Goal: Information Seeking & Learning: Compare options

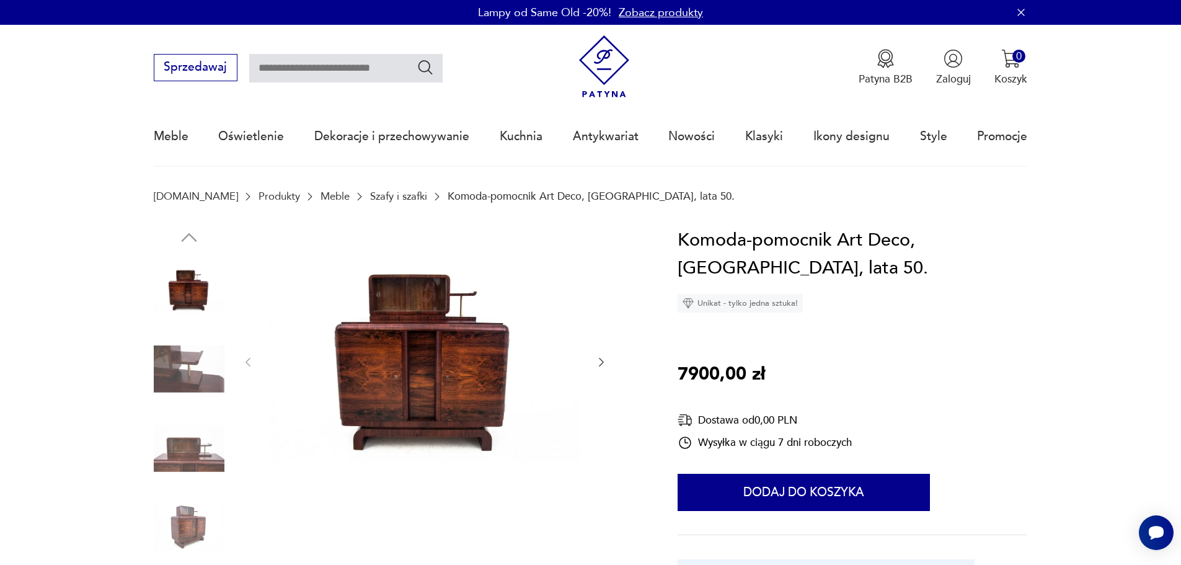
click at [340, 64] on input "text" at bounding box center [345, 68] width 193 height 29
type input "*****"
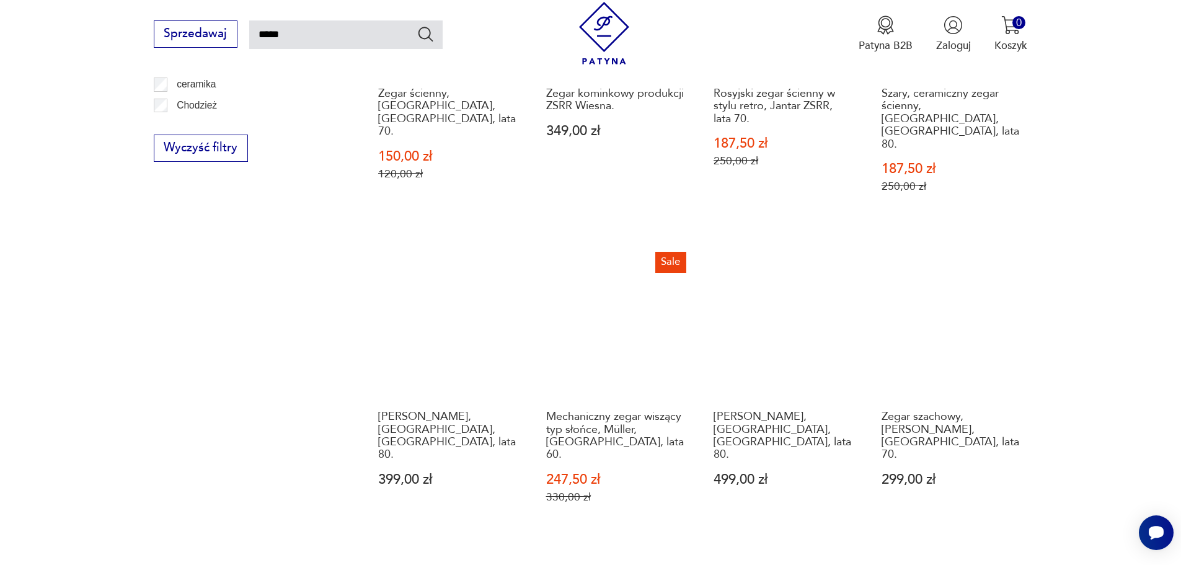
scroll to position [1001, 0]
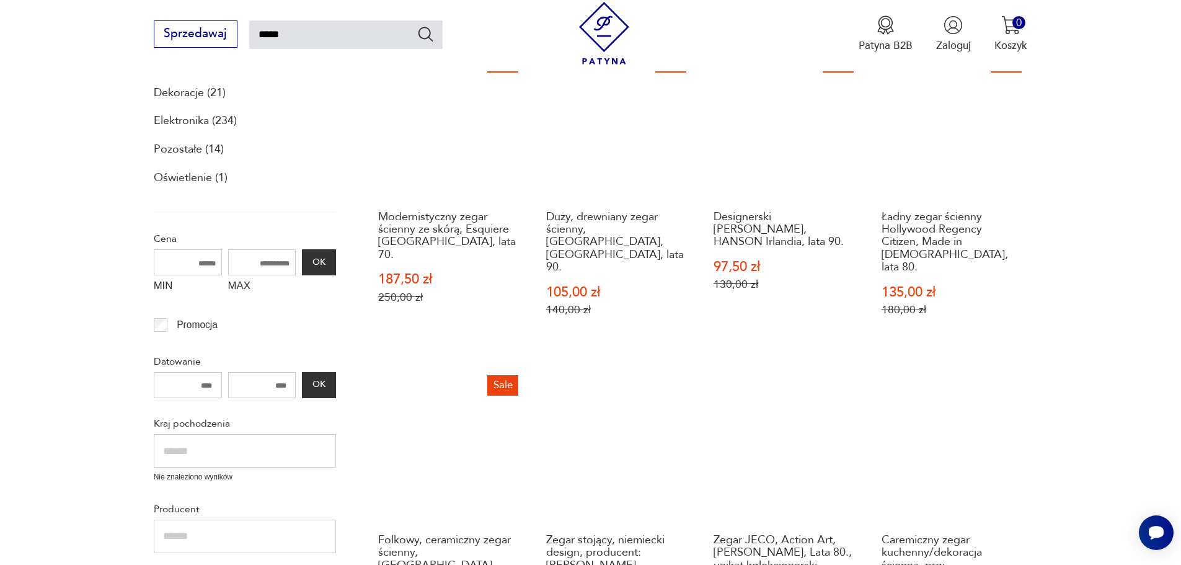
scroll to position [195, 0]
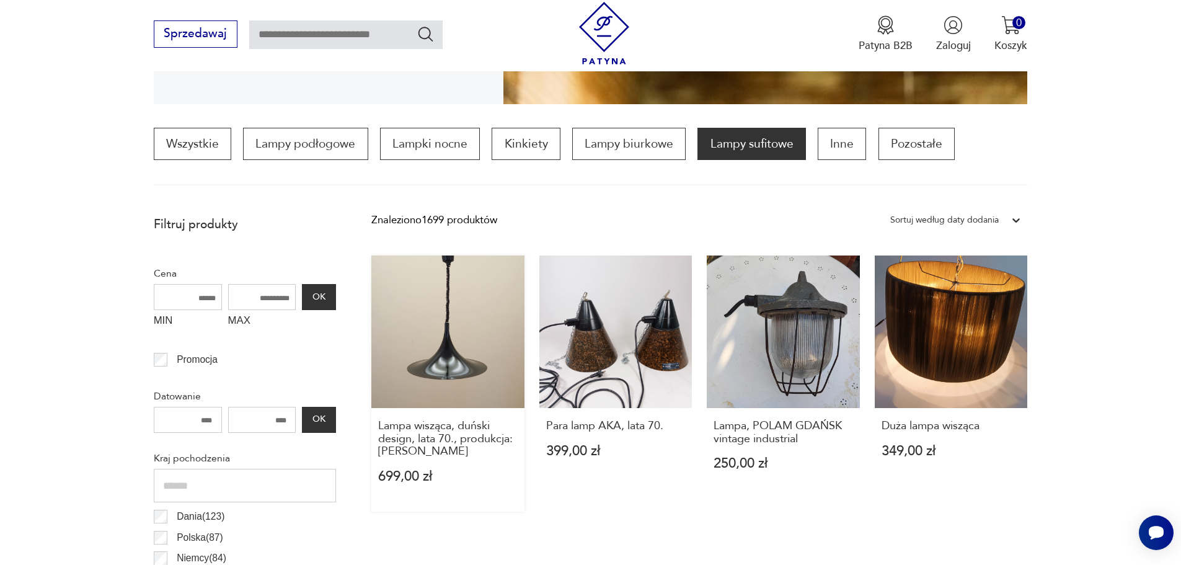
scroll to position [412, 0]
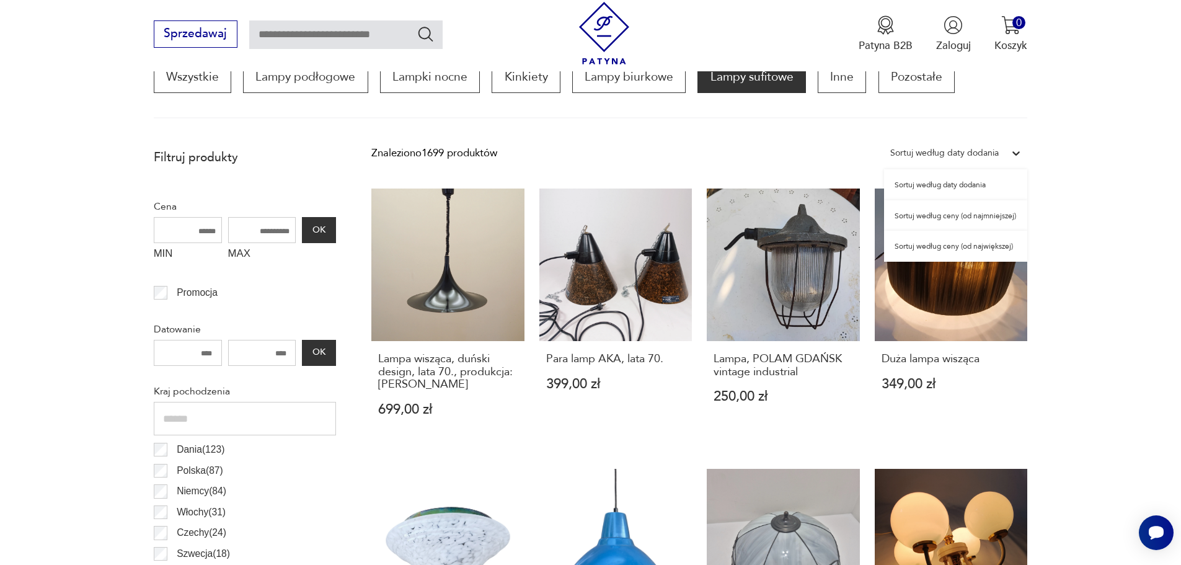
click at [964, 150] on div "Sortuj według daty dodania" at bounding box center [944, 153] width 109 height 16
click at [949, 218] on div "Sortuj według ceny (od najmniejszej)" at bounding box center [955, 215] width 143 height 31
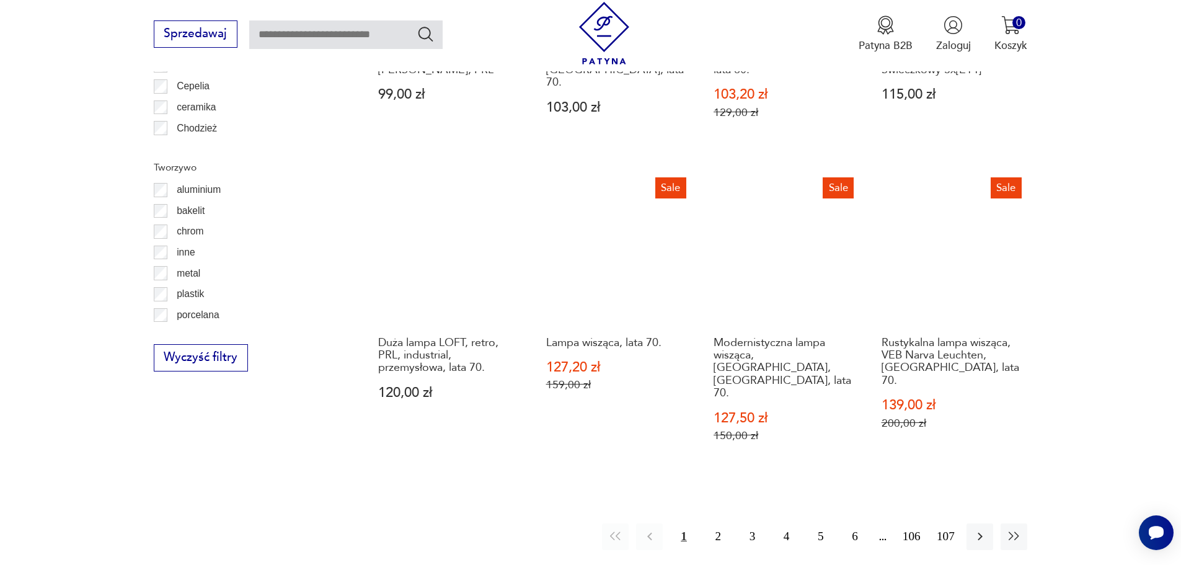
scroll to position [1298, 0]
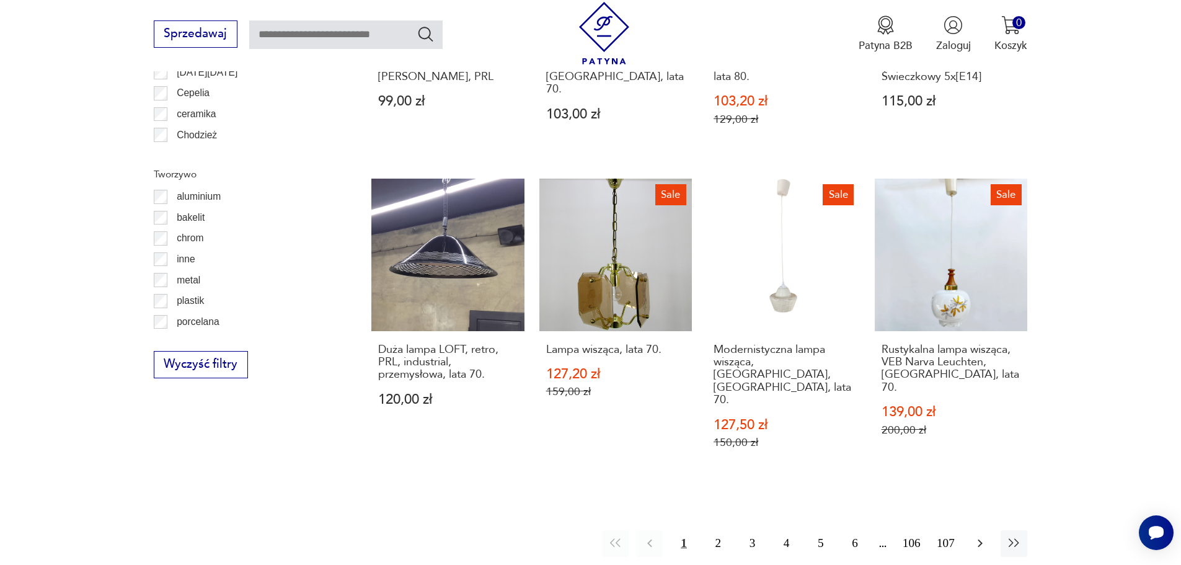
click at [982, 536] on icon "button" at bounding box center [980, 543] width 15 height 15
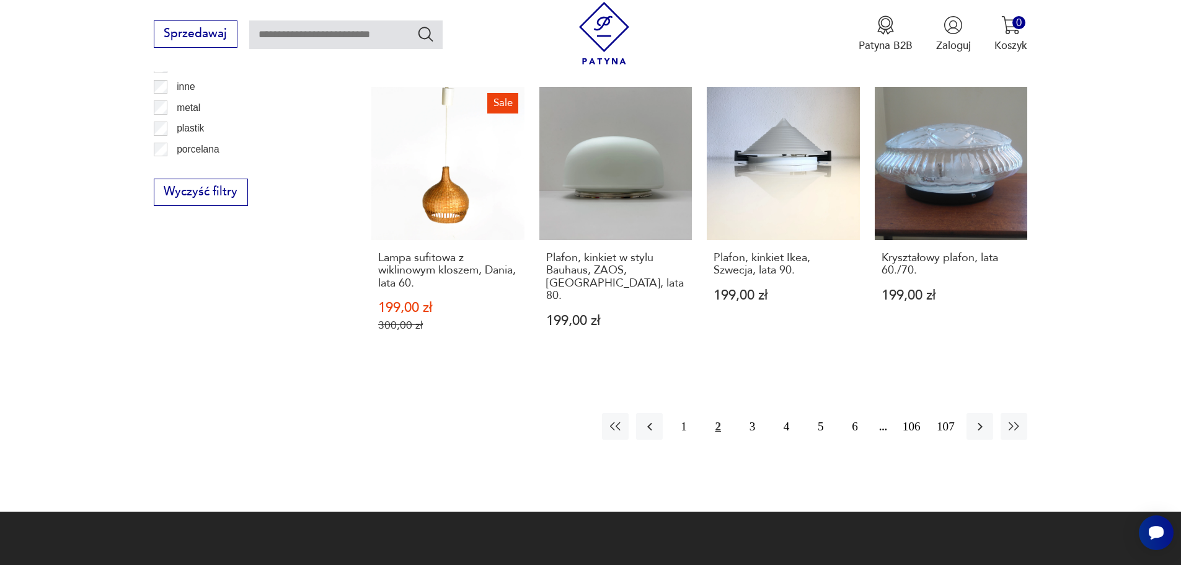
scroll to position [1484, 0]
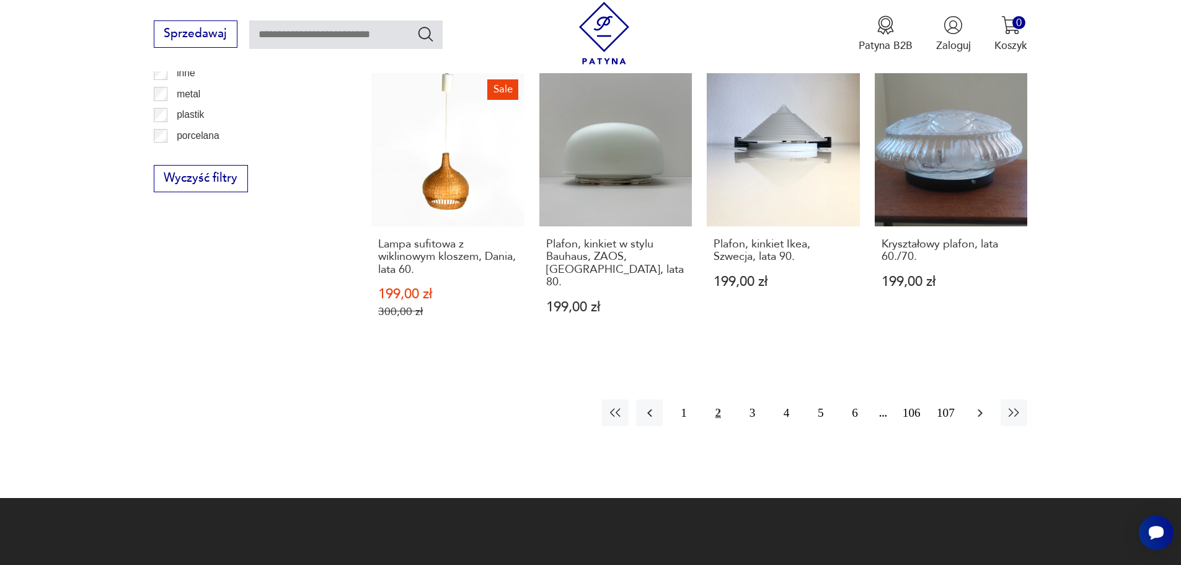
click at [978, 406] on icon "button" at bounding box center [980, 413] width 15 height 15
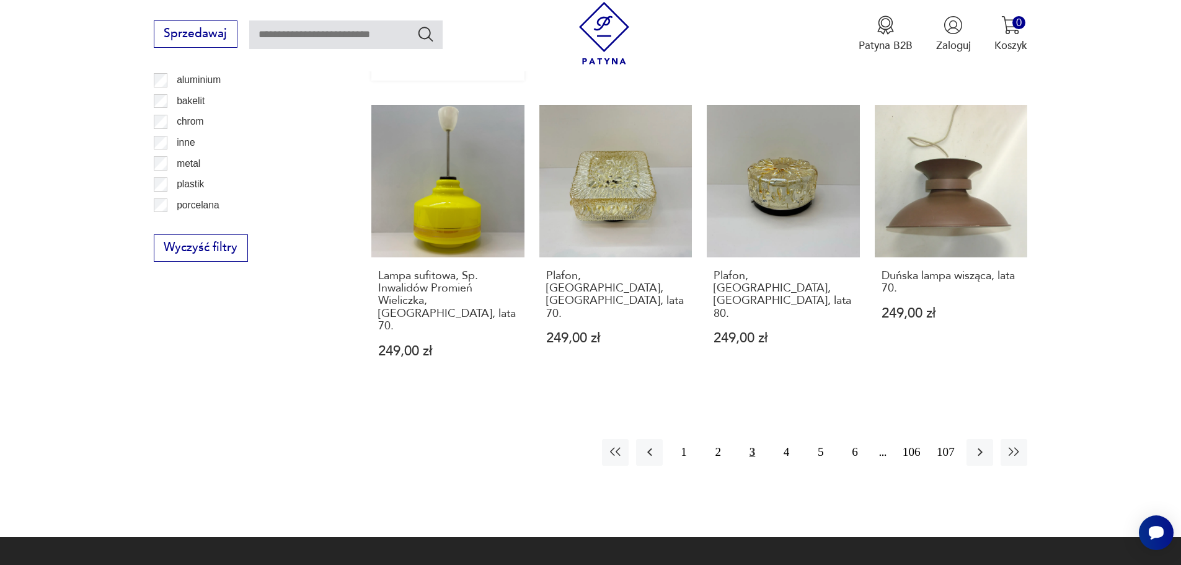
scroll to position [1422, 0]
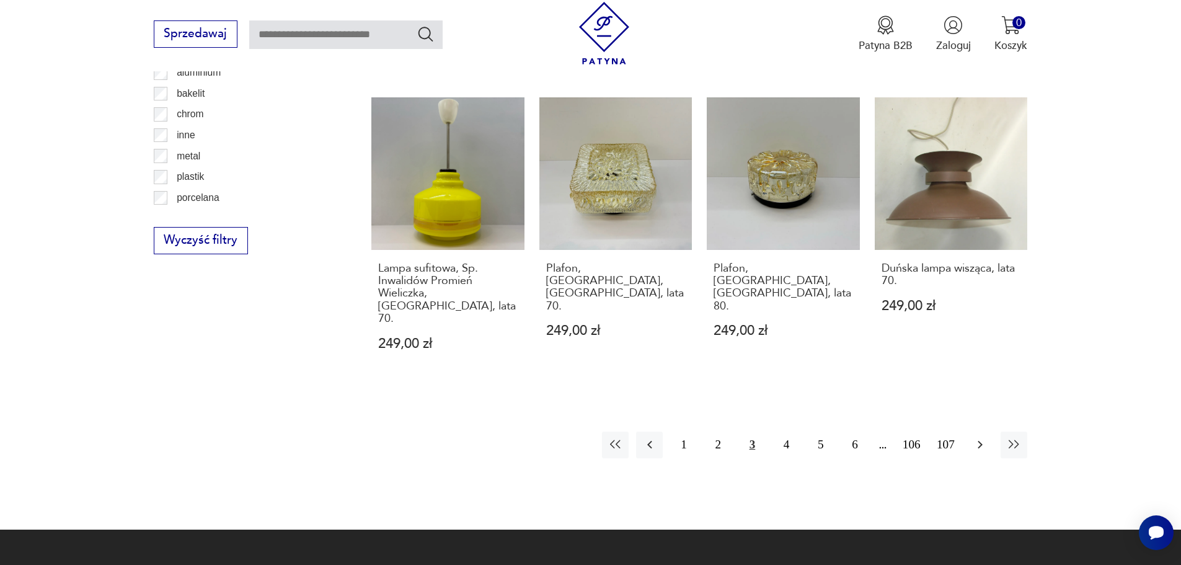
click at [975, 437] on icon "button" at bounding box center [980, 444] width 15 height 15
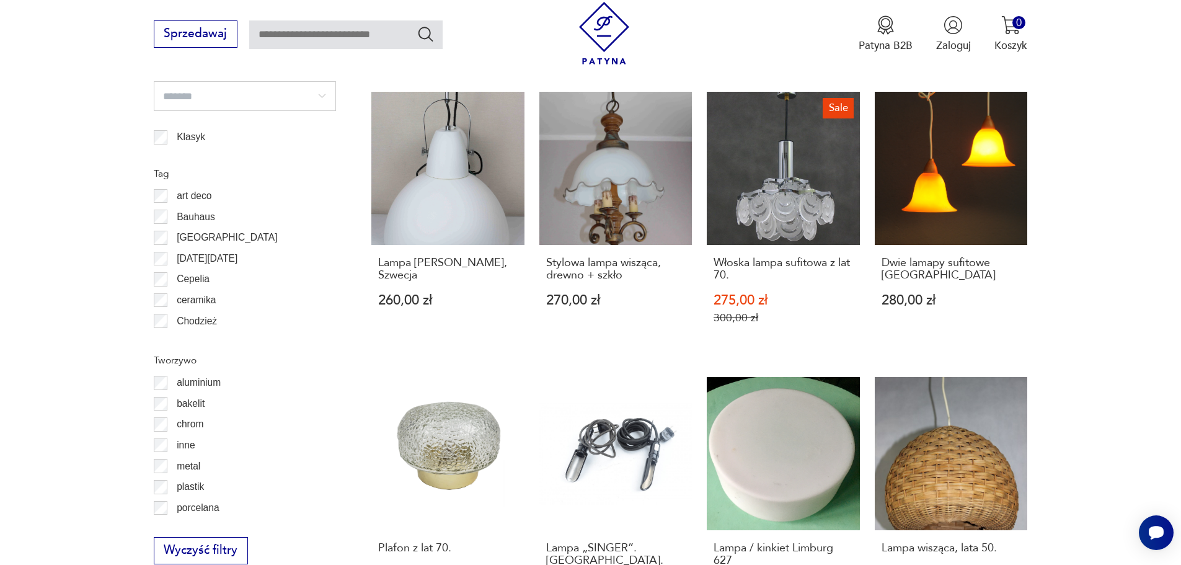
scroll to position [1236, 0]
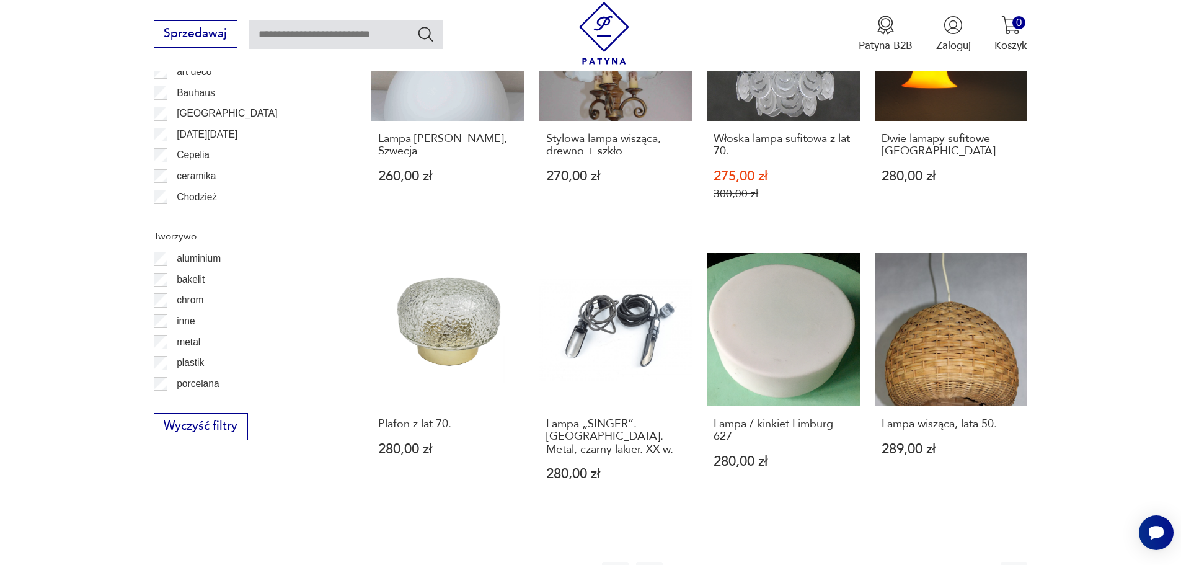
click at [978, 564] on icon "button" at bounding box center [980, 575] width 15 height 15
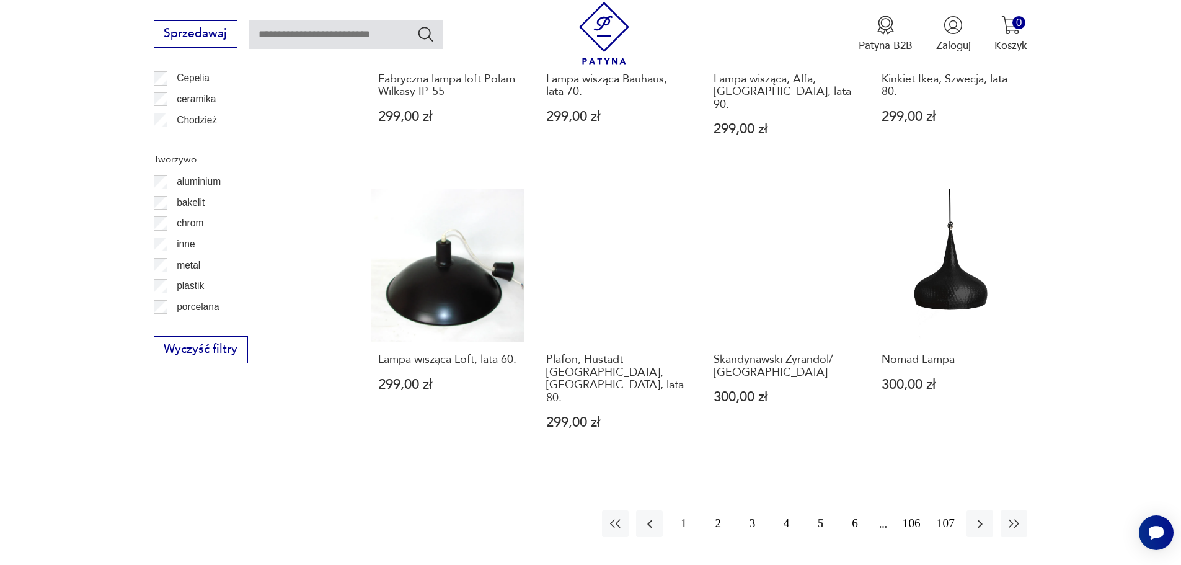
scroll to position [1422, 0]
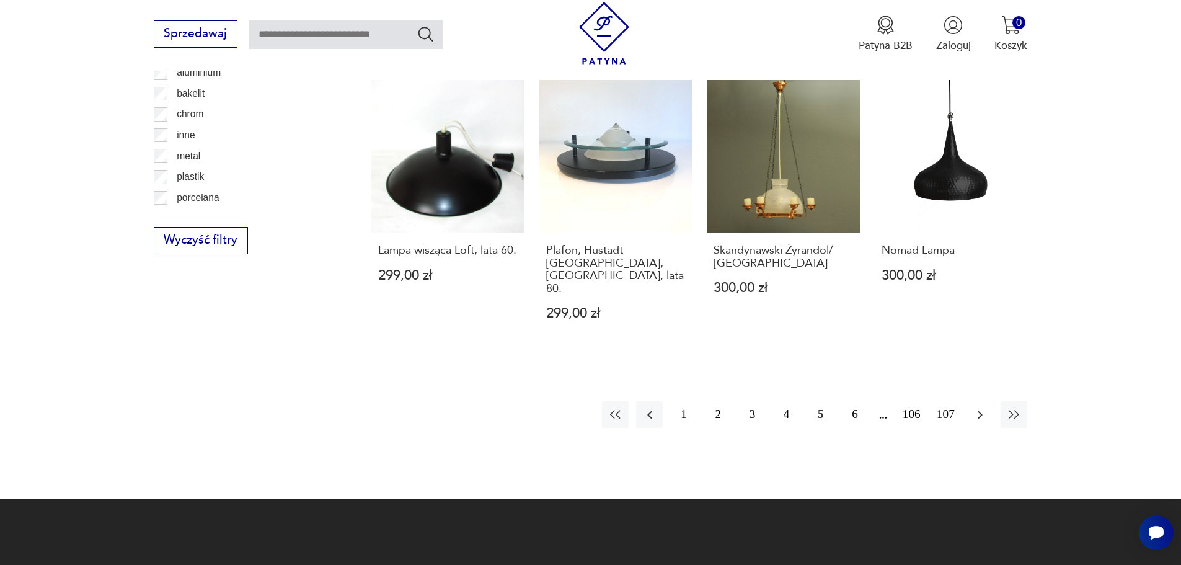
click at [977, 407] on icon "button" at bounding box center [980, 414] width 15 height 15
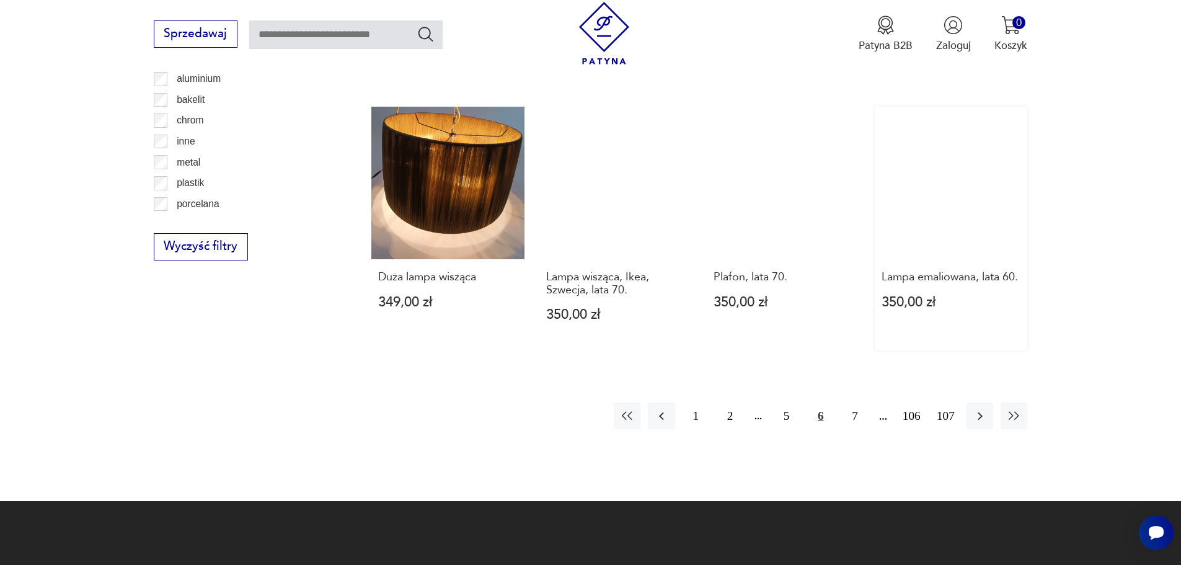
scroll to position [1422, 0]
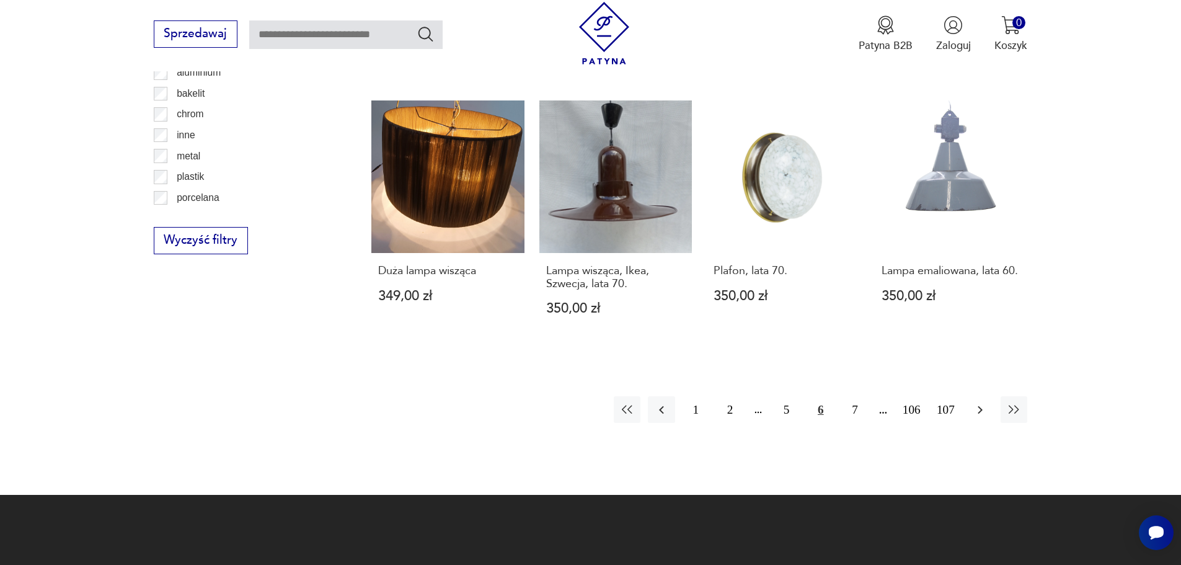
click at [977, 402] on icon "button" at bounding box center [980, 409] width 15 height 15
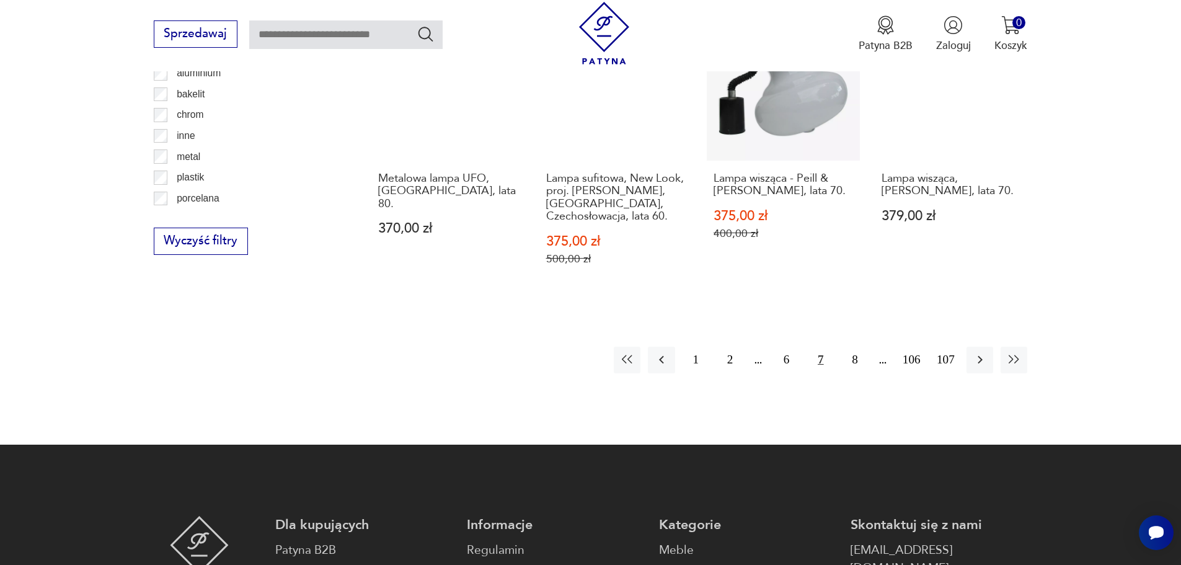
scroll to position [1422, 0]
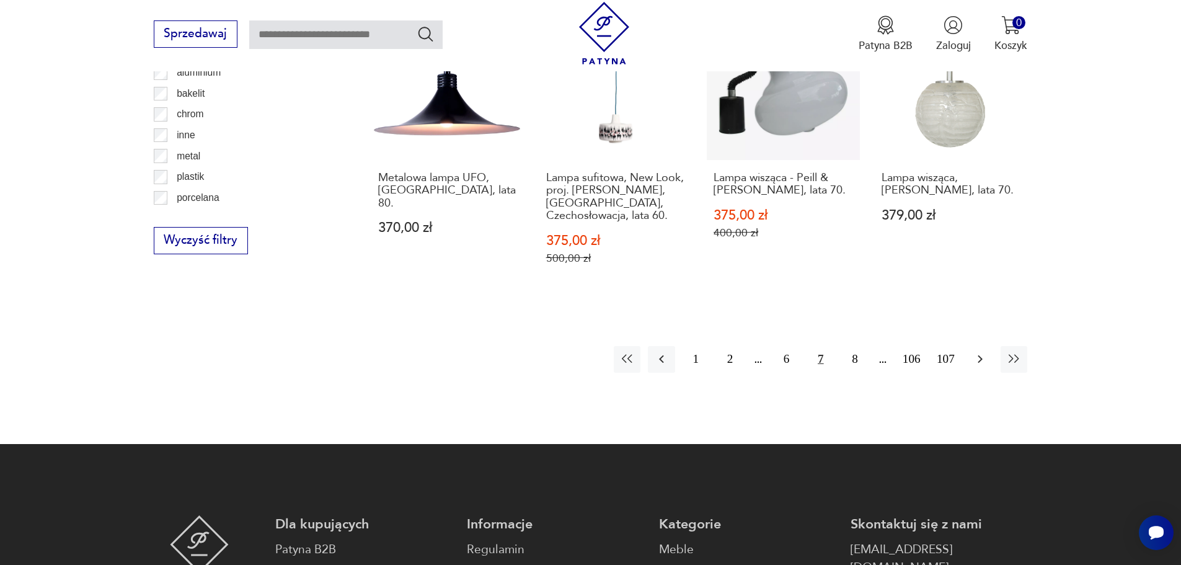
click at [976, 346] on button "button" at bounding box center [980, 359] width 27 height 27
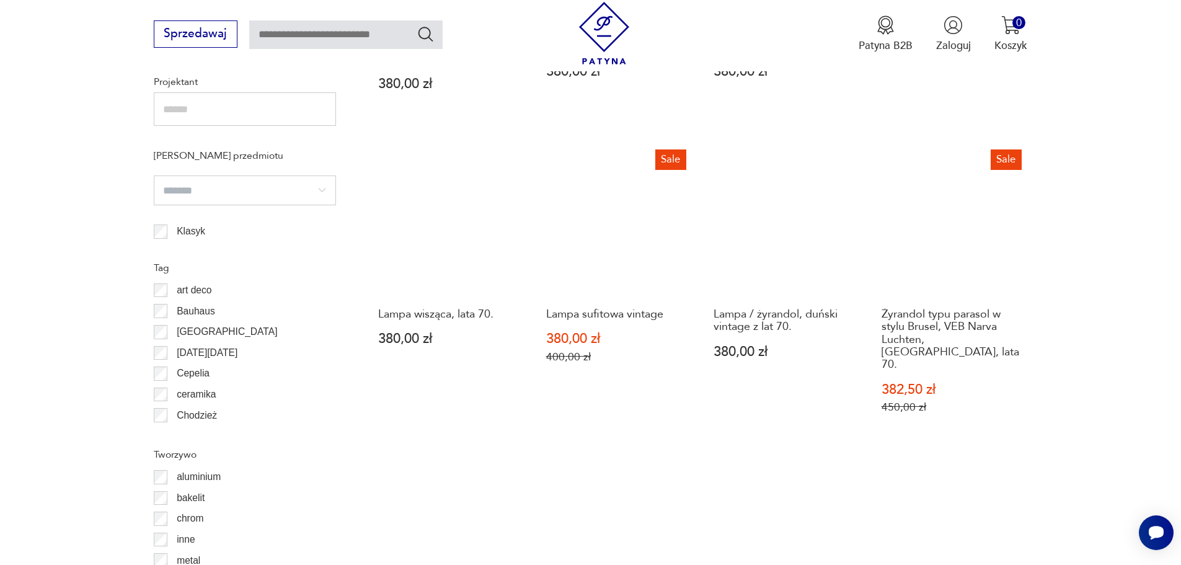
scroll to position [1236, 0]
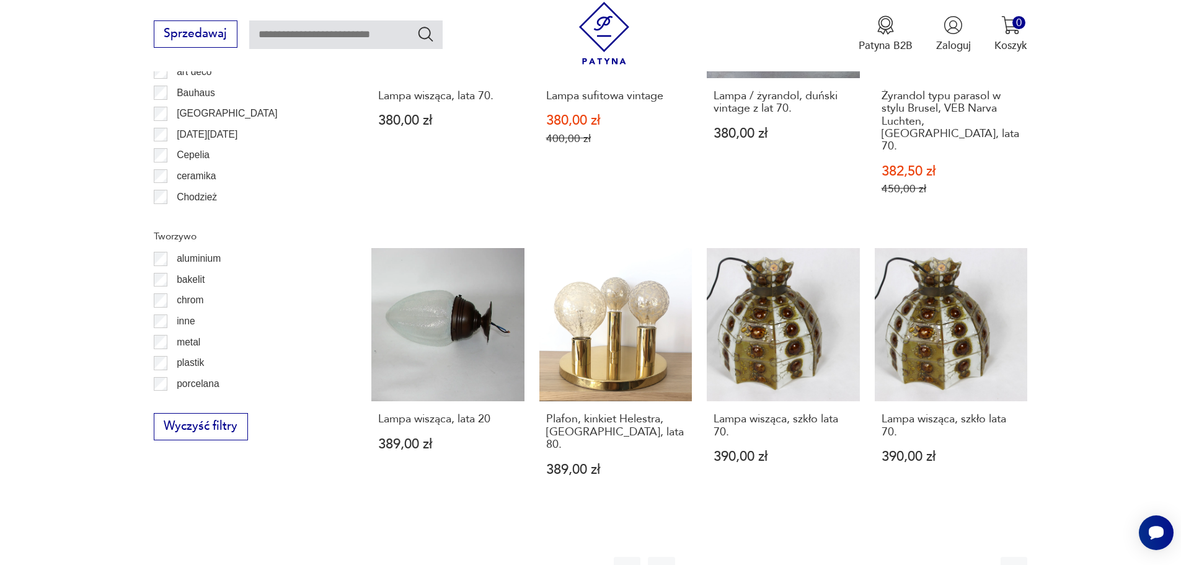
click at [984, 563] on icon "button" at bounding box center [980, 570] width 15 height 15
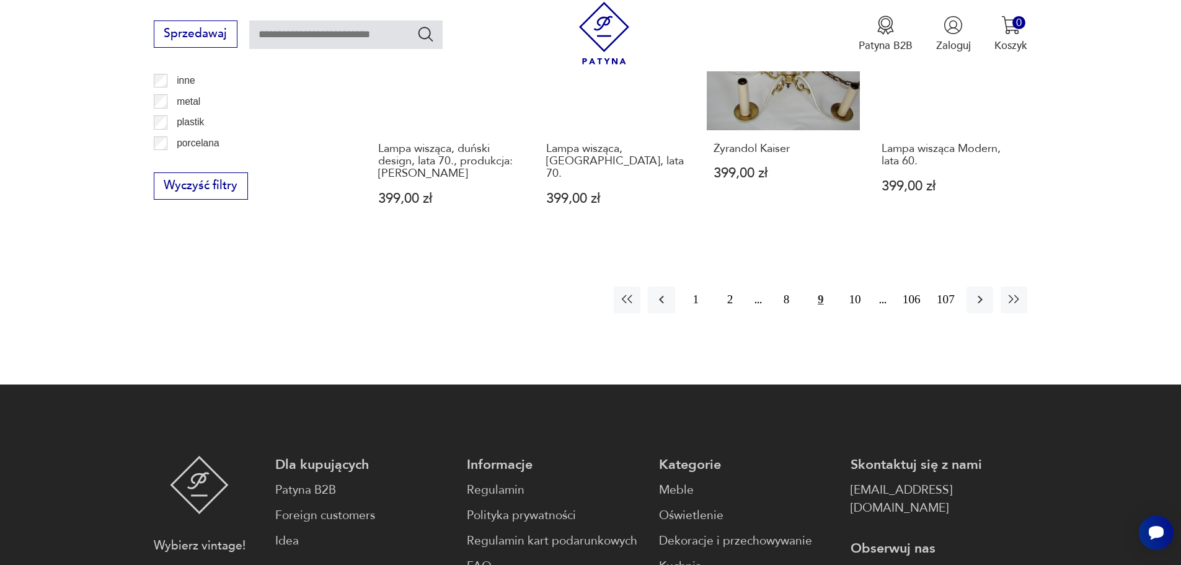
scroll to position [1484, 0]
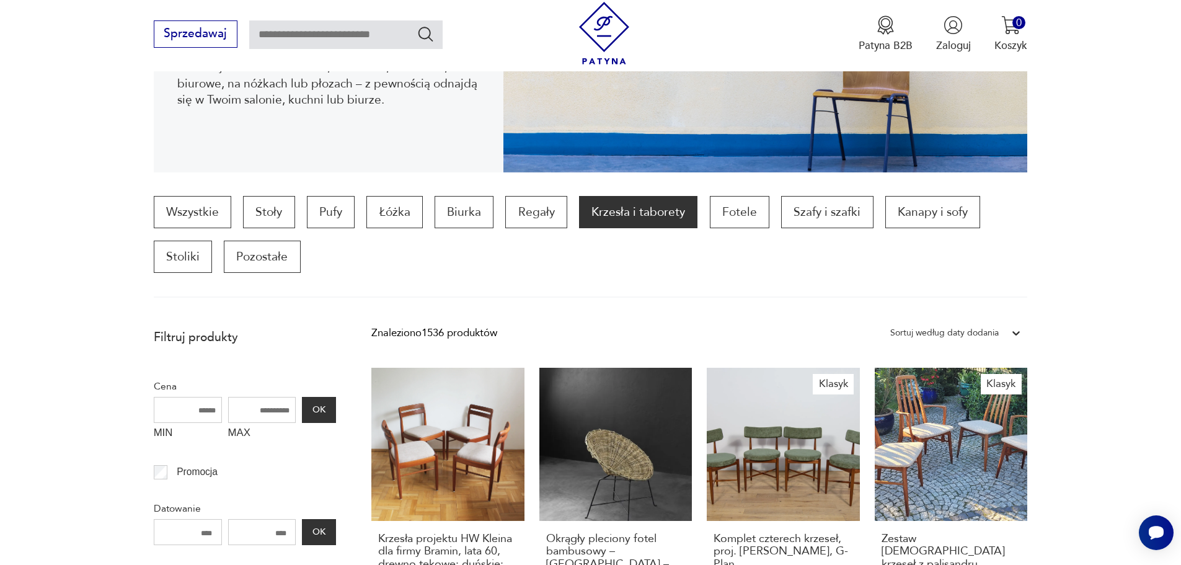
scroll to position [288, 0]
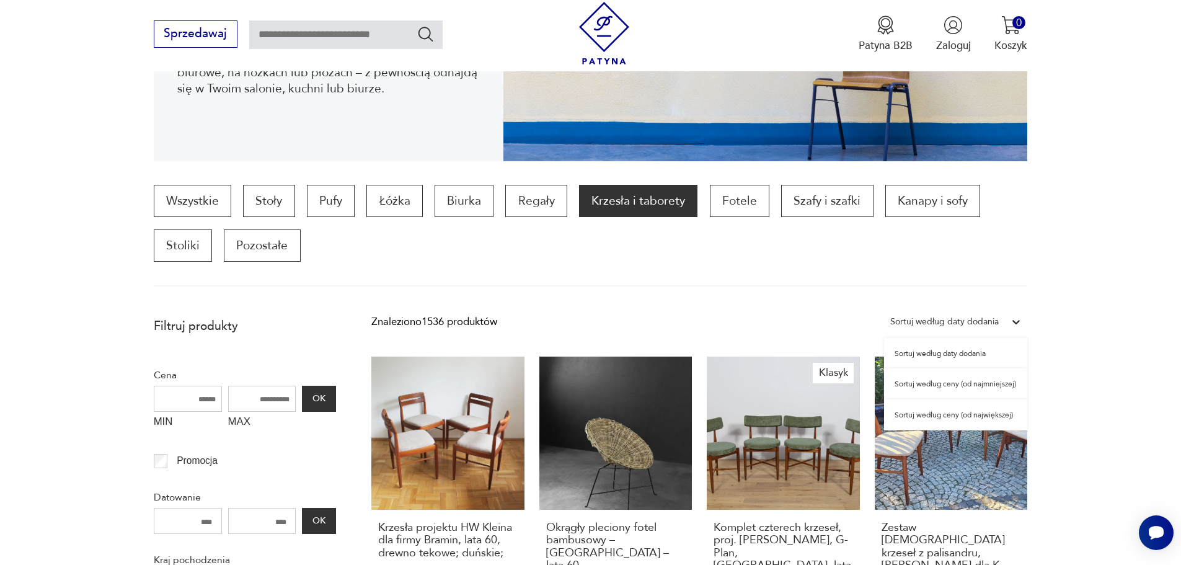
click at [941, 322] on div "Sortuj według daty dodania" at bounding box center [944, 322] width 109 height 16
click at [930, 385] on div "Sortuj według ceny (od najmniejszej)" at bounding box center [955, 383] width 143 height 31
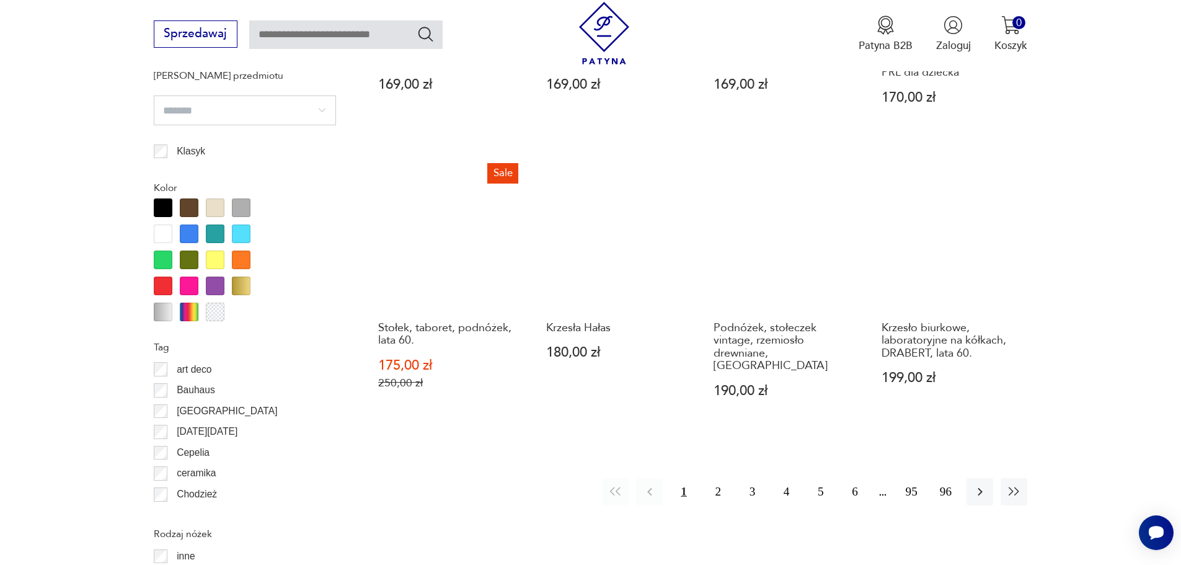
scroll to position [1343, 0]
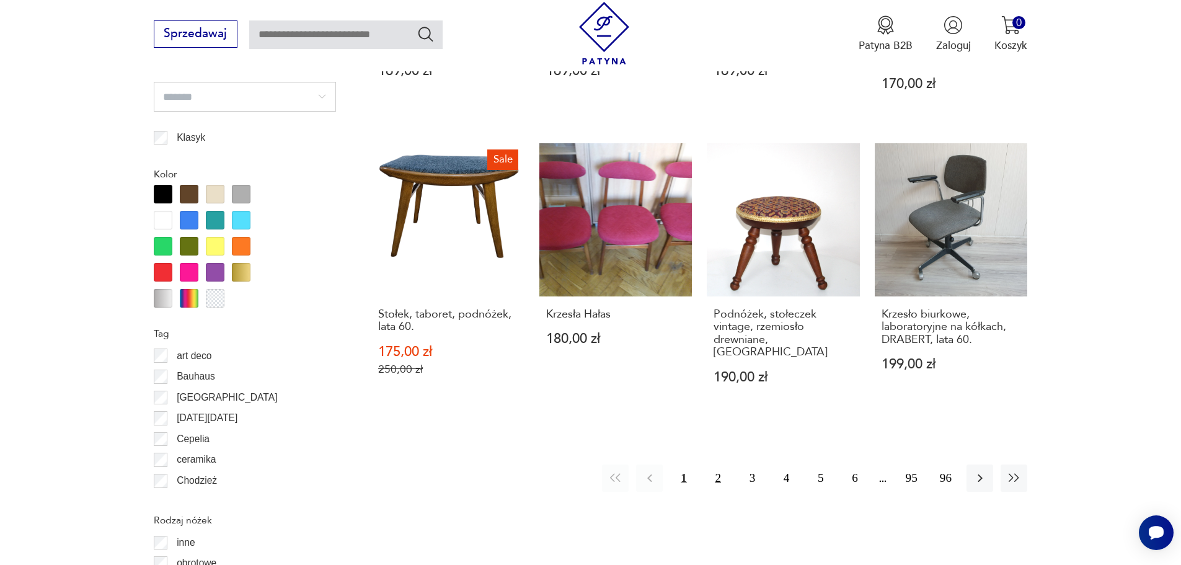
click at [713, 468] on button "2" at bounding box center [718, 477] width 27 height 27
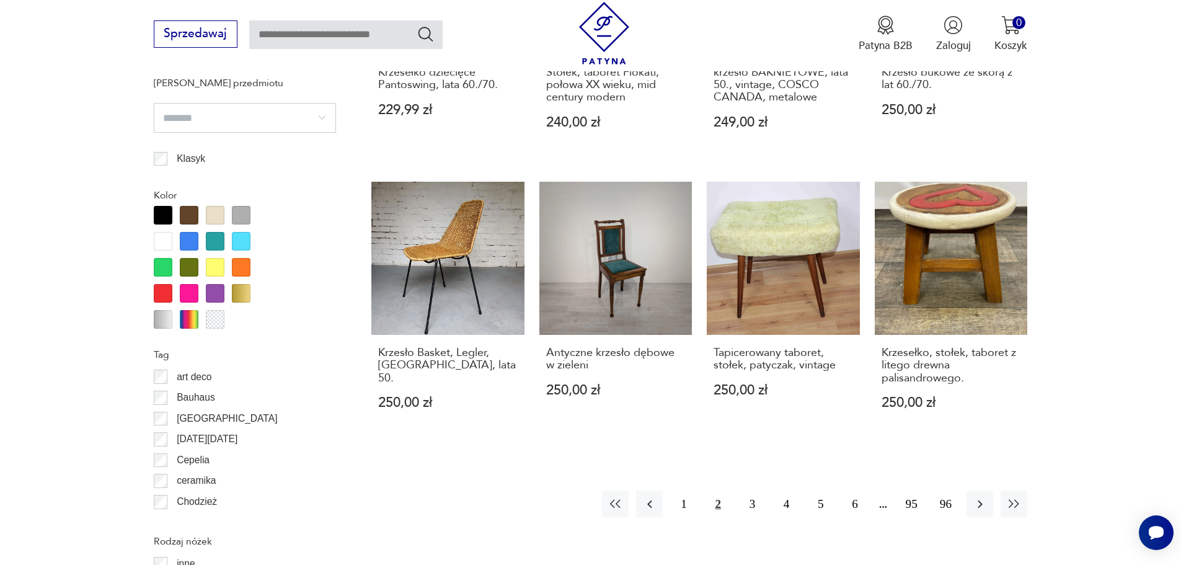
scroll to position [1343, 0]
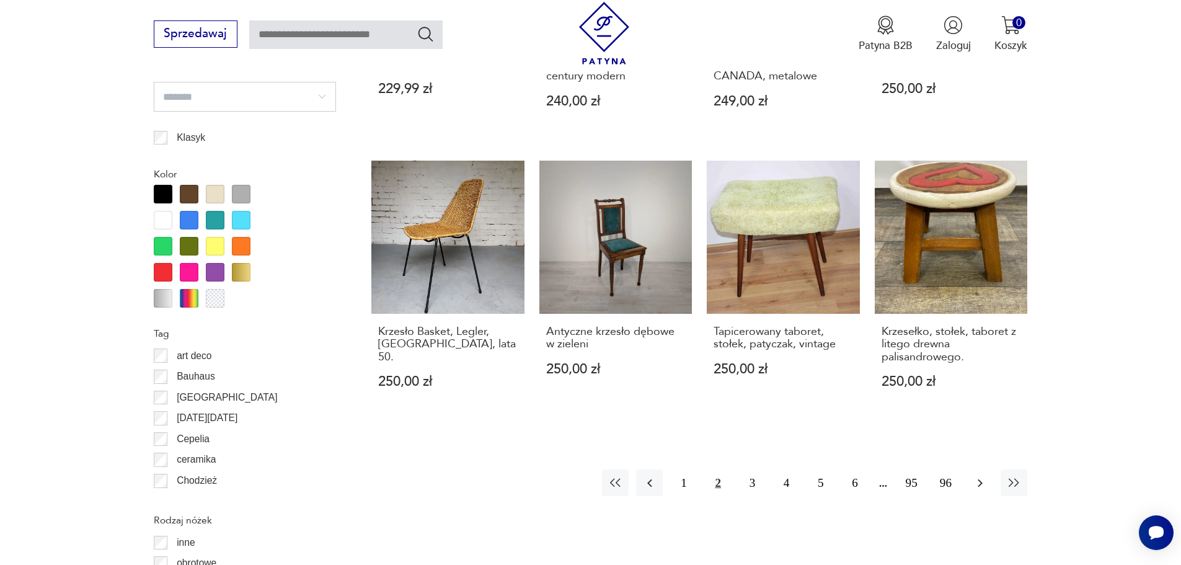
click at [980, 479] on icon "button" at bounding box center [980, 483] width 5 height 8
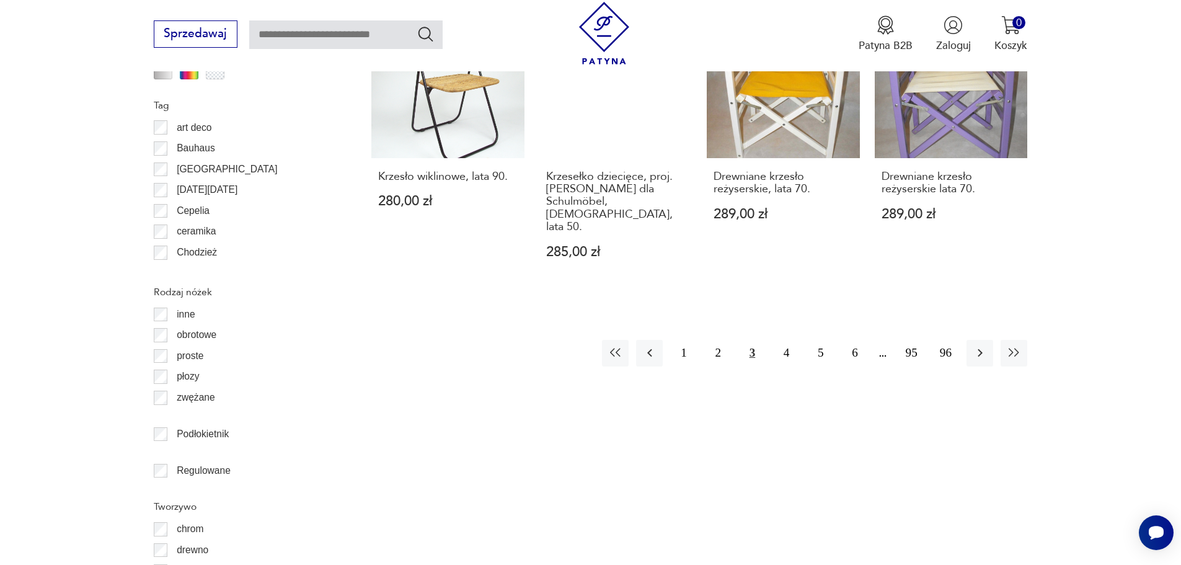
scroll to position [1591, 0]
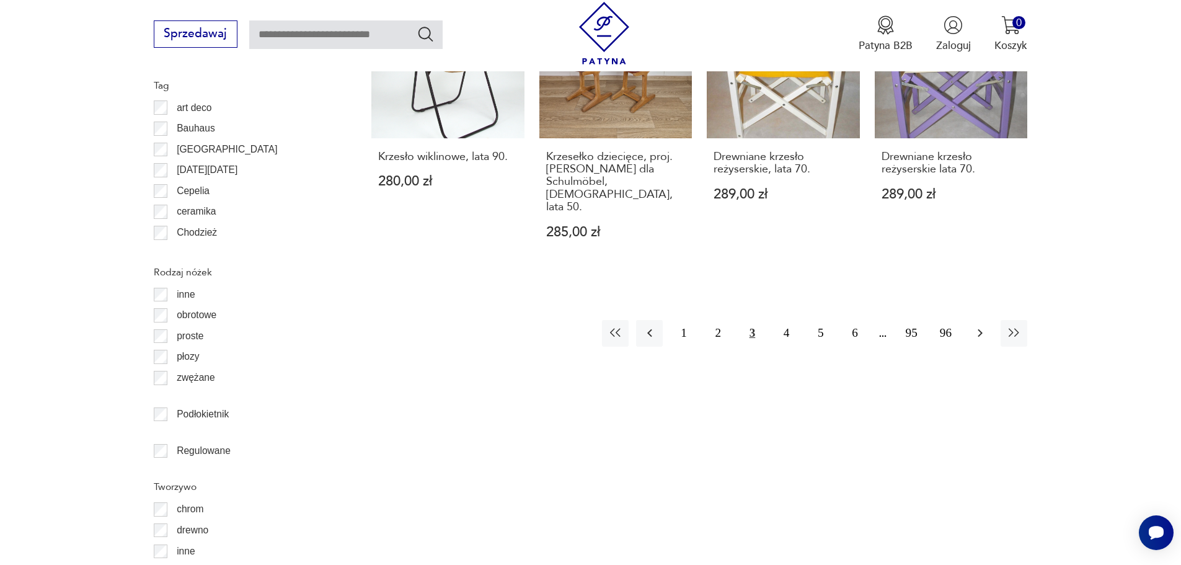
click at [978, 326] on icon "button" at bounding box center [980, 333] width 15 height 15
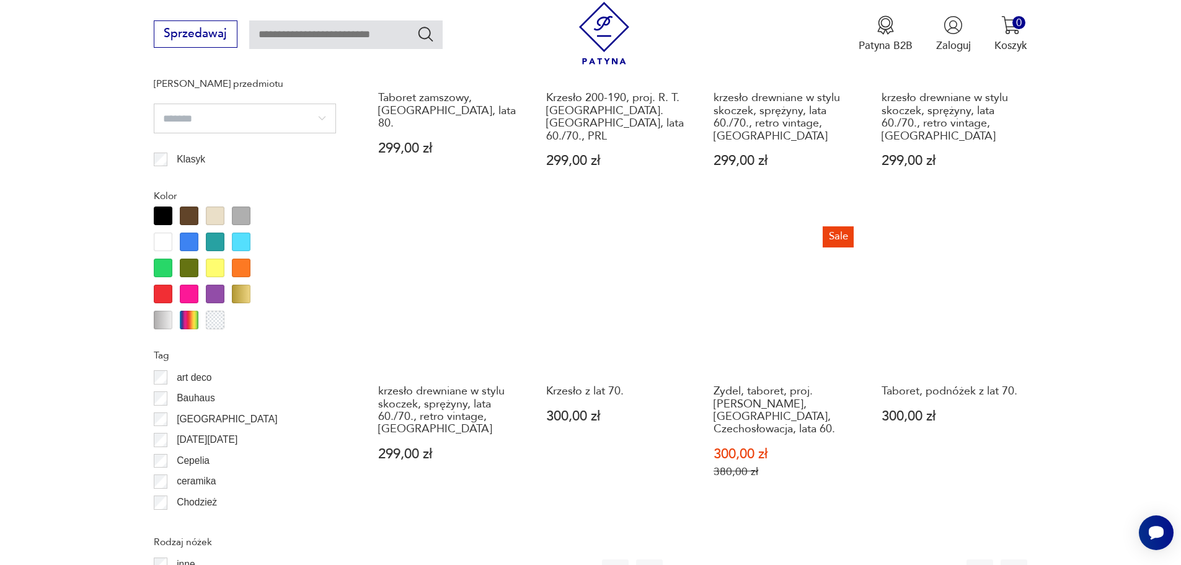
scroll to position [1343, 0]
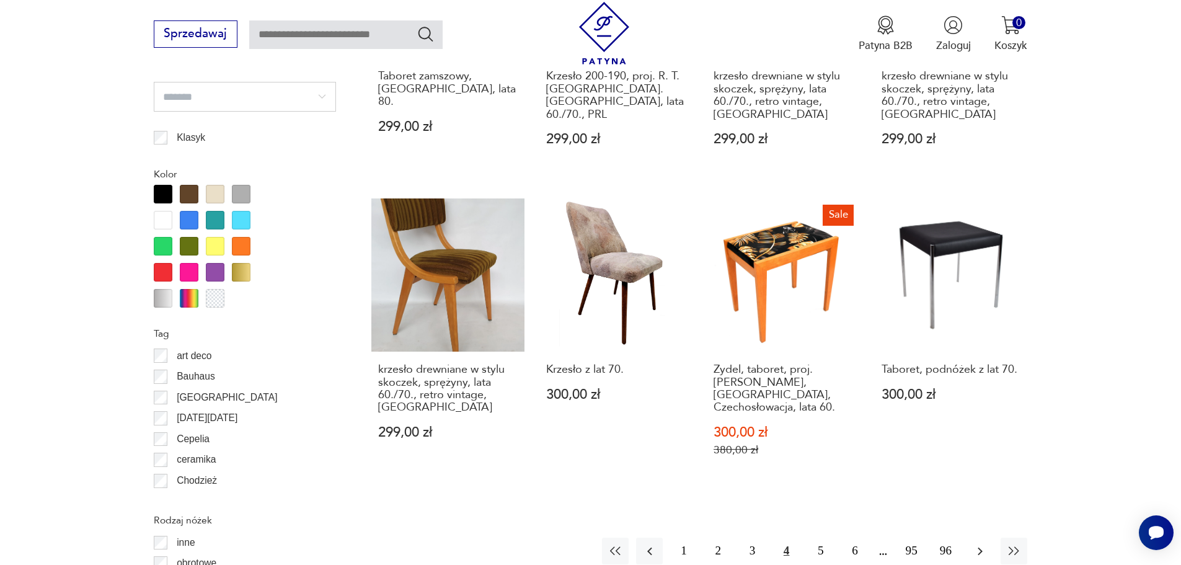
click at [978, 544] on icon "button" at bounding box center [980, 551] width 15 height 15
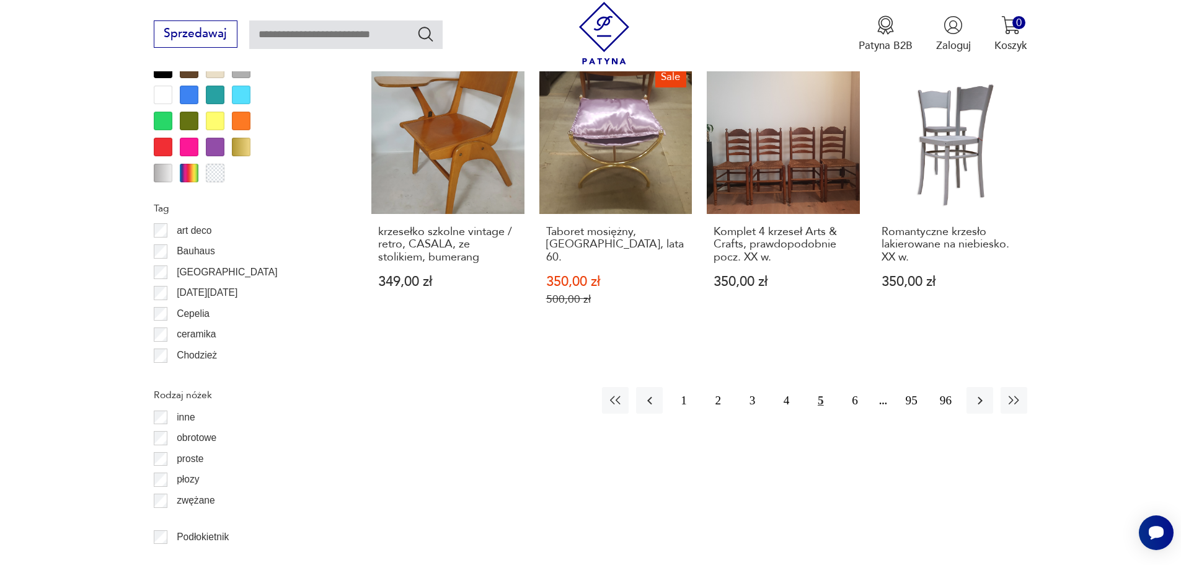
scroll to position [1529, 0]
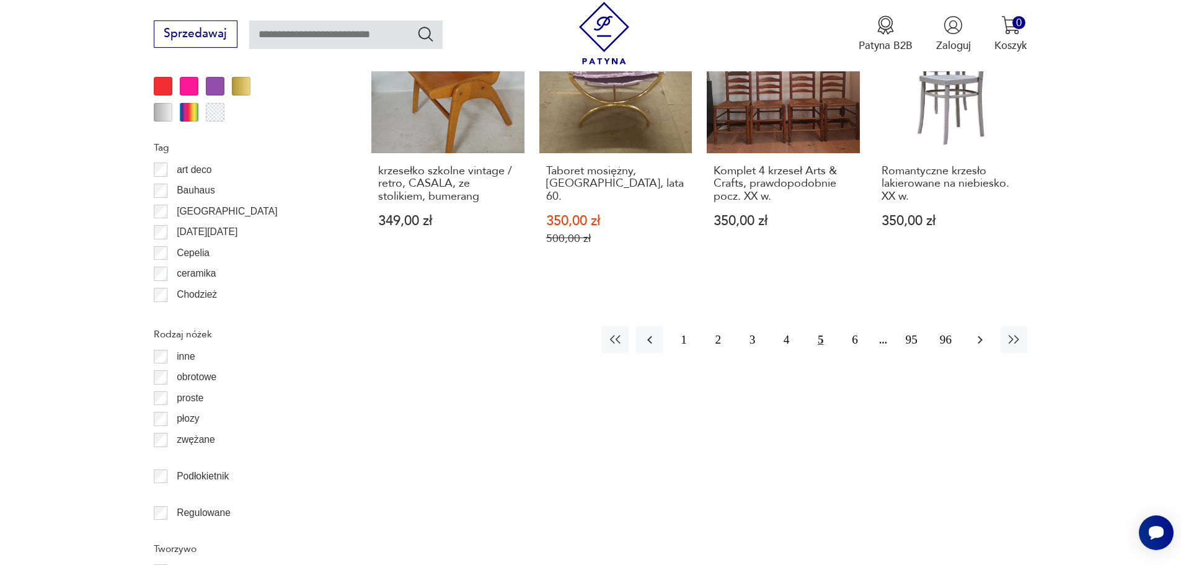
click at [979, 332] on icon "button" at bounding box center [980, 339] width 15 height 15
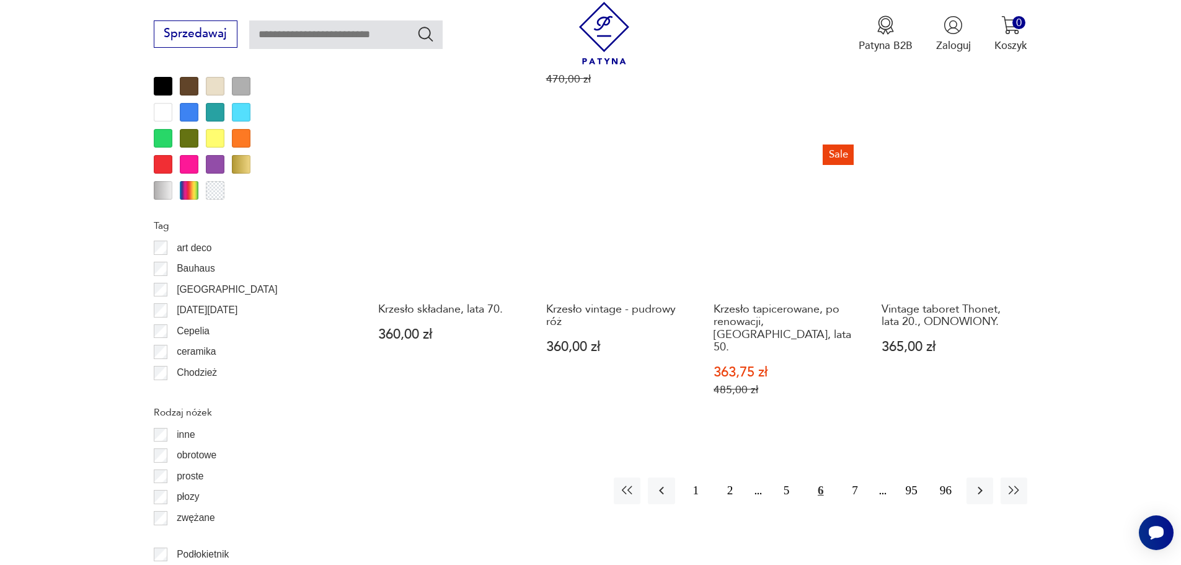
scroll to position [1529, 0]
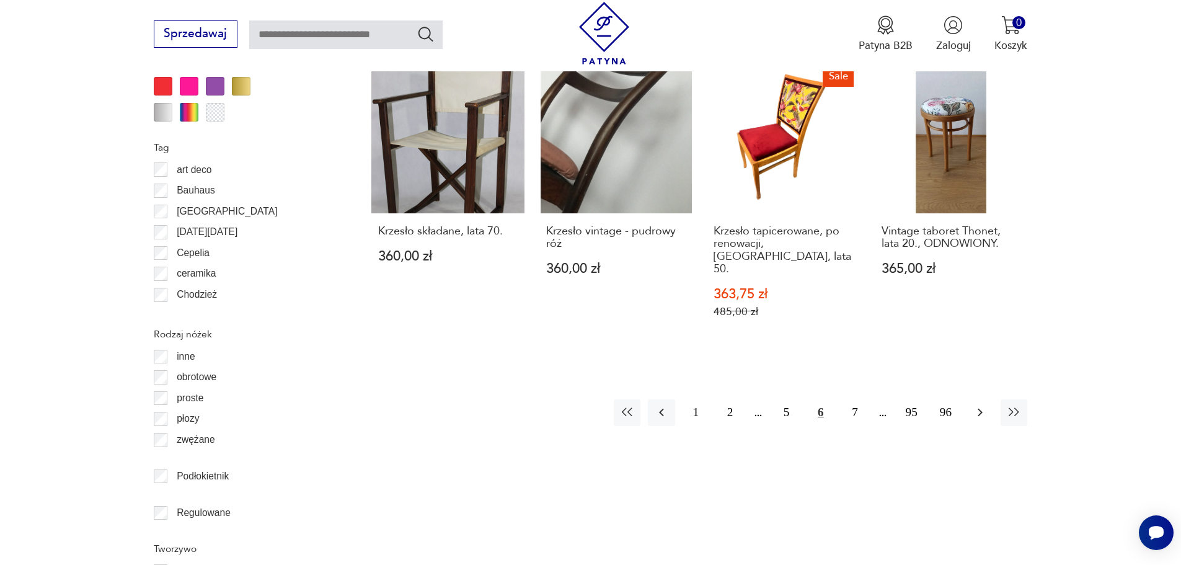
click at [978, 405] on icon "button" at bounding box center [980, 412] width 15 height 15
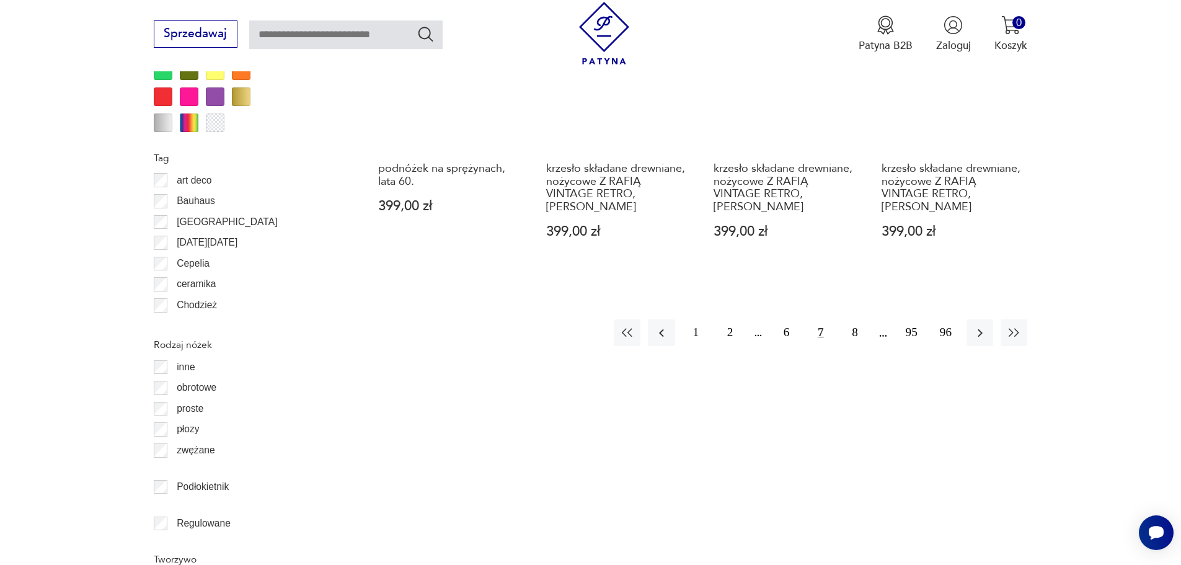
scroll to position [1529, 0]
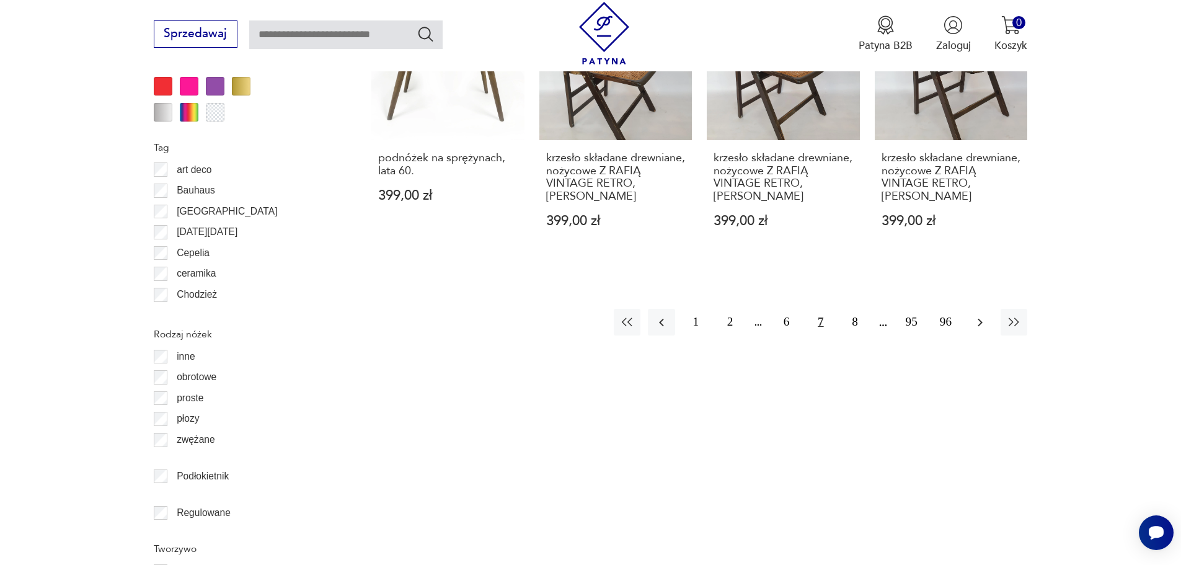
click at [980, 315] on icon "button" at bounding box center [980, 322] width 15 height 15
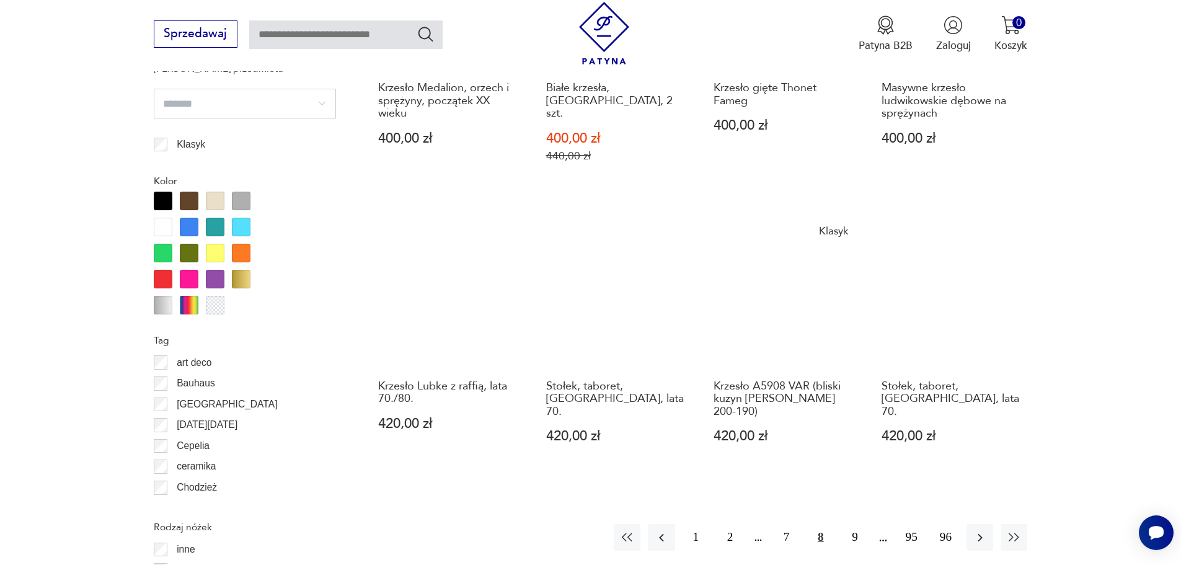
scroll to position [1343, 0]
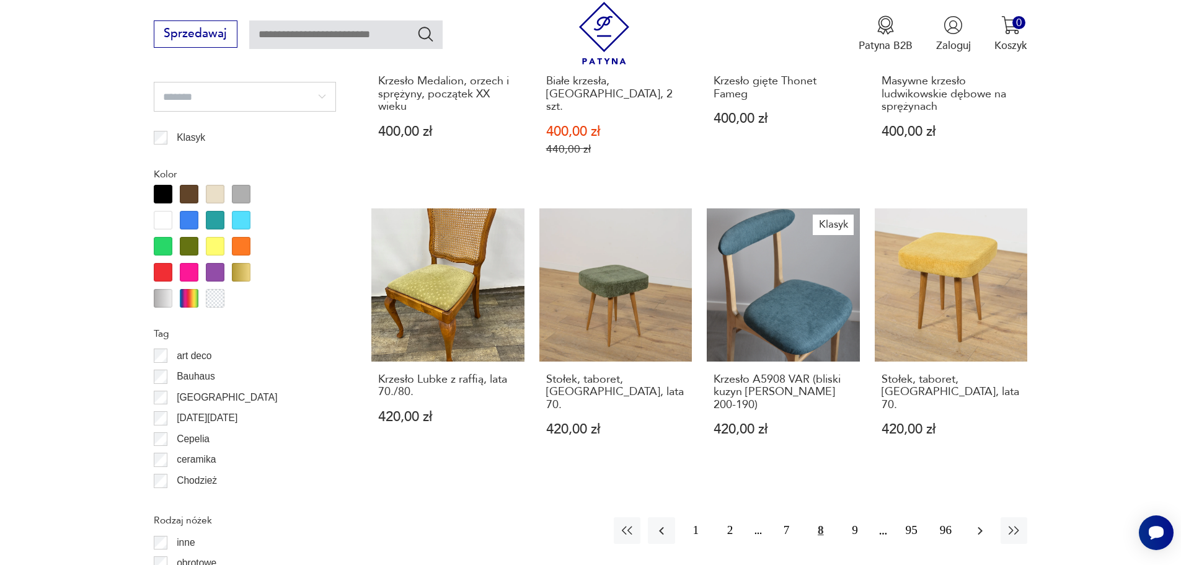
click at [978, 523] on icon "button" at bounding box center [980, 530] width 15 height 15
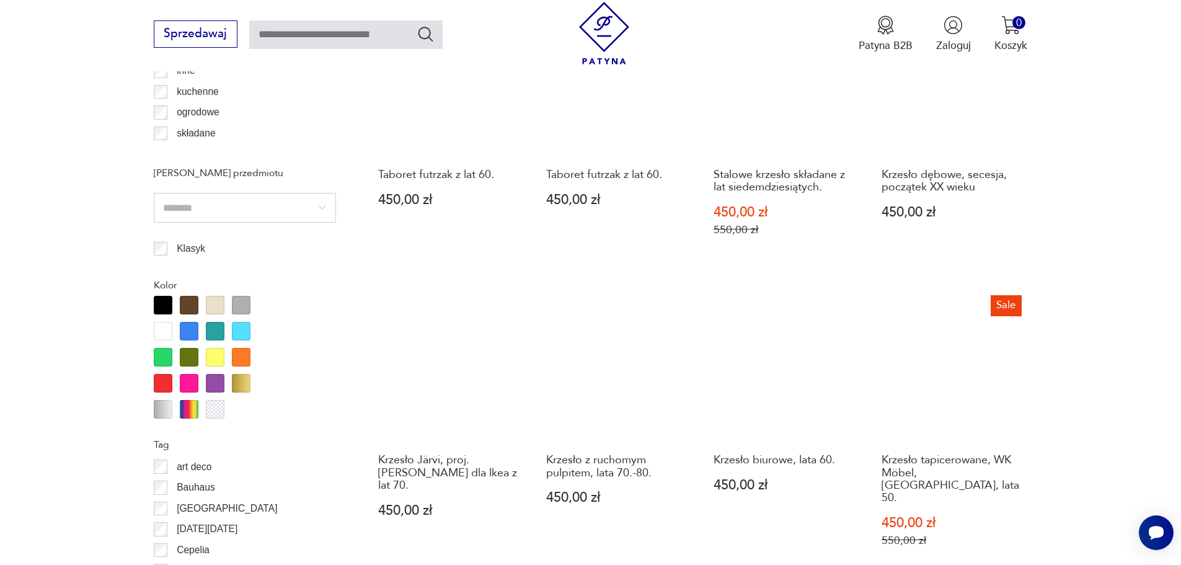
scroll to position [1343, 0]
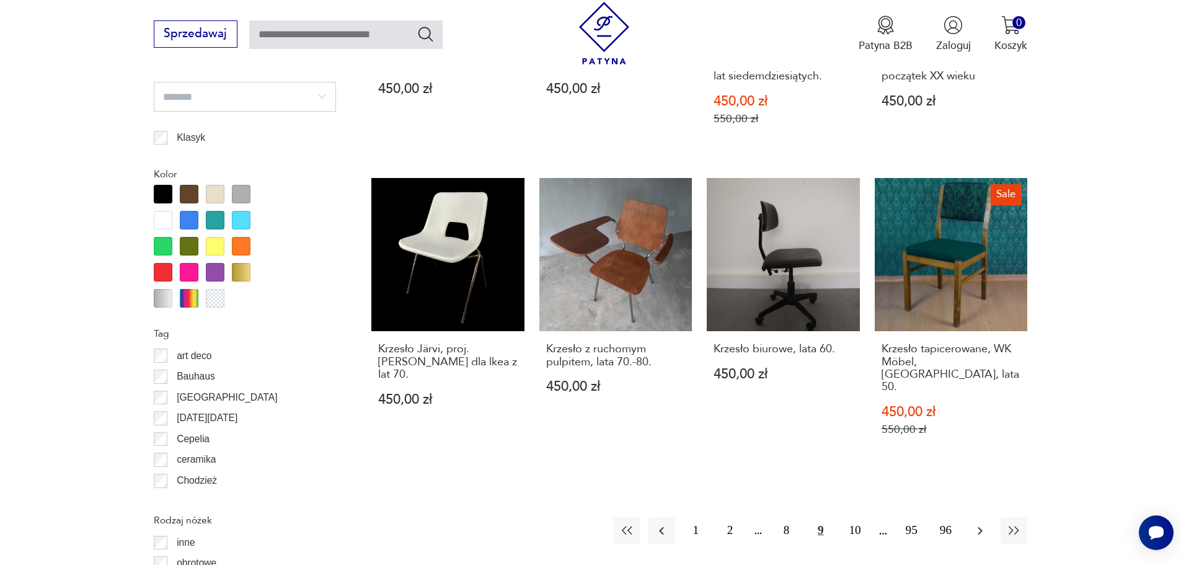
click at [980, 523] on icon "button" at bounding box center [980, 530] width 15 height 15
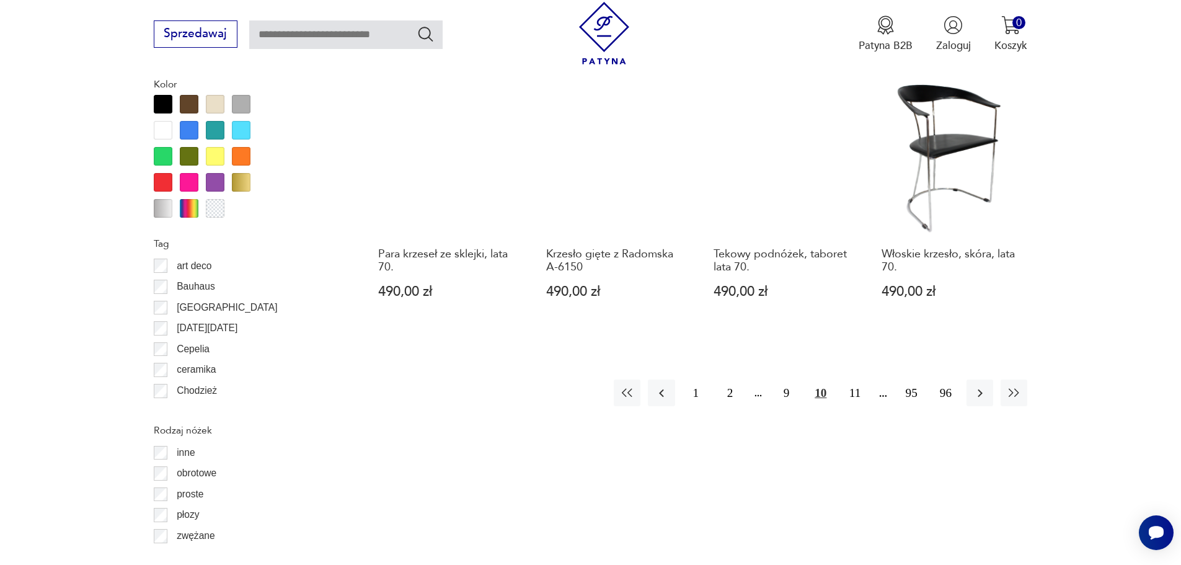
scroll to position [1529, 0]
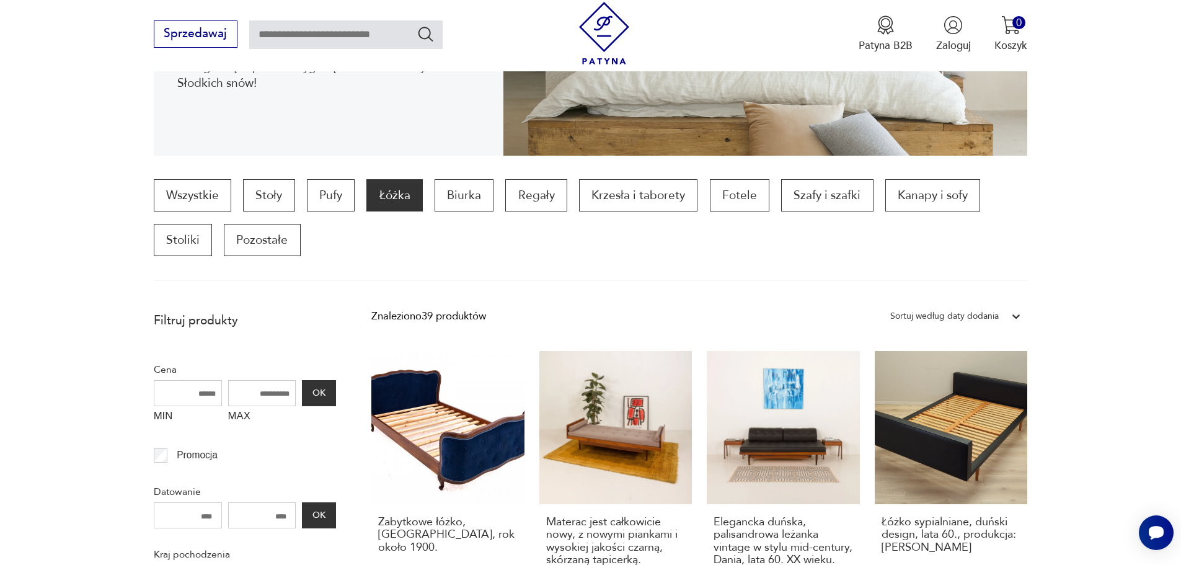
scroll to position [350, 0]
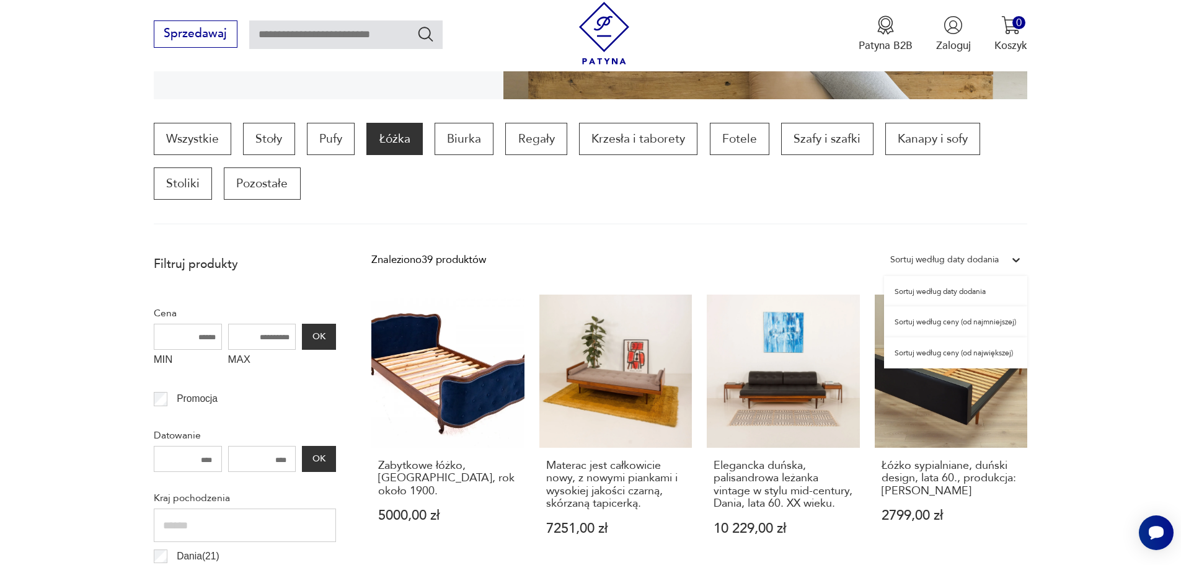
click at [1016, 263] on icon at bounding box center [1016, 260] width 12 height 12
click at [965, 322] on div "Sortuj według ceny (od najmniejszej)" at bounding box center [955, 321] width 143 height 31
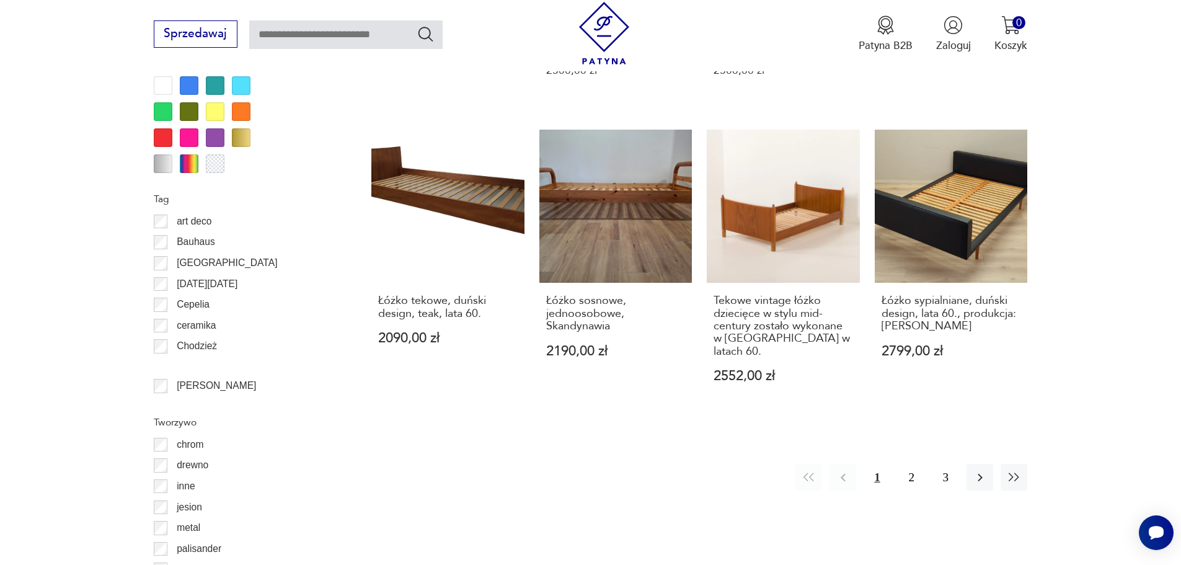
scroll to position [1467, 0]
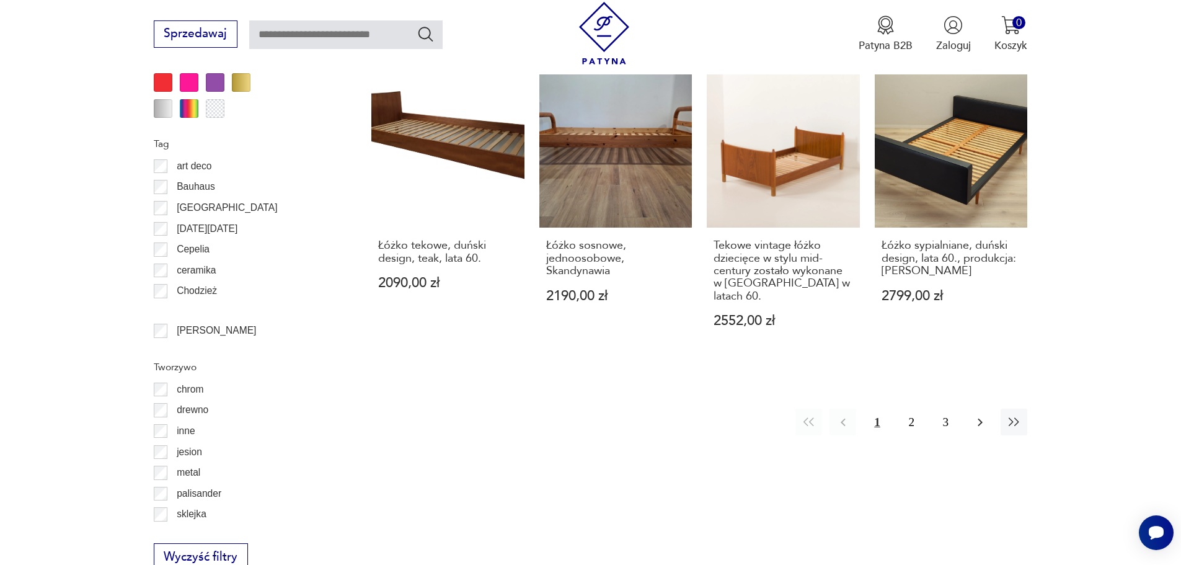
click at [980, 415] on icon "button" at bounding box center [980, 422] width 15 height 15
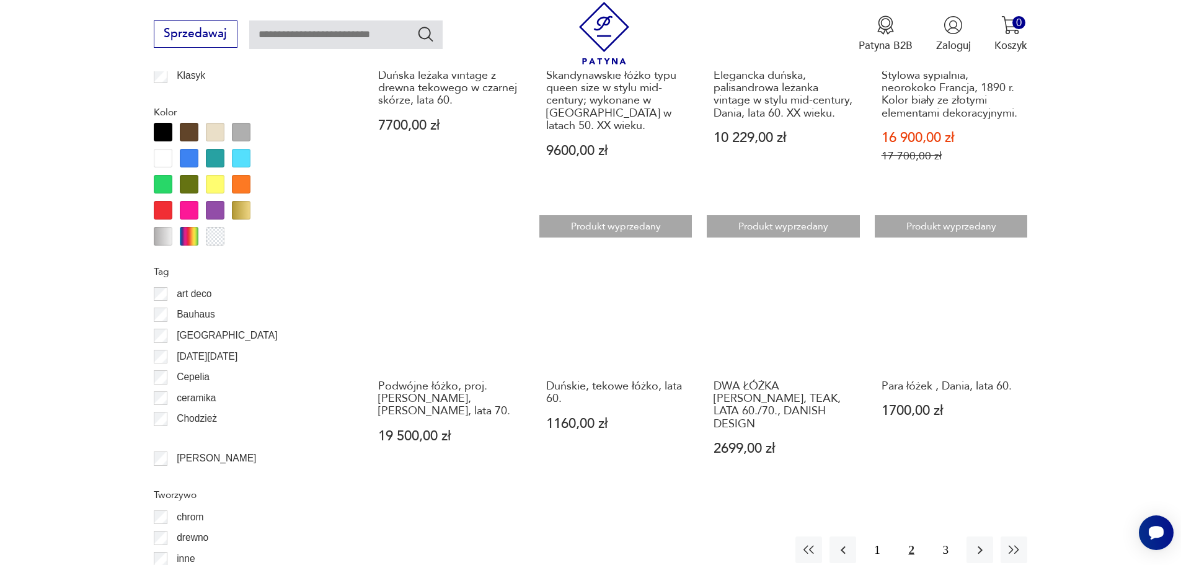
scroll to position [1343, 0]
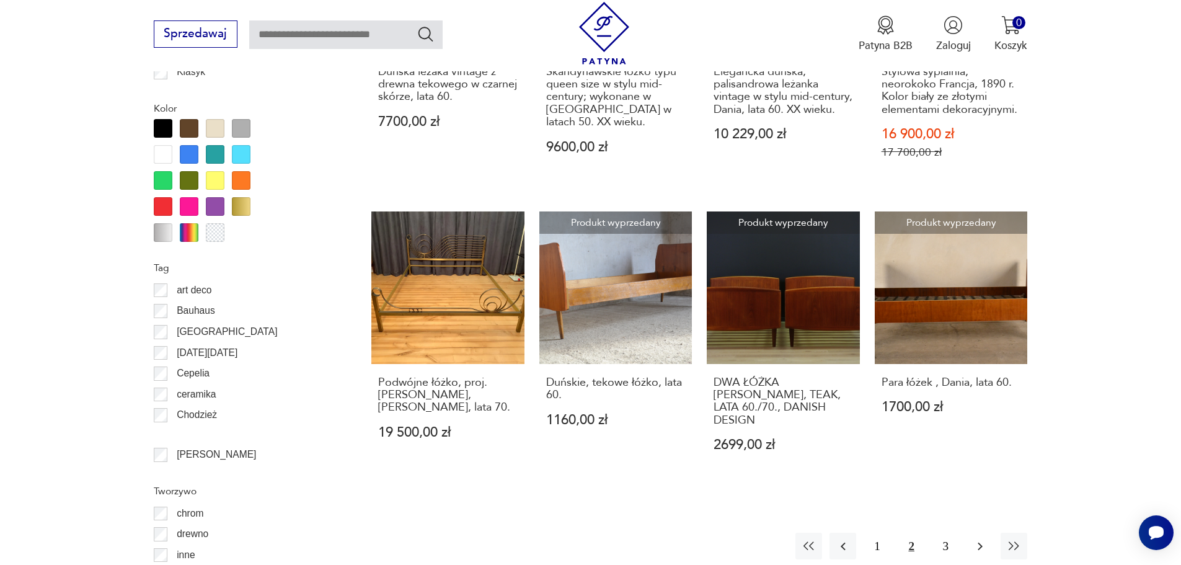
click at [977, 539] on icon "button" at bounding box center [980, 546] width 15 height 15
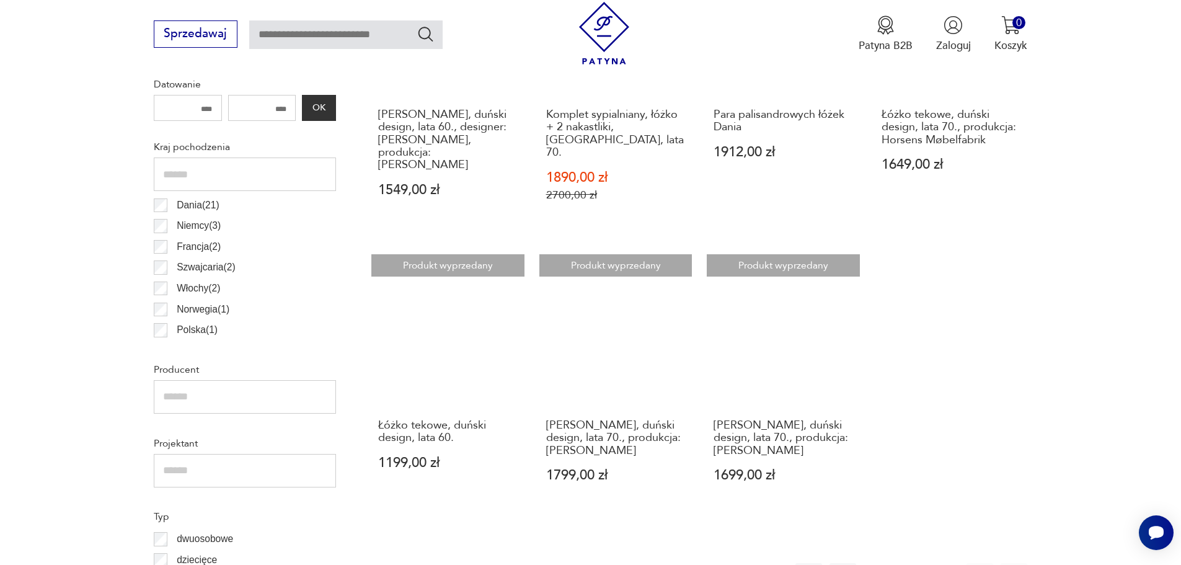
scroll to position [723, 0]
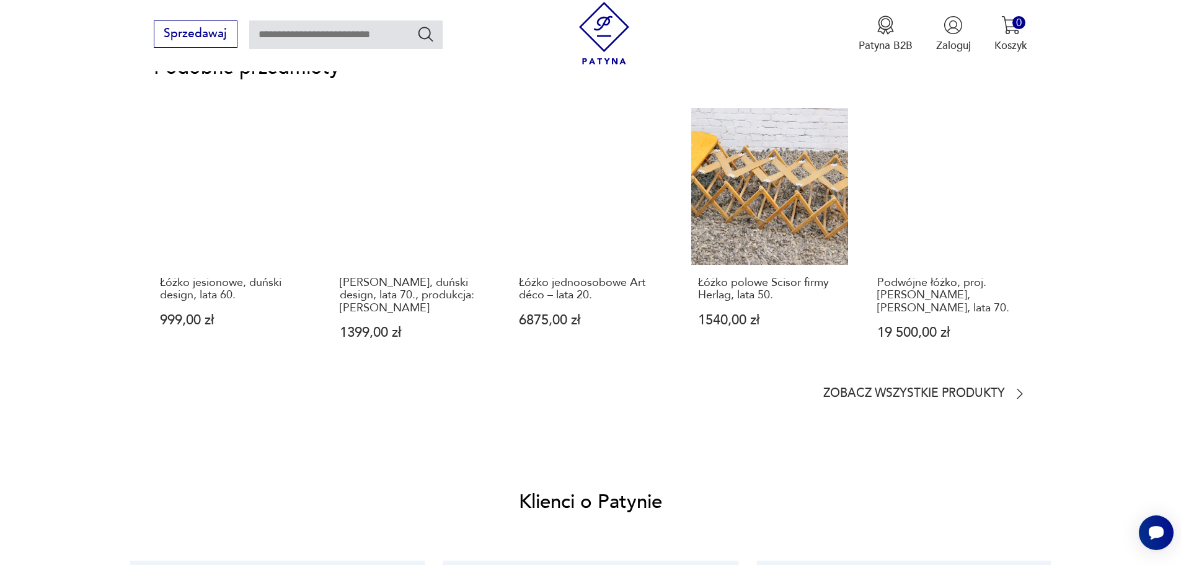
scroll to position [1116, 0]
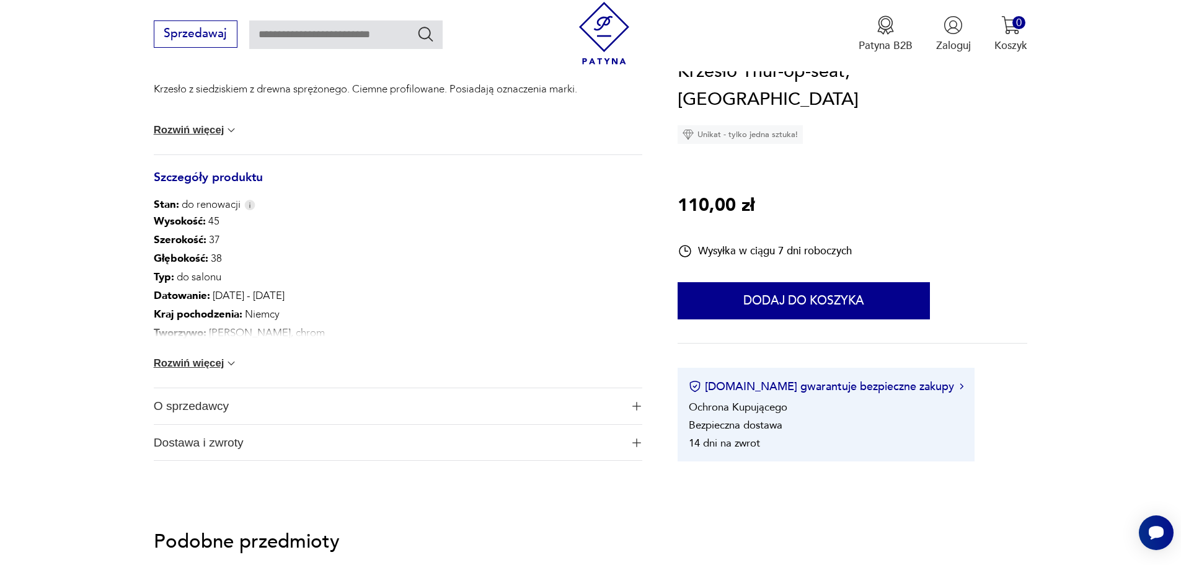
scroll to position [620, 0]
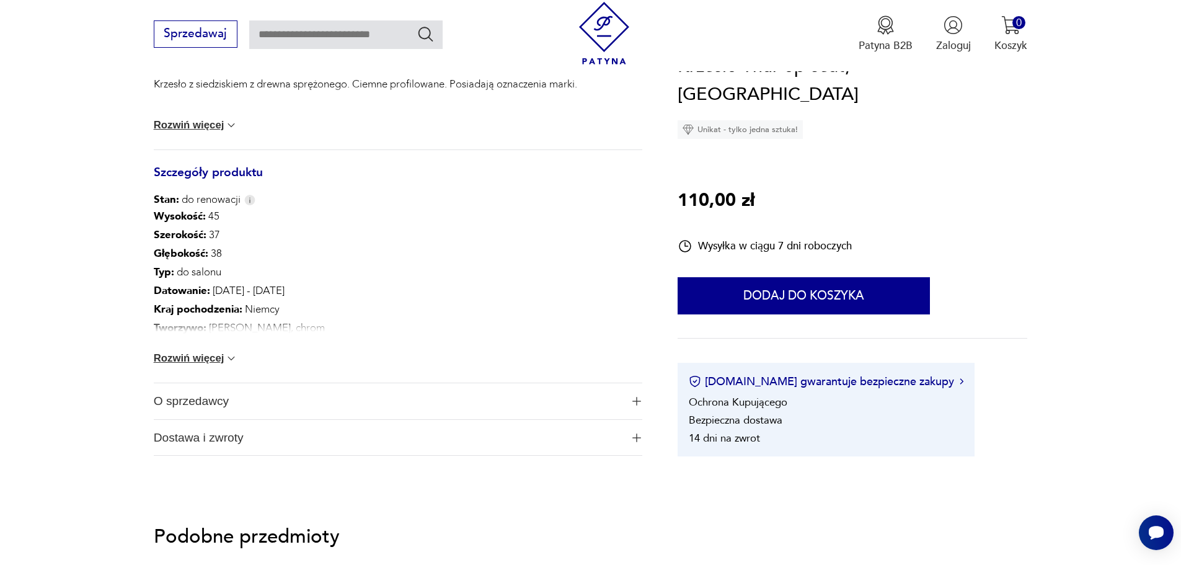
click at [221, 359] on button "Rozwiń więcej" at bounding box center [196, 358] width 84 height 12
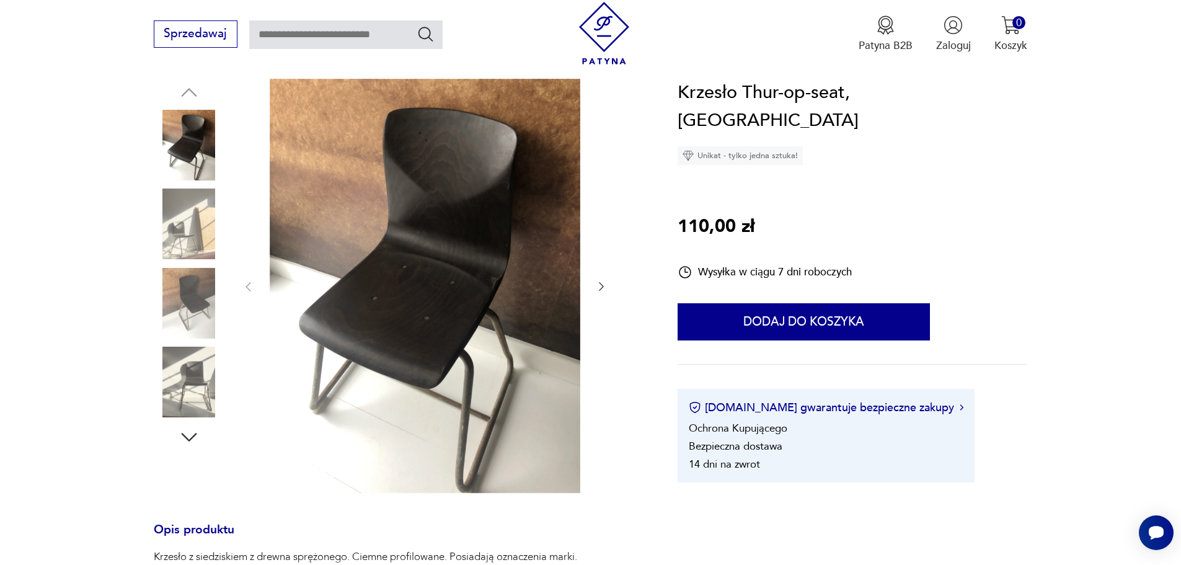
scroll to position [124, 0]
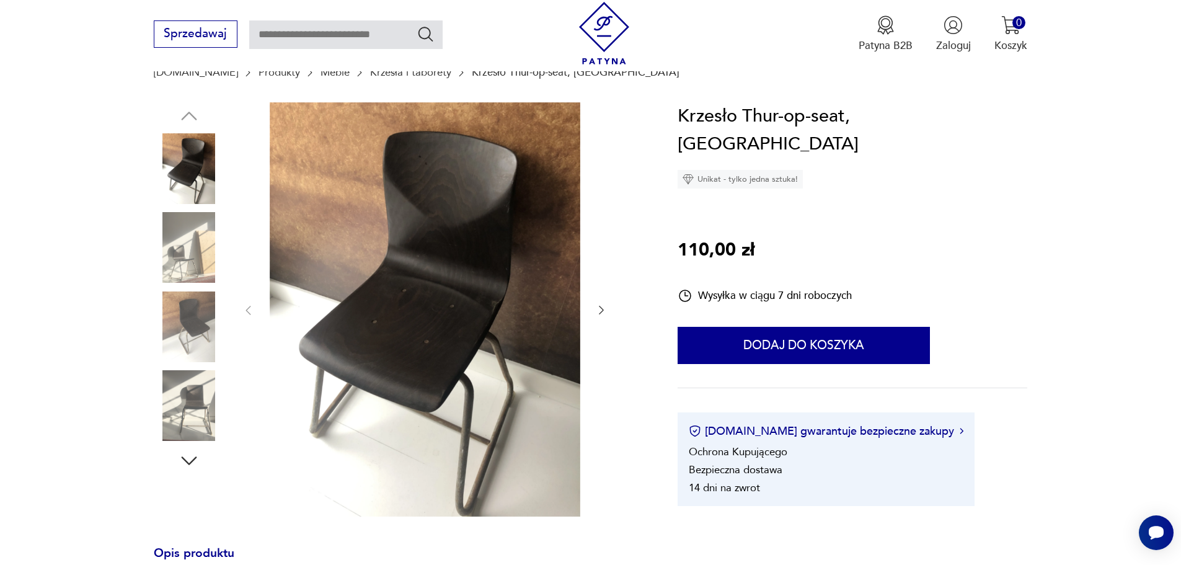
click at [184, 246] on img at bounding box center [189, 247] width 71 height 71
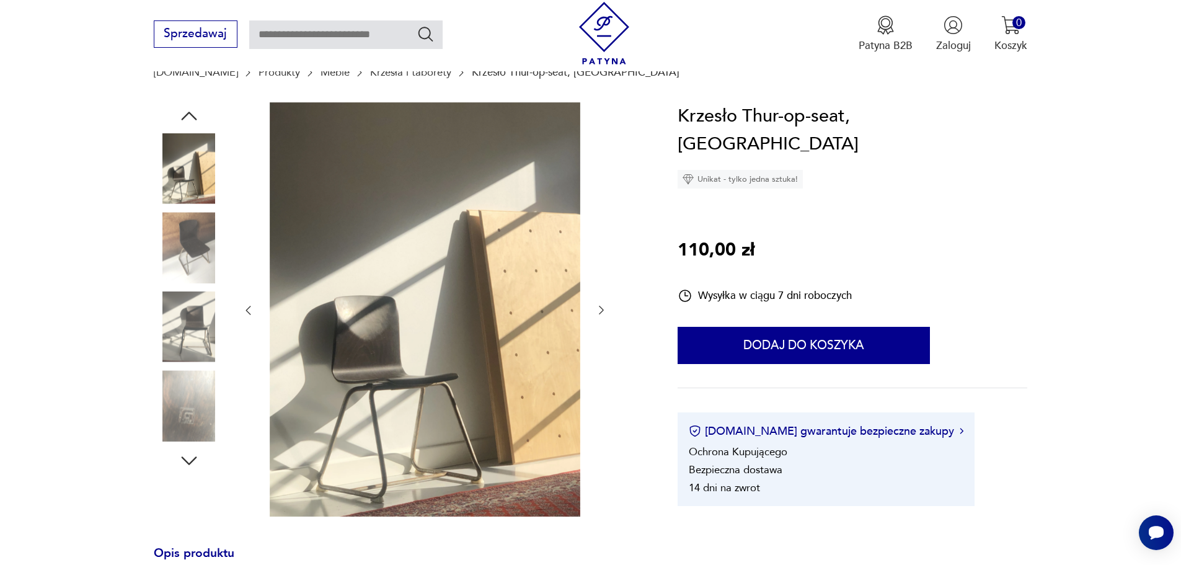
click at [180, 262] on img at bounding box center [189, 247] width 71 height 71
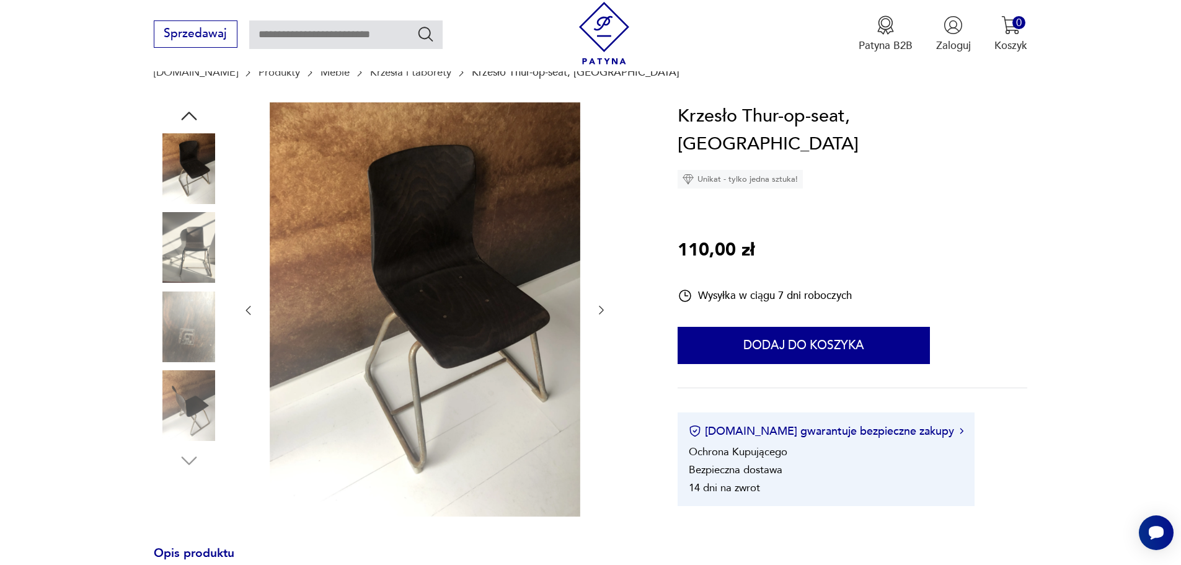
click at [188, 339] on img at bounding box center [189, 326] width 71 height 71
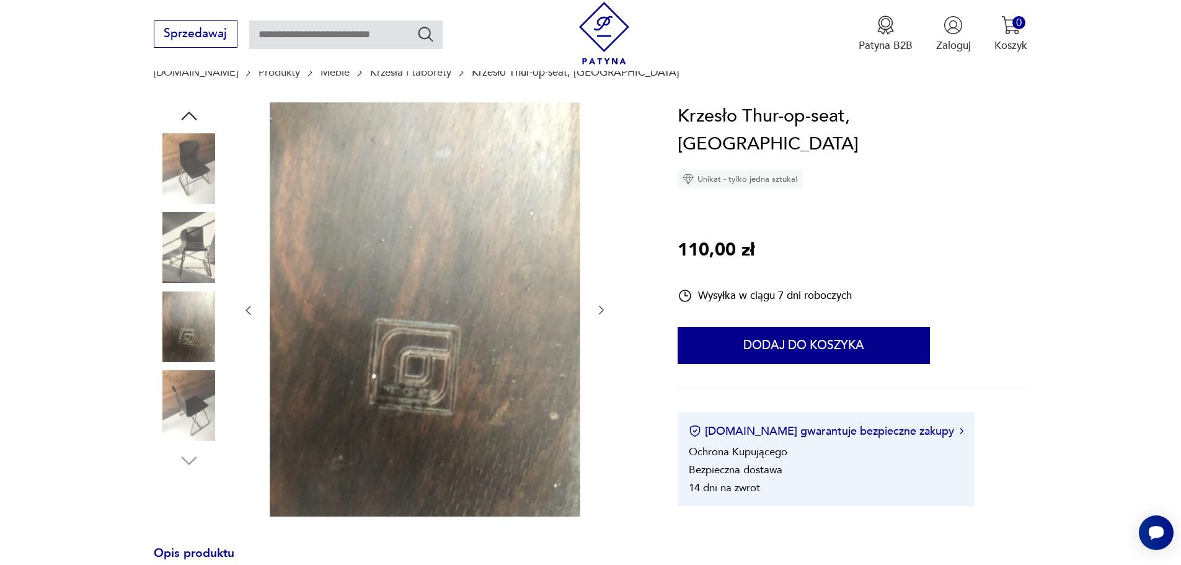
click at [187, 402] on img at bounding box center [189, 405] width 71 height 71
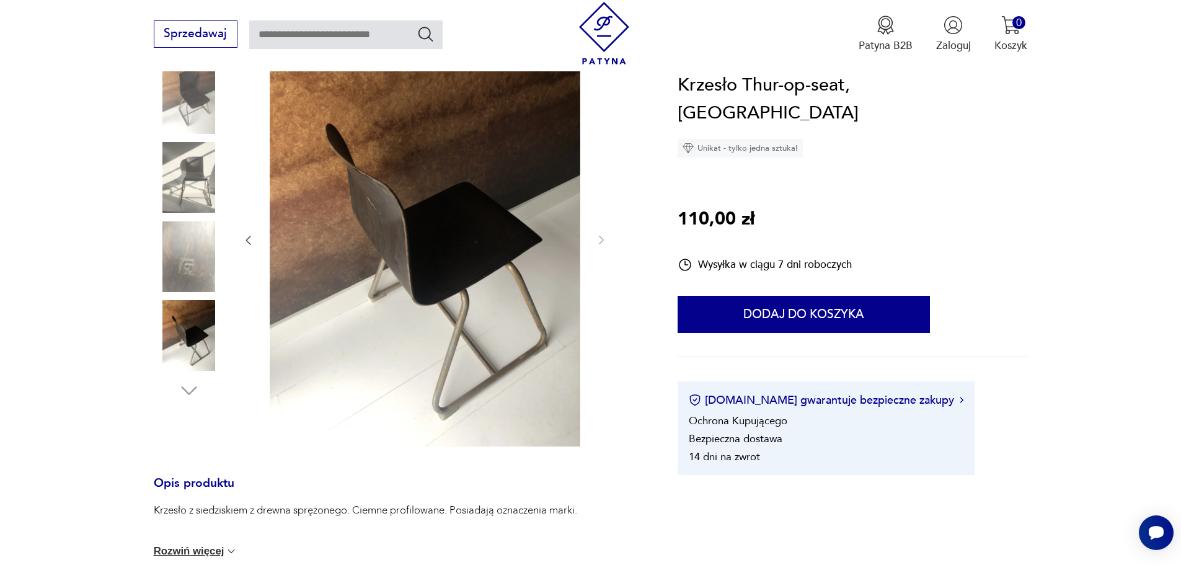
scroll to position [186, 0]
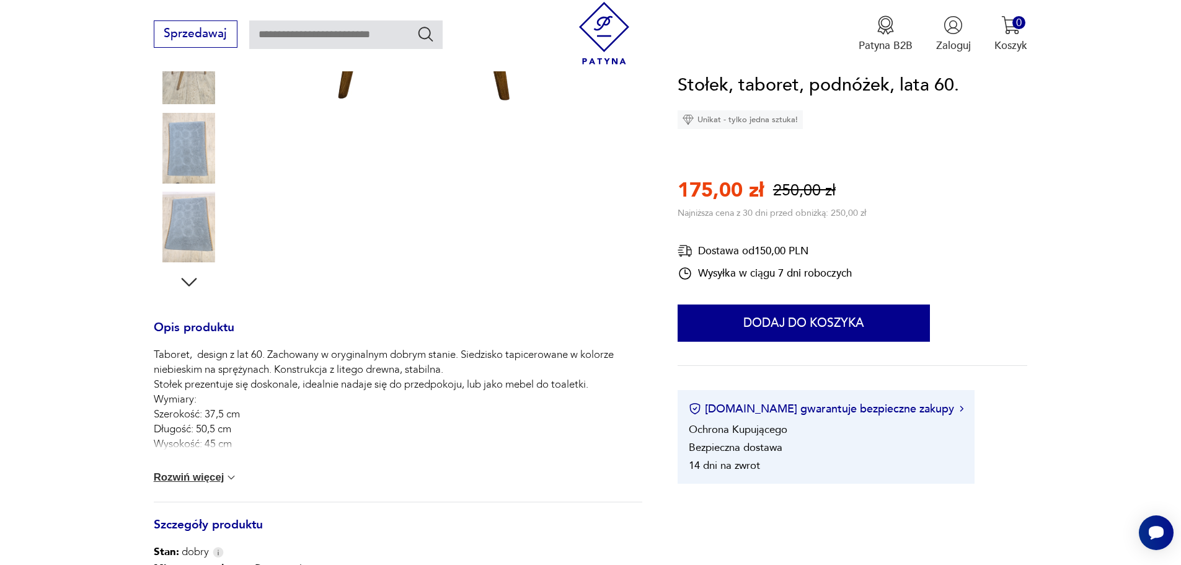
scroll to position [310, 0]
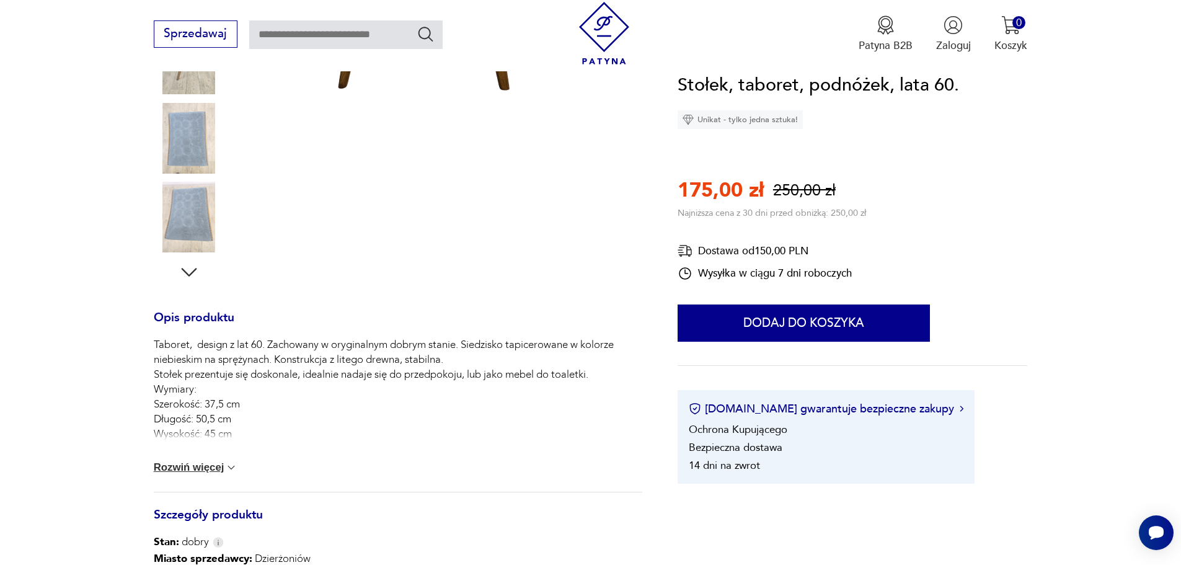
click at [198, 469] on button "Rozwiń więcej" at bounding box center [196, 467] width 84 height 12
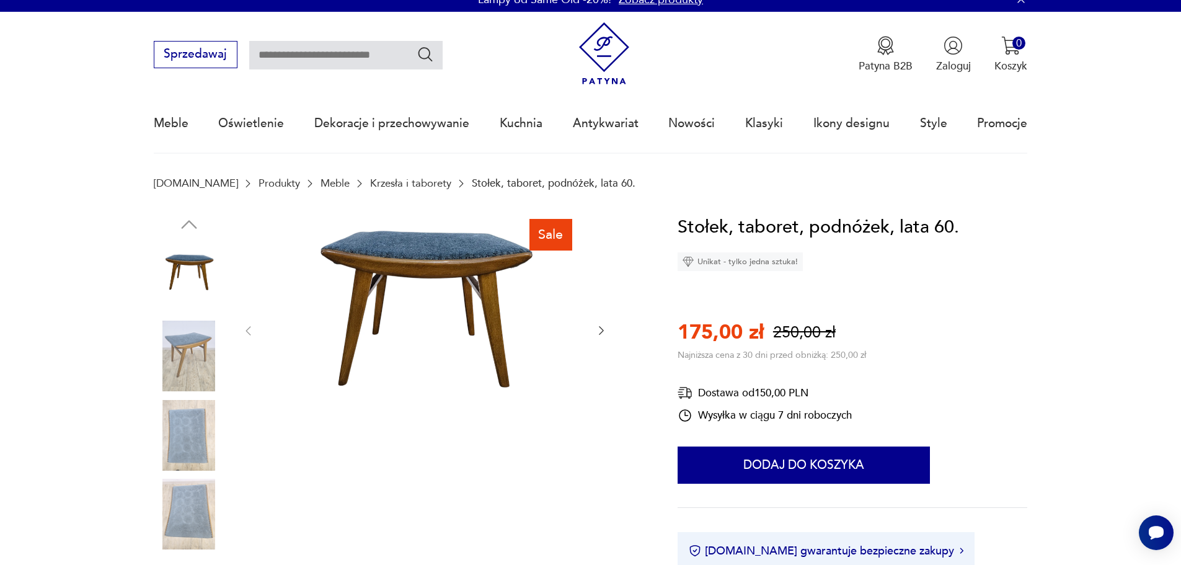
scroll to position [0, 0]
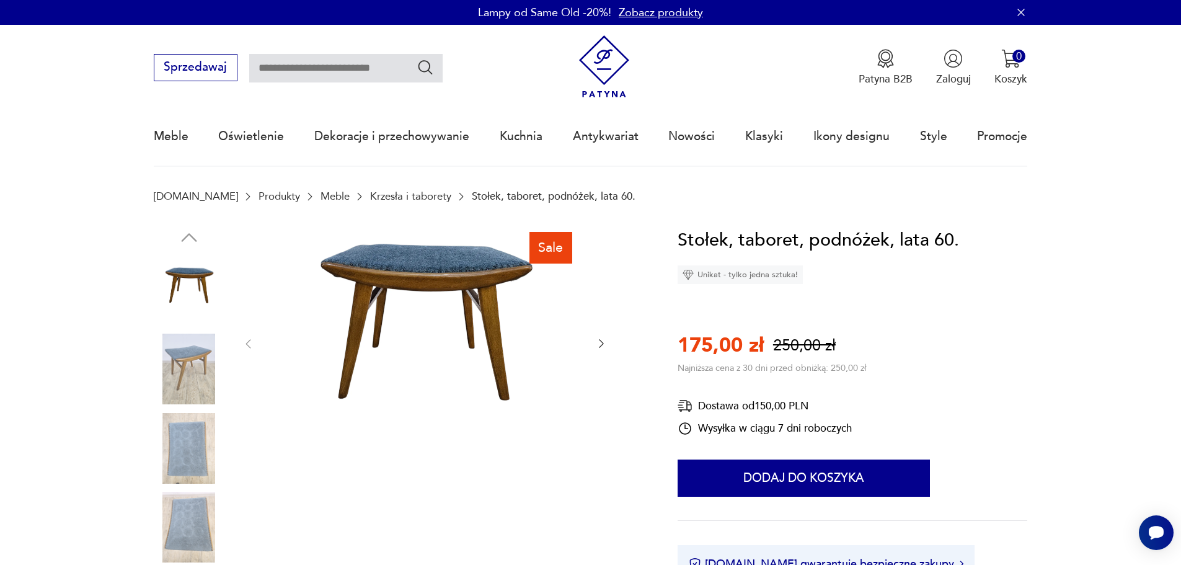
click at [602, 344] on icon "button" at bounding box center [601, 343] width 12 height 12
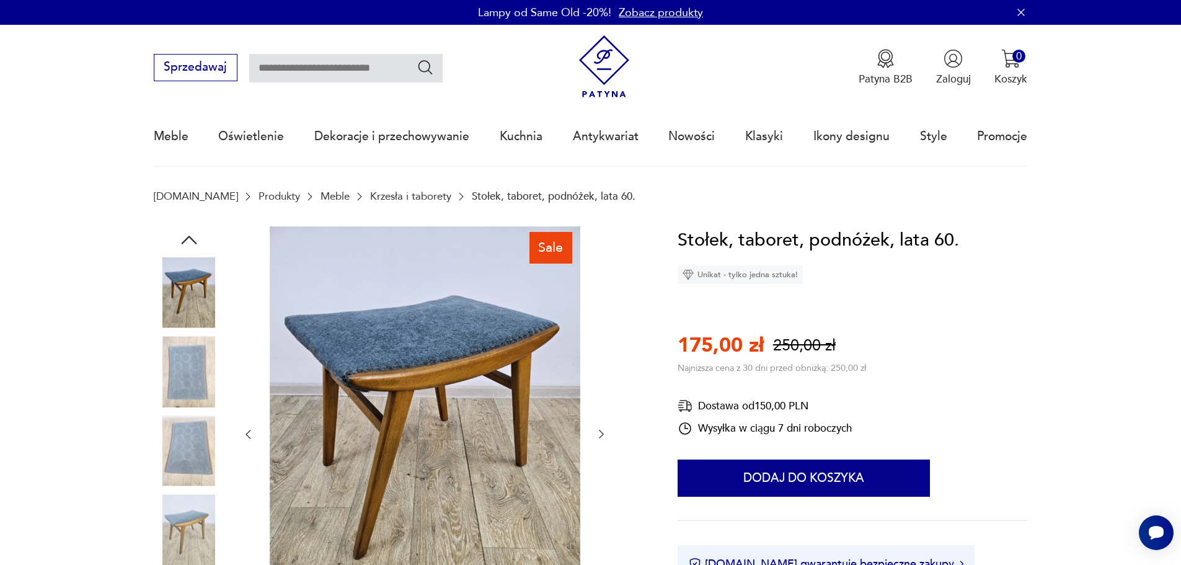
click at [602, 344] on div at bounding box center [425, 434] width 366 height 417
click at [601, 429] on icon "button" at bounding box center [601, 434] width 12 height 12
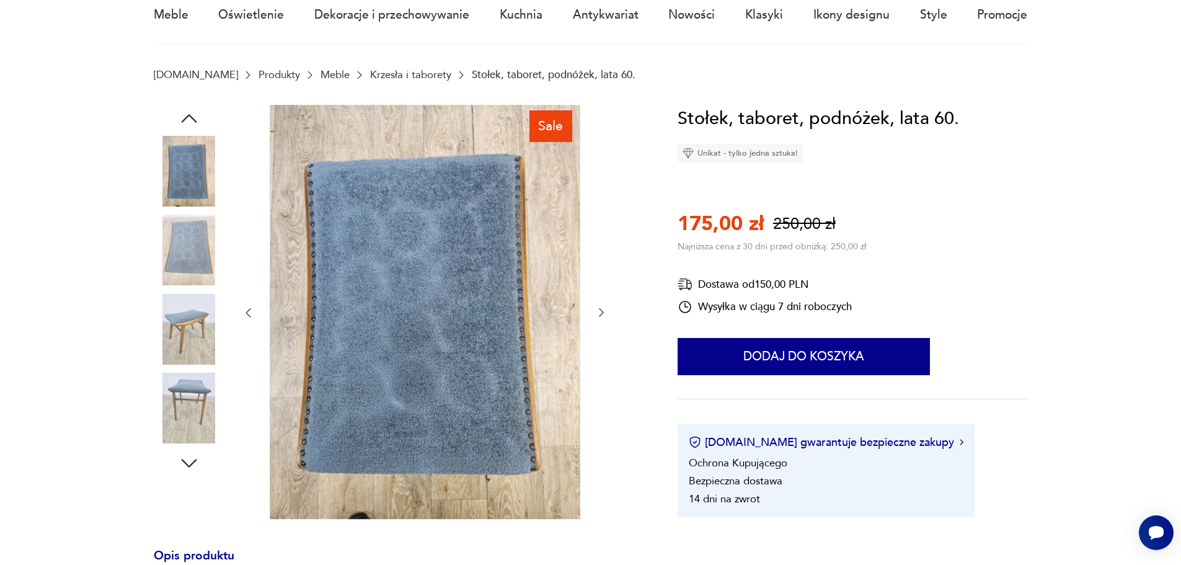
scroll to position [124, 0]
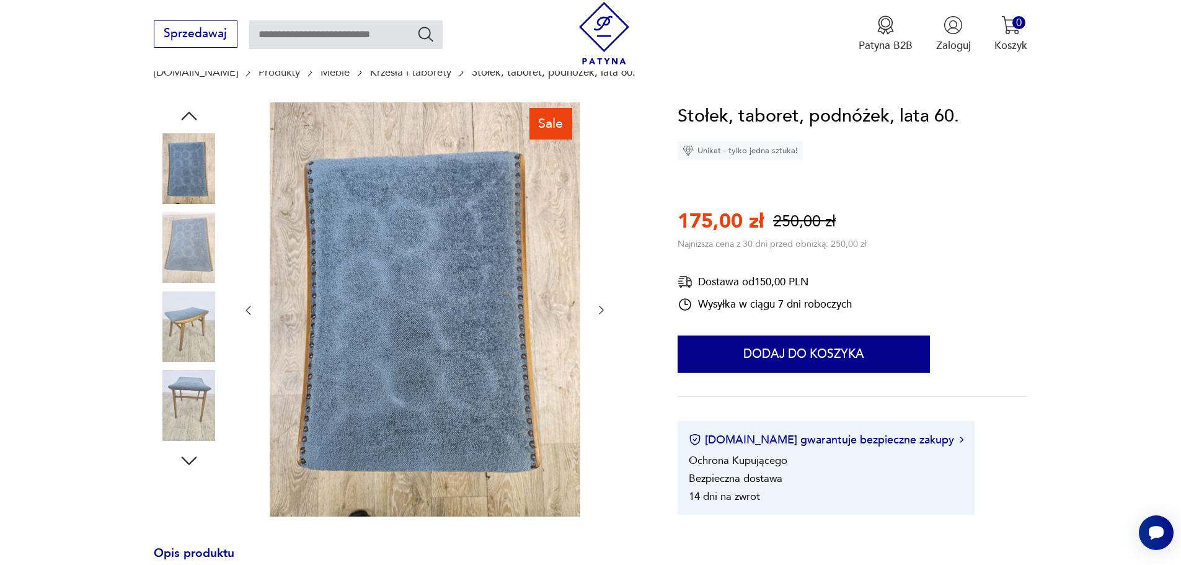
click at [600, 312] on icon "button" at bounding box center [601, 310] width 12 height 12
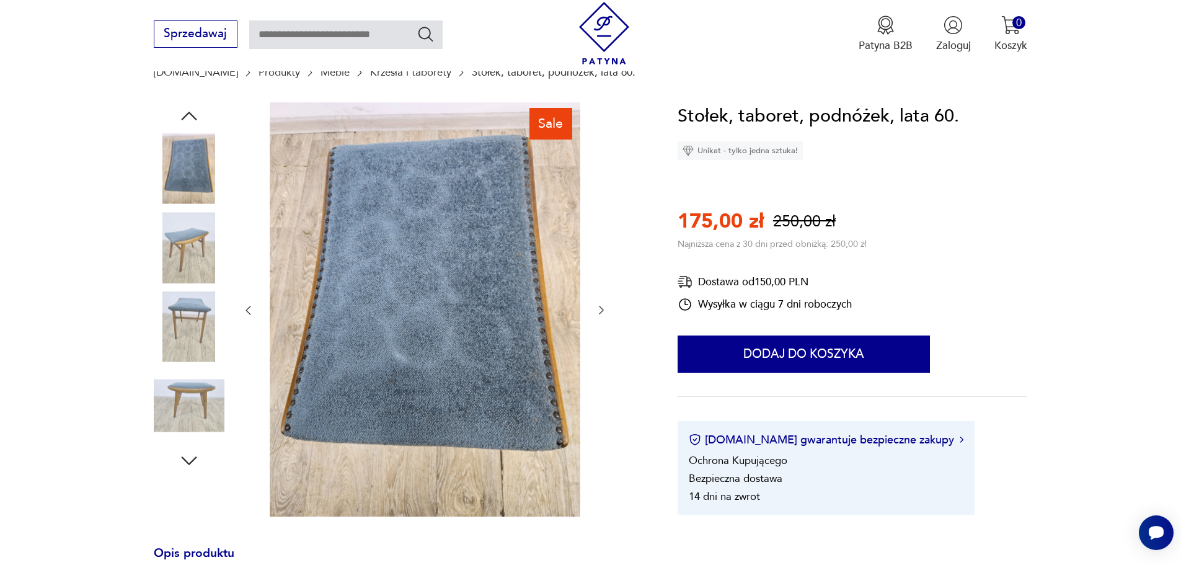
click at [600, 312] on icon "button" at bounding box center [601, 310] width 12 height 12
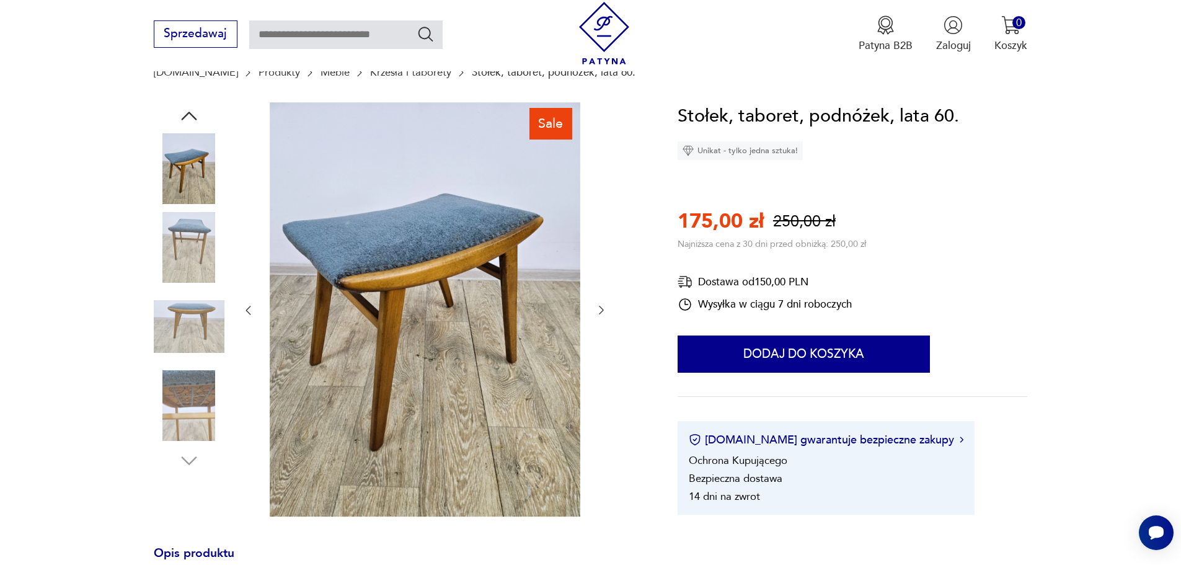
click at [600, 312] on icon "button" at bounding box center [601, 310] width 12 height 12
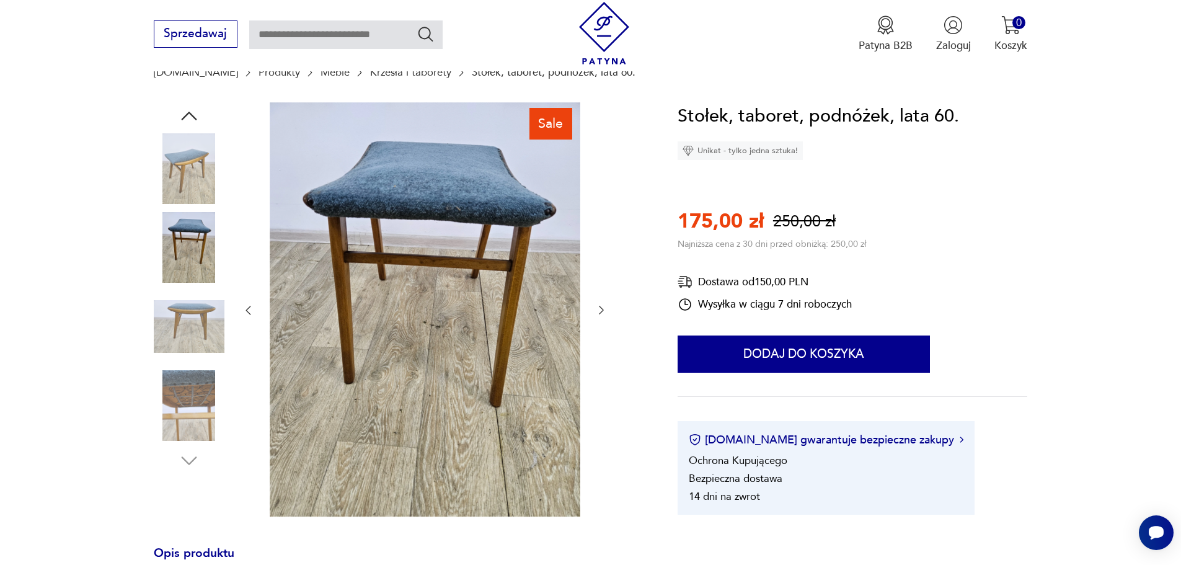
click at [600, 312] on icon "button" at bounding box center [601, 310] width 12 height 12
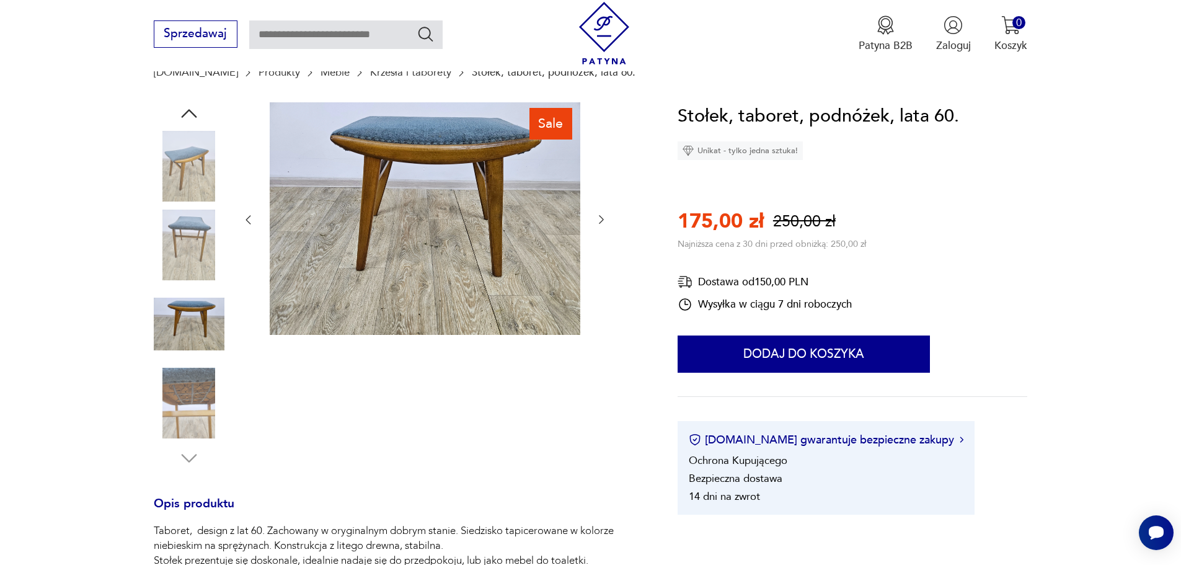
click at [605, 219] on icon "button" at bounding box center [601, 219] width 12 height 12
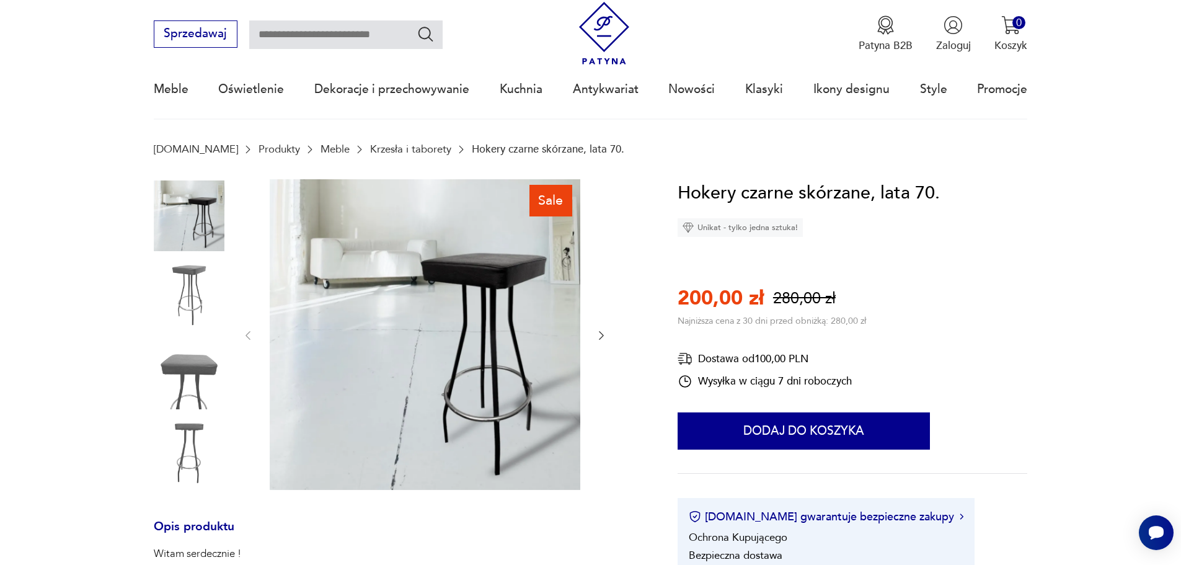
scroll to position [248, 0]
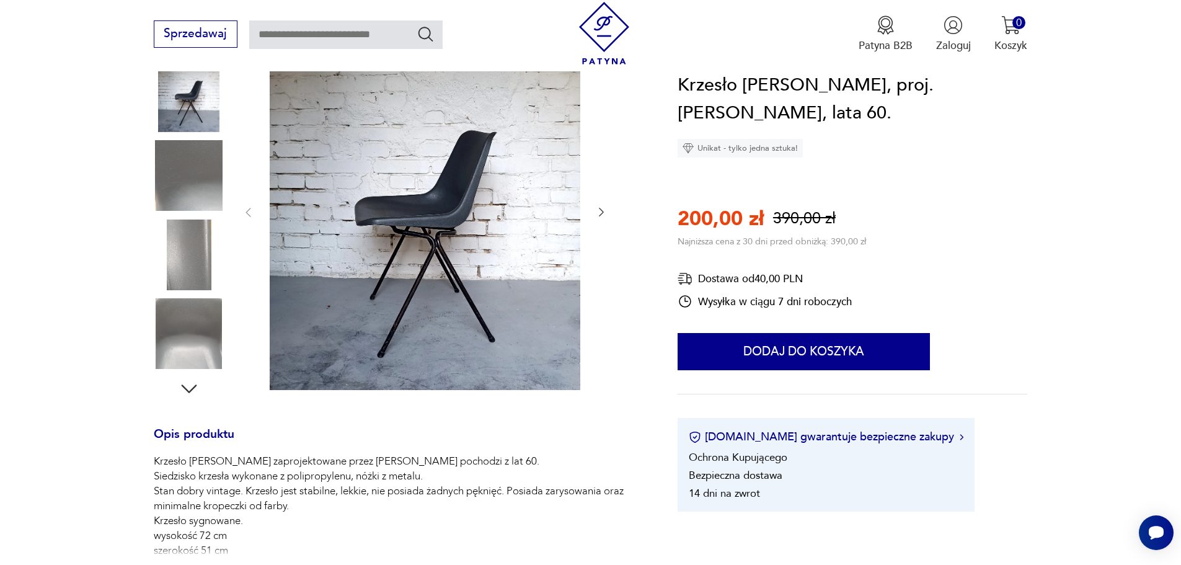
scroll to position [310, 0]
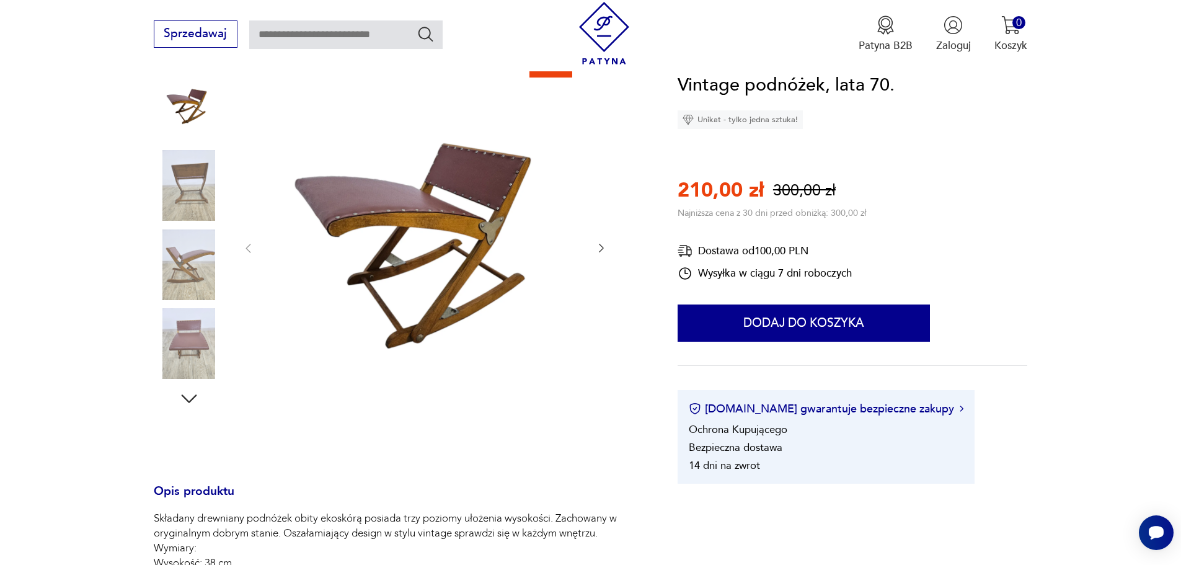
scroll to position [248, 0]
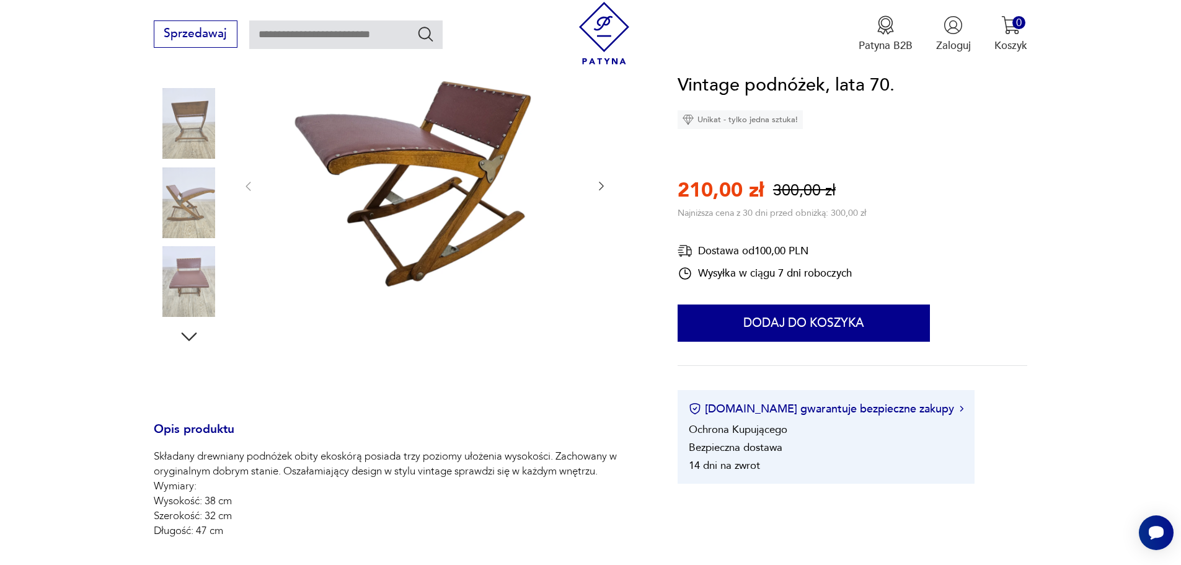
click at [602, 187] on icon "button" at bounding box center [601, 186] width 12 height 12
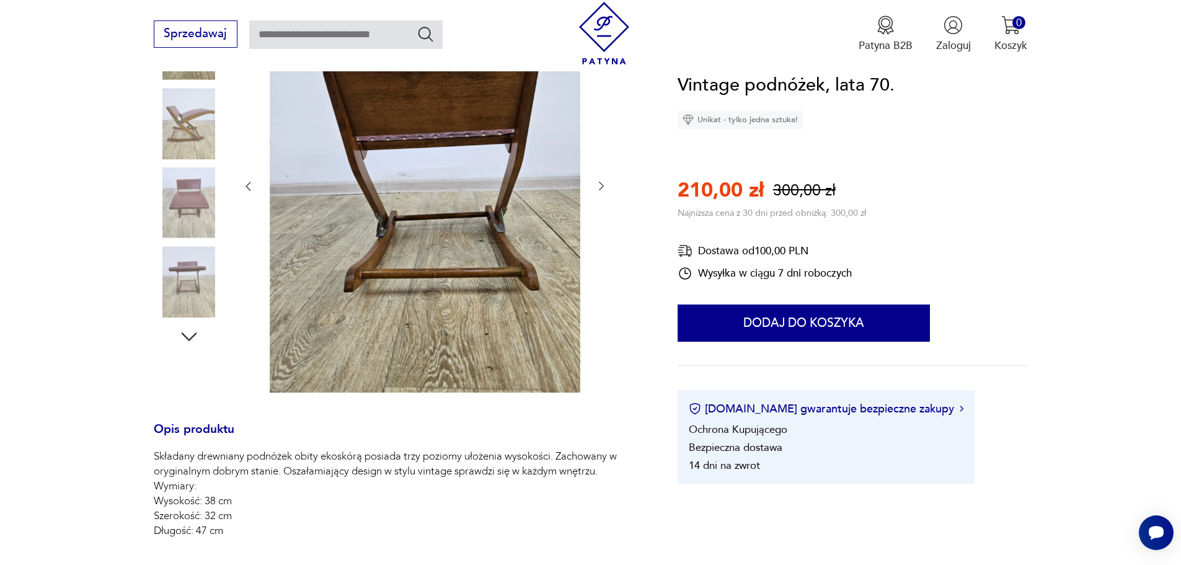
click at [602, 187] on icon "button" at bounding box center [601, 186] width 12 height 12
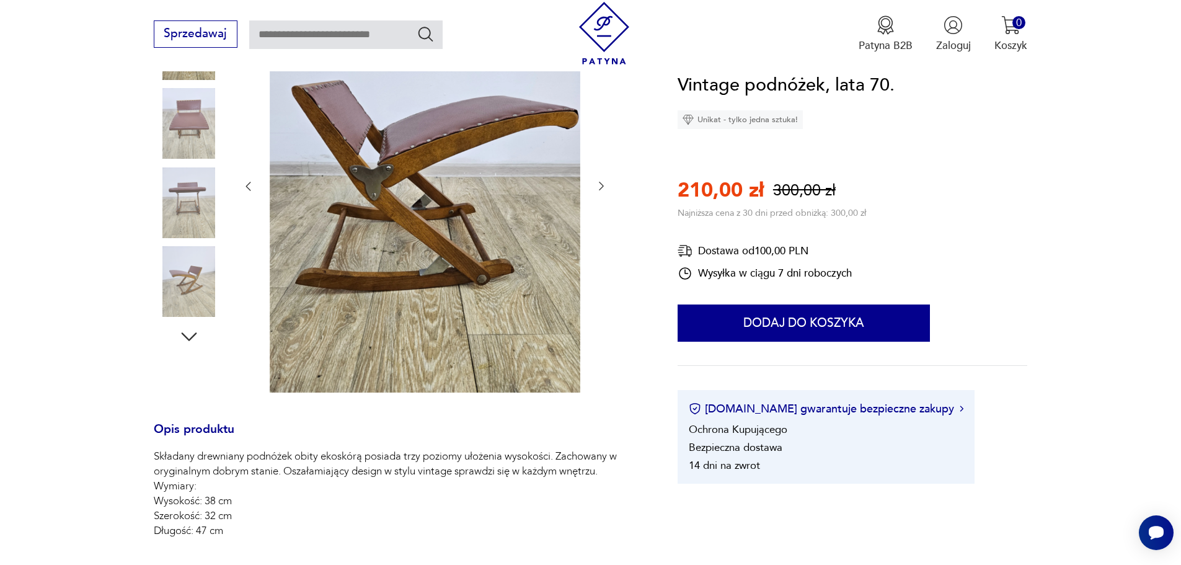
click at [602, 187] on icon "button" at bounding box center [601, 186] width 12 height 12
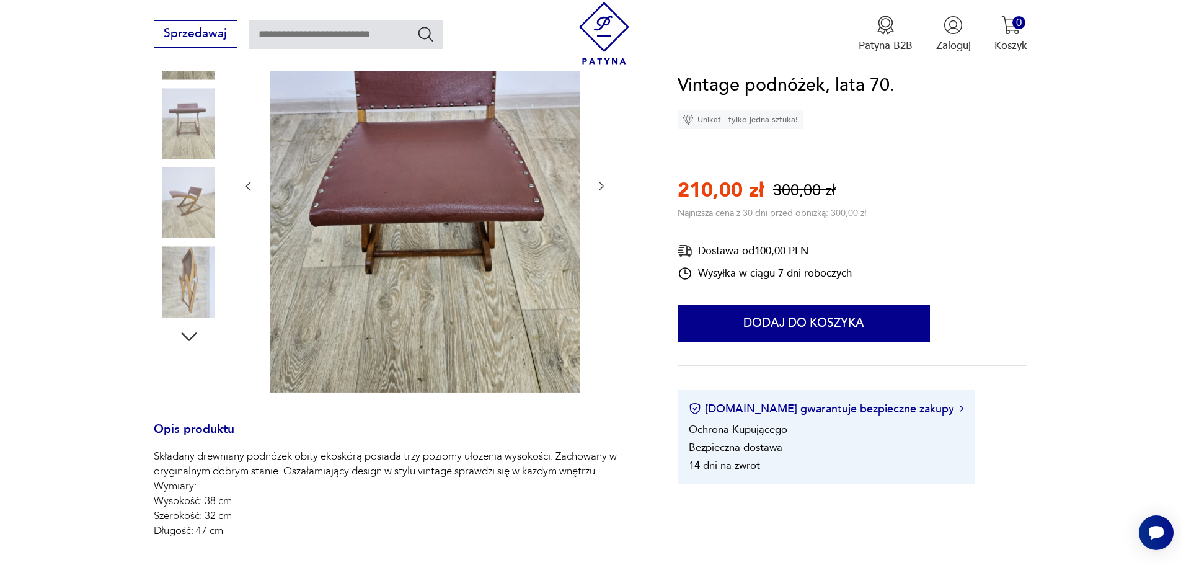
click at [602, 187] on icon "button" at bounding box center [601, 186] width 12 height 12
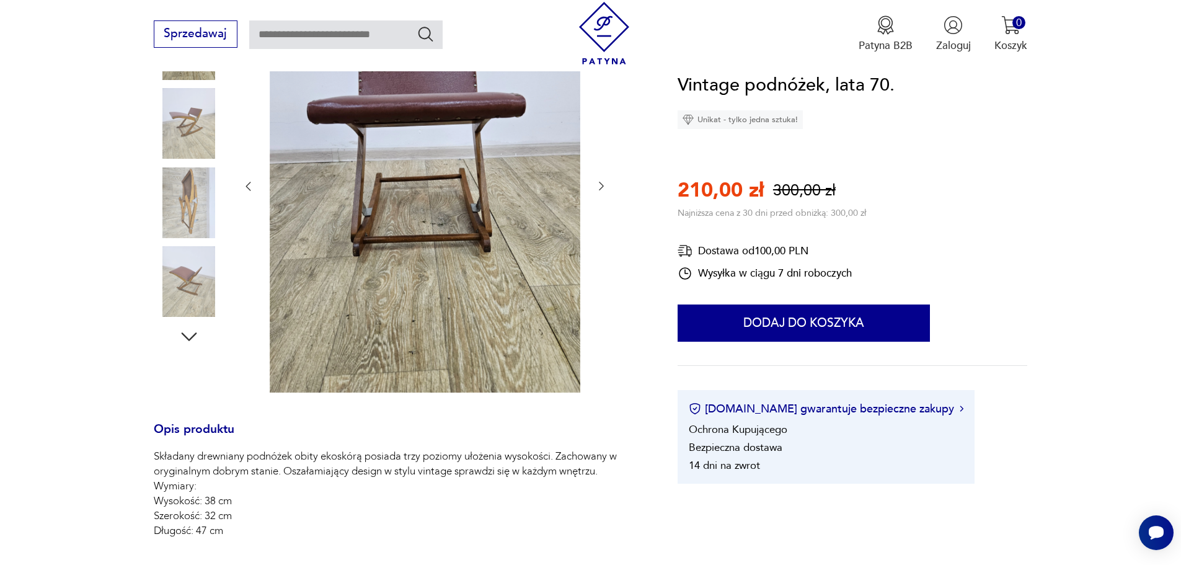
click at [602, 187] on icon "button" at bounding box center [601, 186] width 12 height 12
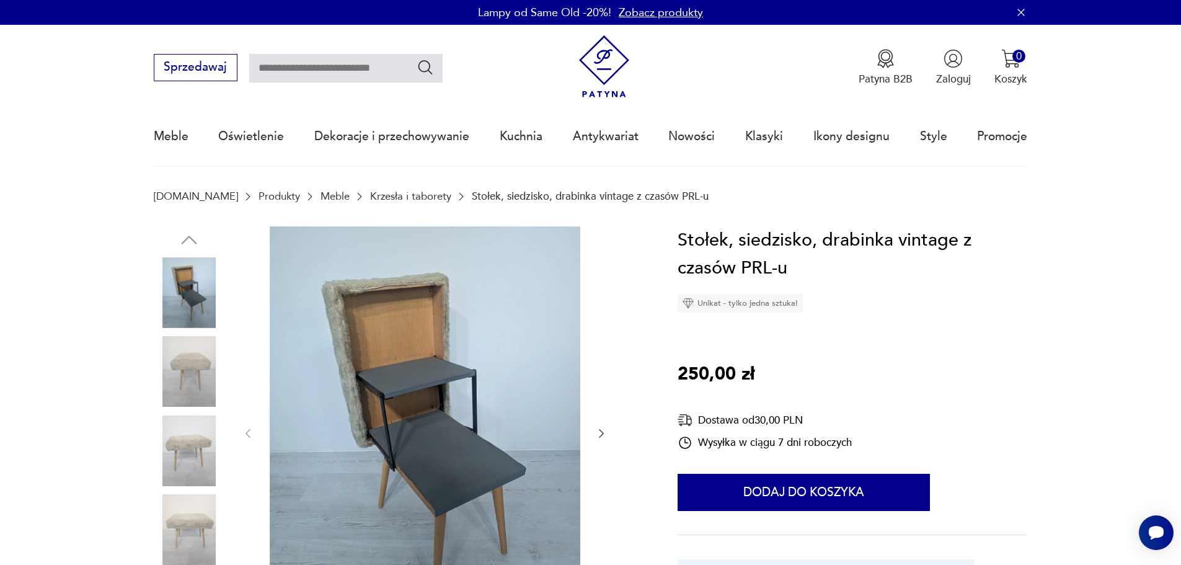
click at [602, 432] on icon "button" at bounding box center [601, 433] width 5 height 9
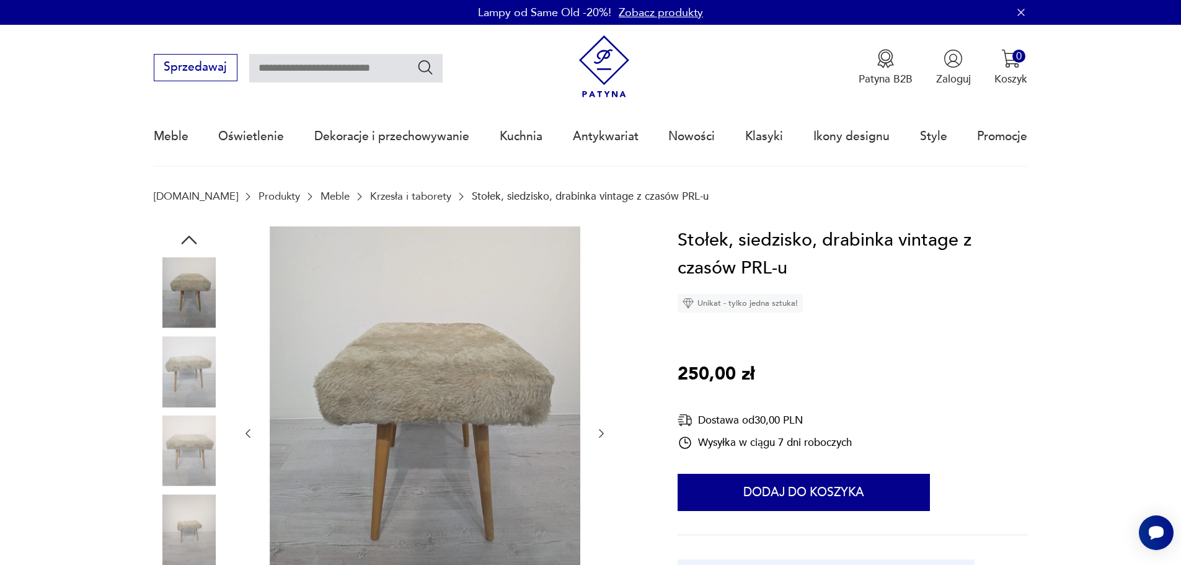
click at [602, 432] on icon "button" at bounding box center [601, 433] width 5 height 9
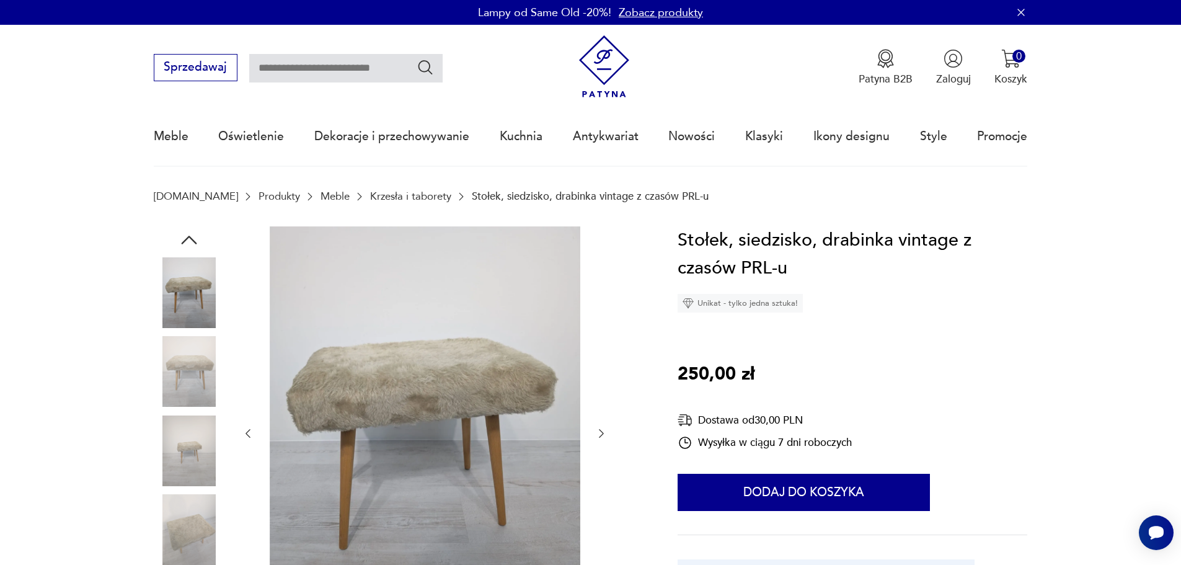
click at [602, 432] on icon "button" at bounding box center [601, 433] width 5 height 9
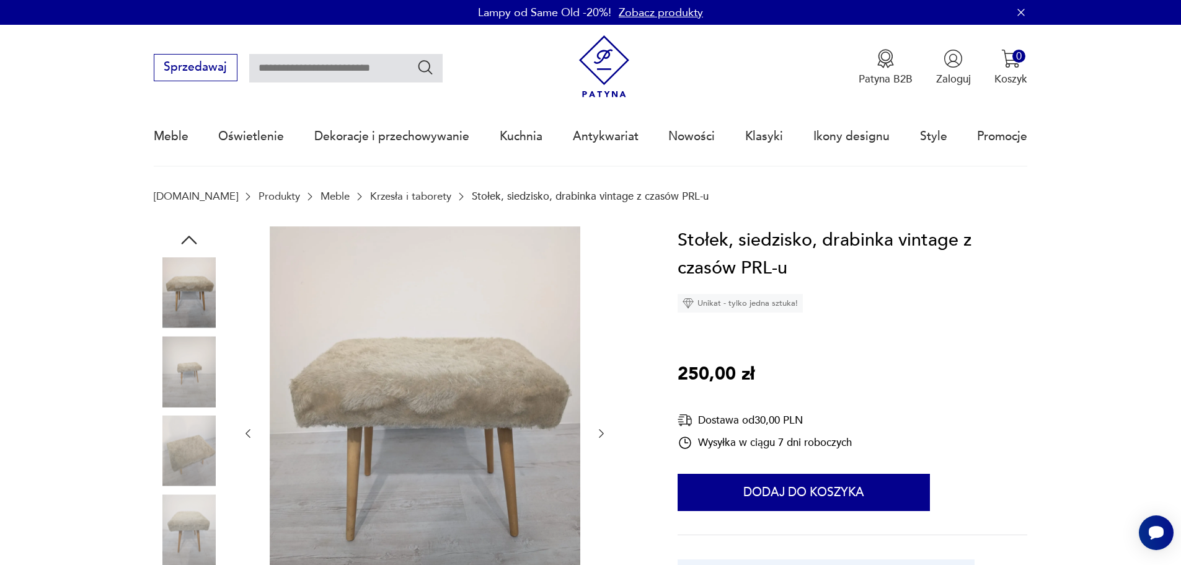
click at [602, 432] on icon "button" at bounding box center [601, 433] width 5 height 9
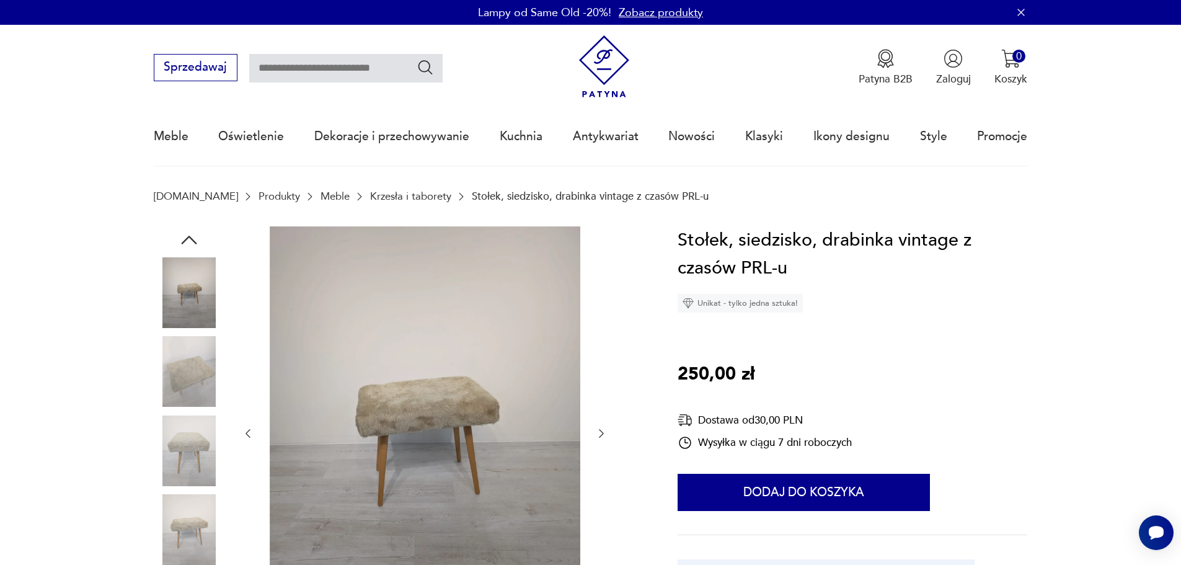
click at [602, 432] on icon "button" at bounding box center [601, 433] width 5 height 9
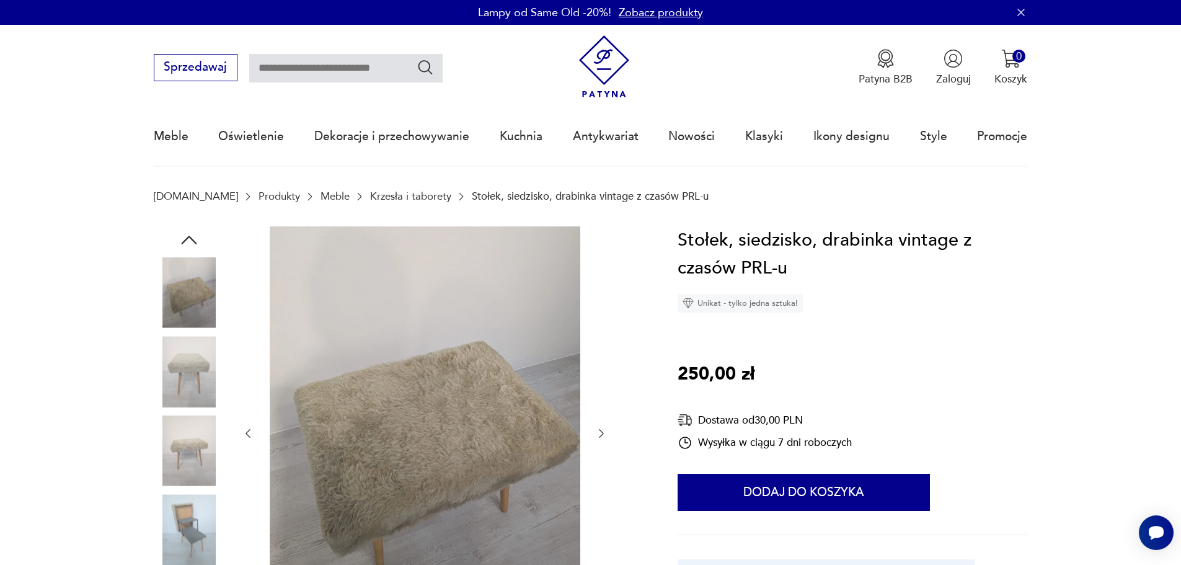
click at [602, 432] on icon "button" at bounding box center [601, 433] width 5 height 9
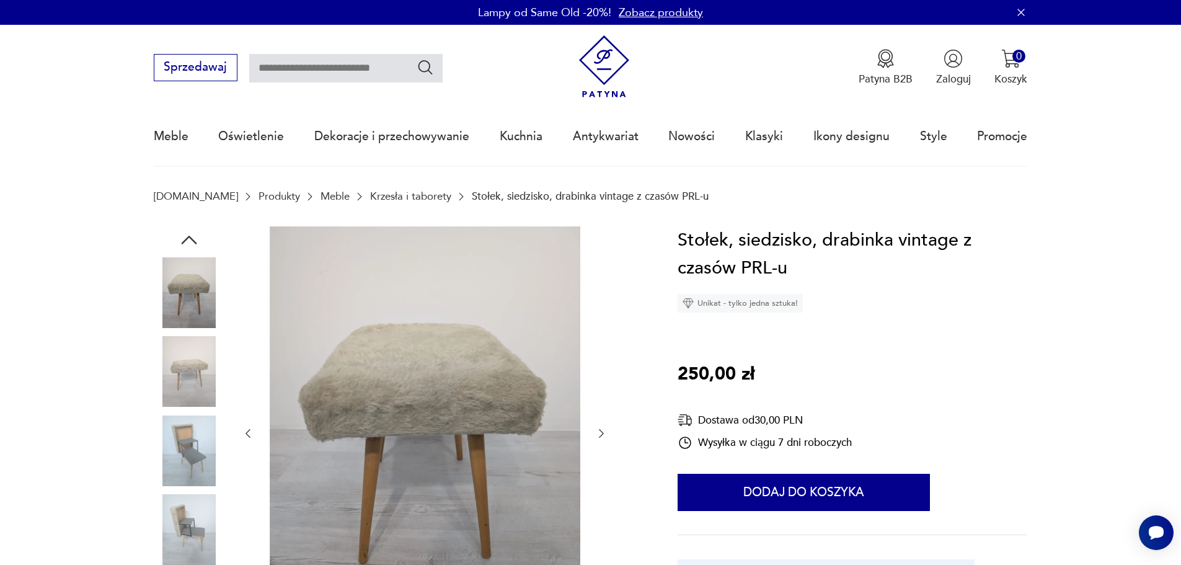
click at [602, 432] on icon "button" at bounding box center [601, 433] width 5 height 9
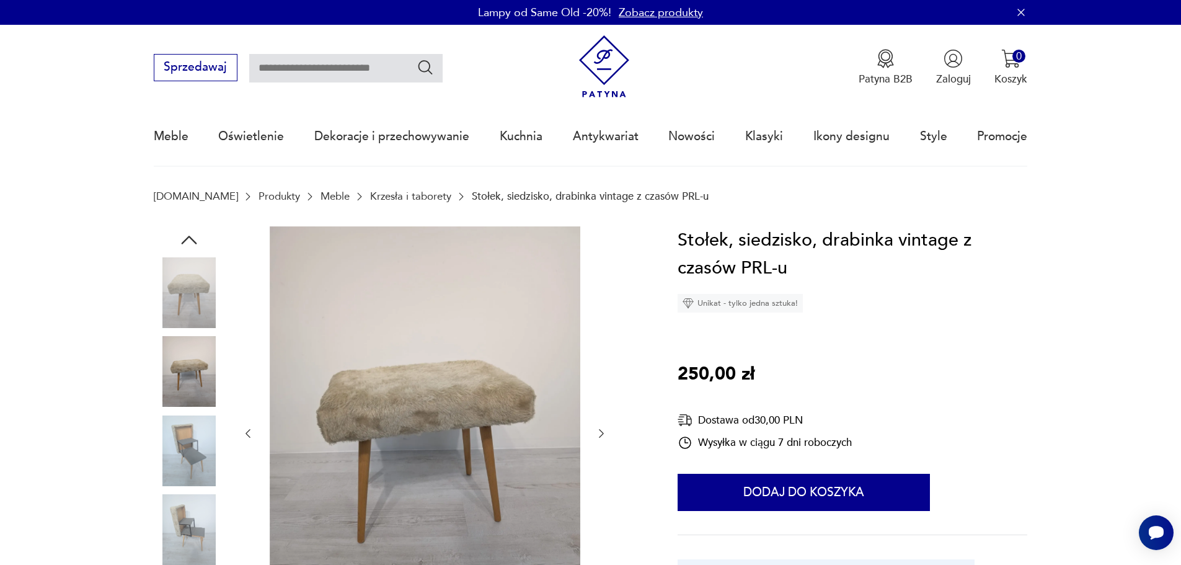
click at [602, 432] on icon "button" at bounding box center [601, 433] width 5 height 9
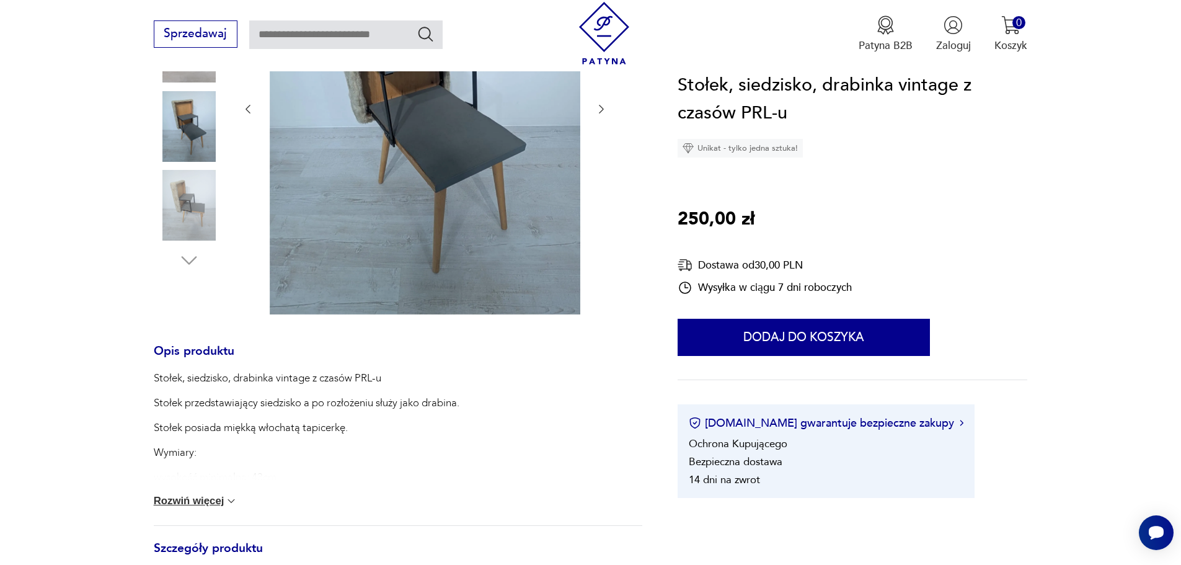
scroll to position [372, 0]
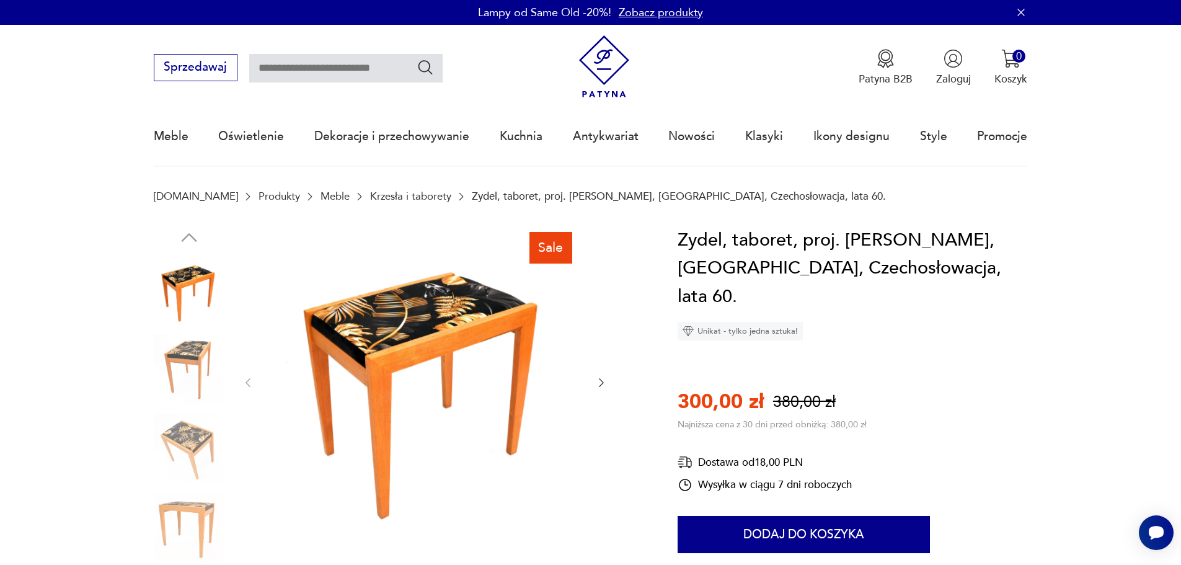
click at [601, 380] on icon "button" at bounding box center [601, 382] width 5 height 9
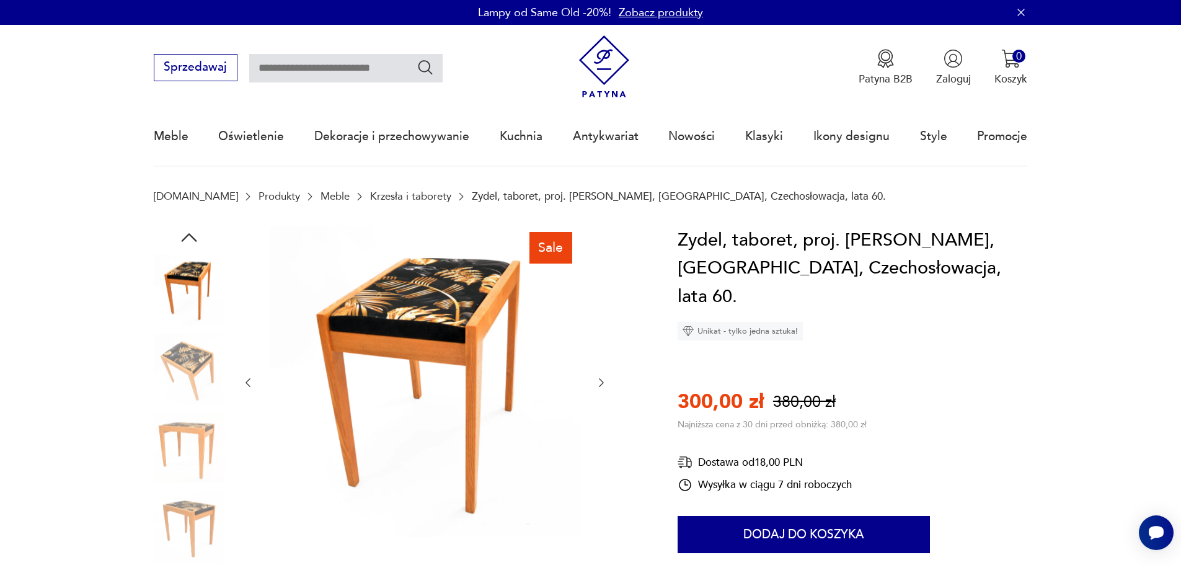
click at [603, 384] on icon "button" at bounding box center [601, 382] width 12 height 12
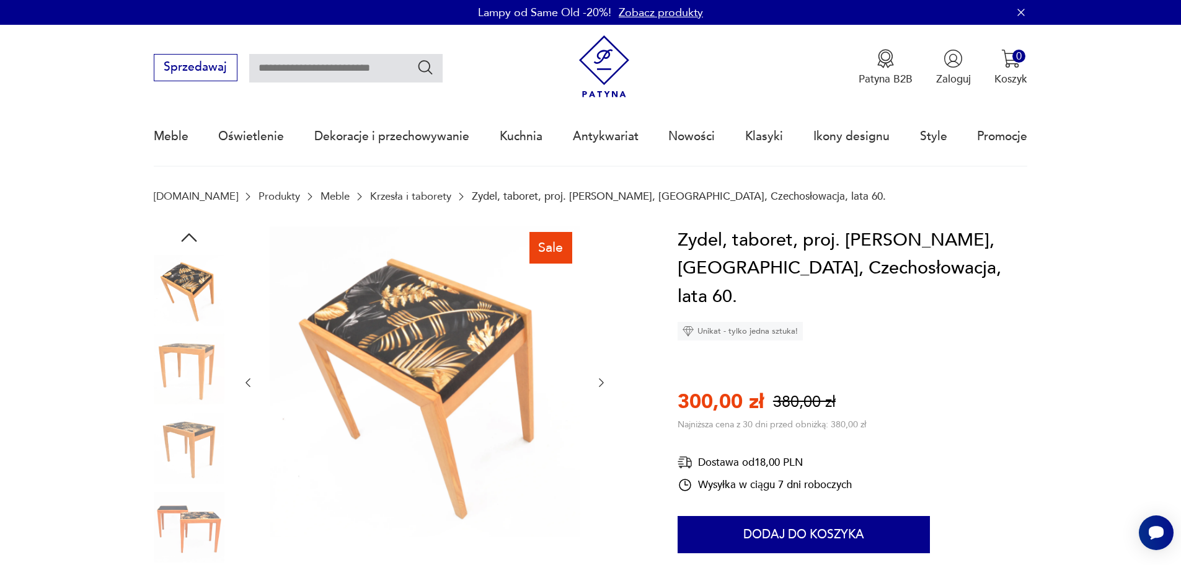
click at [603, 384] on icon "button" at bounding box center [601, 382] width 12 height 12
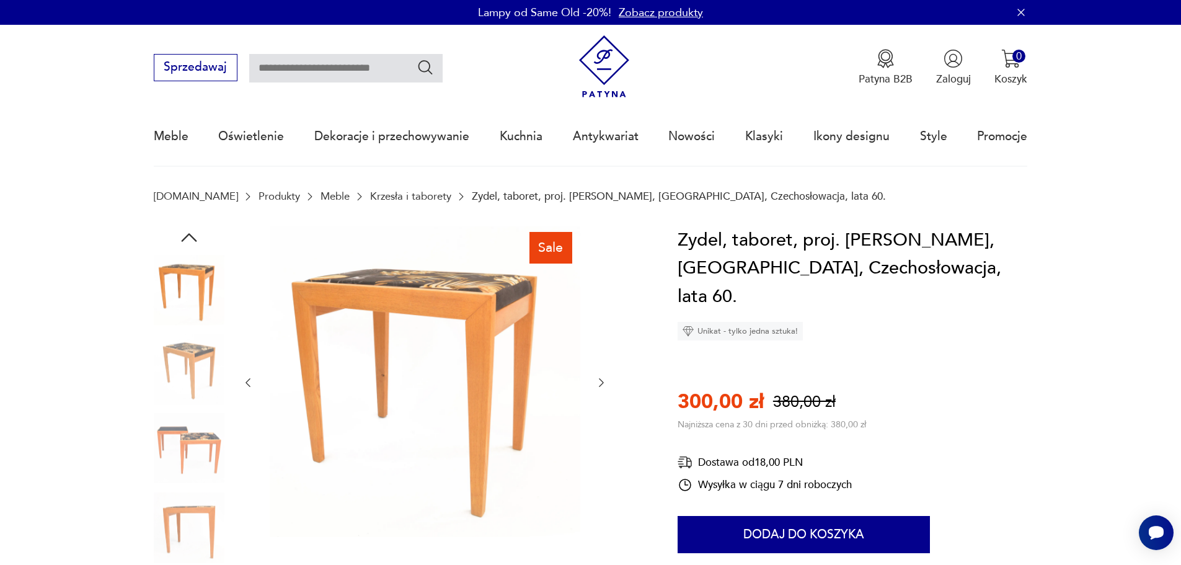
click at [603, 384] on icon "button" at bounding box center [601, 382] width 12 height 12
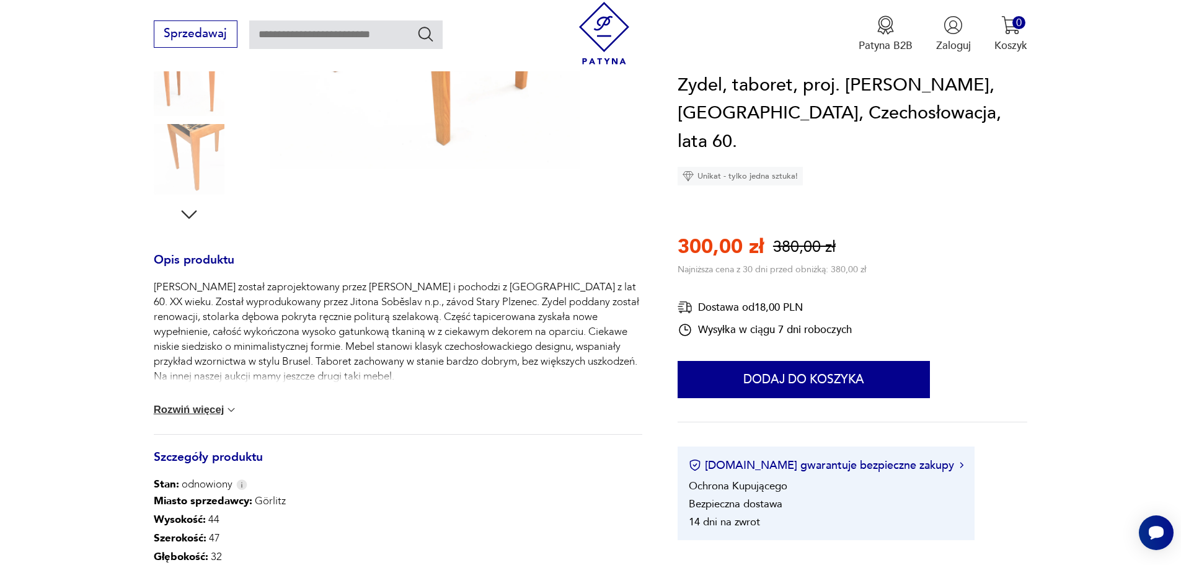
scroll to position [372, 0]
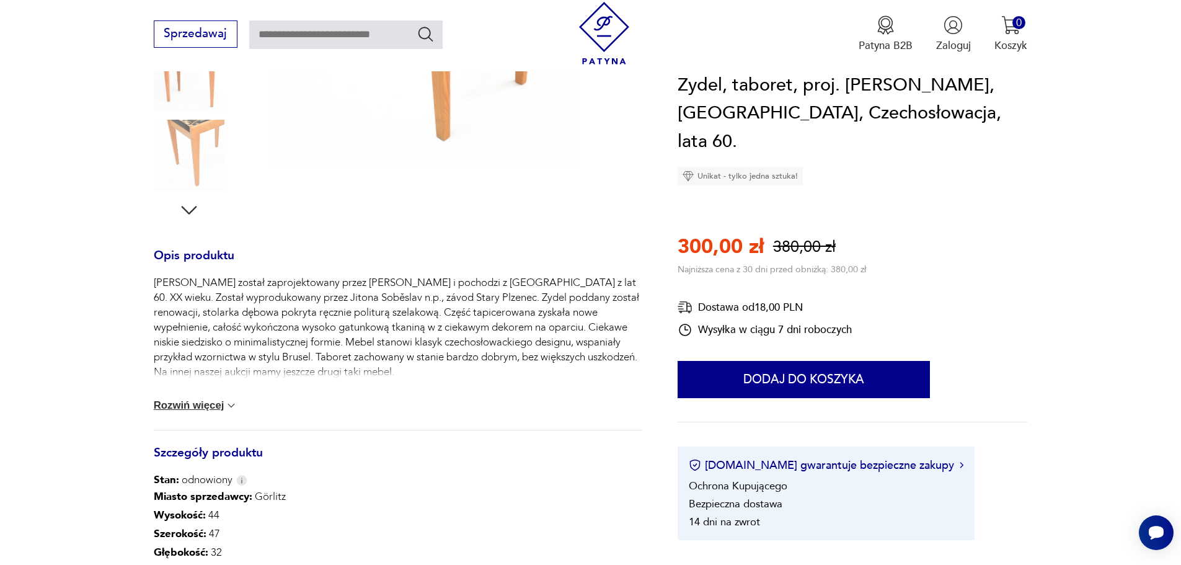
click at [221, 408] on button "Rozwiń więcej" at bounding box center [196, 405] width 84 height 12
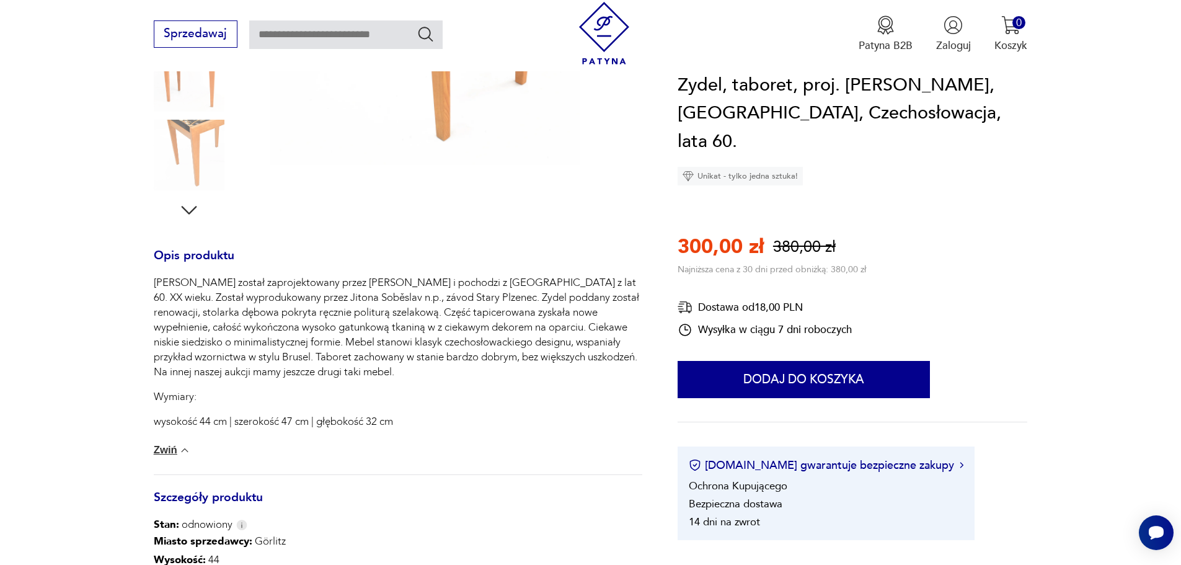
scroll to position [62, 0]
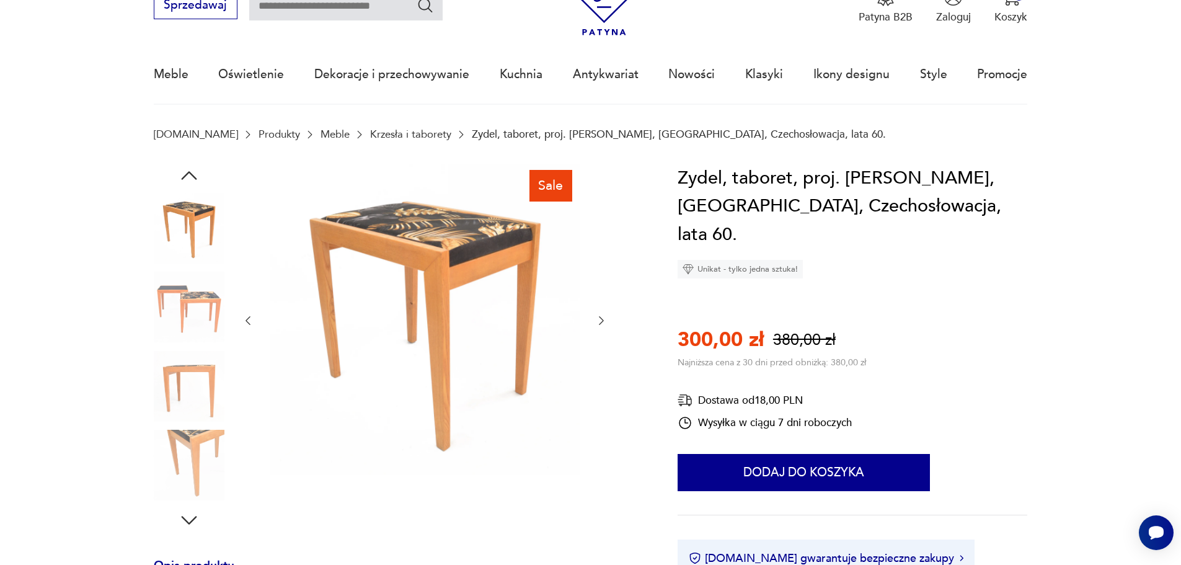
click at [600, 326] on icon "button" at bounding box center [601, 320] width 12 height 12
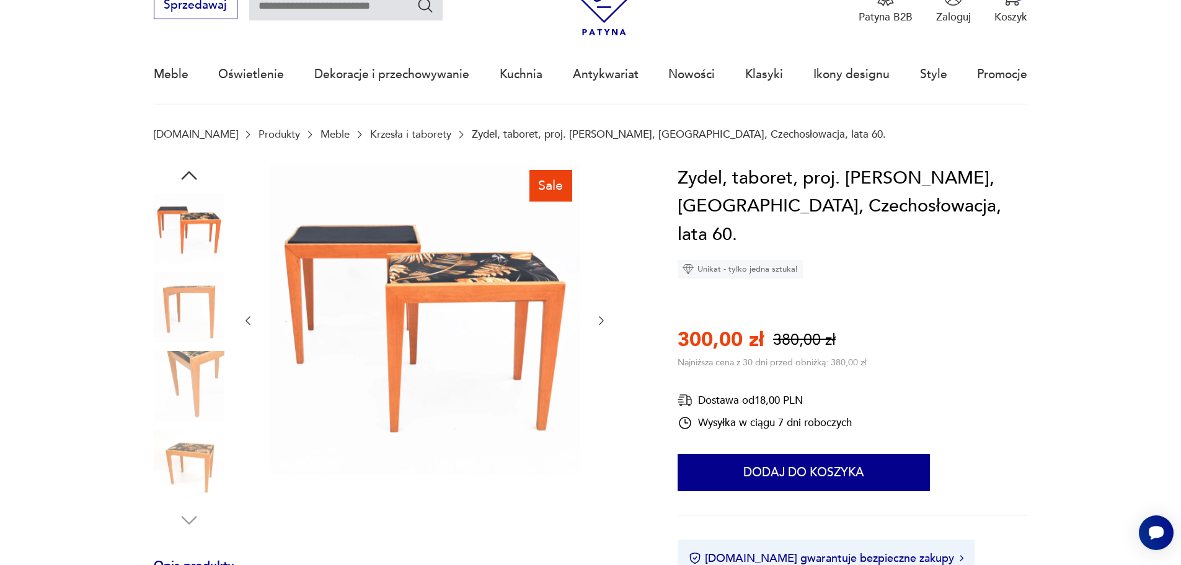
click at [600, 326] on icon "button" at bounding box center [601, 320] width 12 height 12
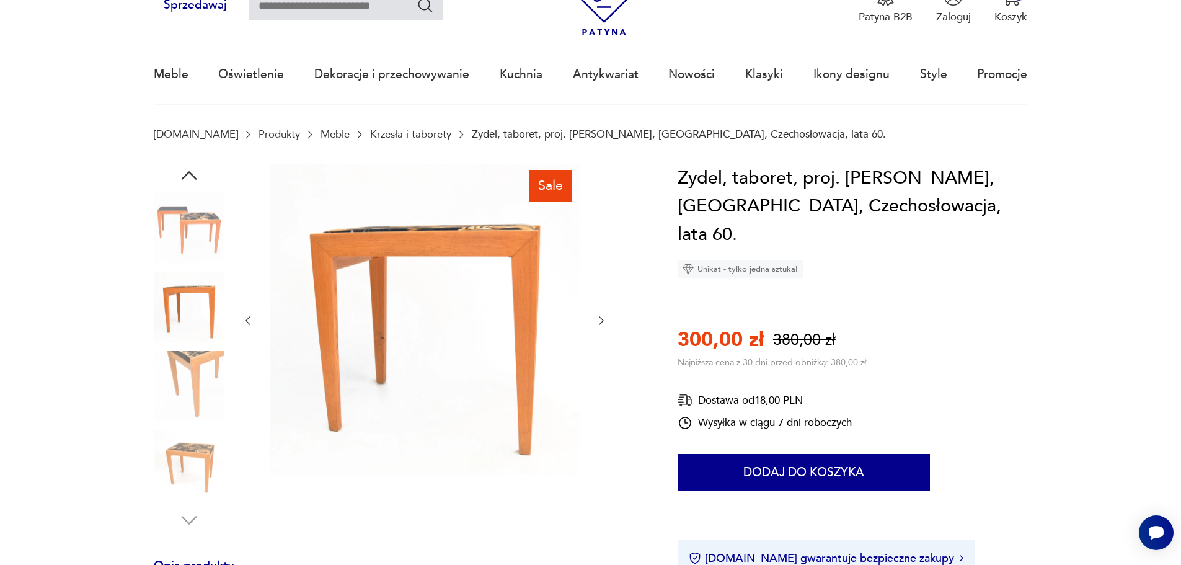
click at [600, 326] on icon "button" at bounding box center [601, 320] width 12 height 12
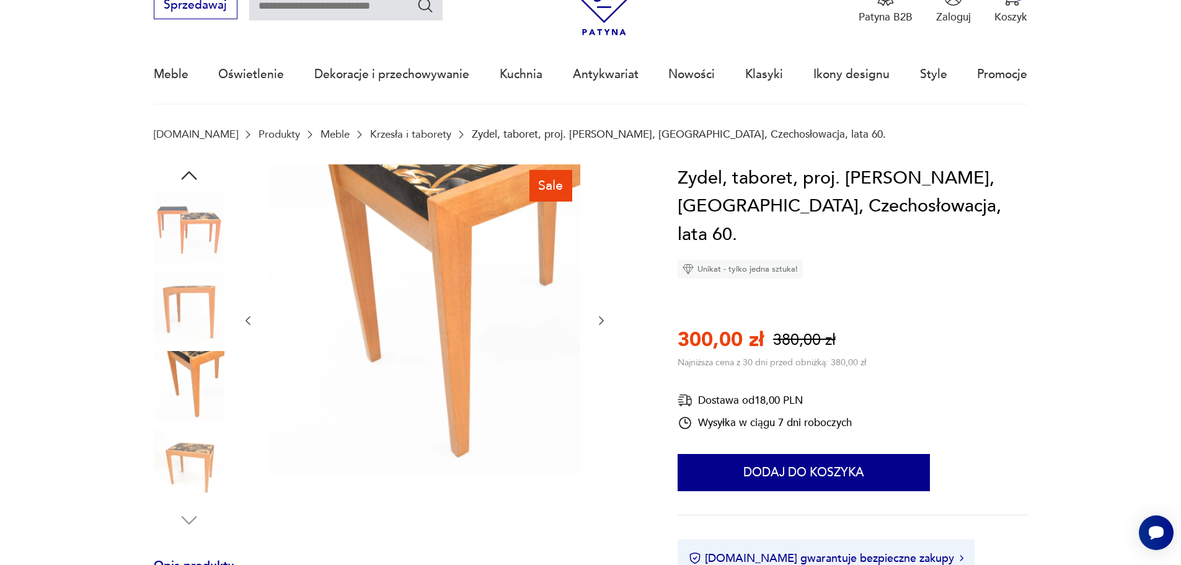
click at [600, 326] on icon "button" at bounding box center [601, 320] width 12 height 12
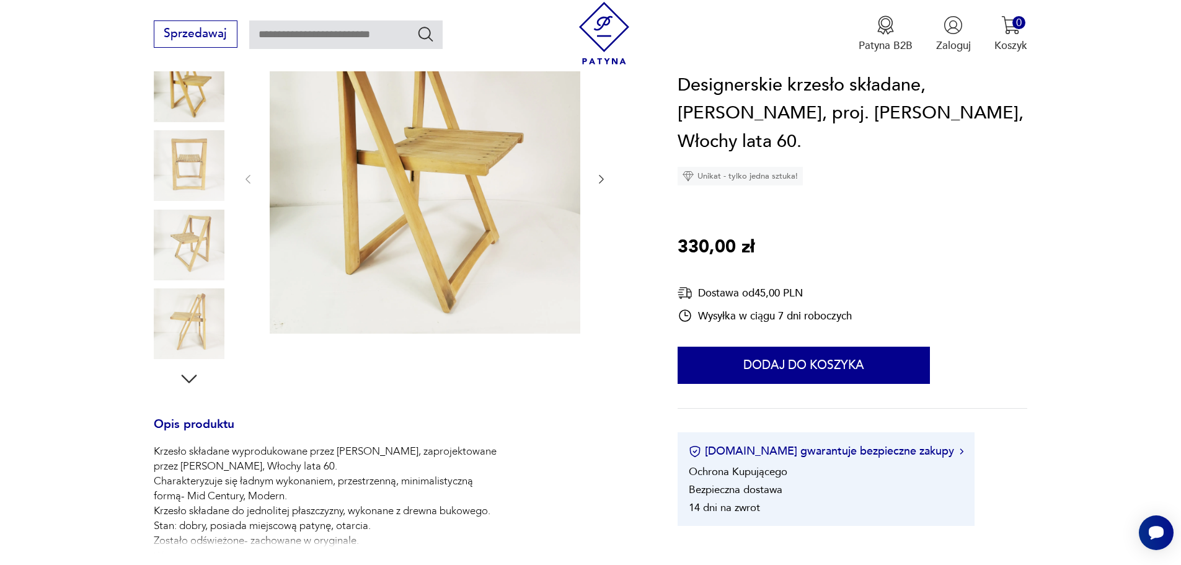
scroll to position [310, 0]
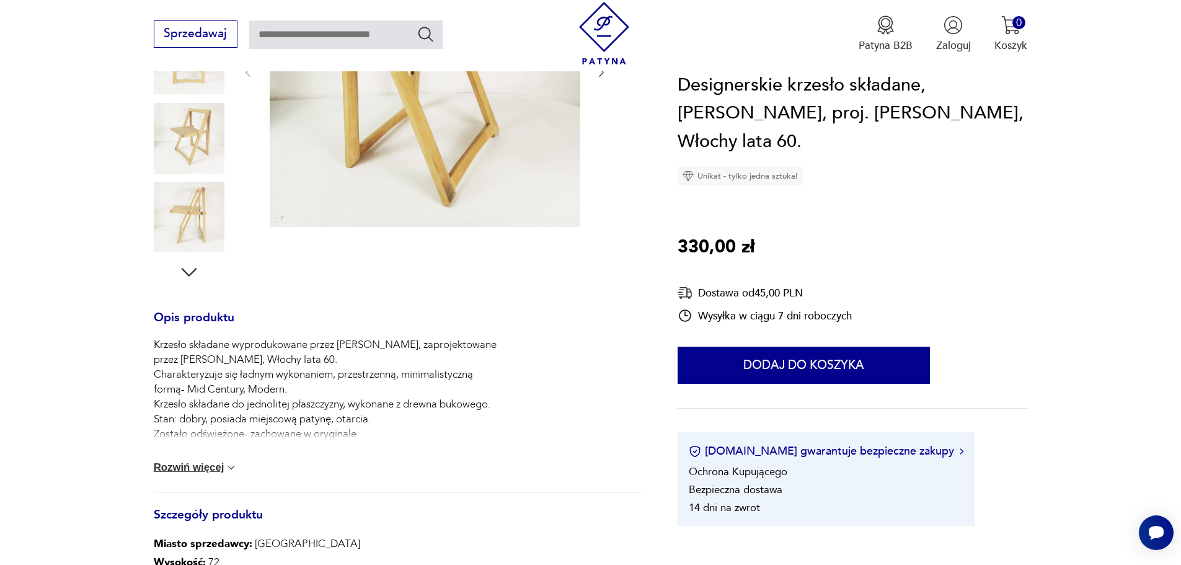
click at [224, 463] on button "Rozwiń więcej" at bounding box center [196, 467] width 84 height 12
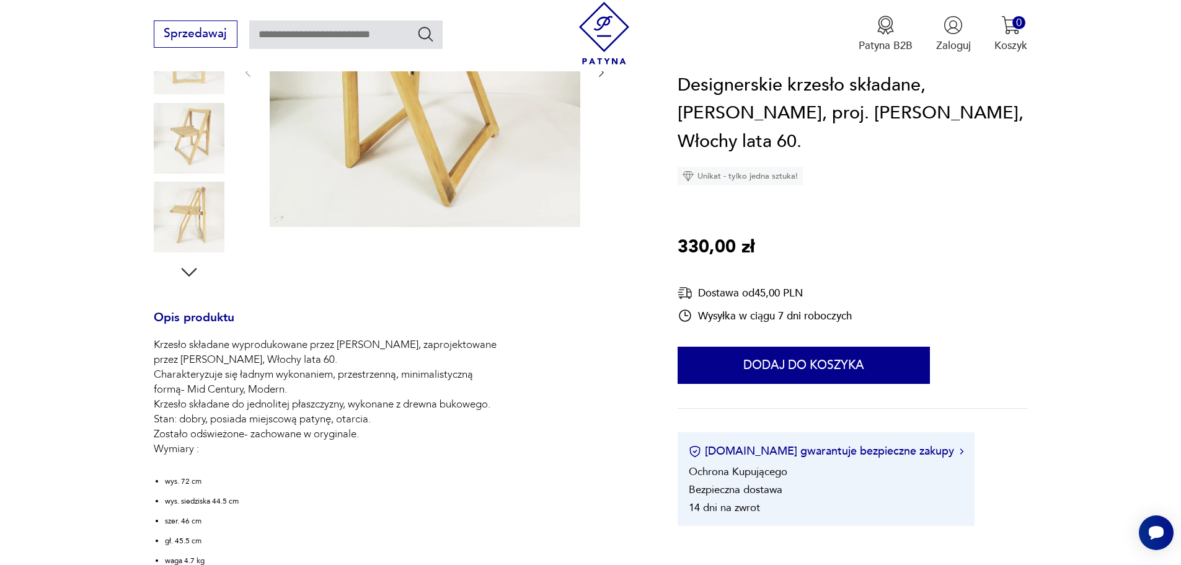
scroll to position [0, 0]
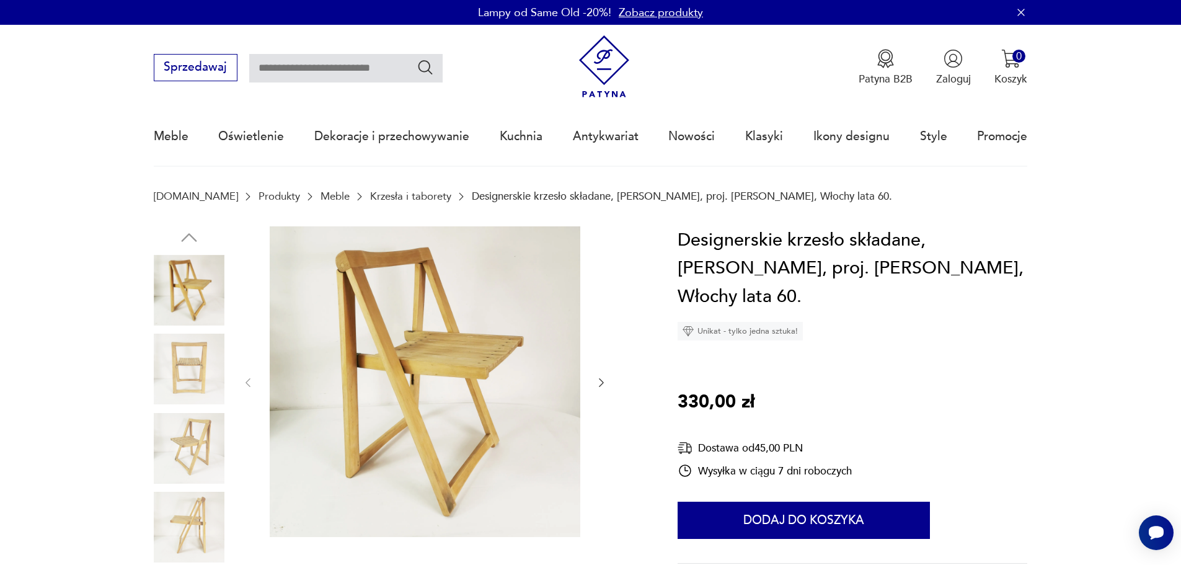
click at [598, 387] on icon "button" at bounding box center [601, 382] width 12 height 12
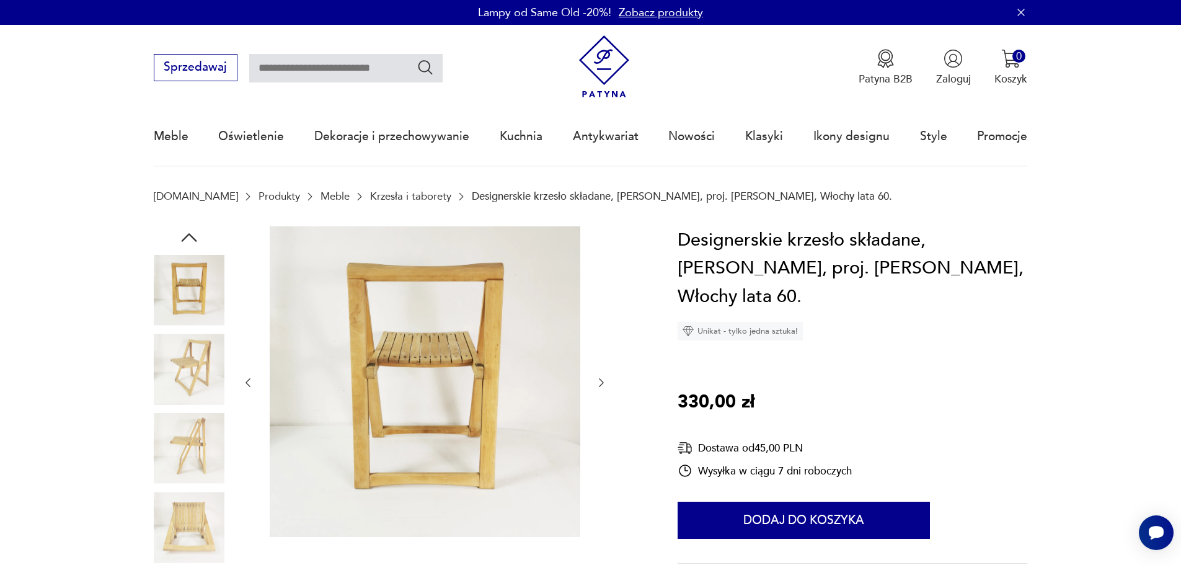
click at [598, 387] on icon "button" at bounding box center [601, 382] width 12 height 12
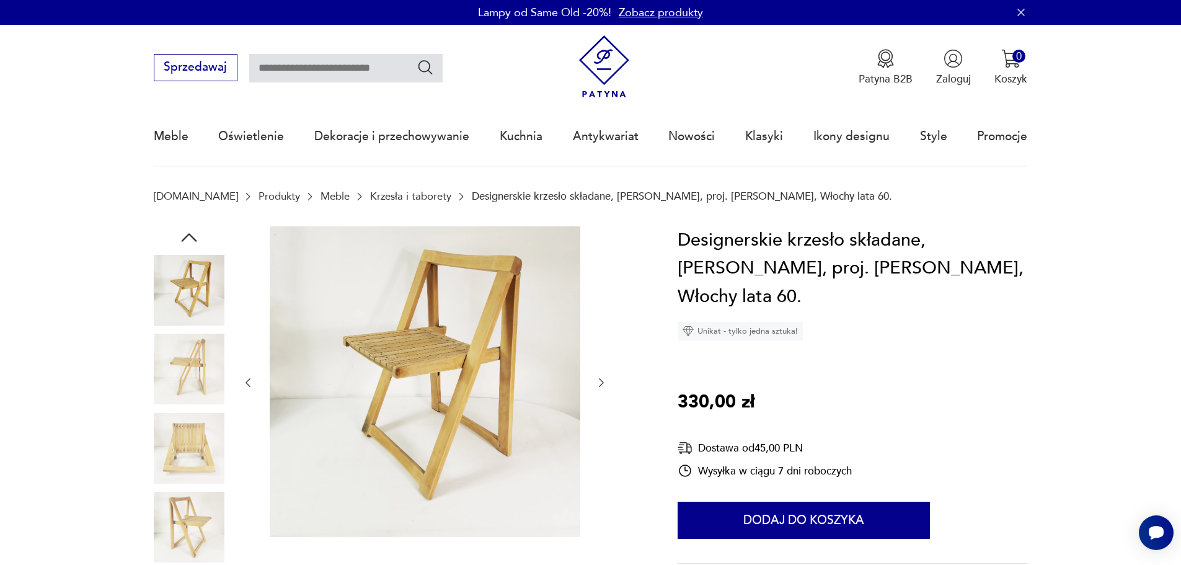
click at [598, 386] on icon "button" at bounding box center [601, 382] width 12 height 12
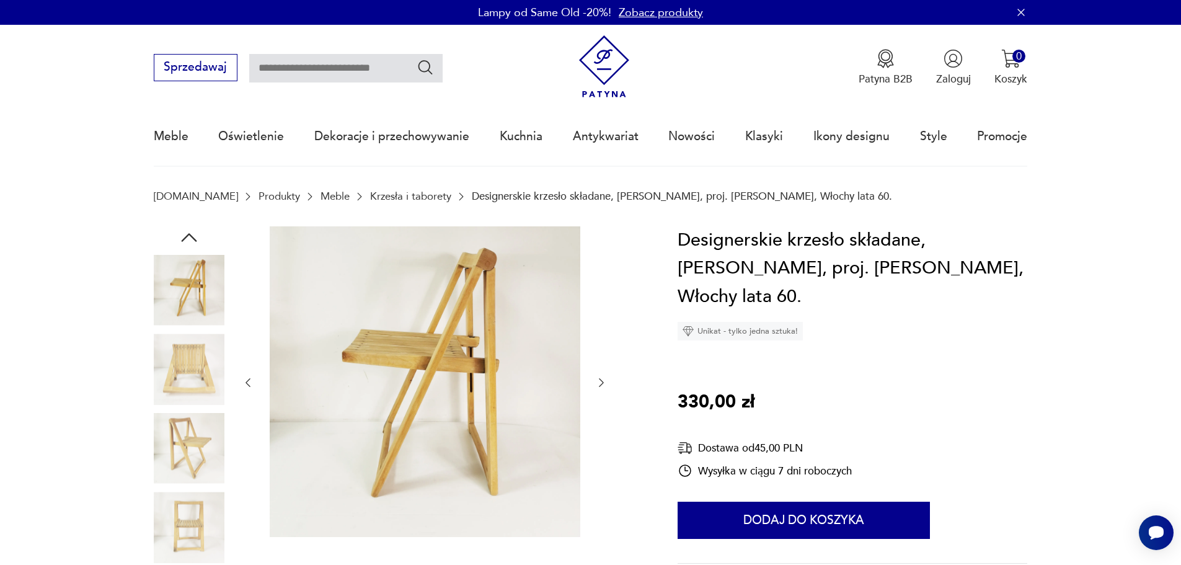
click at [598, 386] on icon "button" at bounding box center [601, 382] width 12 height 12
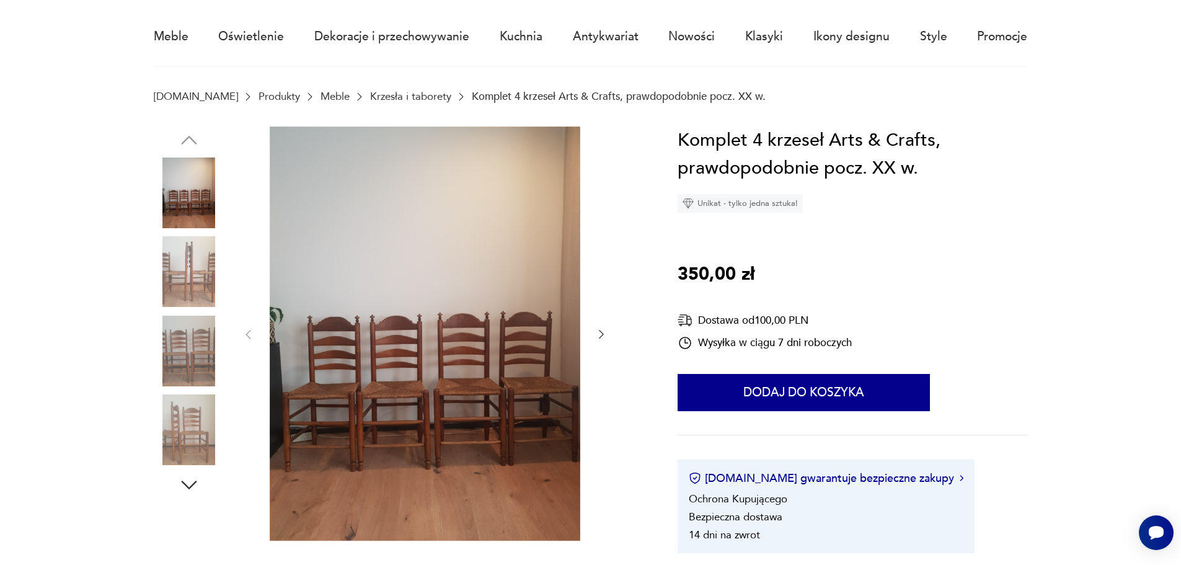
scroll to position [248, 0]
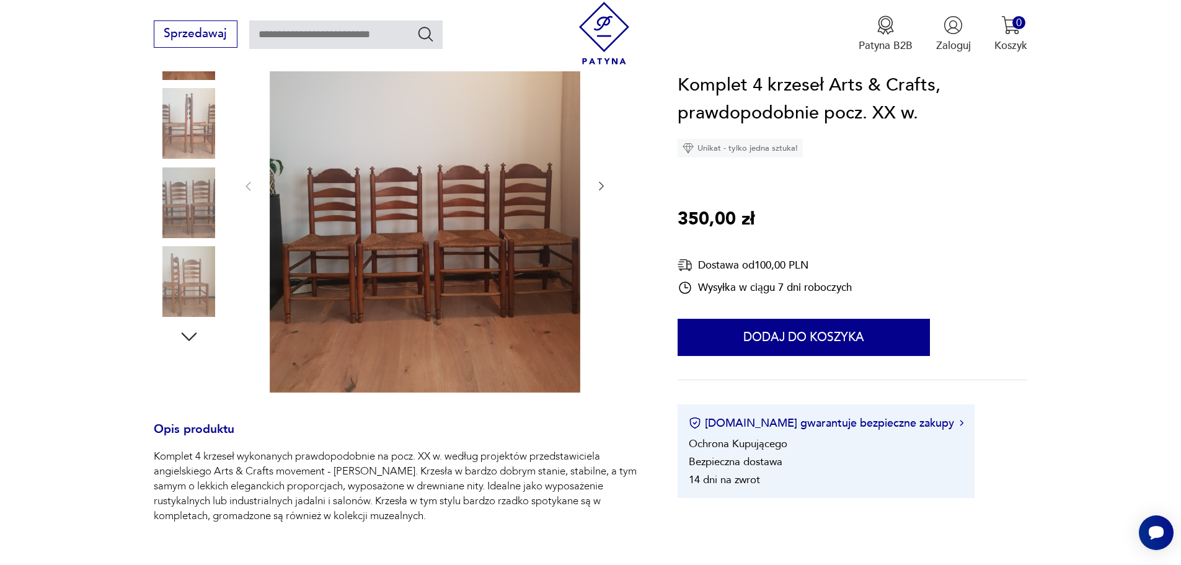
click at [599, 185] on icon "button" at bounding box center [601, 186] width 12 height 12
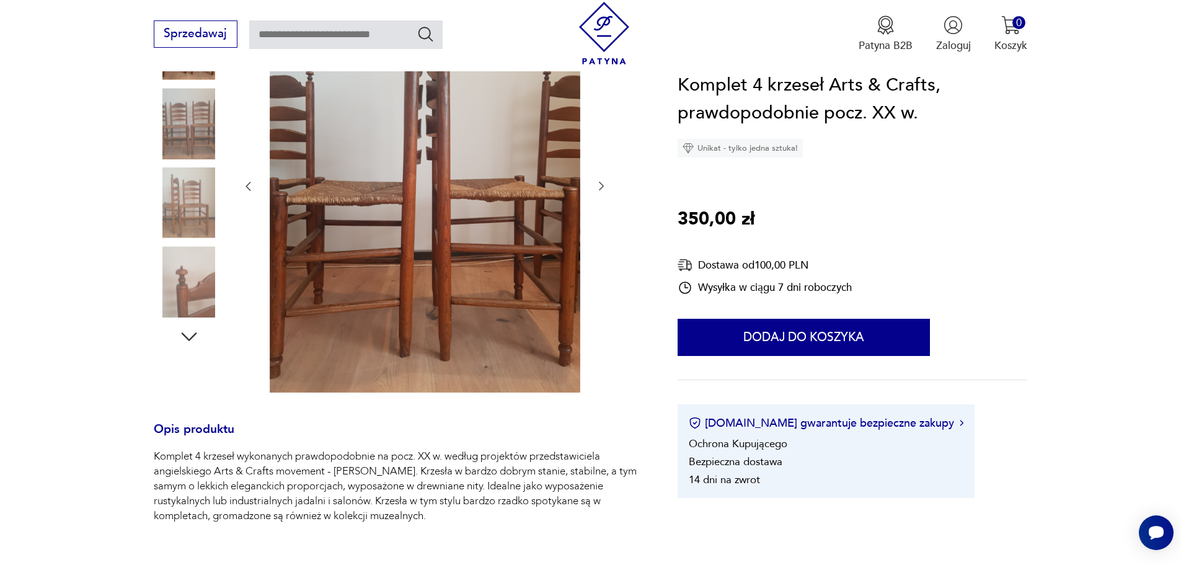
click at [599, 185] on icon "button" at bounding box center [601, 186] width 12 height 12
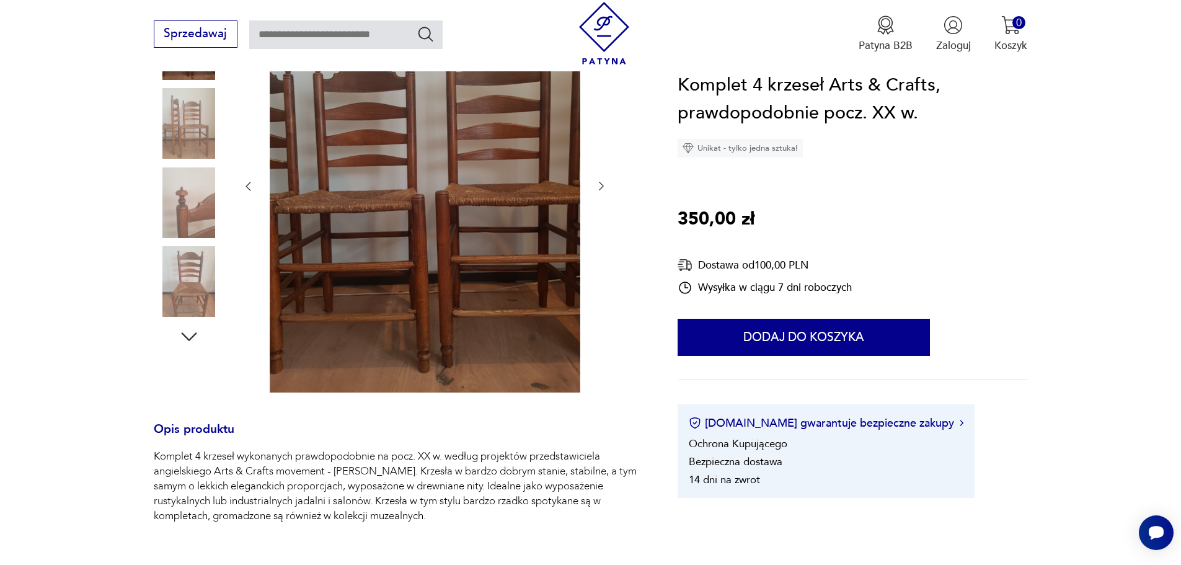
click at [599, 185] on icon "button" at bounding box center [601, 186] width 12 height 12
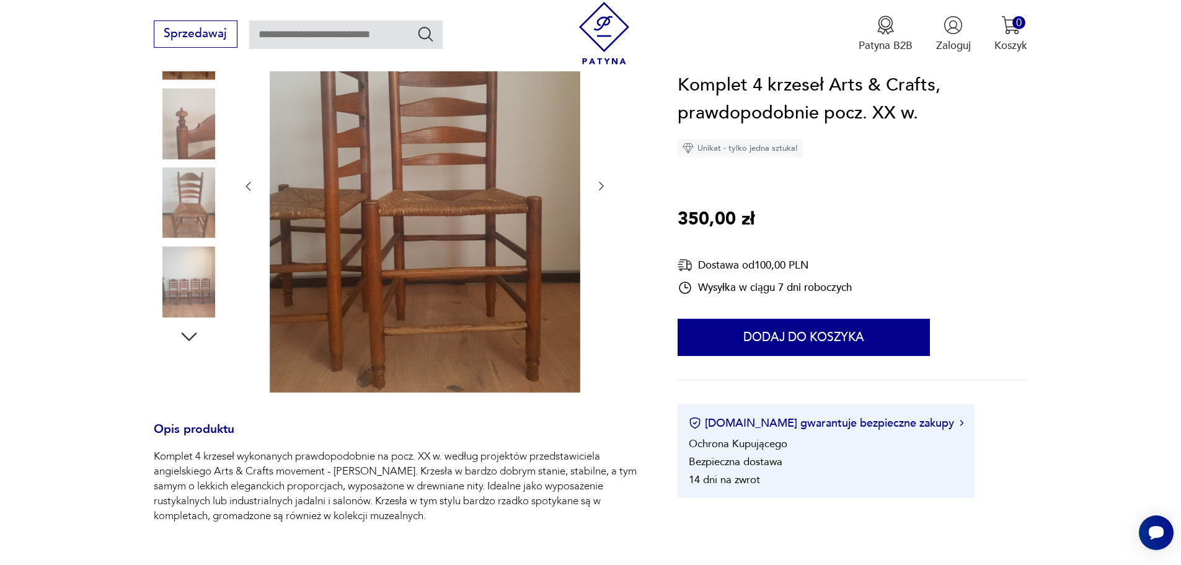
click at [599, 185] on icon "button" at bounding box center [601, 186] width 12 height 12
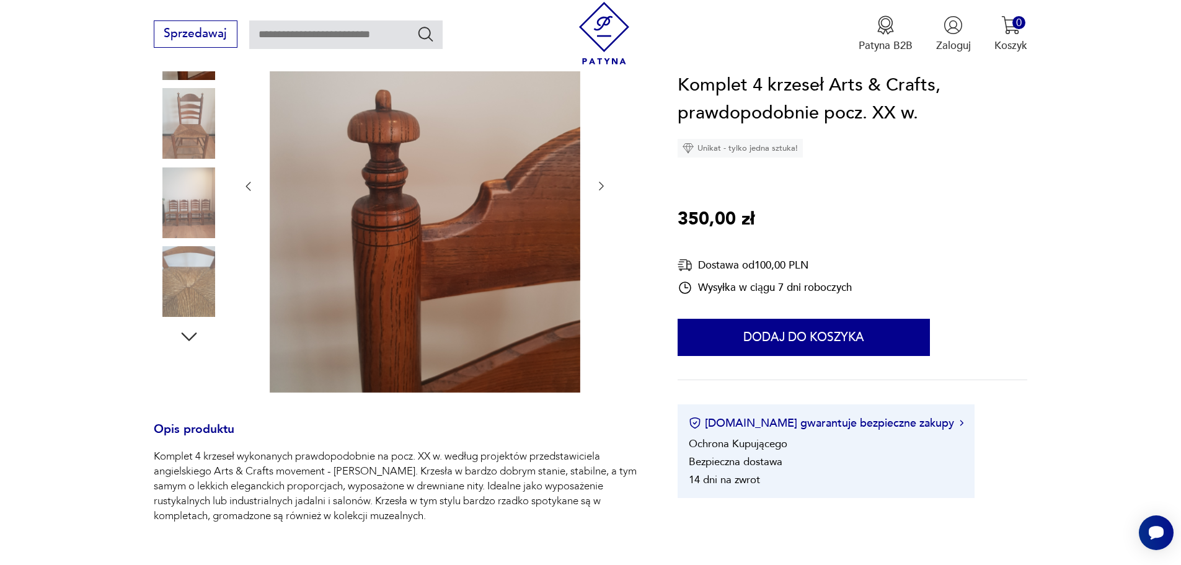
click at [599, 185] on icon "button" at bounding box center [601, 186] width 12 height 12
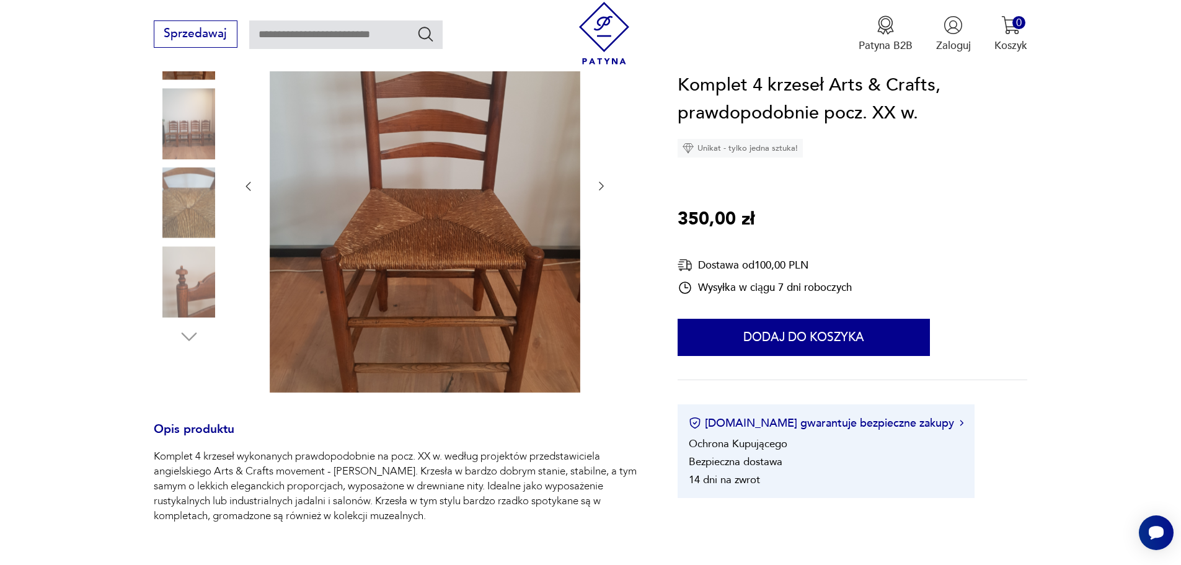
click at [602, 188] on icon "button" at bounding box center [601, 186] width 12 height 12
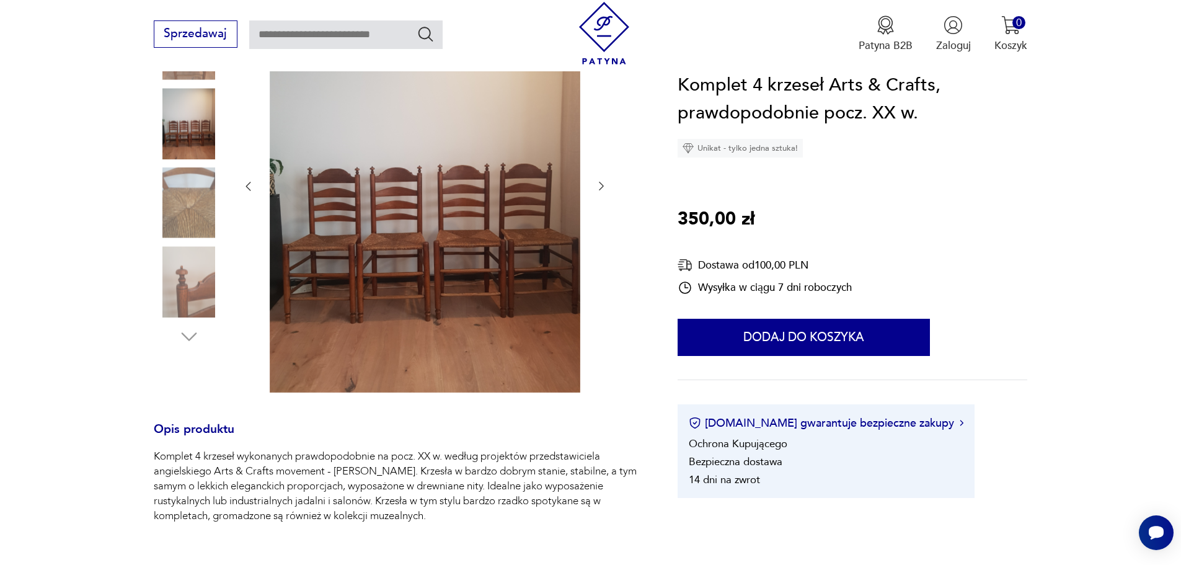
click at [602, 188] on icon "button" at bounding box center [601, 186] width 12 height 12
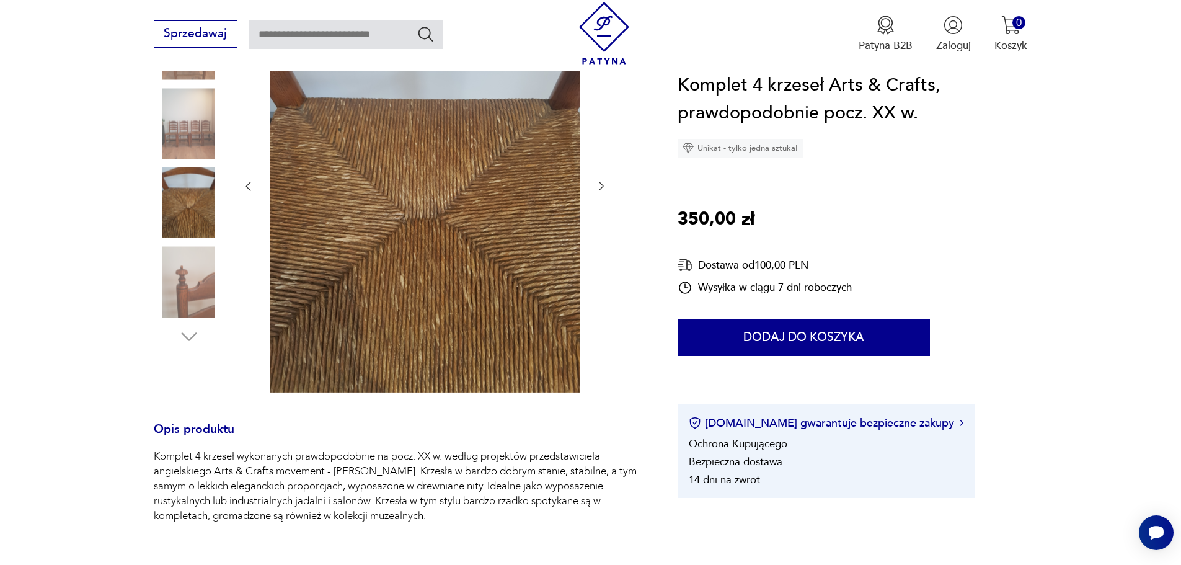
click at [602, 188] on icon "button" at bounding box center [601, 186] width 12 height 12
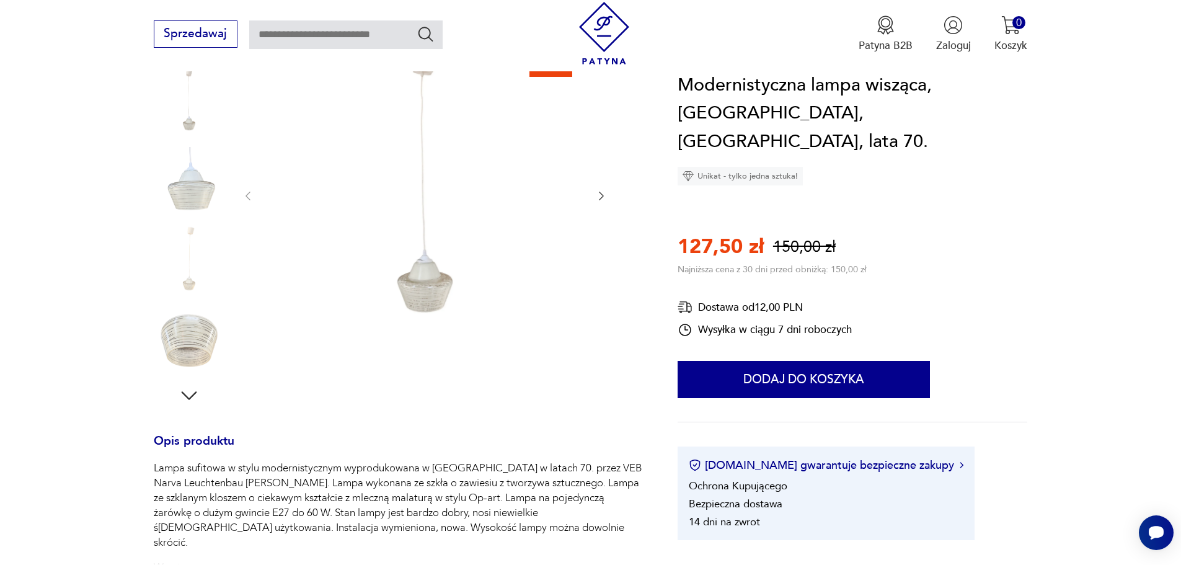
scroll to position [186, 0]
click at [600, 203] on icon "button" at bounding box center [601, 196] width 12 height 12
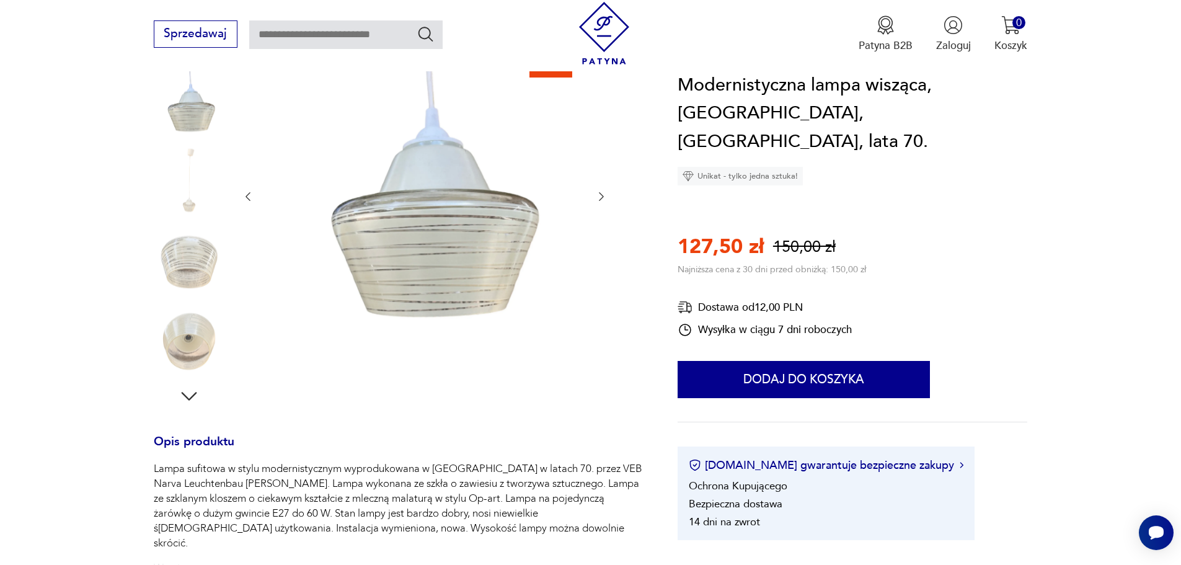
click at [599, 196] on icon "button" at bounding box center [601, 196] width 12 height 12
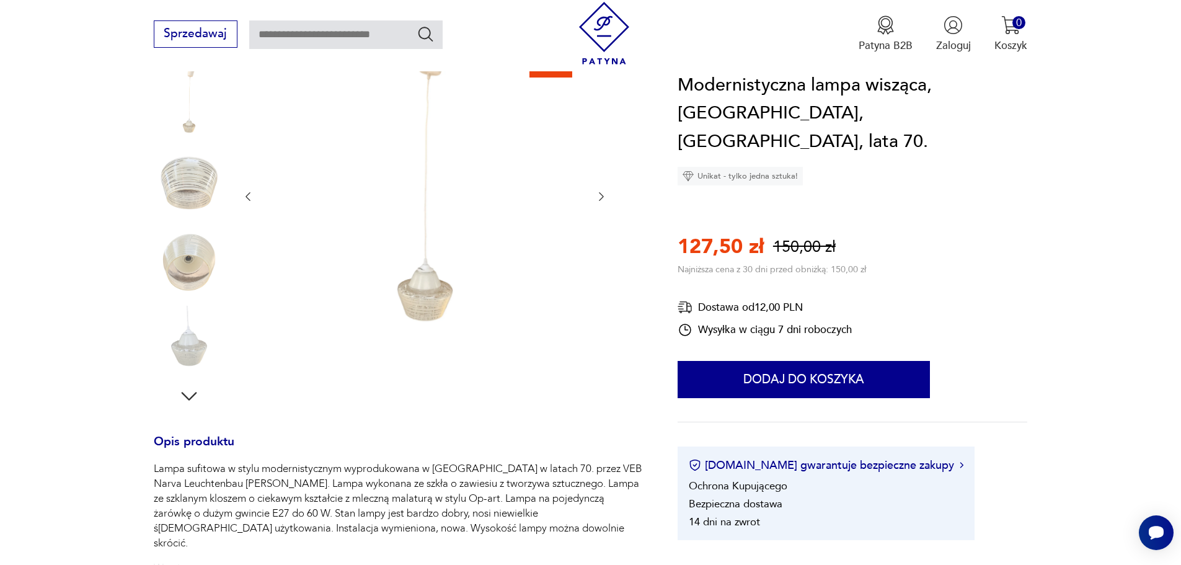
click at [599, 196] on icon "button" at bounding box center [601, 196] width 12 height 12
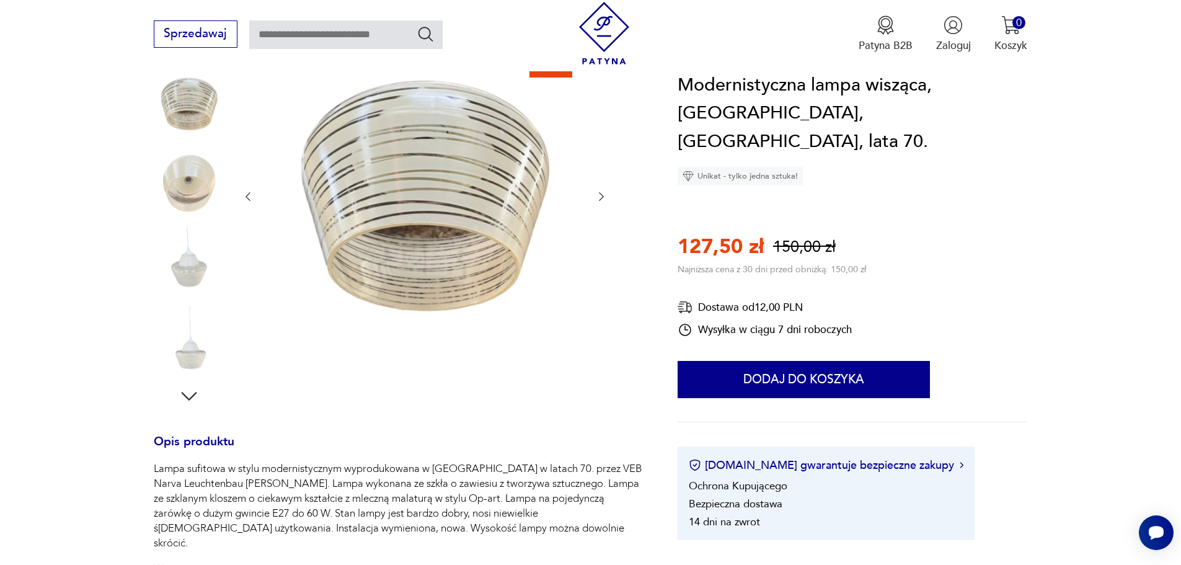
click at [599, 196] on icon "button" at bounding box center [601, 196] width 12 height 12
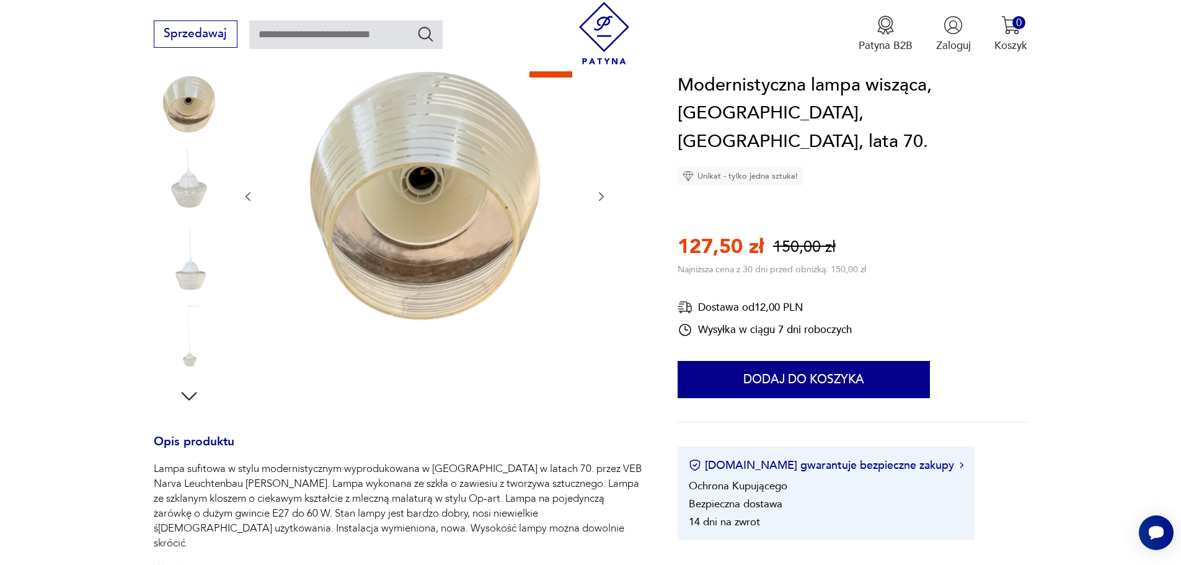
click at [601, 200] on icon "button" at bounding box center [601, 196] width 12 height 12
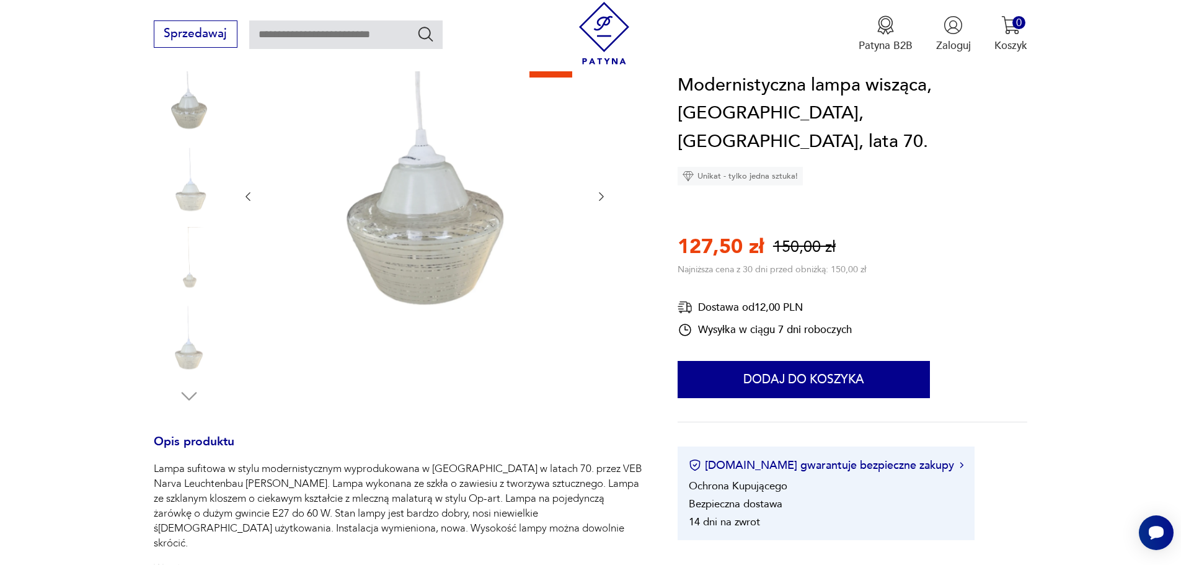
click at [601, 200] on icon "button" at bounding box center [601, 196] width 12 height 12
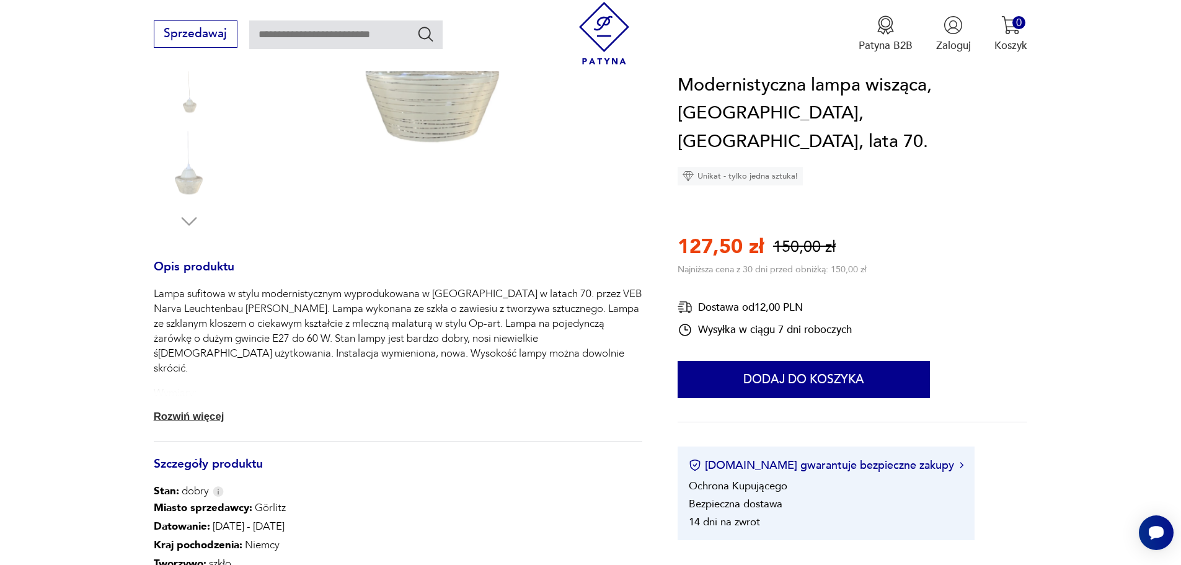
scroll to position [372, 0]
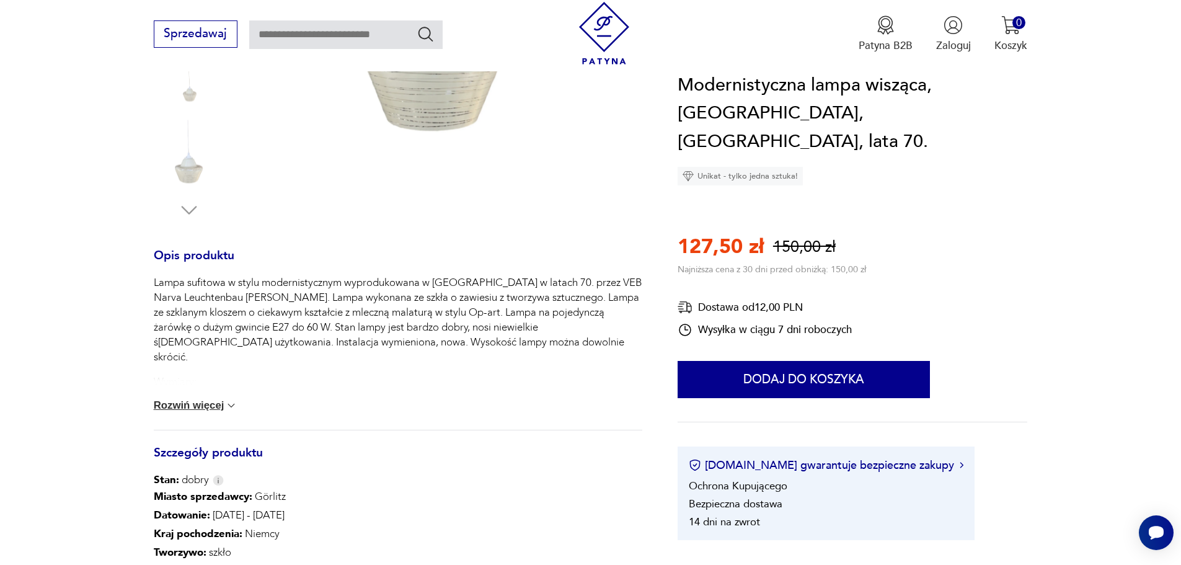
click at [225, 399] on img at bounding box center [231, 405] width 12 height 12
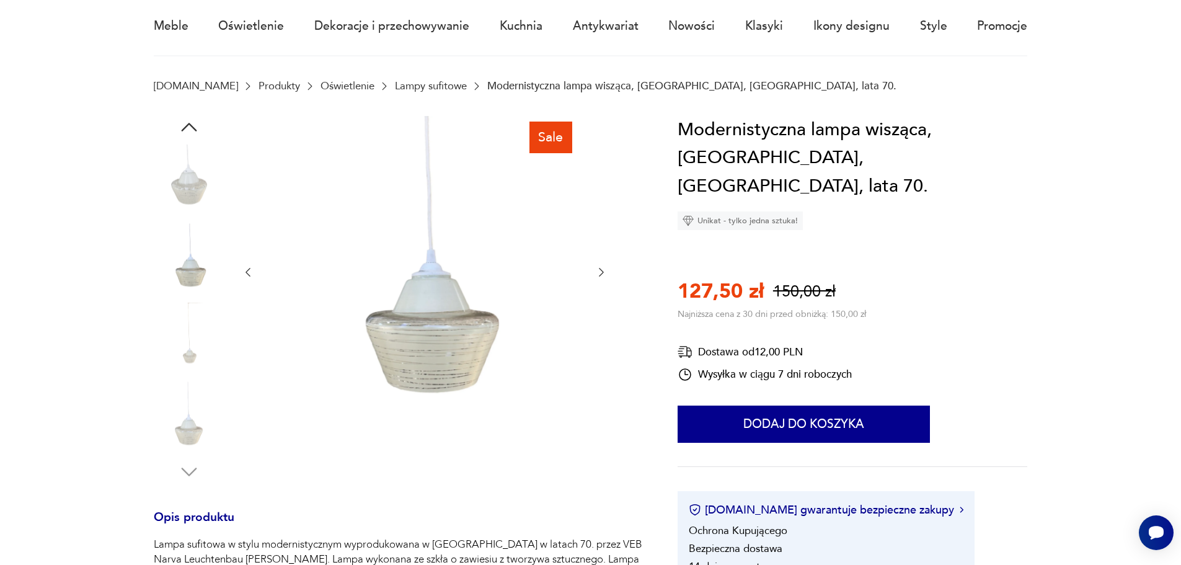
scroll to position [0, 0]
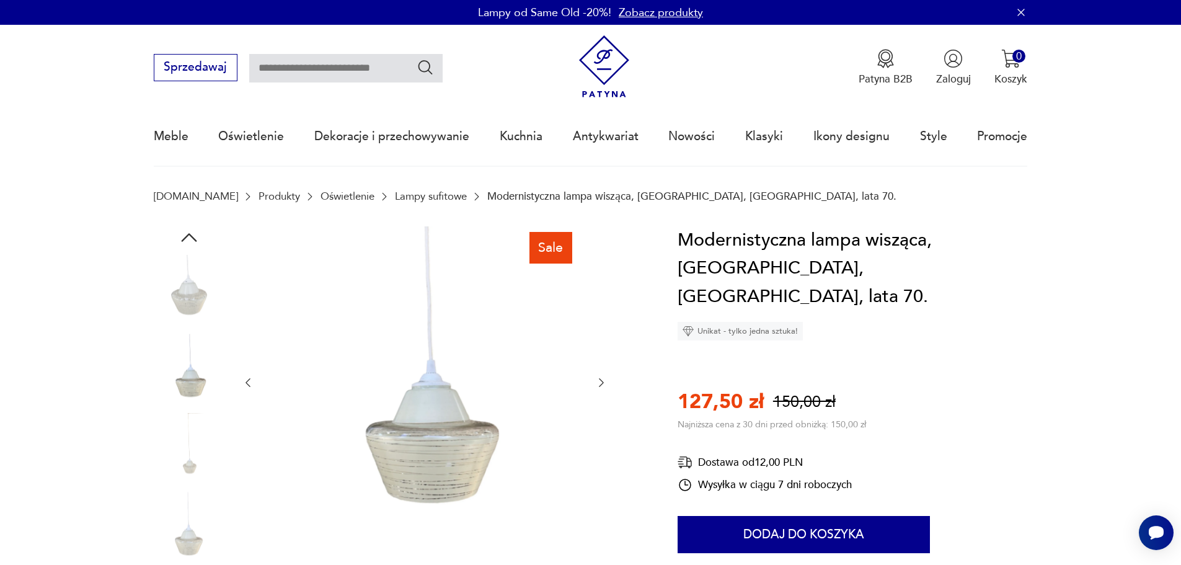
click at [604, 376] on icon "button" at bounding box center [601, 382] width 12 height 12
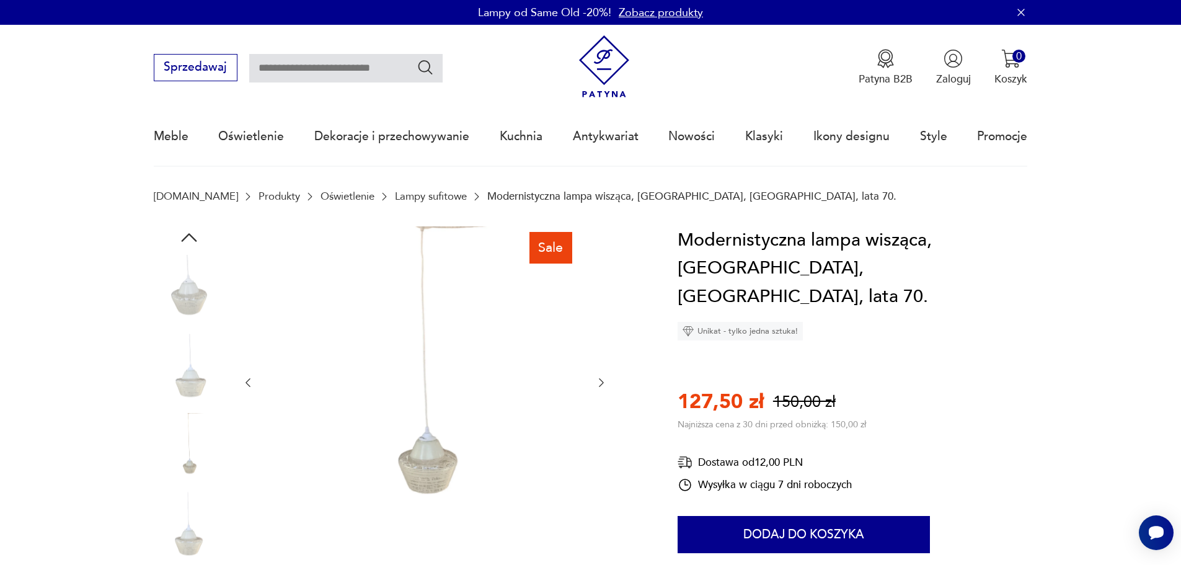
click at [604, 376] on icon "button" at bounding box center [601, 382] width 12 height 12
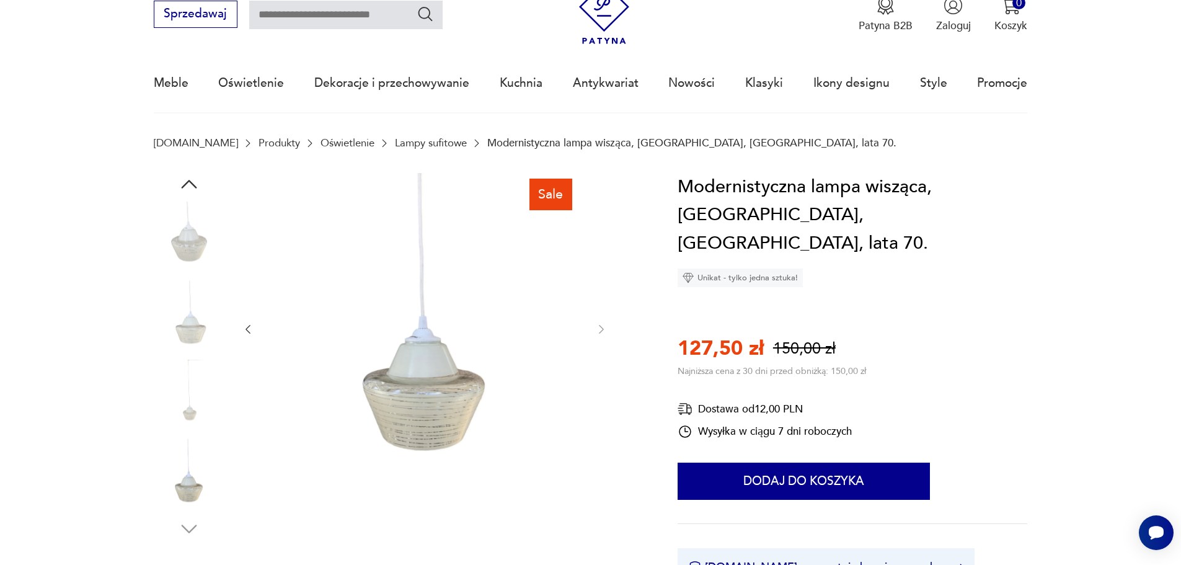
scroll to position [186, 0]
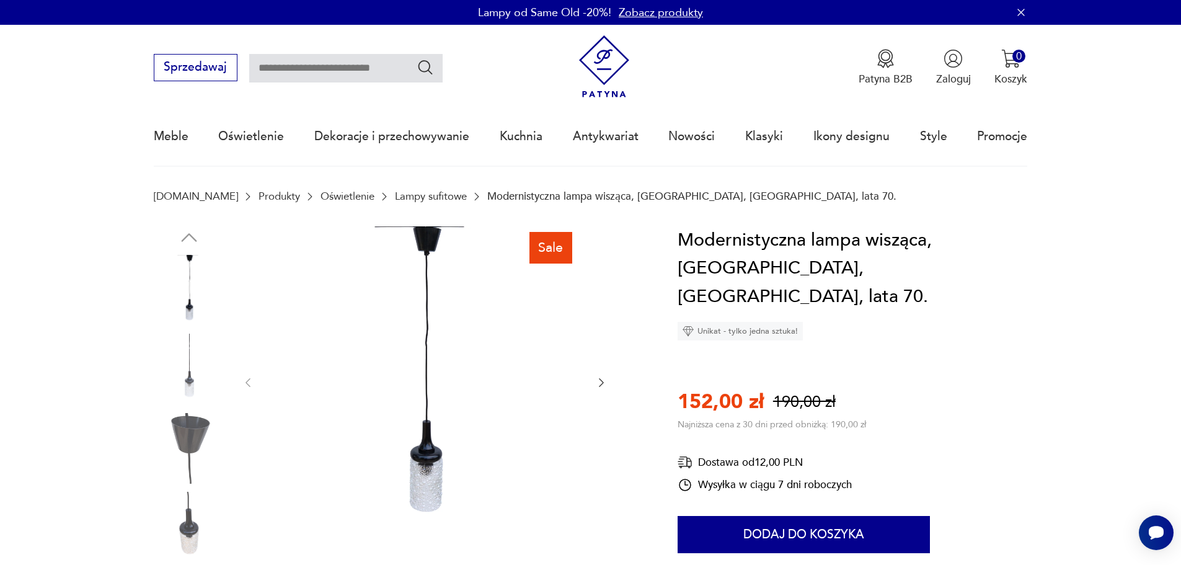
click at [601, 386] on icon "button" at bounding box center [601, 382] width 12 height 12
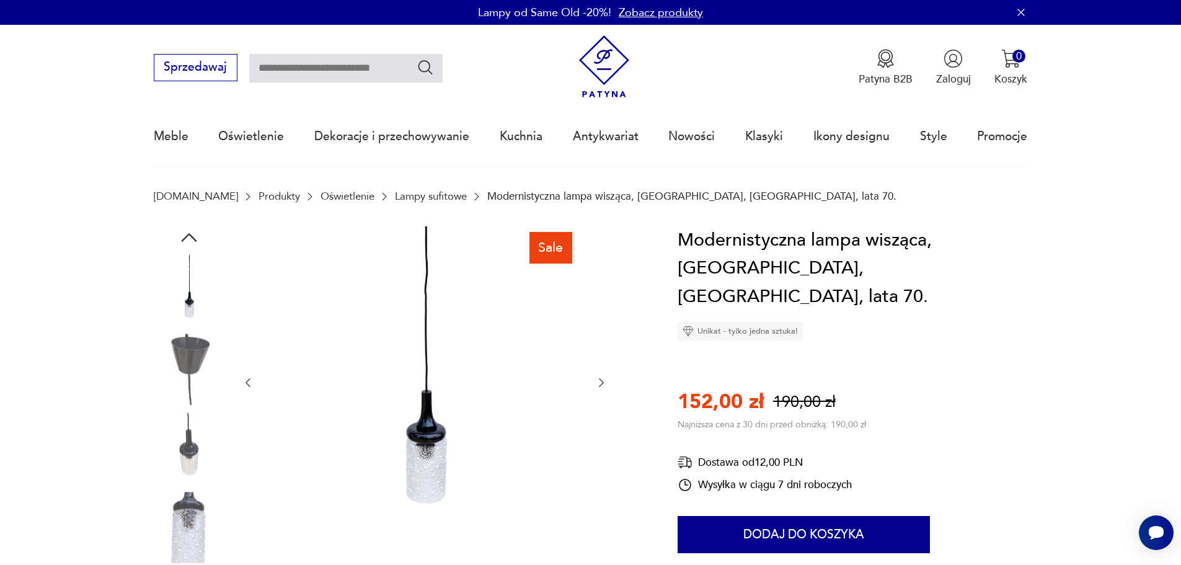
click at [601, 386] on icon "button" at bounding box center [601, 382] width 12 height 12
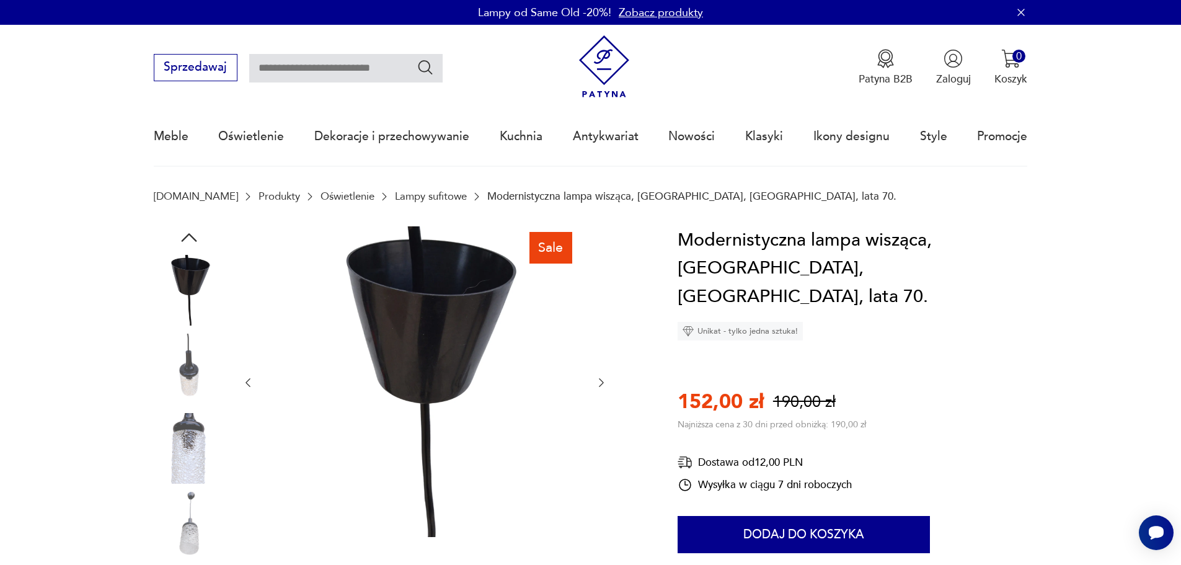
click at [601, 386] on icon "button" at bounding box center [601, 382] width 12 height 12
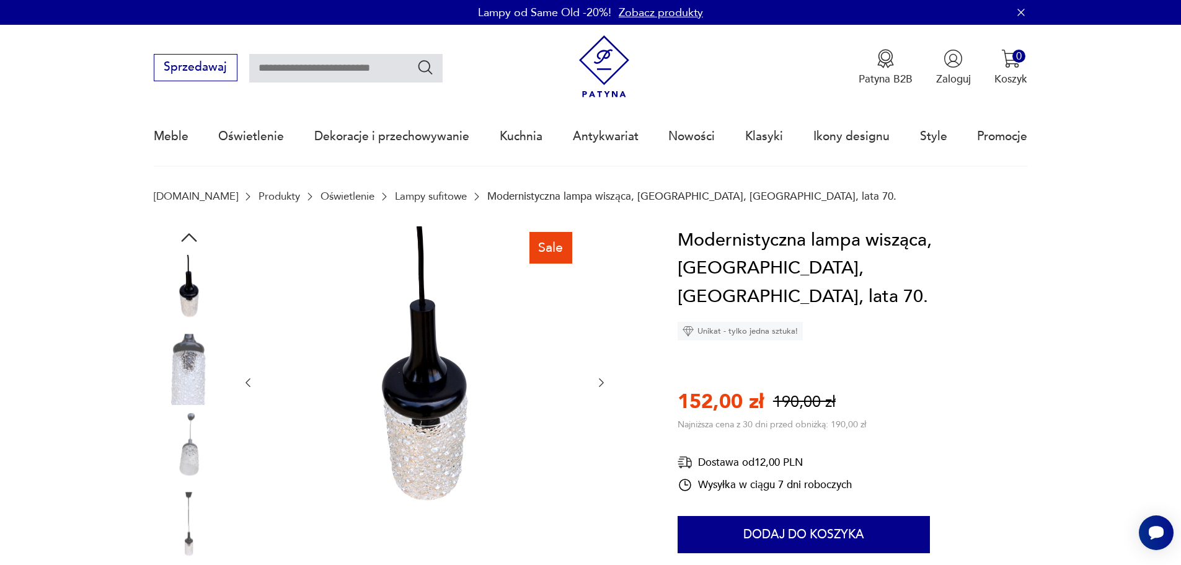
click at [601, 386] on icon "button" at bounding box center [601, 382] width 12 height 12
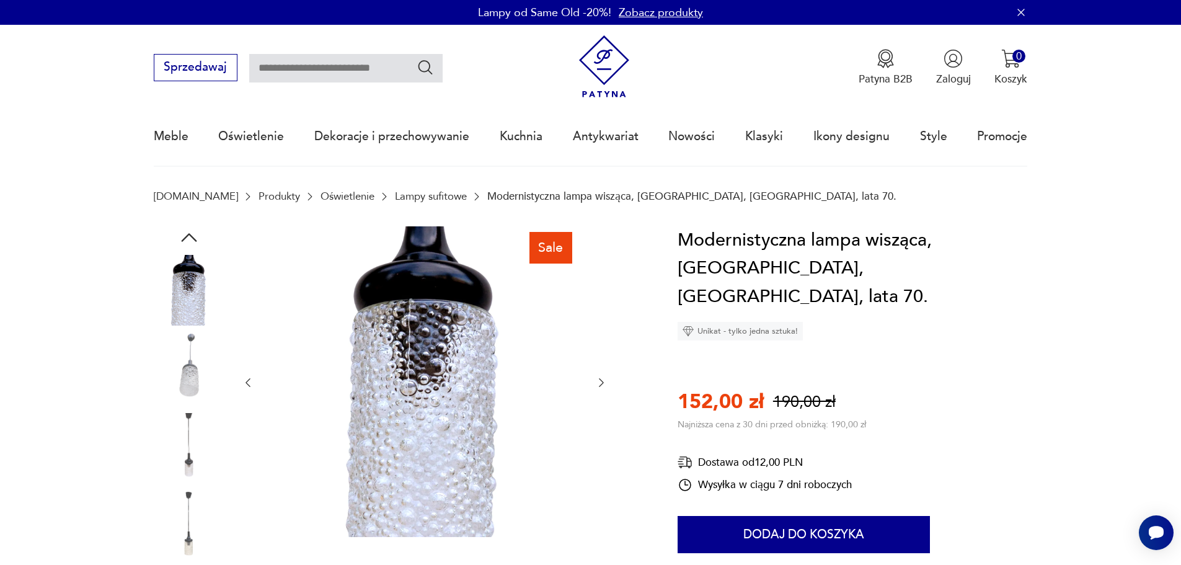
click at [601, 386] on icon "button" at bounding box center [601, 382] width 12 height 12
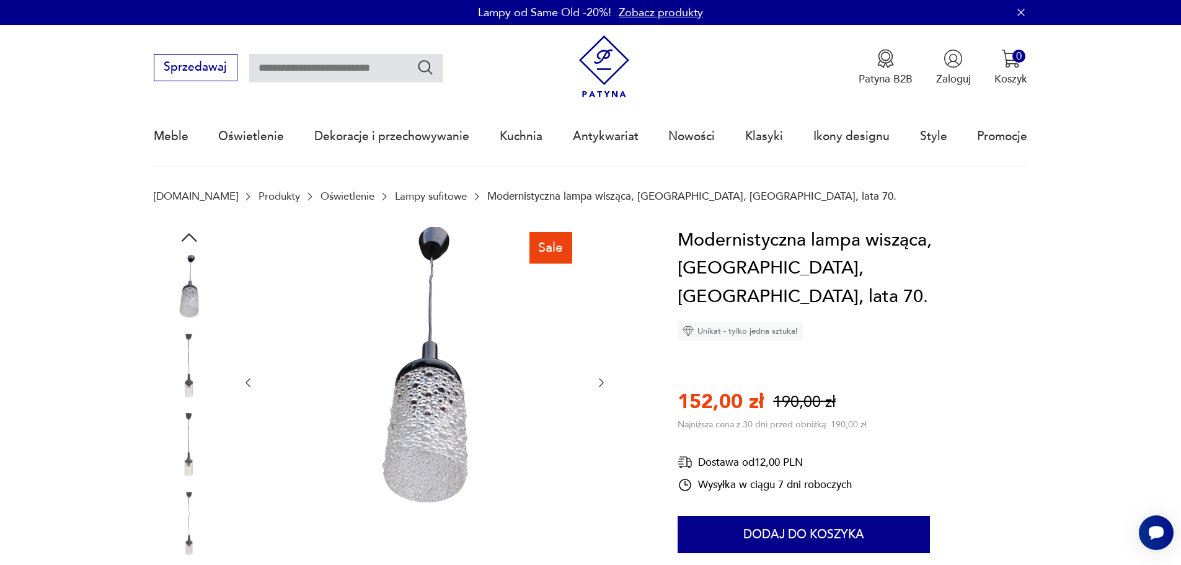
click at [601, 386] on icon "button" at bounding box center [601, 382] width 12 height 12
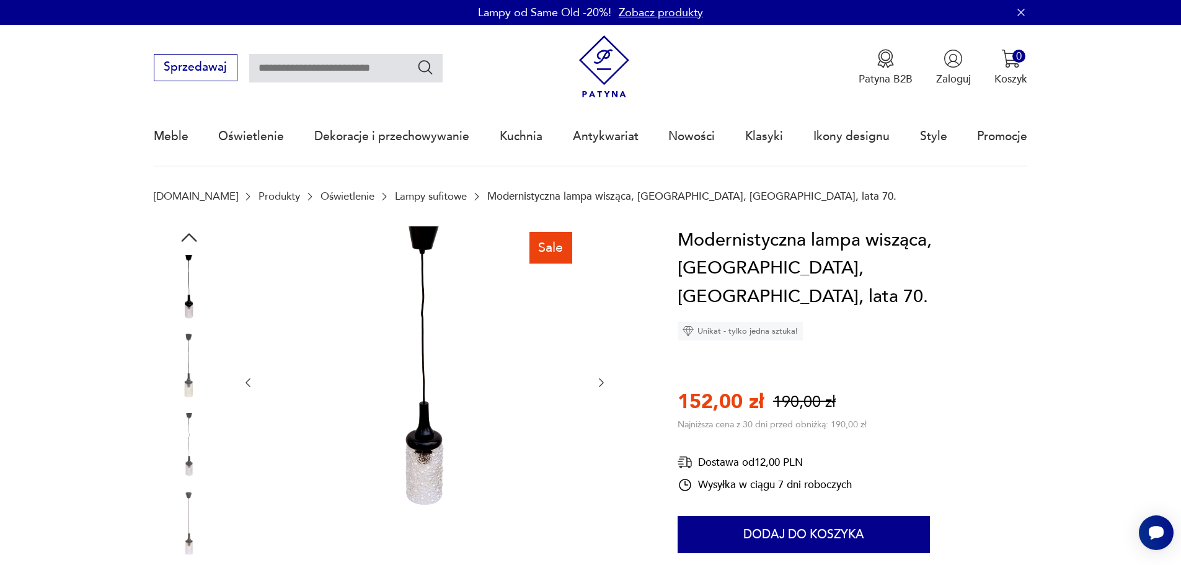
click at [601, 386] on icon "button" at bounding box center [601, 382] width 12 height 12
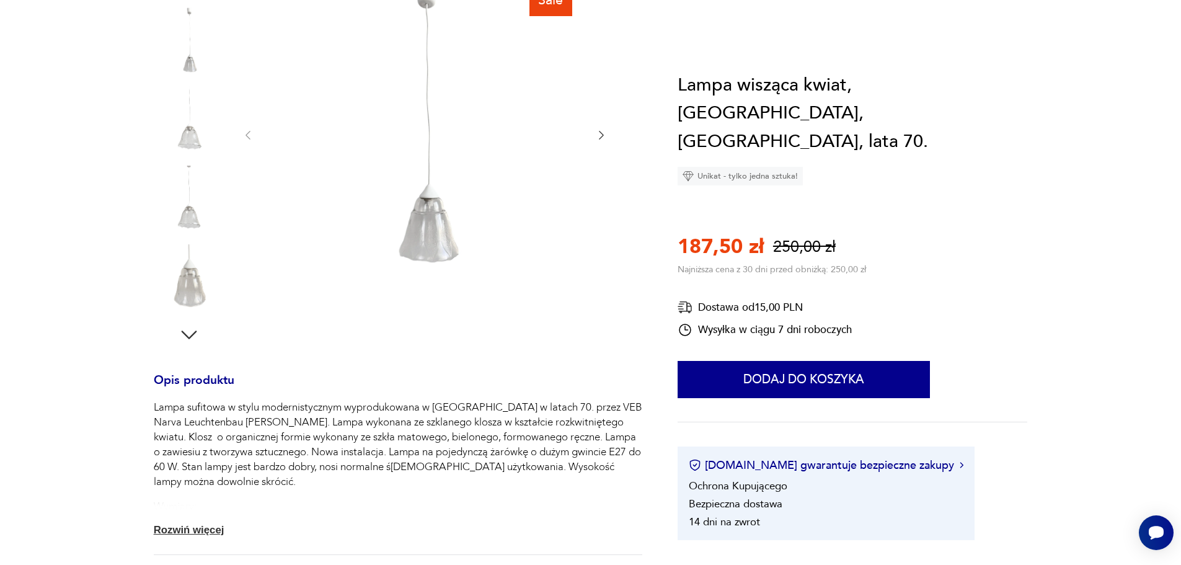
scroll to position [310, 0]
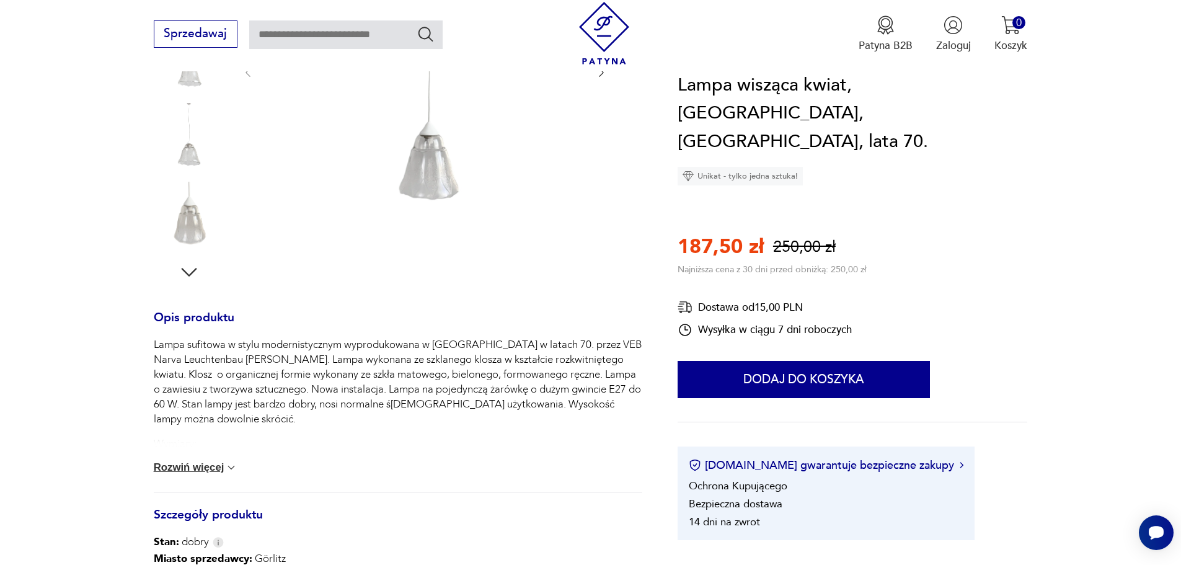
click at [220, 467] on button "Rozwiń więcej" at bounding box center [196, 467] width 84 height 12
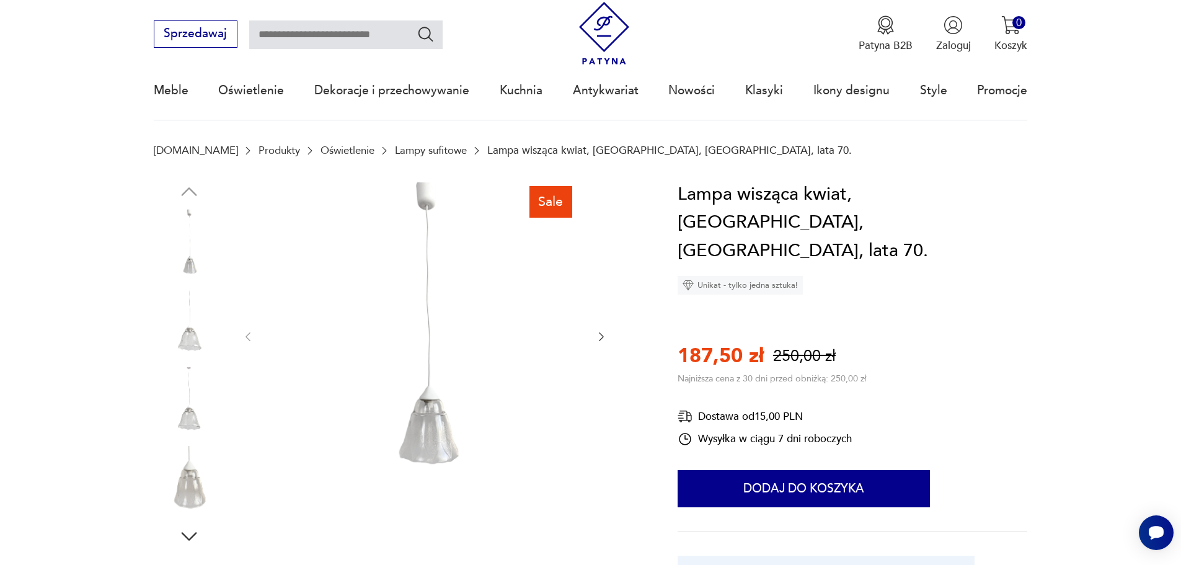
scroll to position [124, 0]
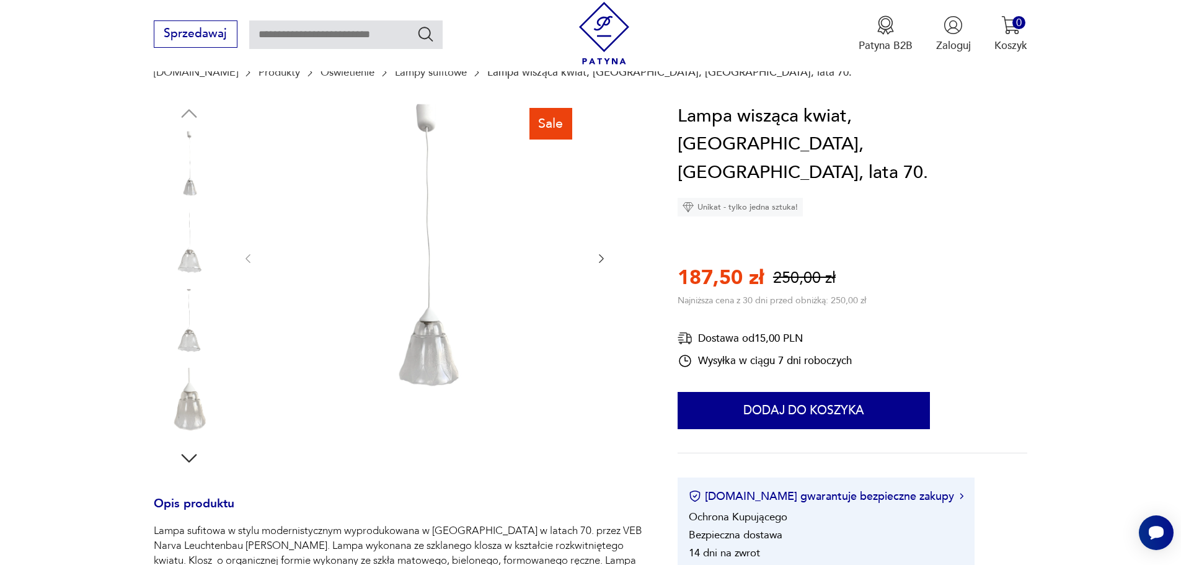
click at [600, 262] on icon "button" at bounding box center [601, 258] width 5 height 9
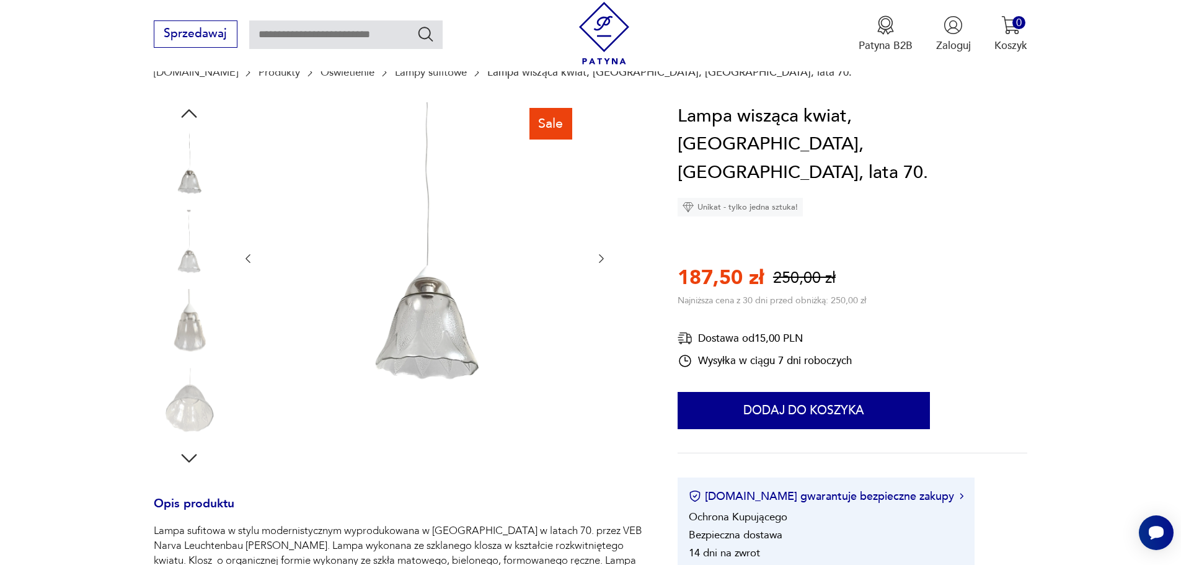
click at [600, 262] on icon "button" at bounding box center [601, 258] width 5 height 9
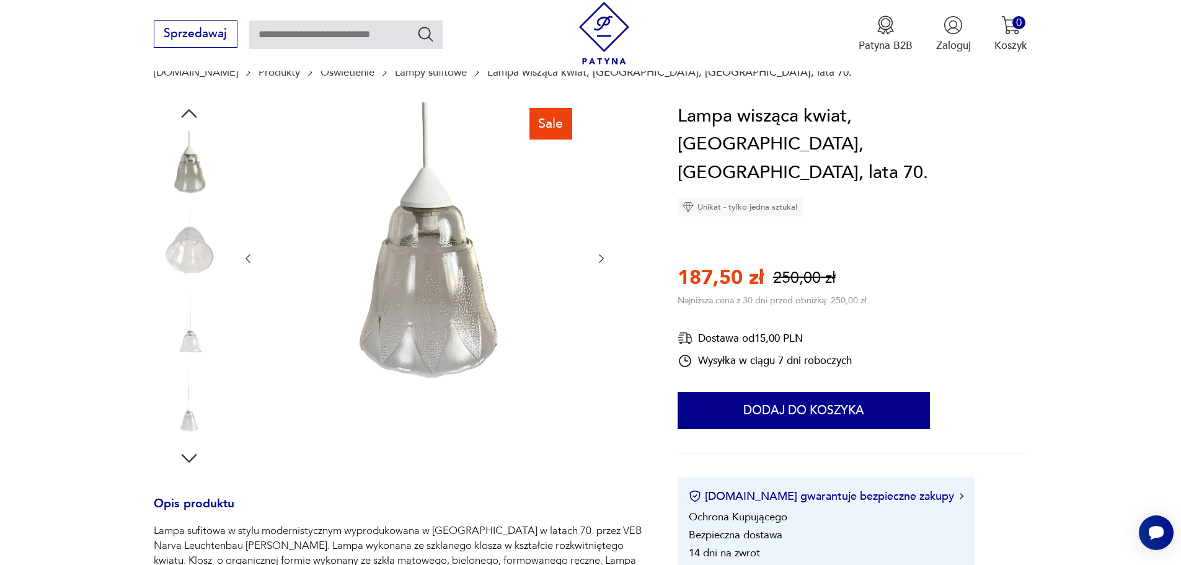
click at [600, 262] on icon "button" at bounding box center [601, 258] width 5 height 9
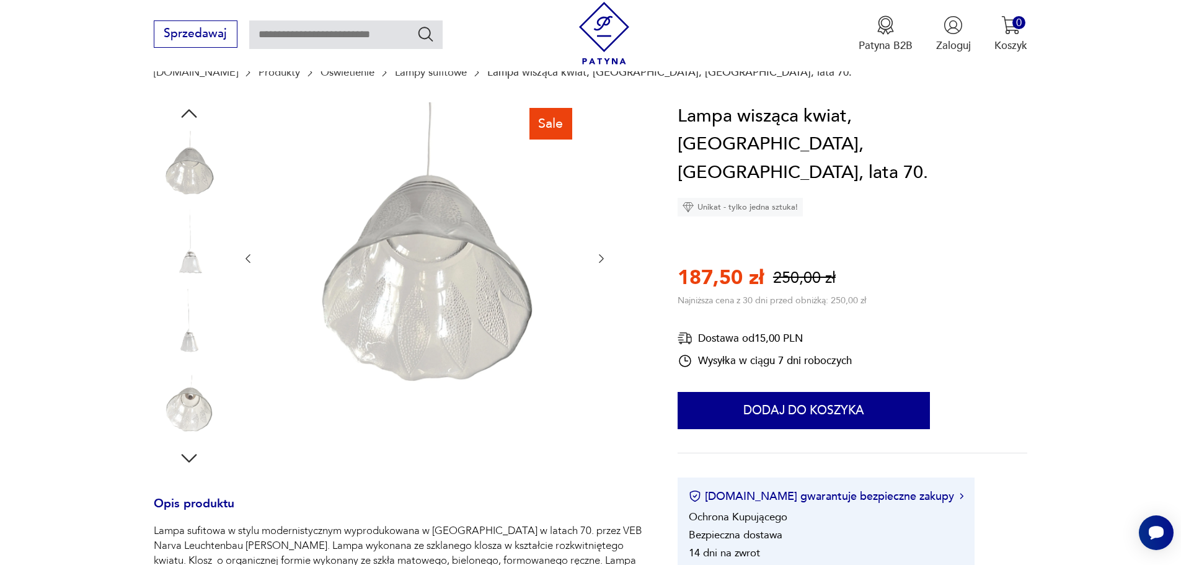
click at [600, 262] on icon "button" at bounding box center [601, 258] width 5 height 9
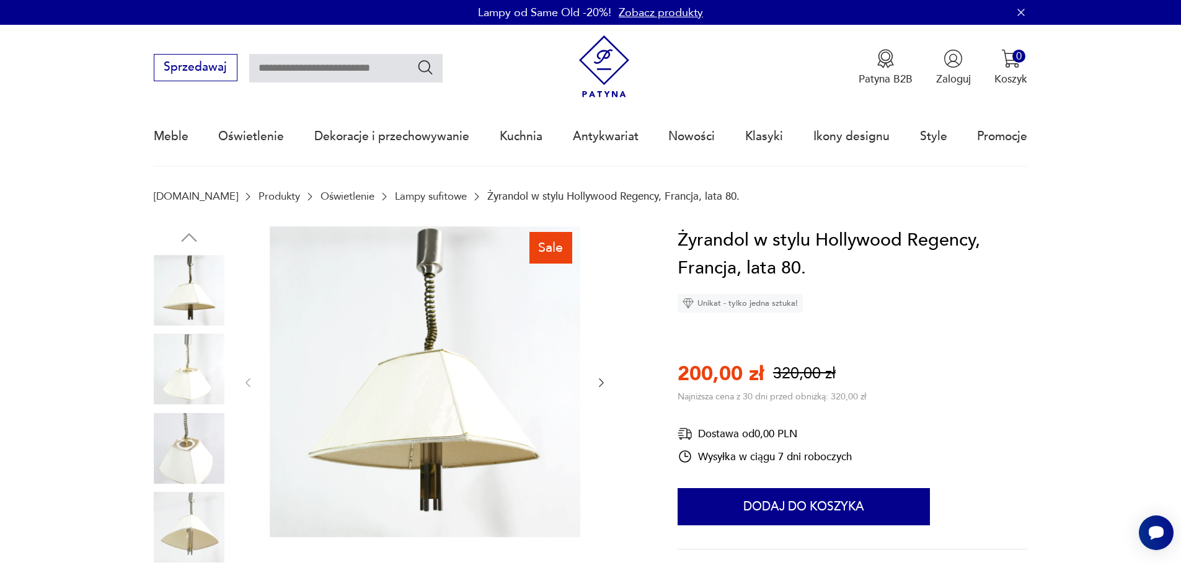
click at [600, 386] on icon "button" at bounding box center [601, 382] width 5 height 9
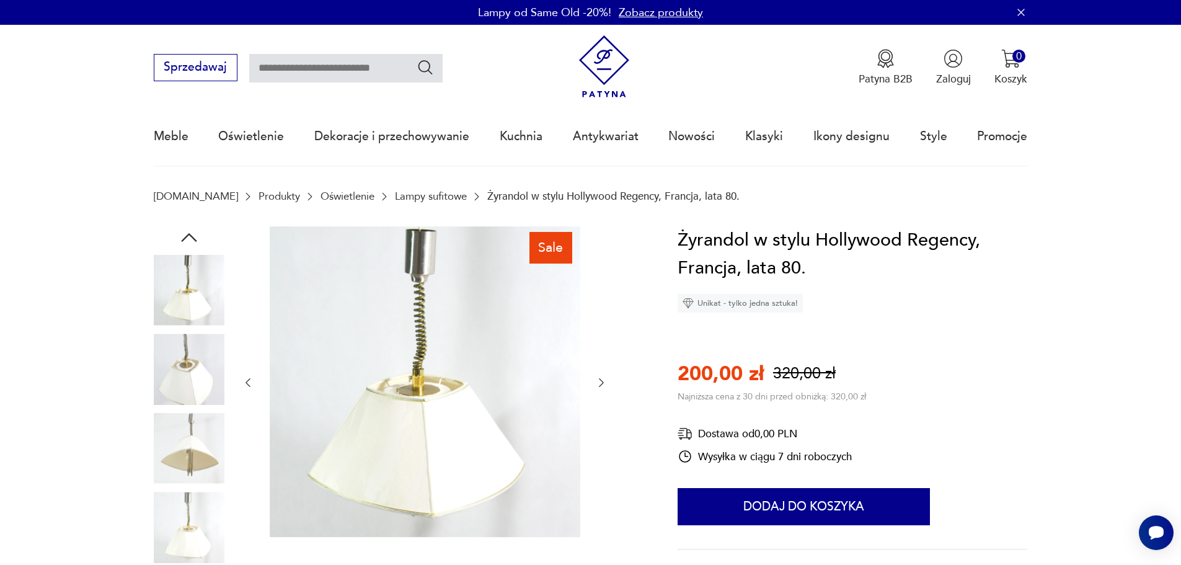
click at [600, 386] on icon "button" at bounding box center [601, 382] width 5 height 9
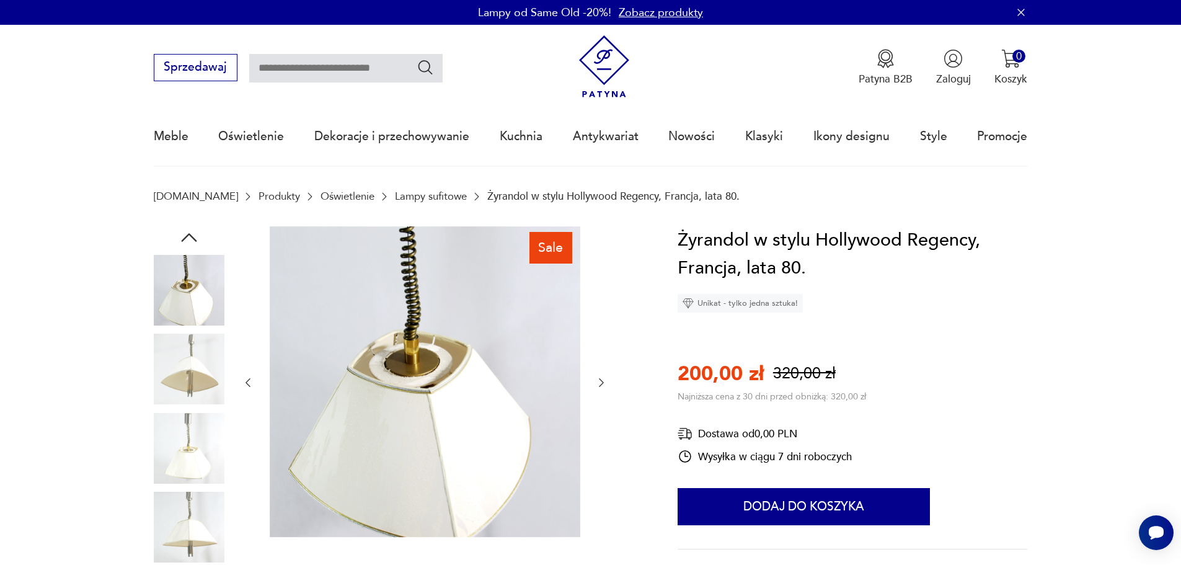
click at [600, 386] on icon "button" at bounding box center [601, 382] width 5 height 9
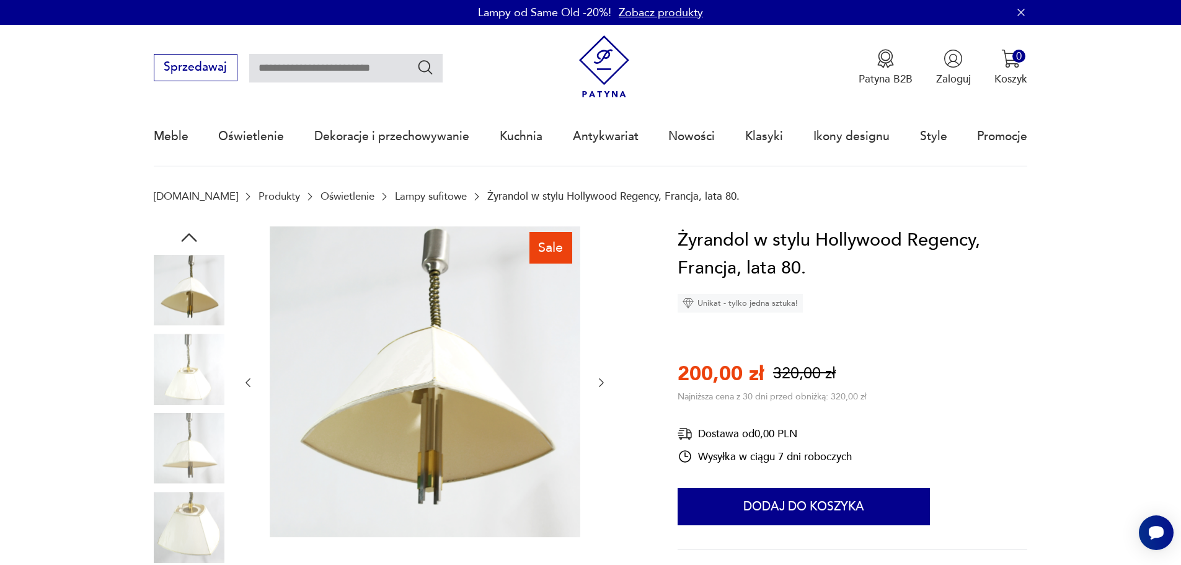
click at [600, 386] on icon "button" at bounding box center [601, 382] width 5 height 9
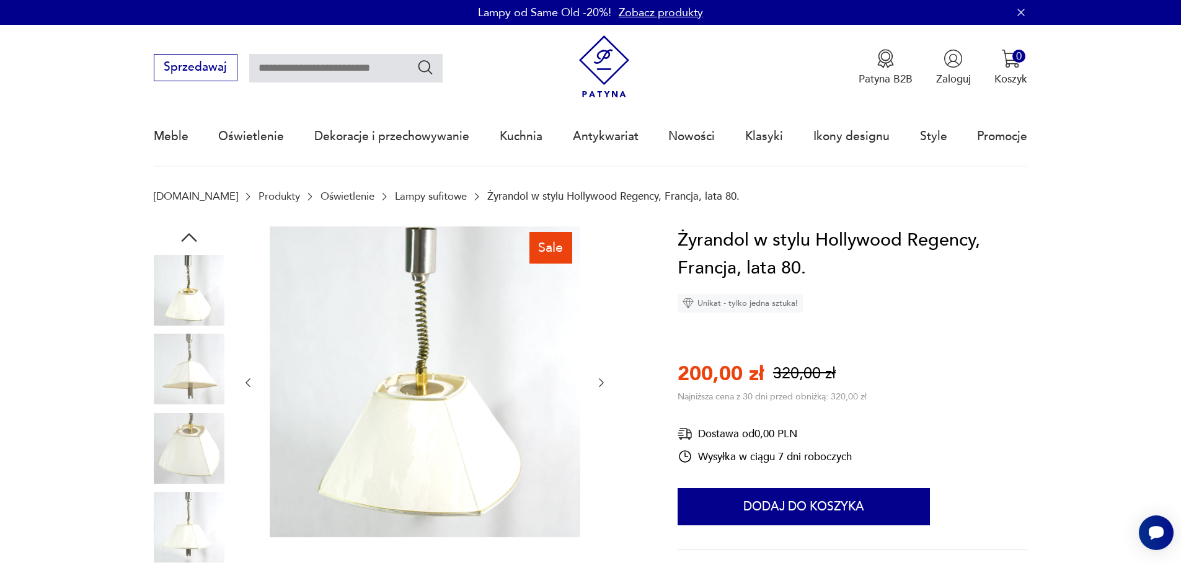
click at [600, 386] on icon "button" at bounding box center [601, 382] width 5 height 9
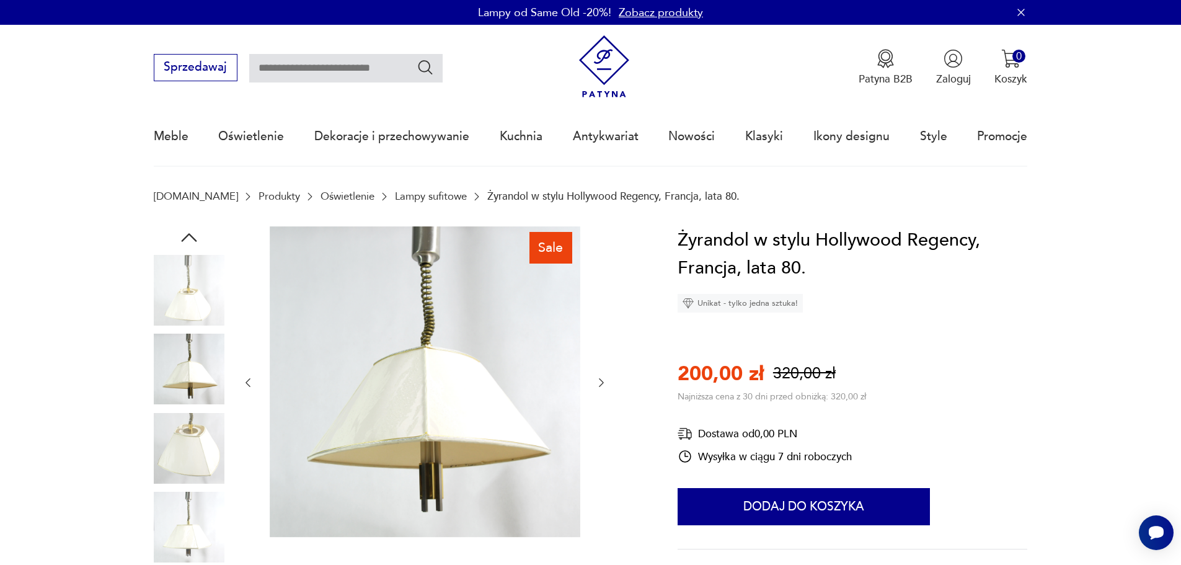
click at [600, 386] on icon "button" at bounding box center [601, 382] width 5 height 9
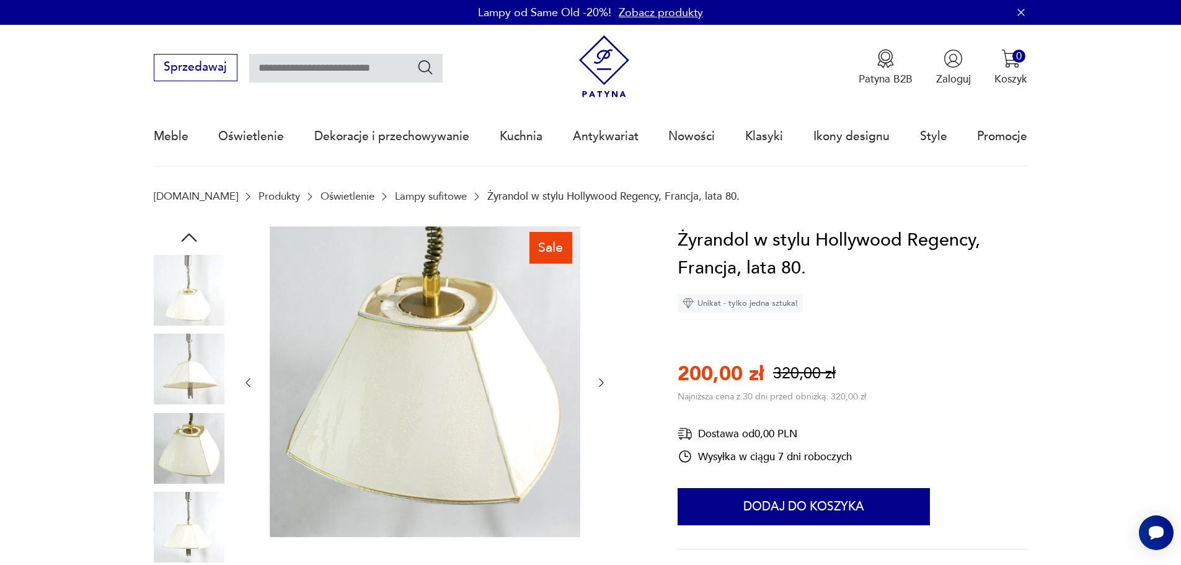
click at [600, 386] on icon "button" at bounding box center [601, 382] width 5 height 9
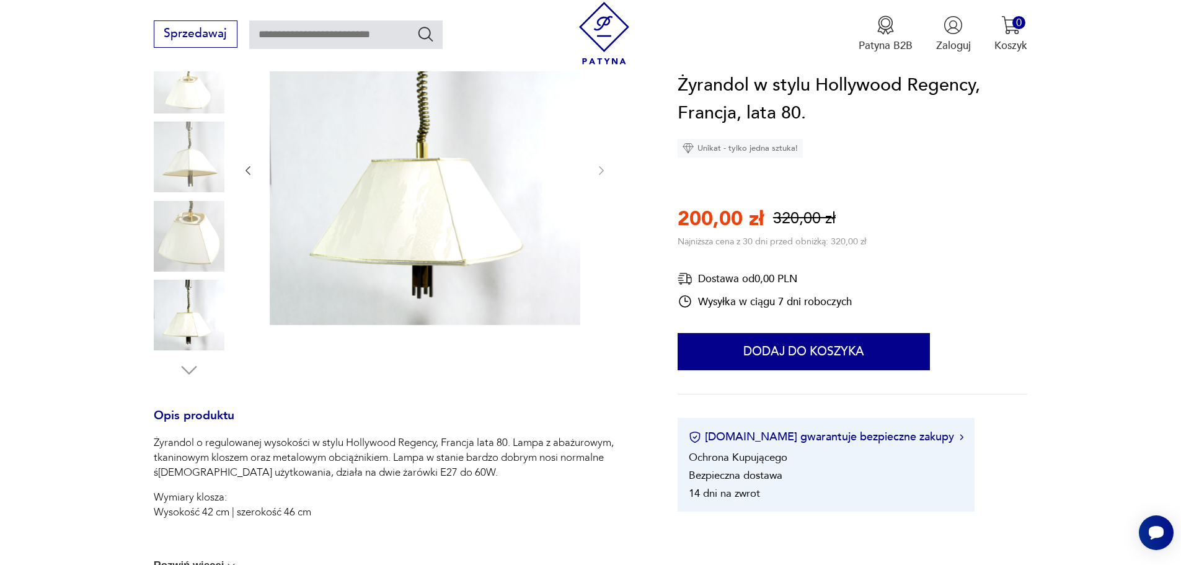
scroll to position [62, 0]
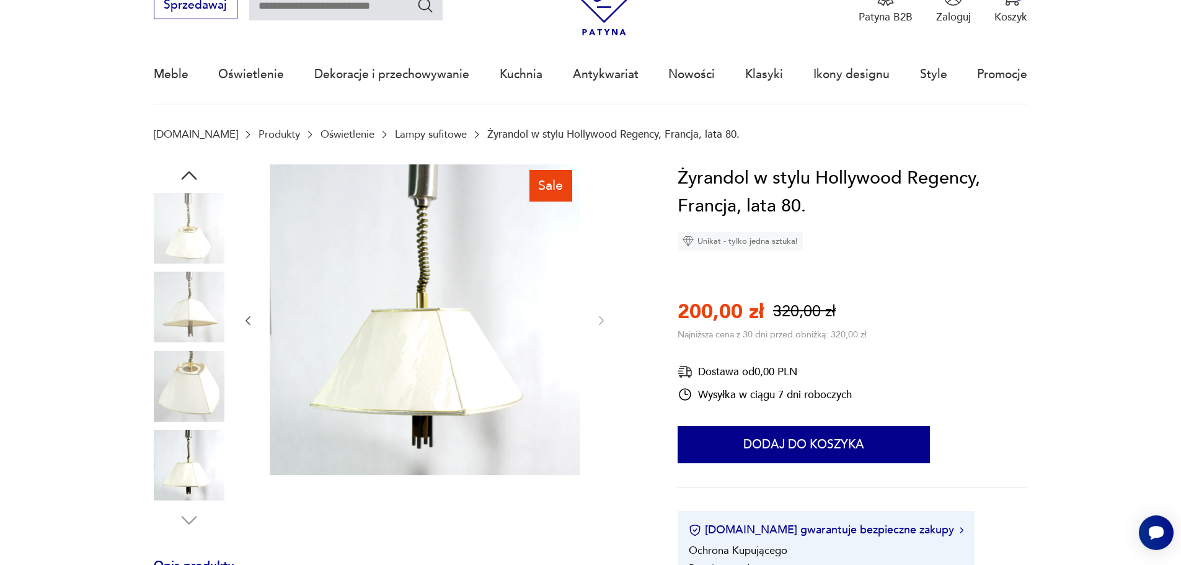
click at [198, 305] on img at bounding box center [189, 307] width 71 height 71
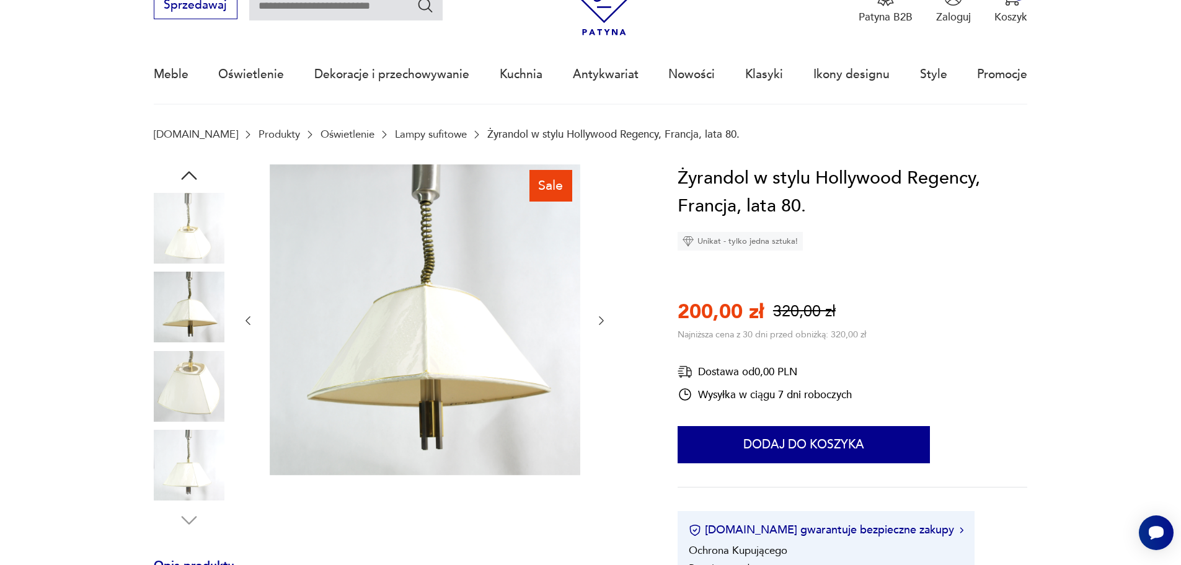
click at [195, 402] on img at bounding box center [189, 386] width 71 height 71
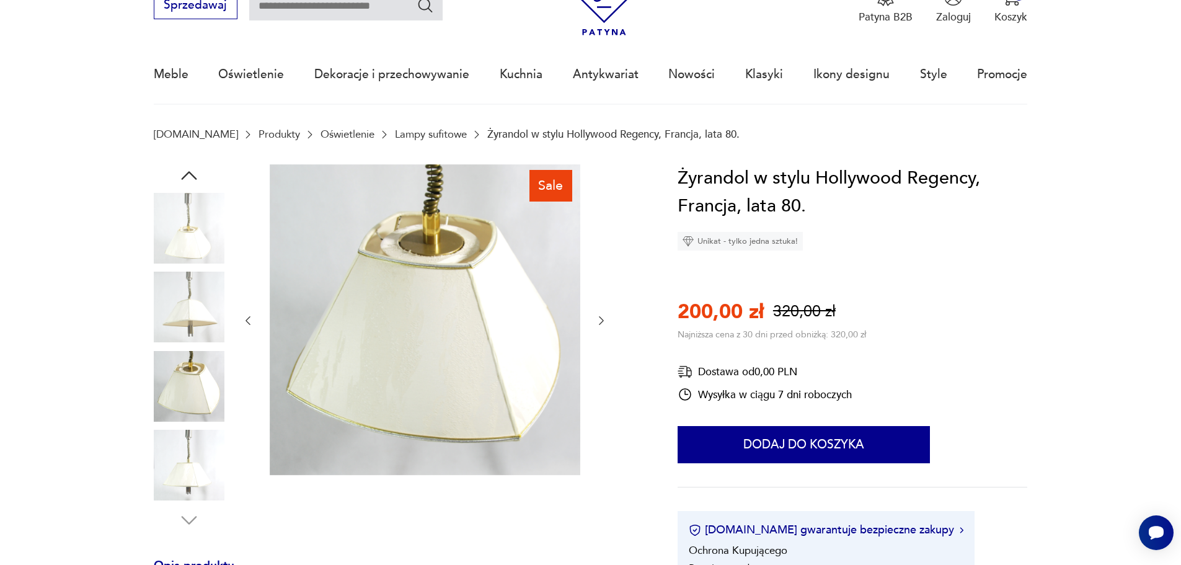
click at [195, 454] on img at bounding box center [189, 465] width 71 height 71
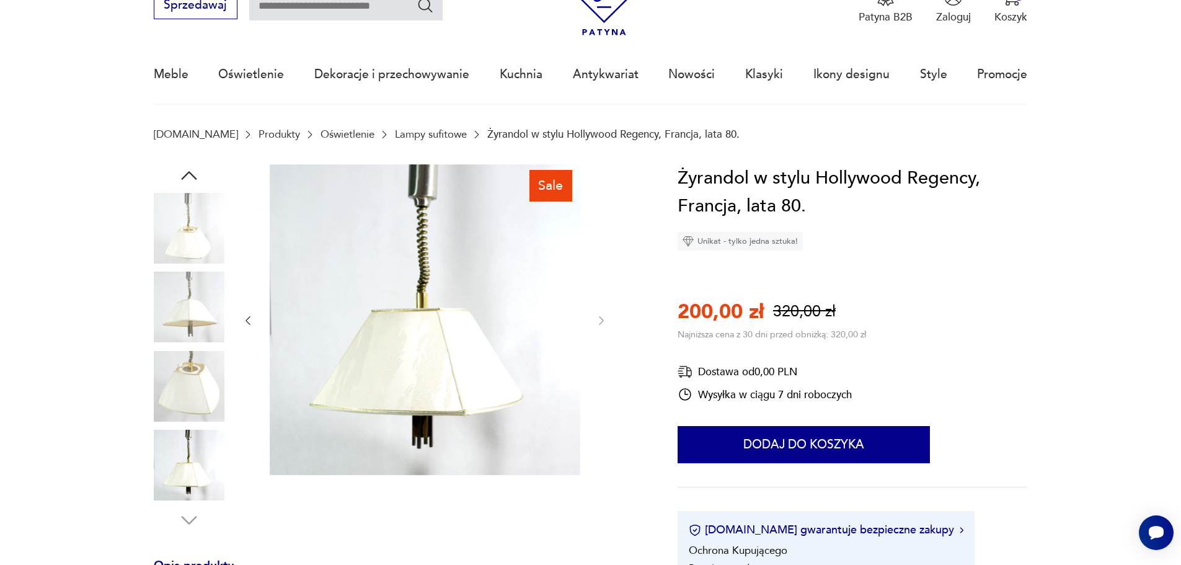
click at [188, 244] on img at bounding box center [189, 228] width 71 height 71
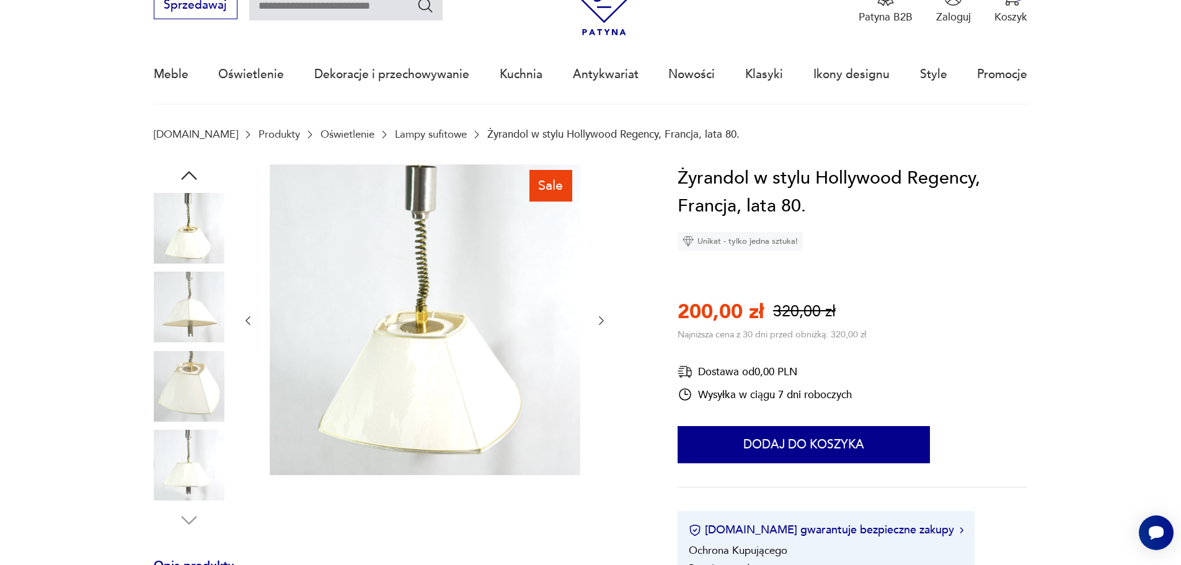
click at [191, 177] on icon "button" at bounding box center [189, 175] width 22 height 22
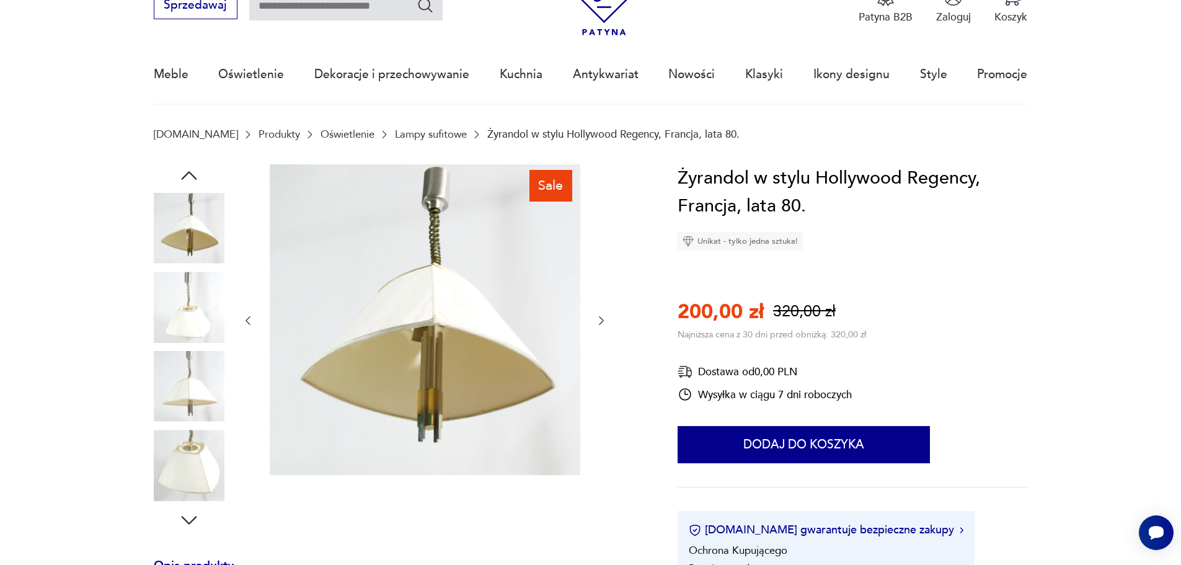
click at [191, 177] on icon "button" at bounding box center [189, 175] width 22 height 22
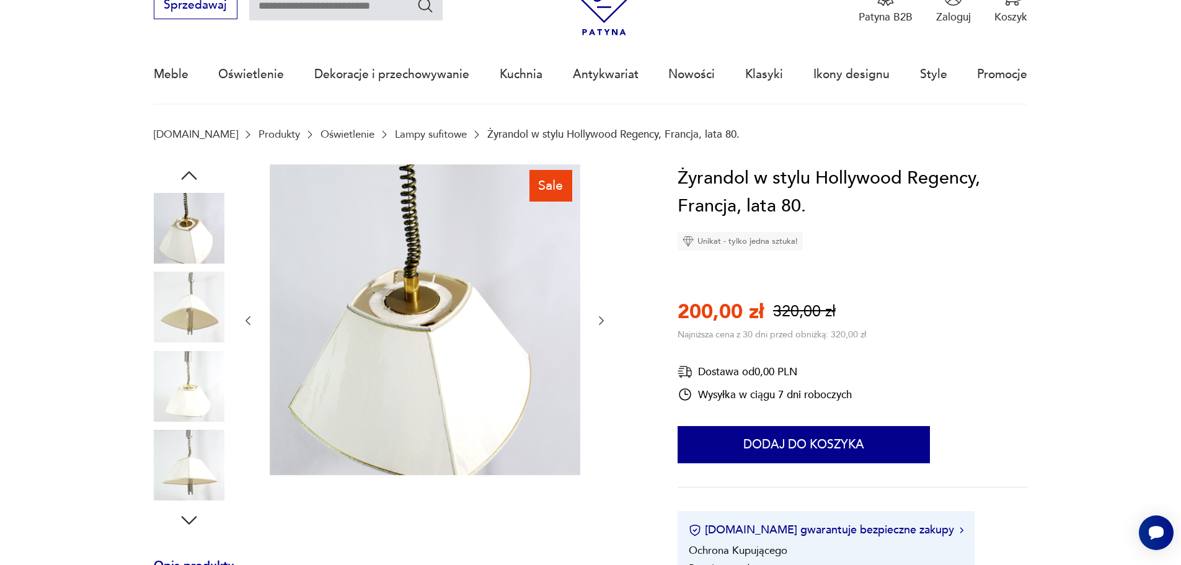
click at [191, 177] on icon "button" at bounding box center [189, 175] width 22 height 22
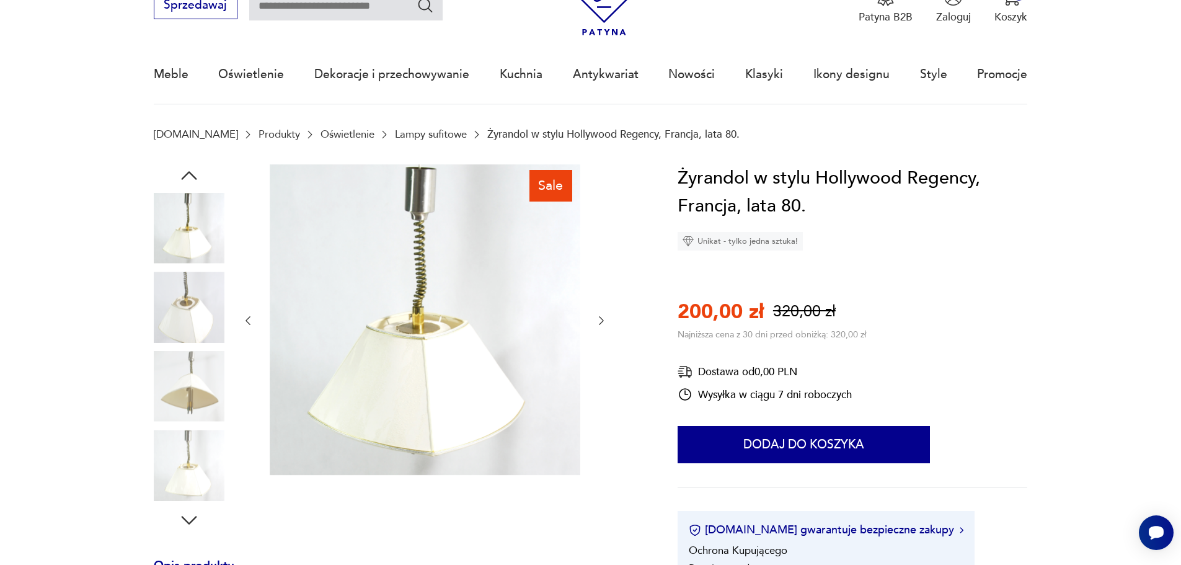
click at [191, 177] on icon "button" at bounding box center [189, 175] width 22 height 22
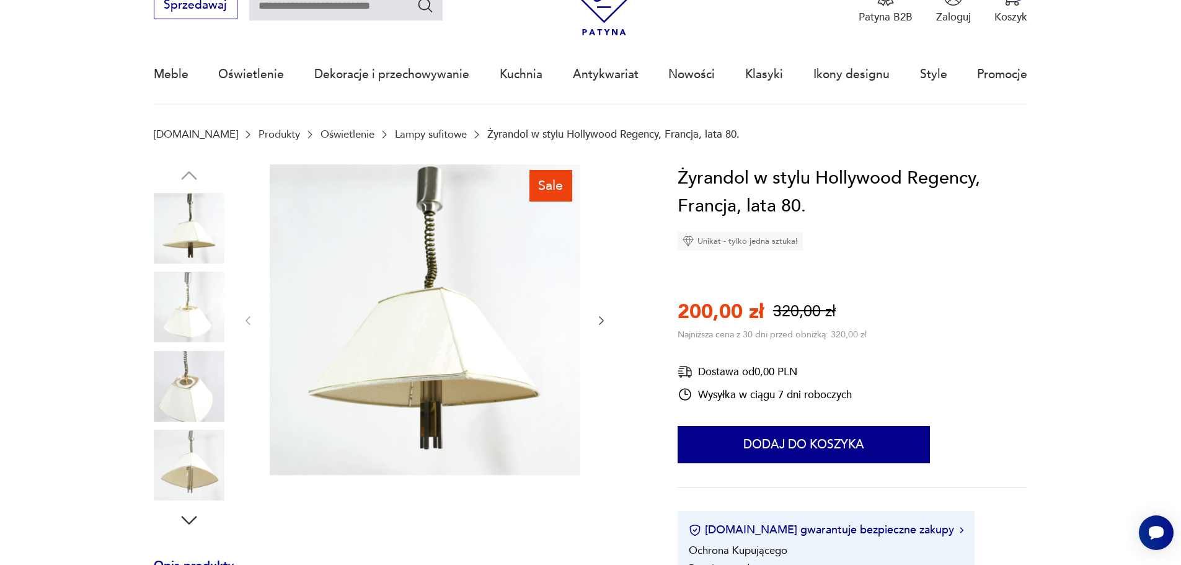
click at [184, 329] on img at bounding box center [189, 307] width 71 height 71
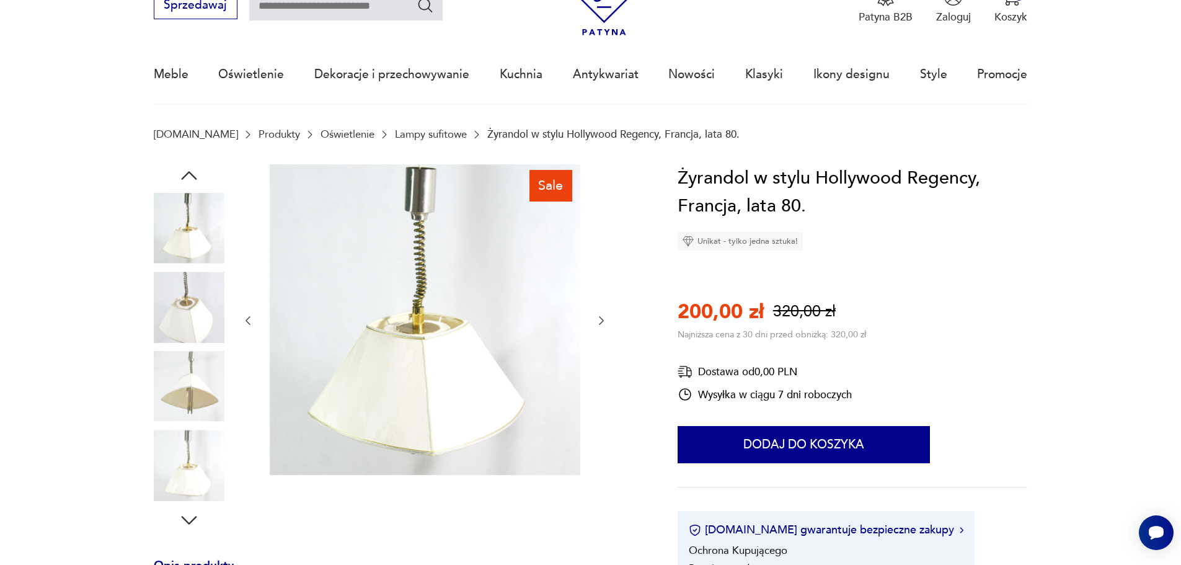
click at [178, 371] on img at bounding box center [189, 386] width 71 height 71
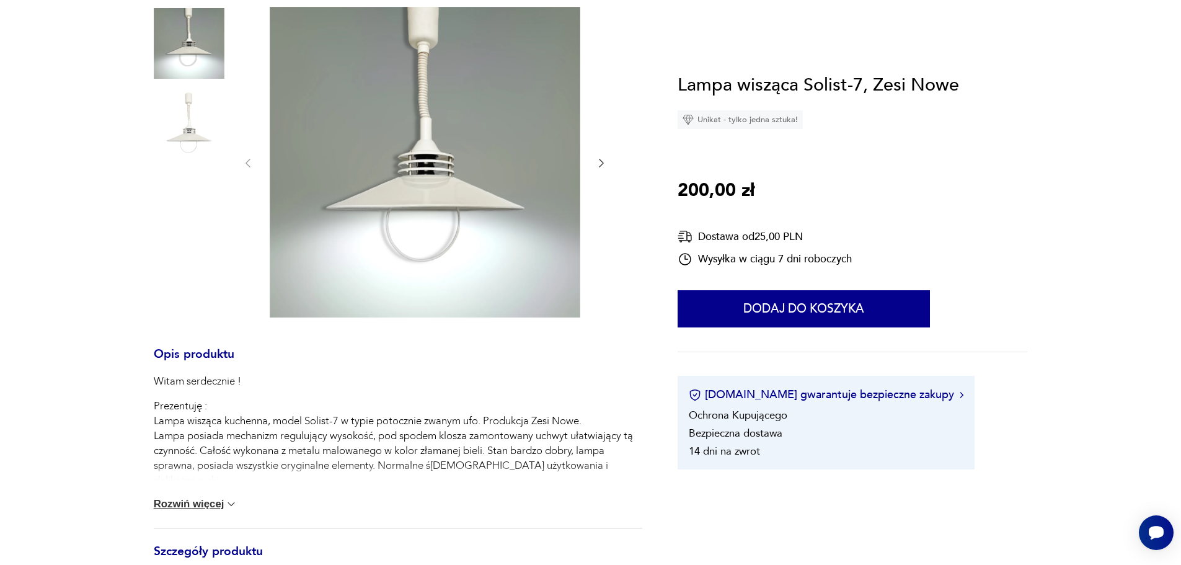
scroll to position [248, 0]
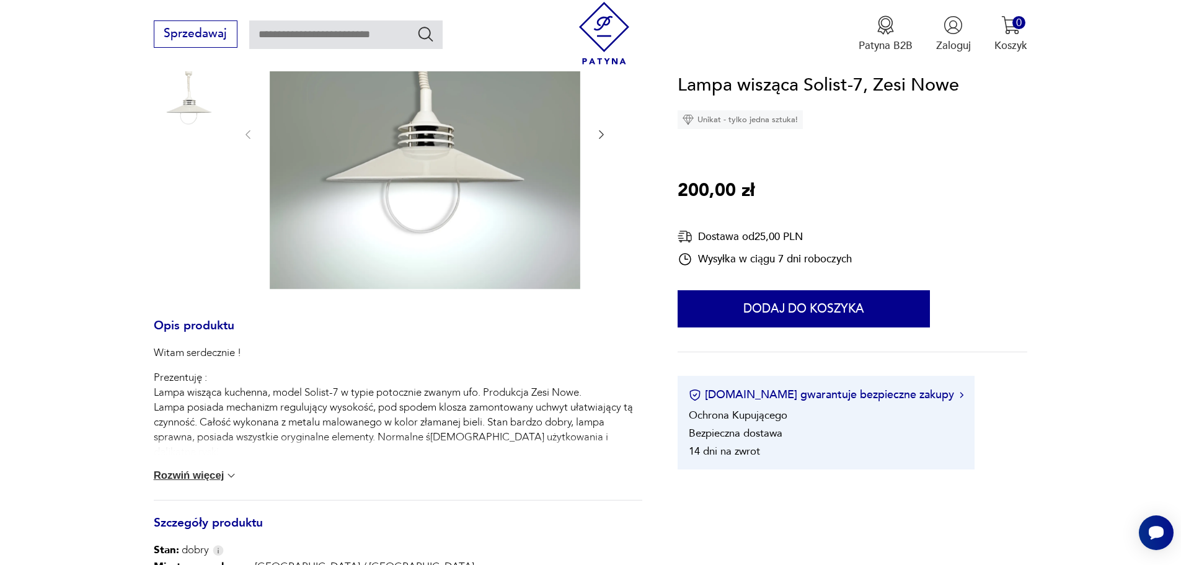
click at [225, 479] on img at bounding box center [231, 475] width 12 height 12
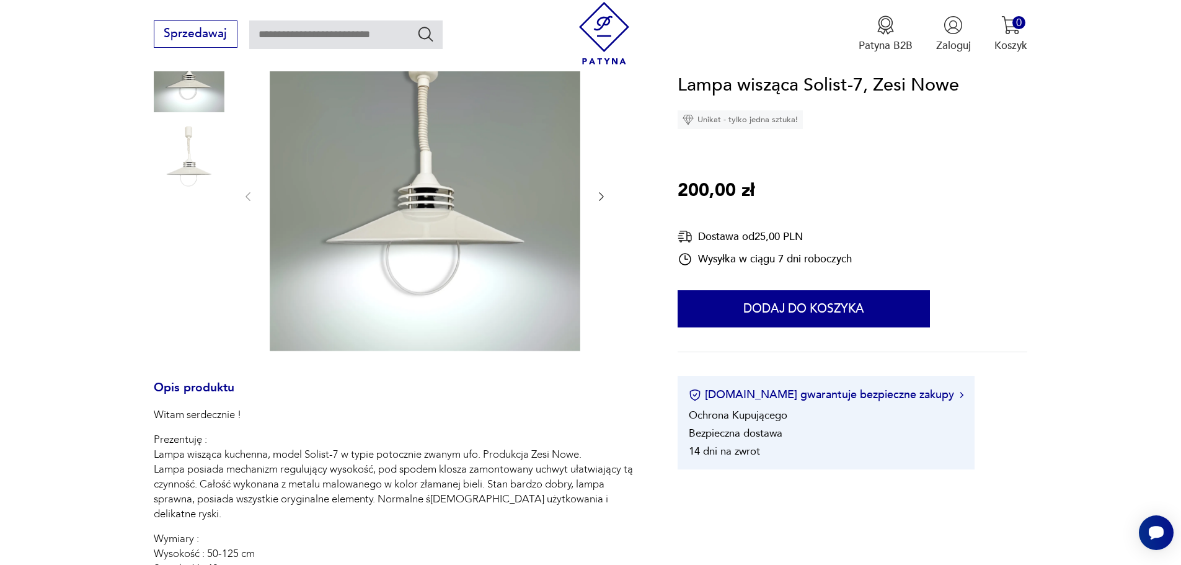
scroll to position [62, 0]
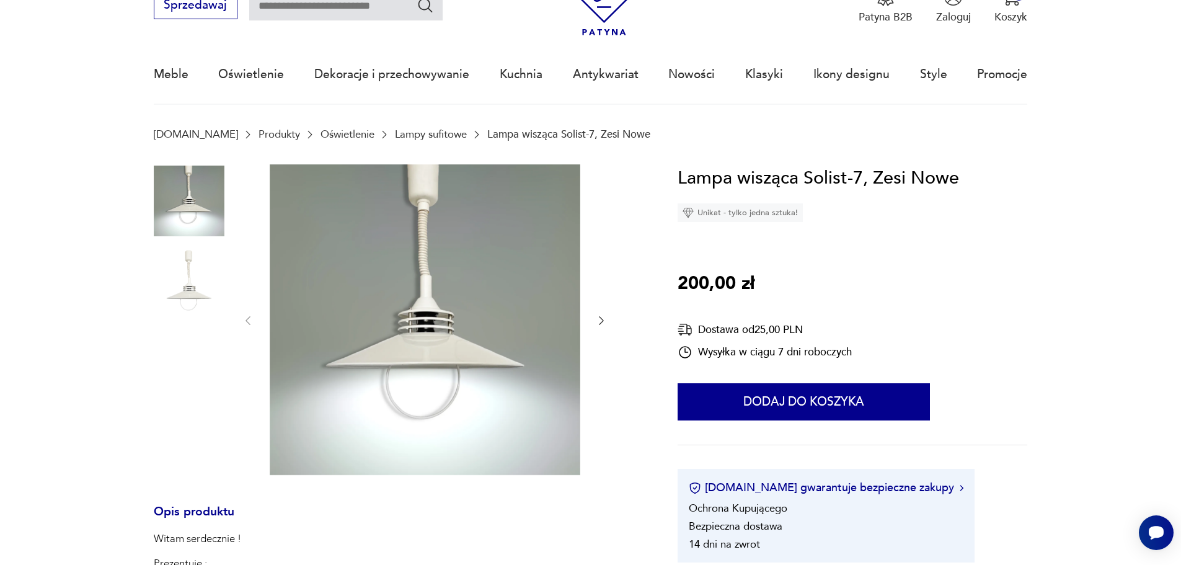
click at [600, 320] on icon "button" at bounding box center [601, 320] width 12 height 12
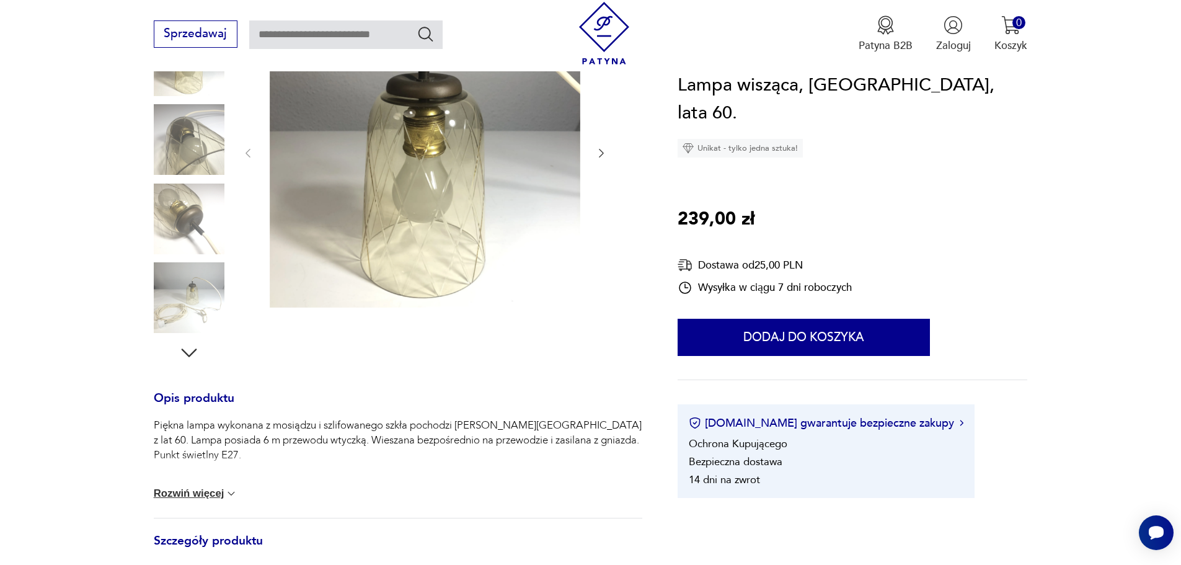
scroll to position [248, 0]
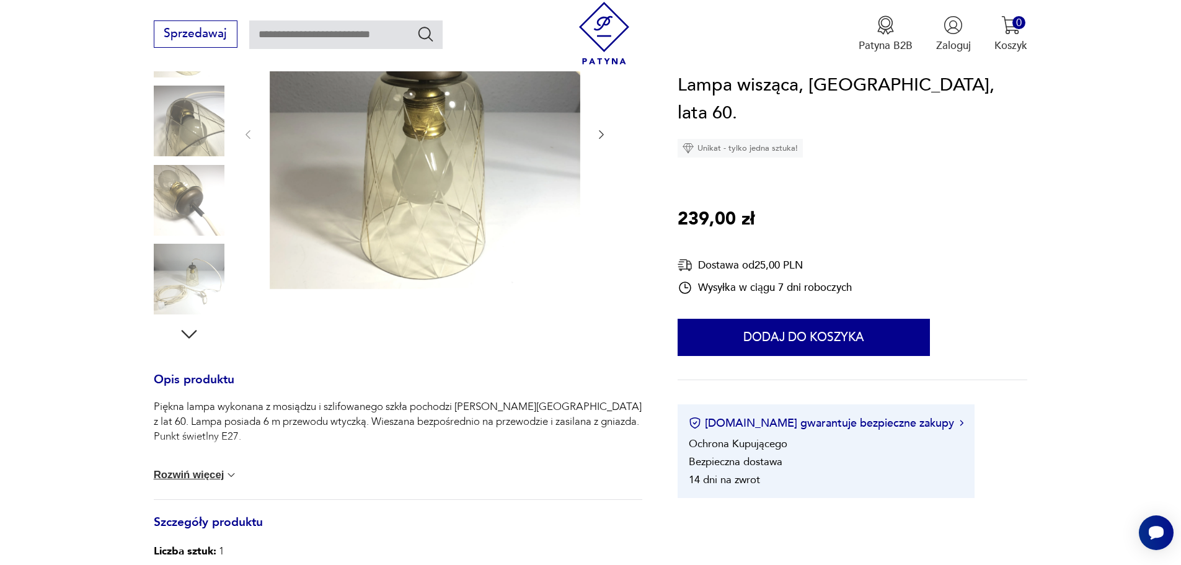
click at [226, 473] on img at bounding box center [231, 475] width 12 height 12
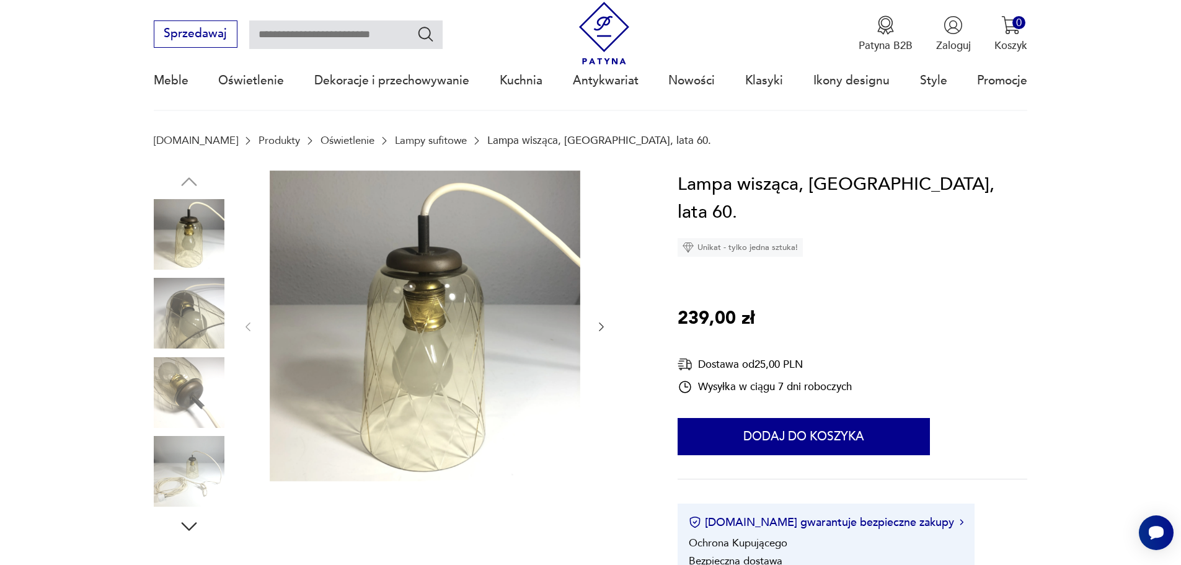
scroll to position [0, 0]
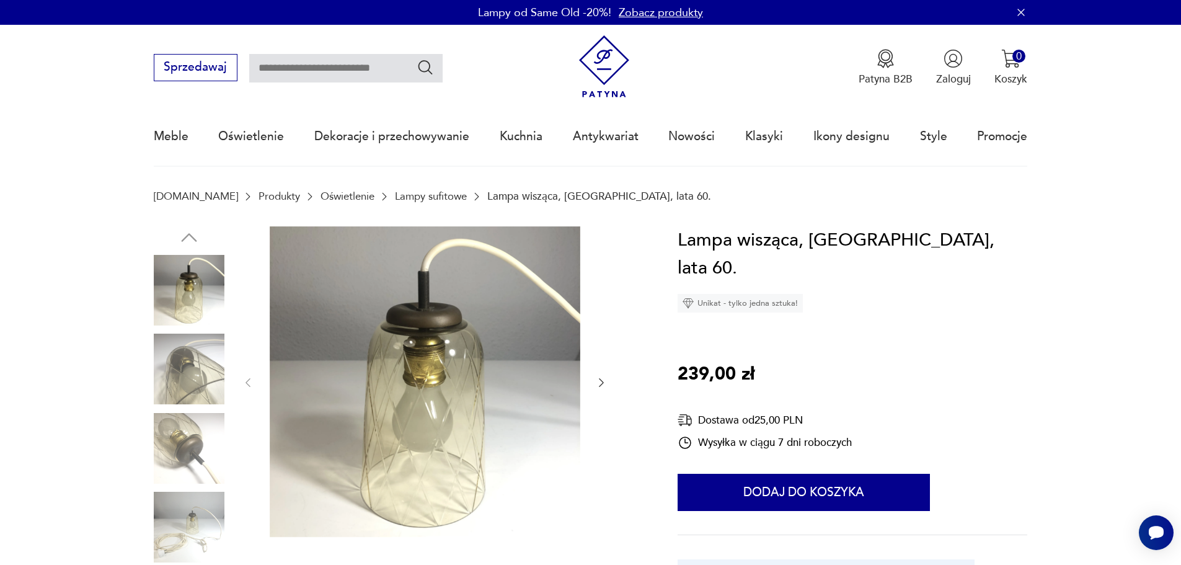
click at [604, 388] on icon "button" at bounding box center [601, 382] width 12 height 12
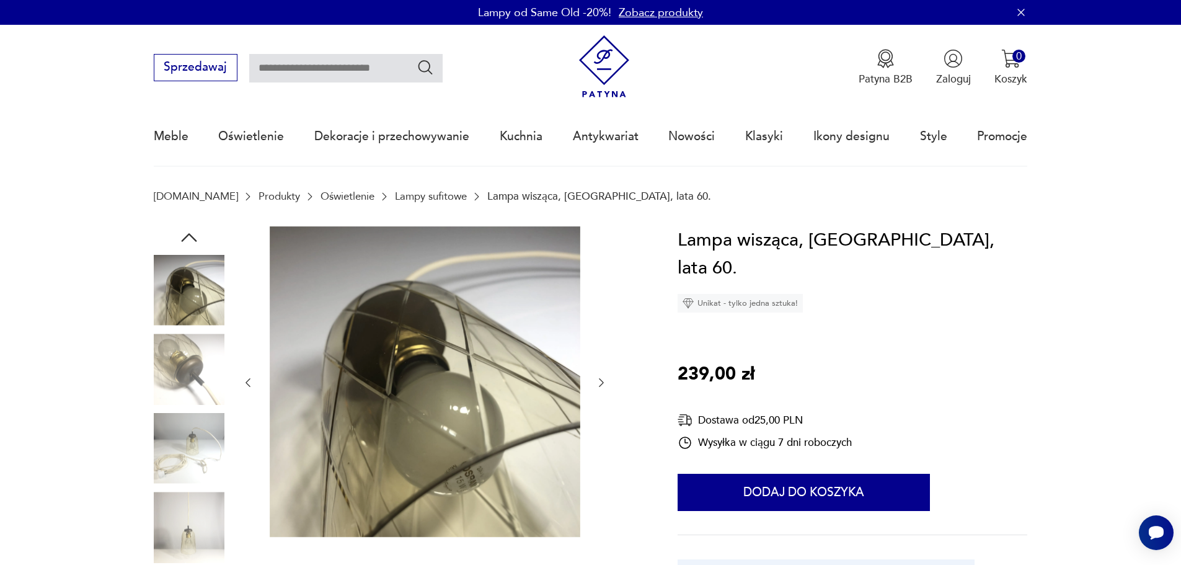
click at [604, 388] on icon "button" at bounding box center [601, 382] width 12 height 12
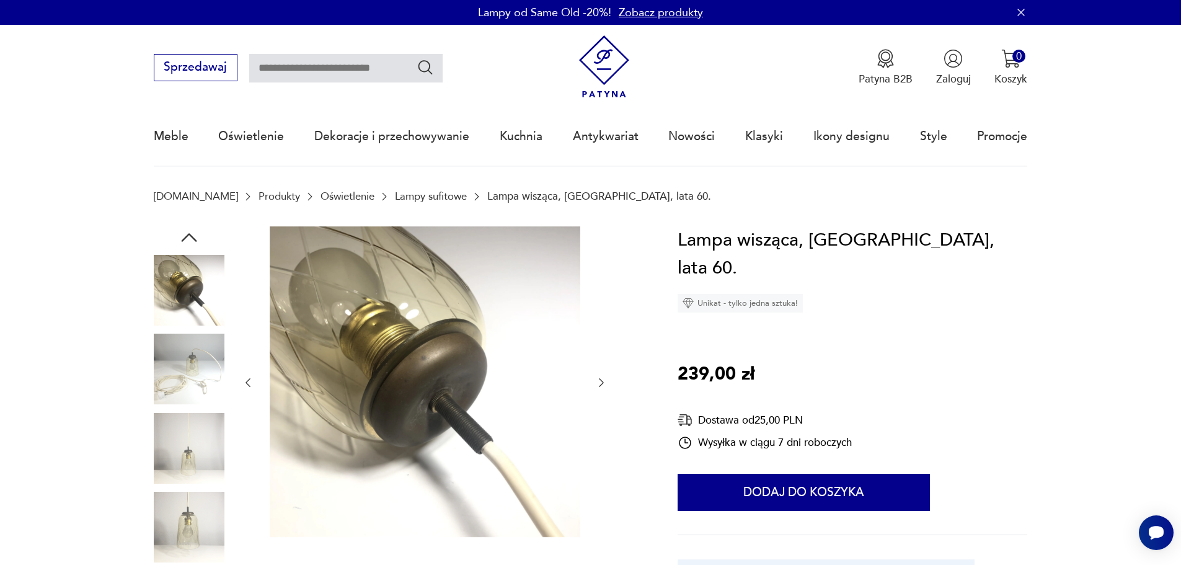
click at [604, 388] on icon "button" at bounding box center [601, 382] width 12 height 12
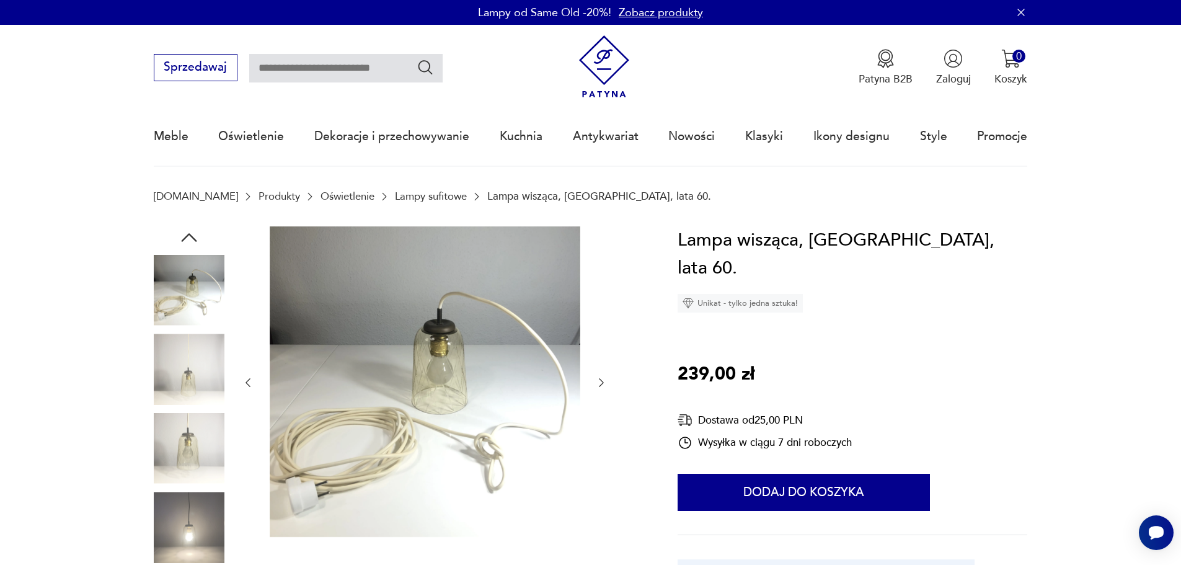
click at [602, 386] on icon "button" at bounding box center [601, 382] width 12 height 12
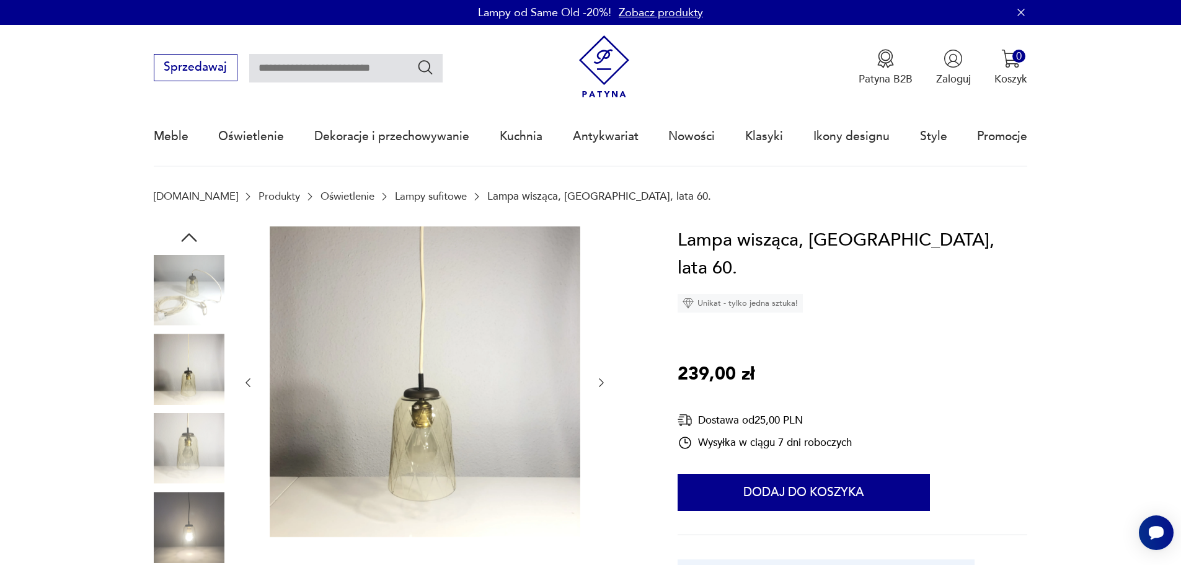
click at [602, 386] on icon "button" at bounding box center [601, 382] width 12 height 12
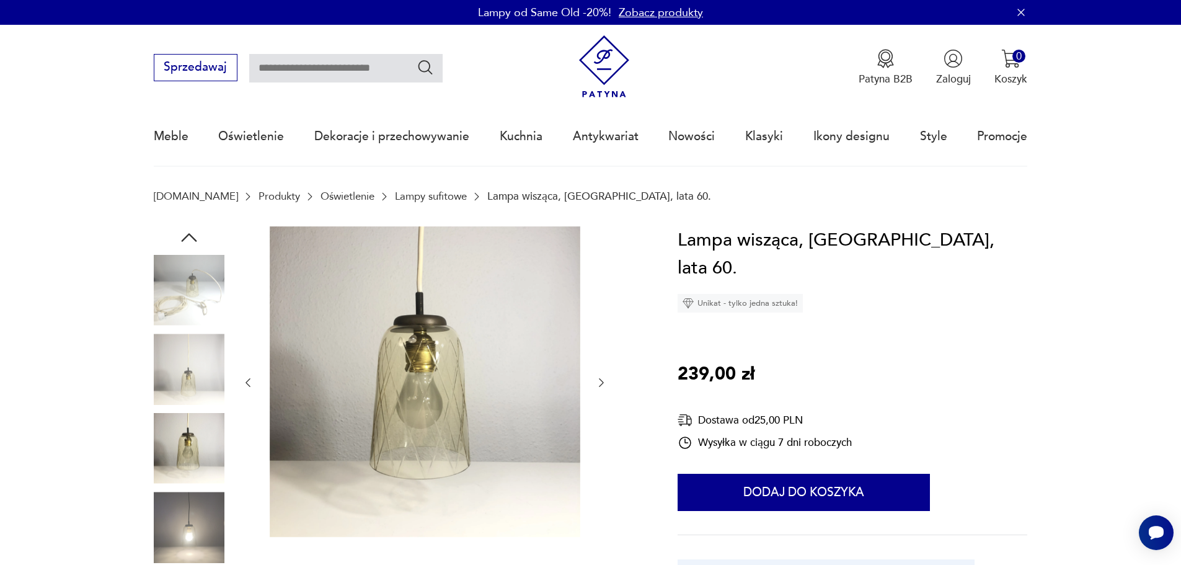
click at [602, 386] on icon "button" at bounding box center [601, 382] width 12 height 12
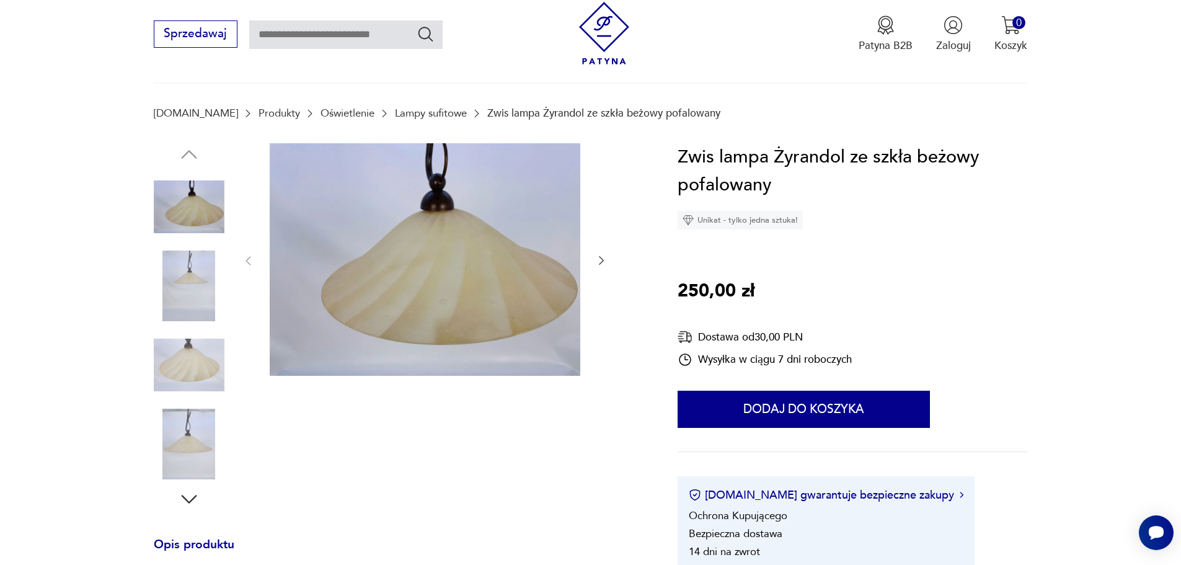
scroll to position [62, 0]
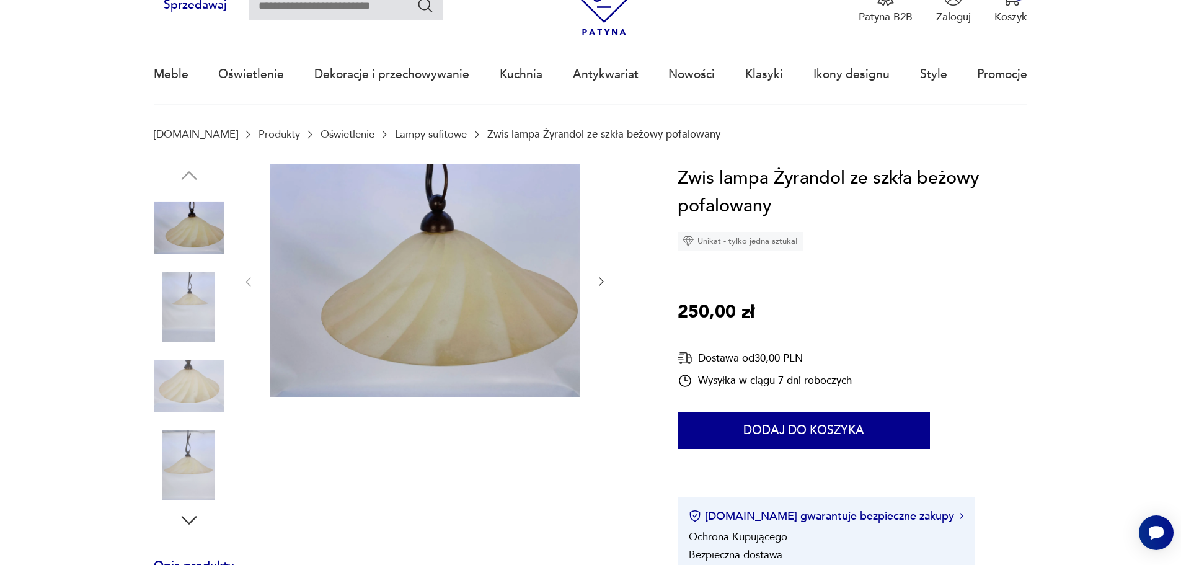
click at [598, 280] on icon "button" at bounding box center [601, 281] width 12 height 12
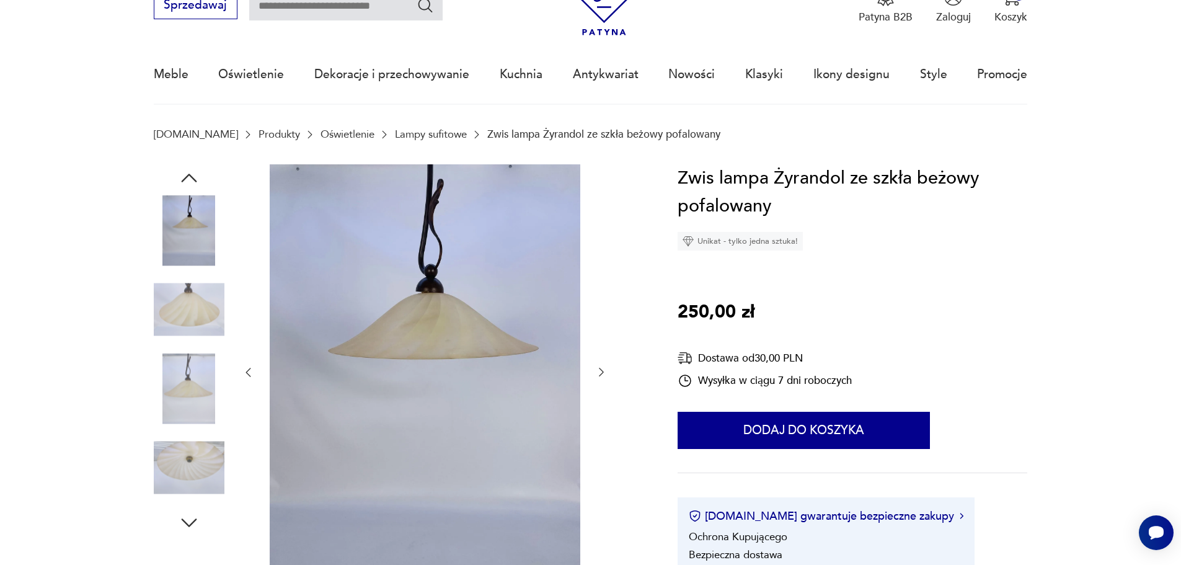
click at [601, 282] on div at bounding box center [425, 372] width 366 height 417
click at [603, 372] on icon "button" at bounding box center [601, 372] width 5 height 9
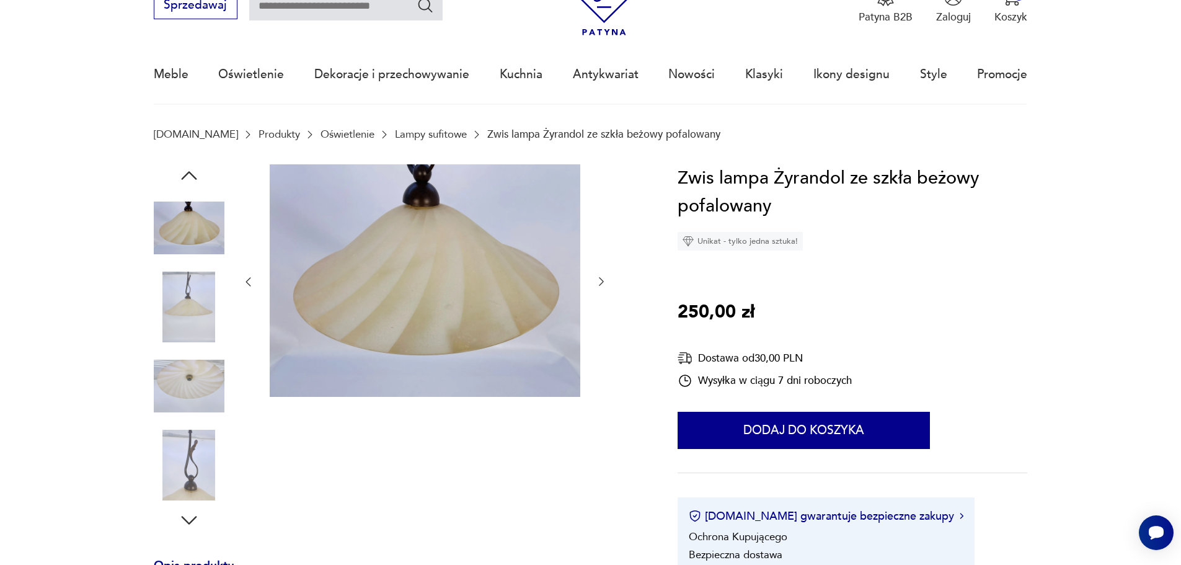
click at [601, 284] on icon "button" at bounding box center [601, 282] width 5 height 9
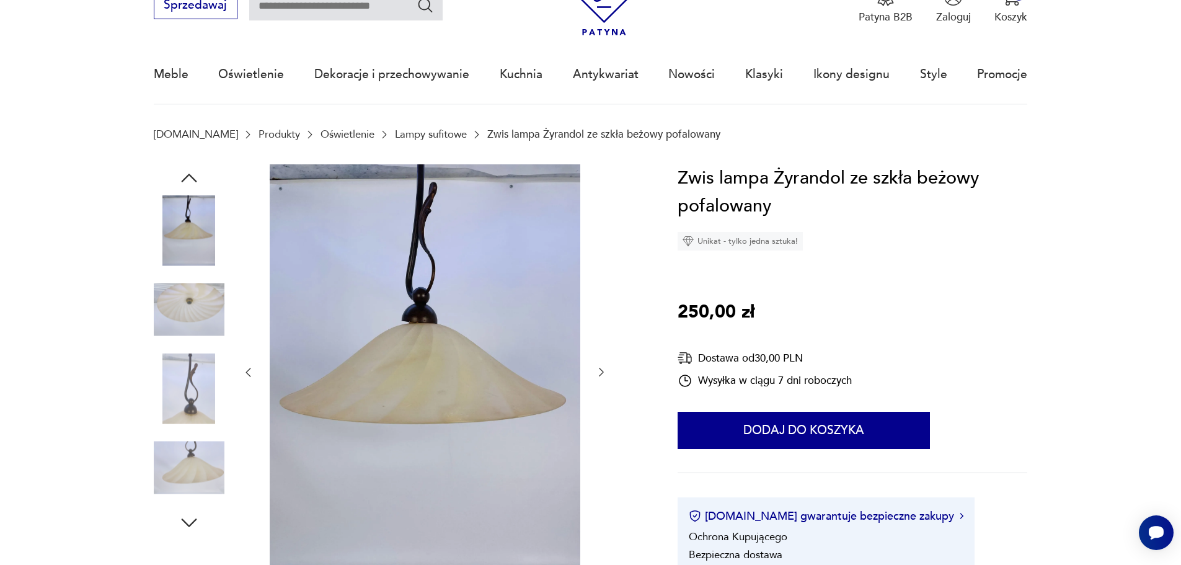
click at [601, 284] on div at bounding box center [425, 372] width 366 height 417
click at [602, 370] on icon "button" at bounding box center [601, 372] width 12 height 12
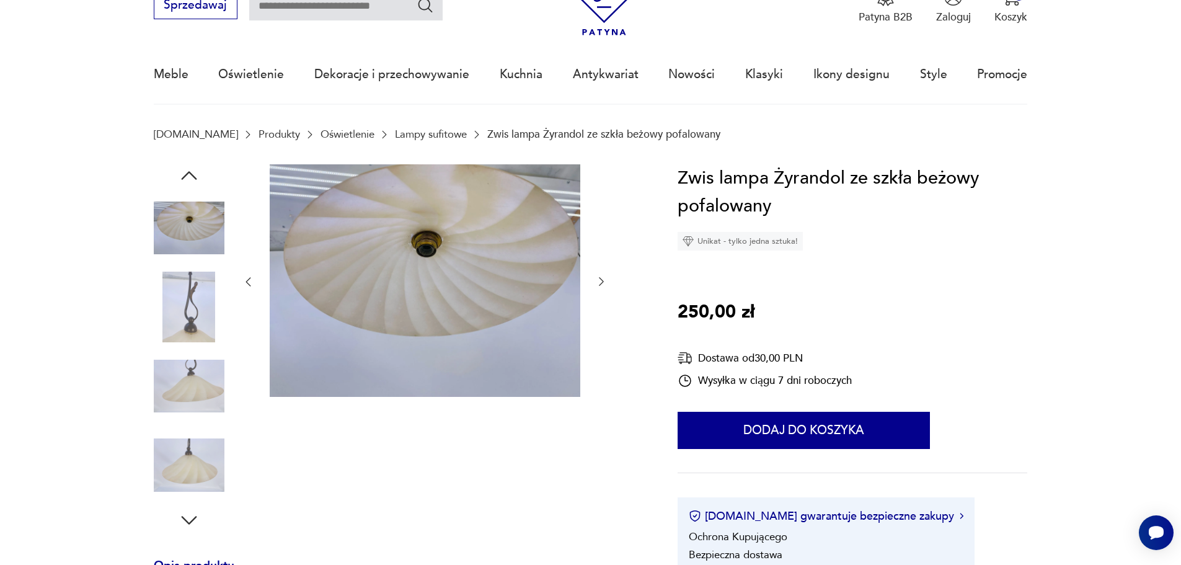
click at [606, 277] on icon "button" at bounding box center [601, 281] width 12 height 12
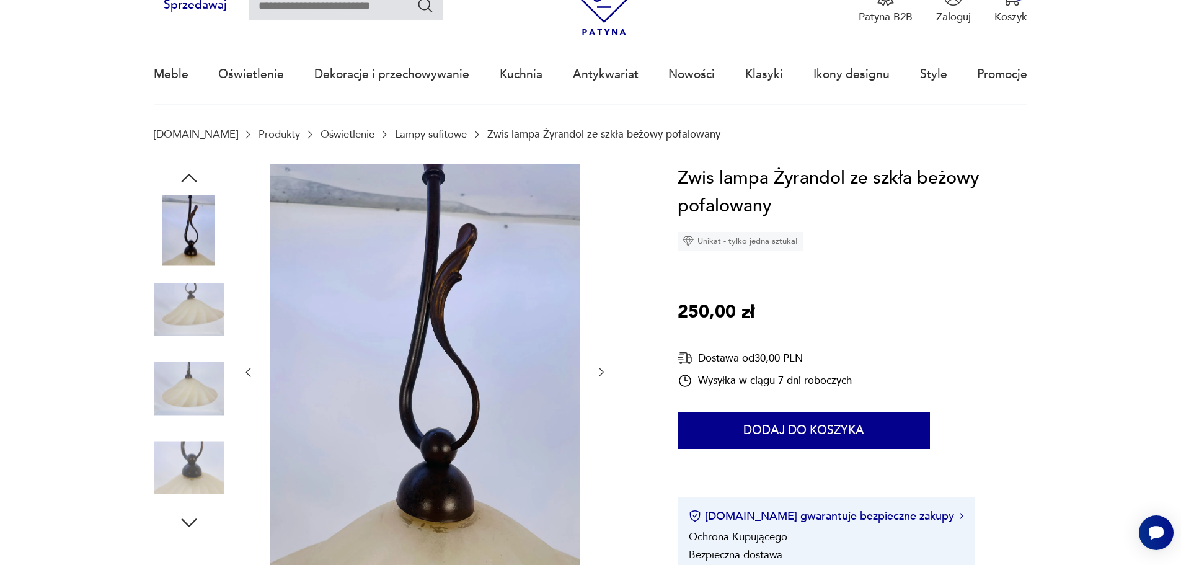
scroll to position [124, 0]
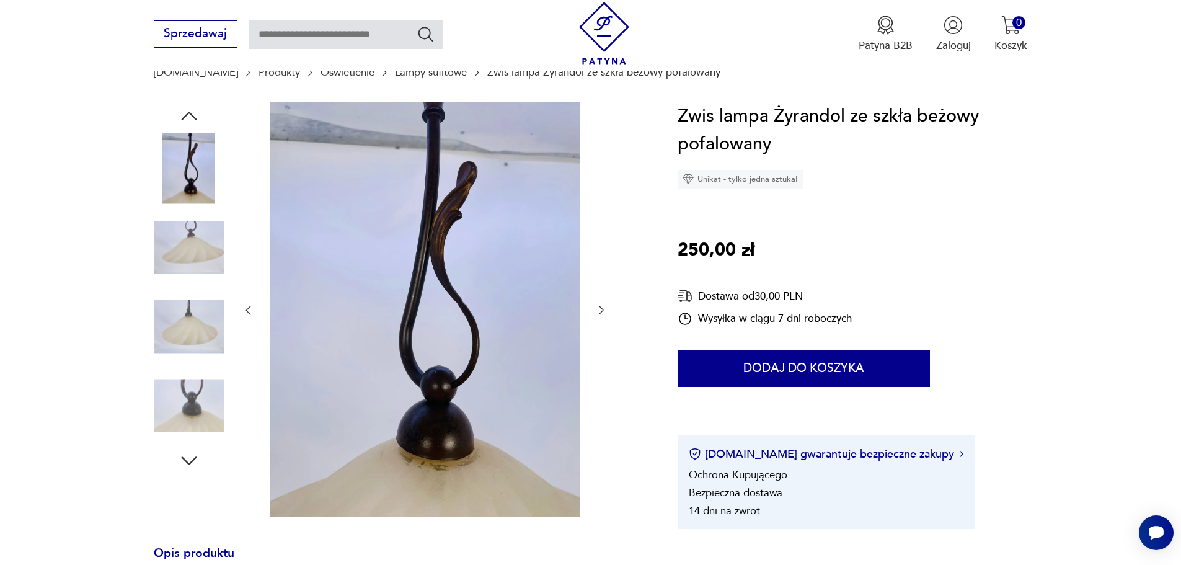
click at [605, 309] on icon "button" at bounding box center [601, 310] width 12 height 12
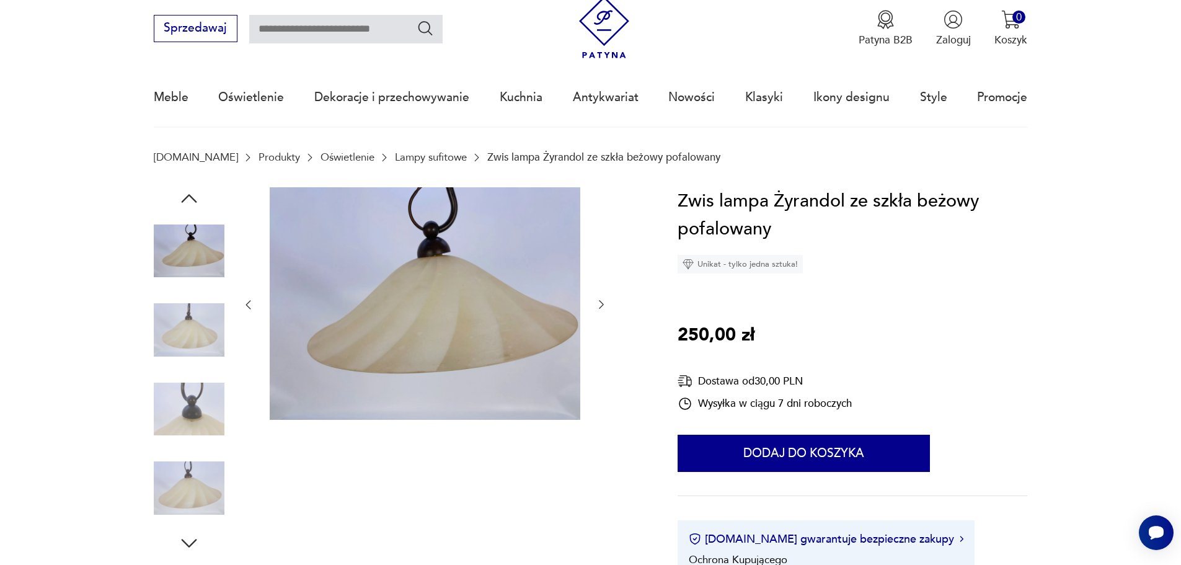
scroll to position [0, 0]
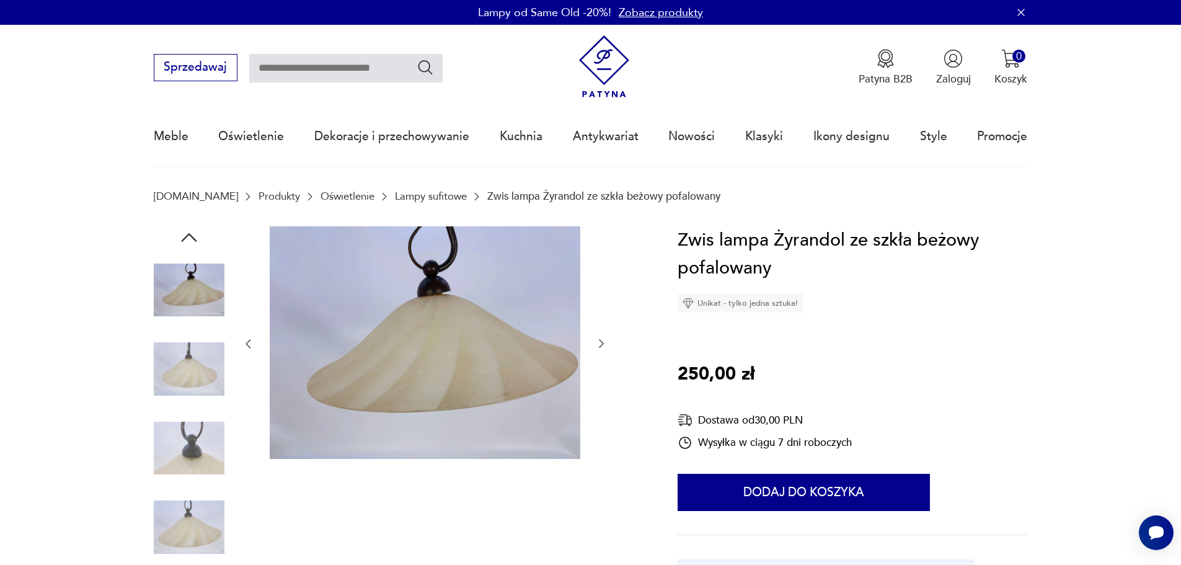
click at [603, 348] on icon "button" at bounding box center [601, 343] width 12 height 12
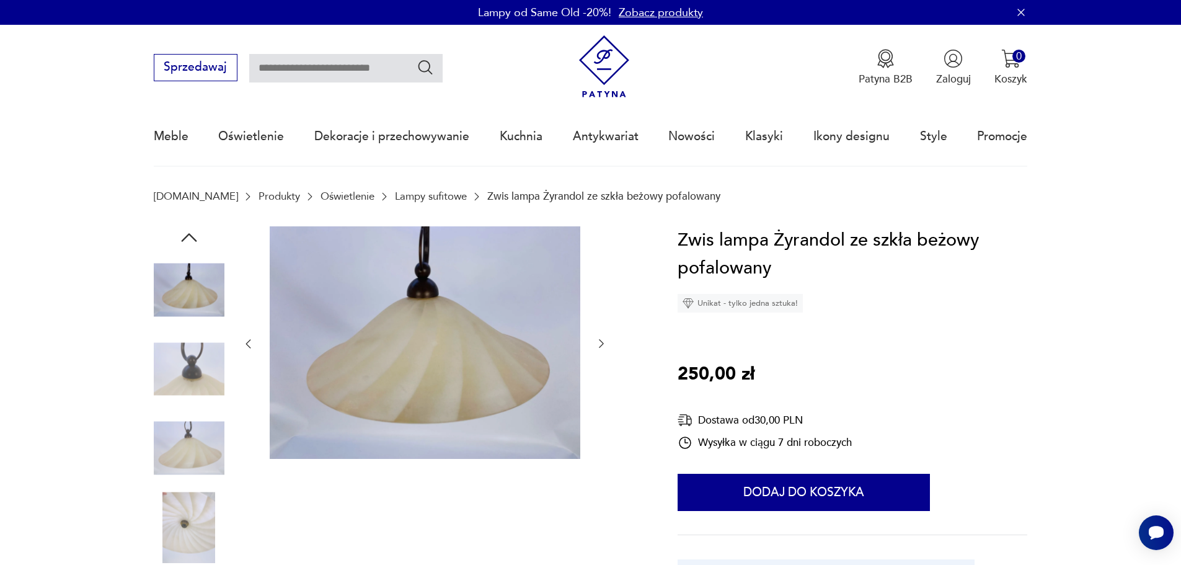
click at [603, 348] on icon "button" at bounding box center [601, 343] width 12 height 12
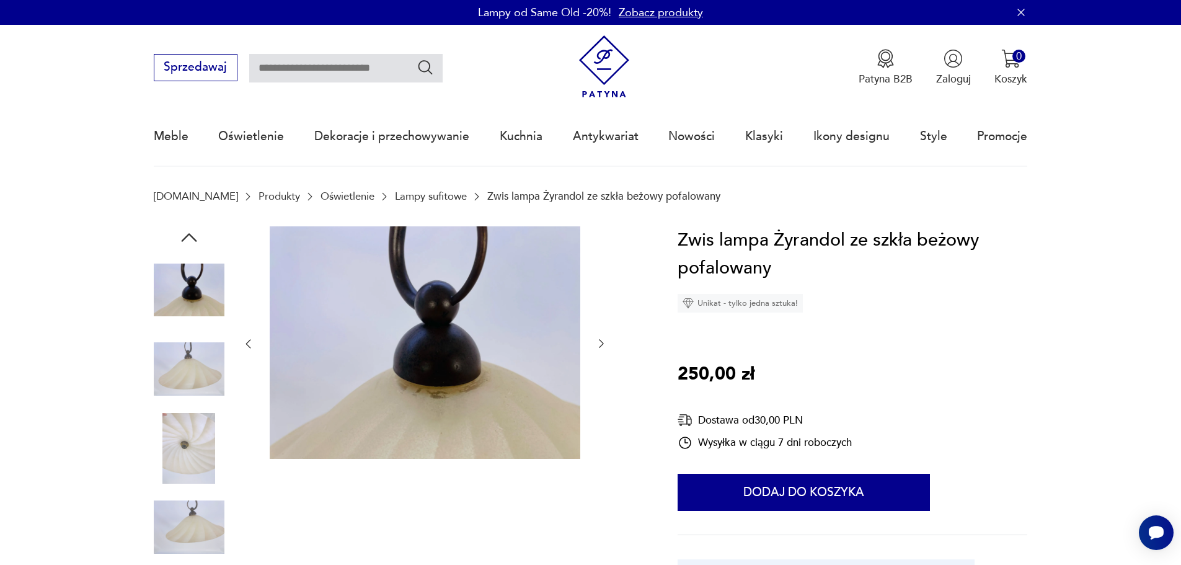
click at [603, 348] on icon "button" at bounding box center [601, 343] width 12 height 12
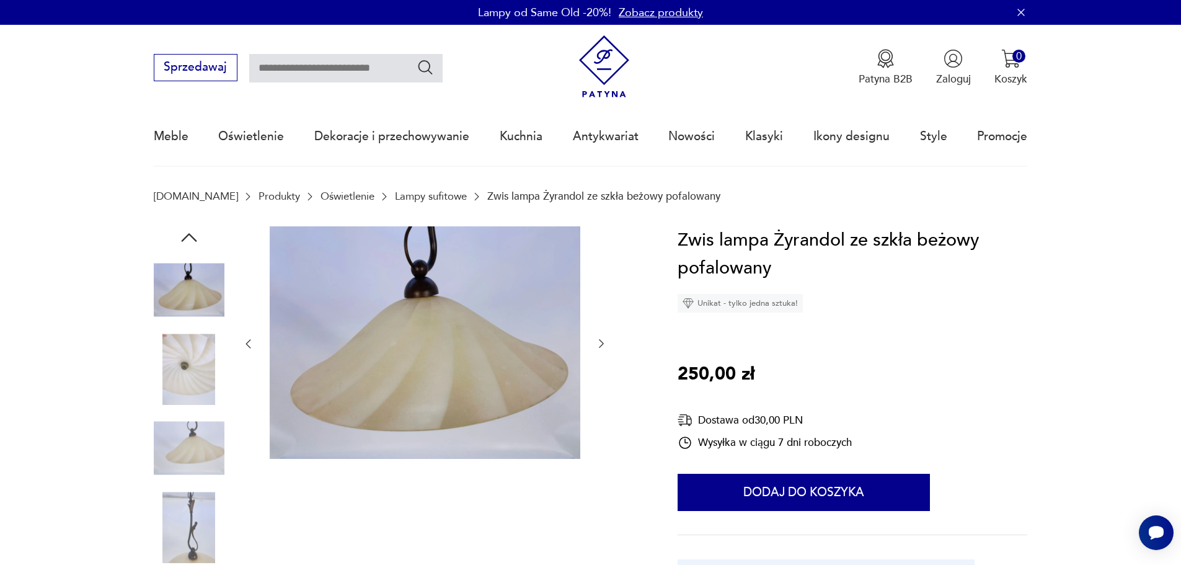
click at [603, 348] on icon "button" at bounding box center [601, 343] width 12 height 12
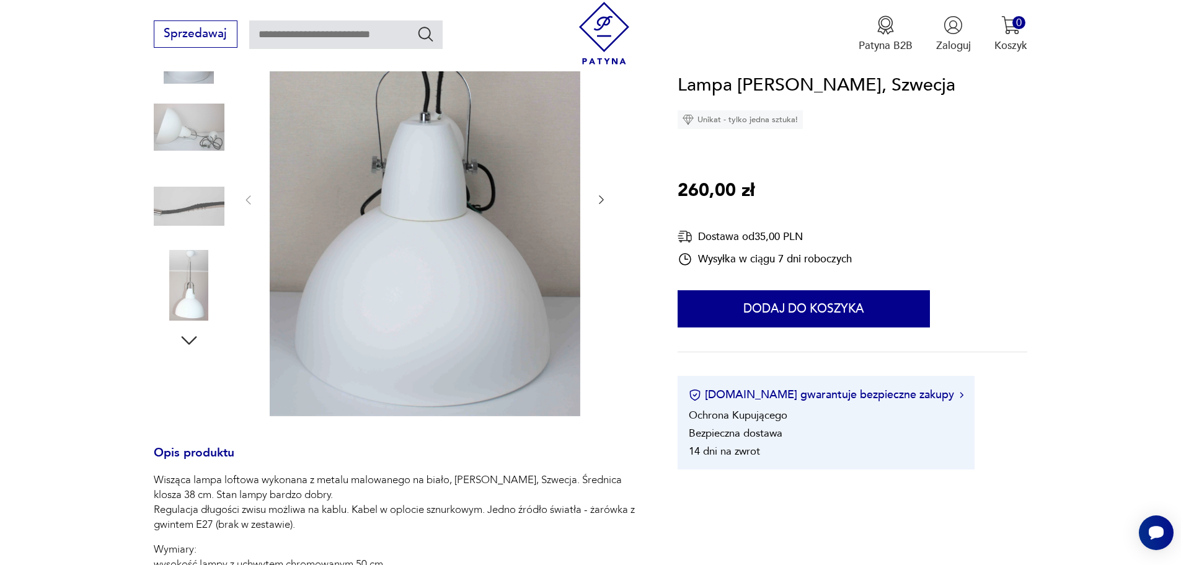
scroll to position [124, 0]
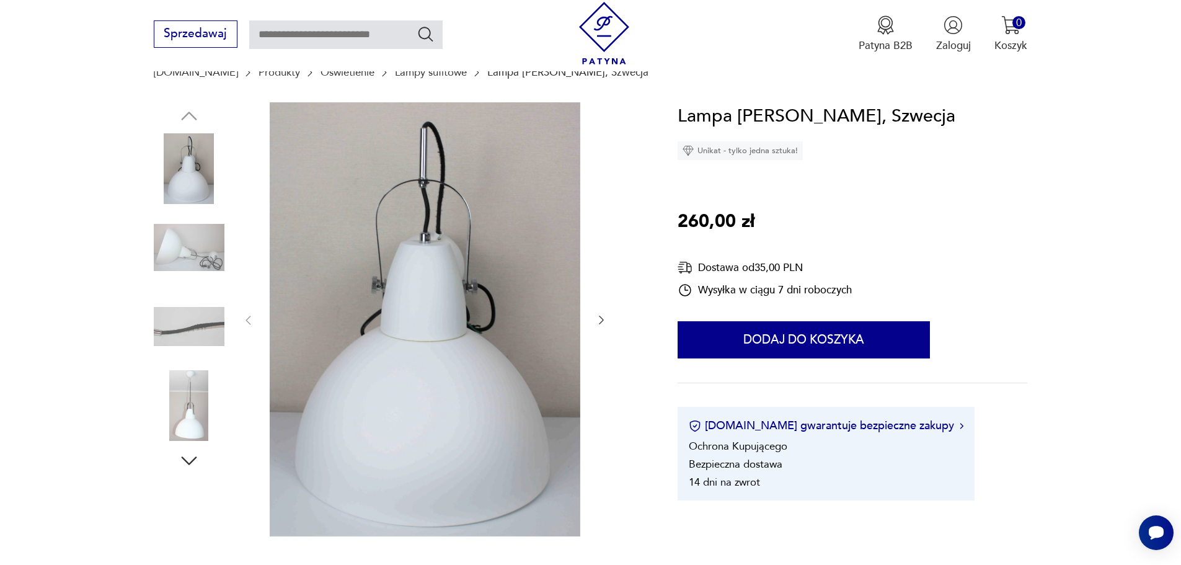
click at [598, 320] on icon "button" at bounding box center [601, 320] width 12 height 12
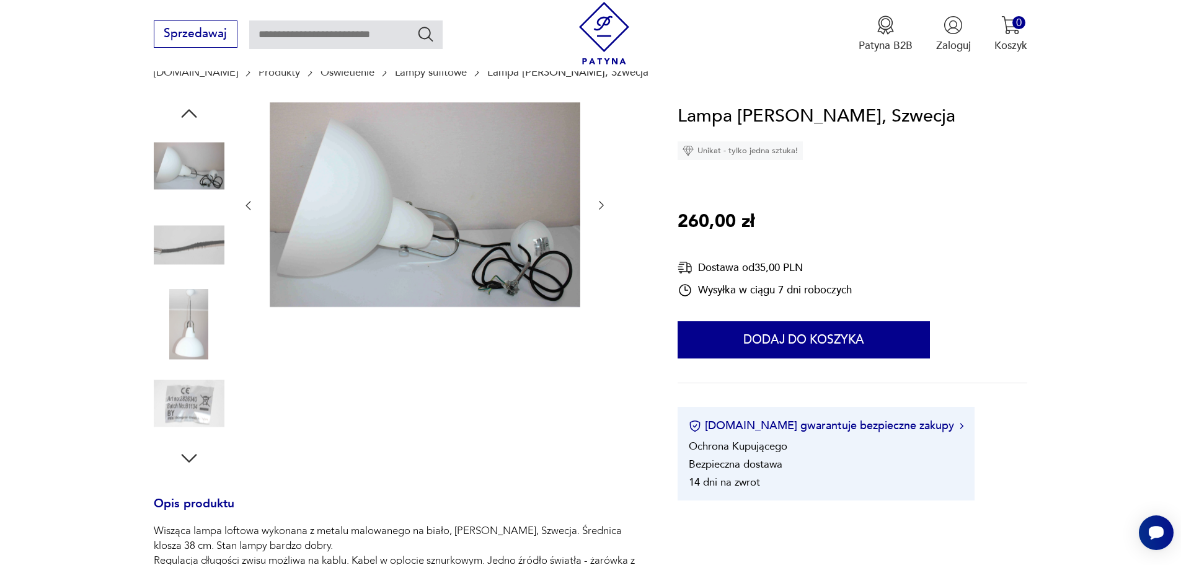
click at [604, 204] on icon "button" at bounding box center [601, 205] width 12 height 12
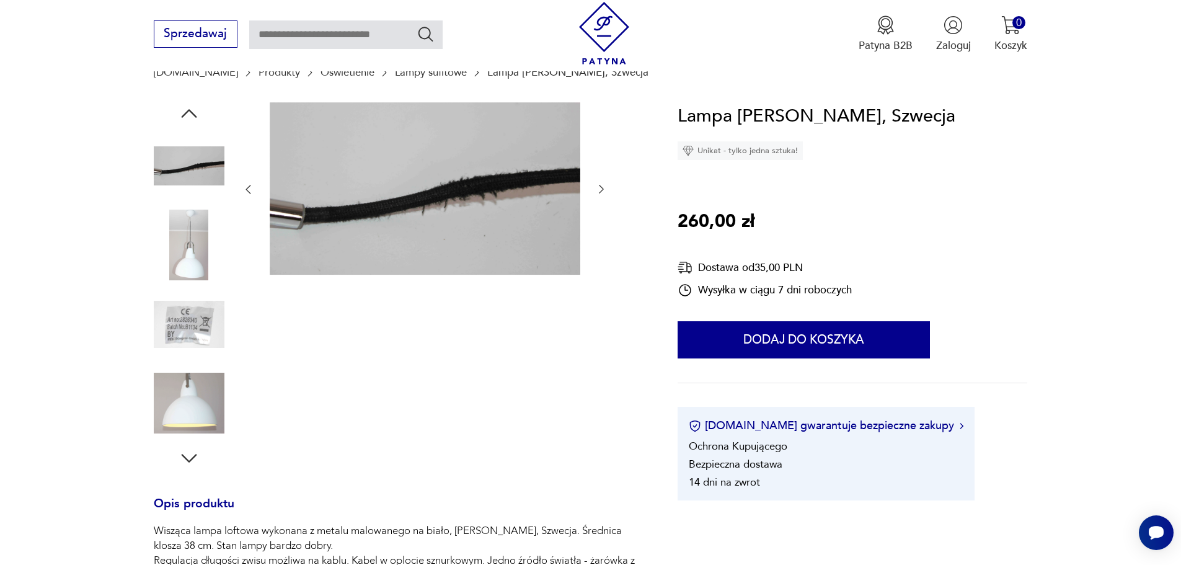
click at [604, 204] on div at bounding box center [425, 189] width 366 height 175
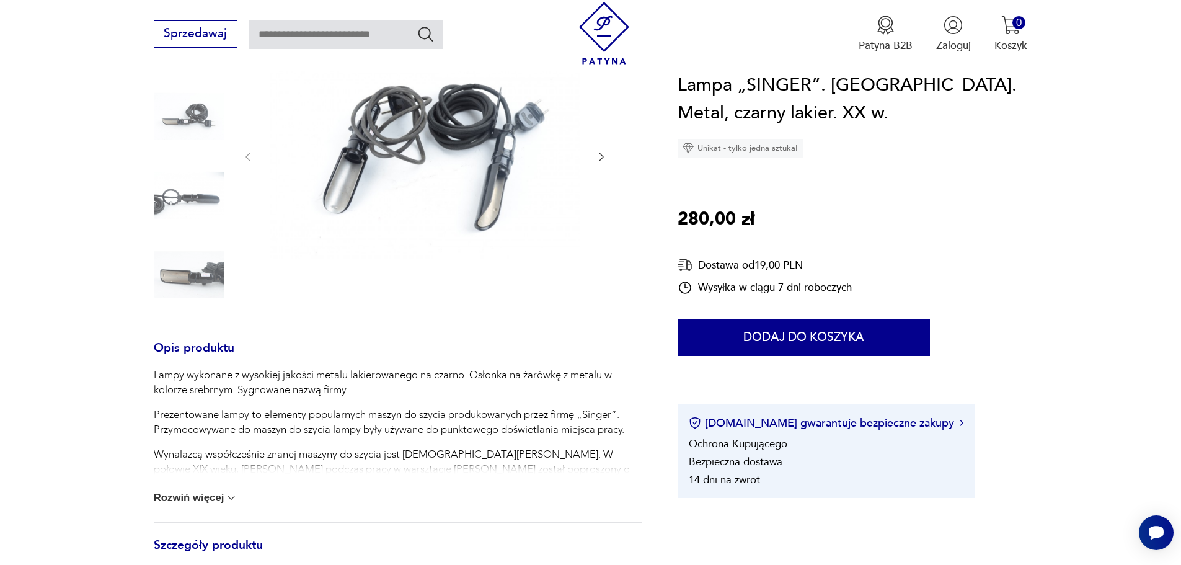
scroll to position [248, 0]
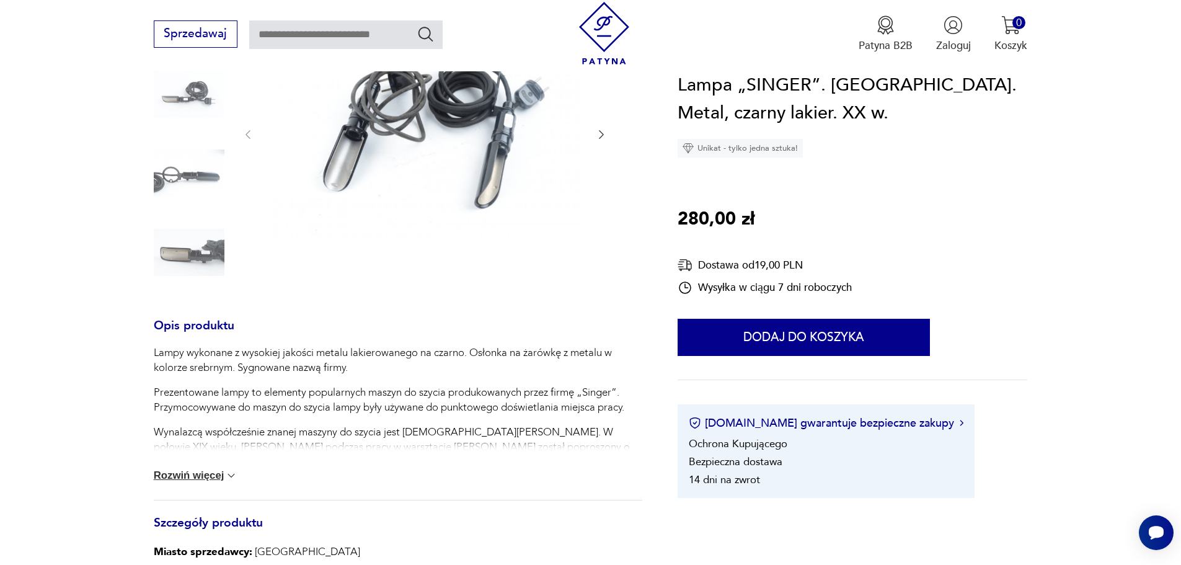
click at [205, 478] on button "Rozwiń więcej" at bounding box center [196, 475] width 84 height 12
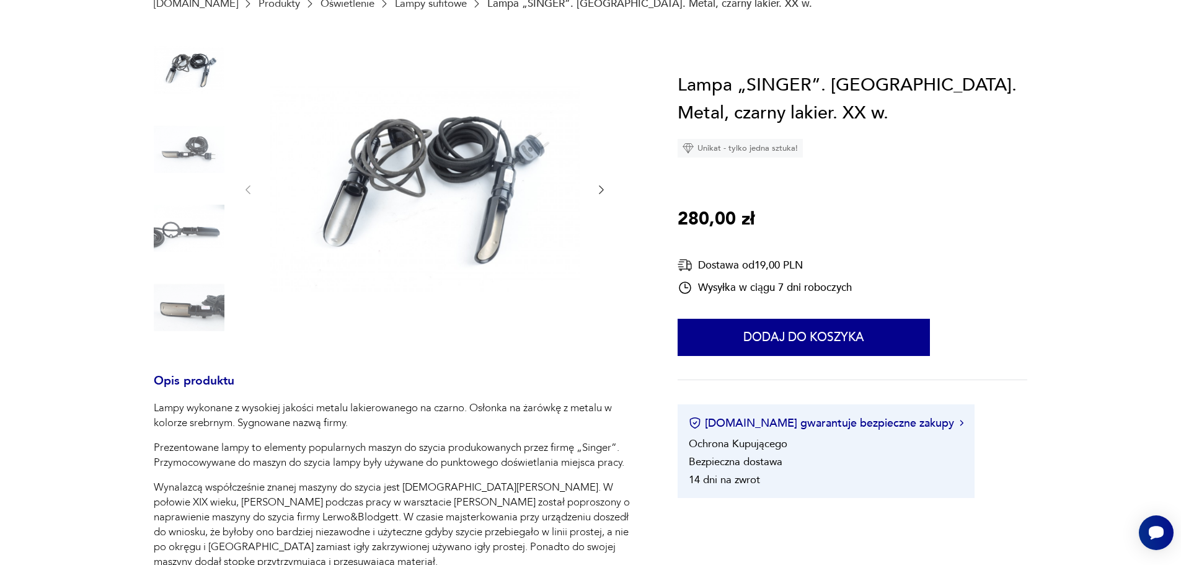
scroll to position [62, 0]
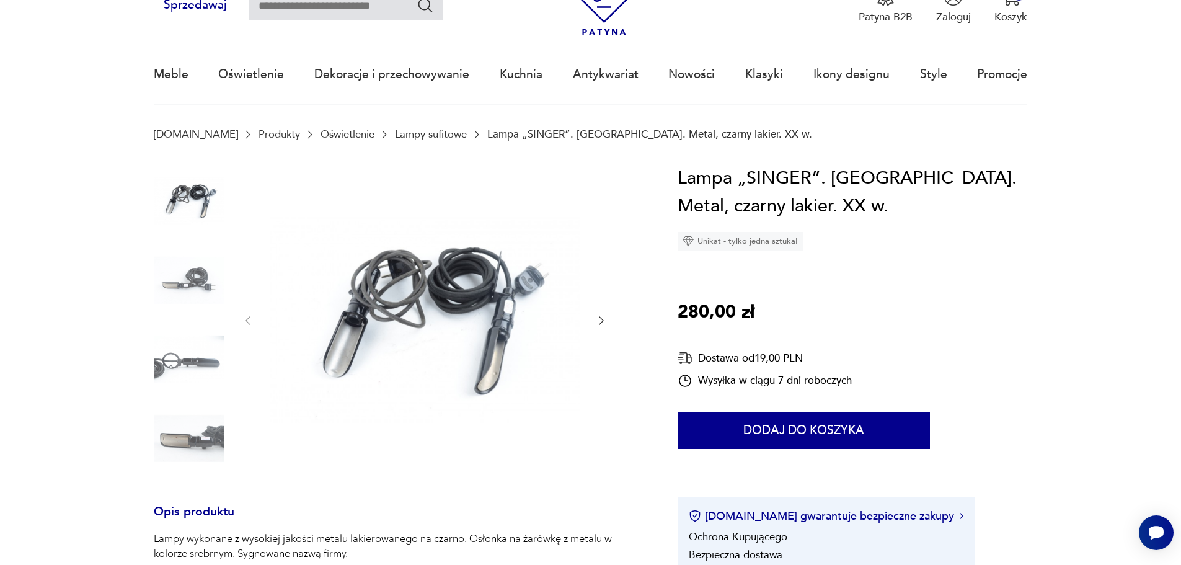
click at [601, 319] on icon "button" at bounding box center [601, 320] width 5 height 9
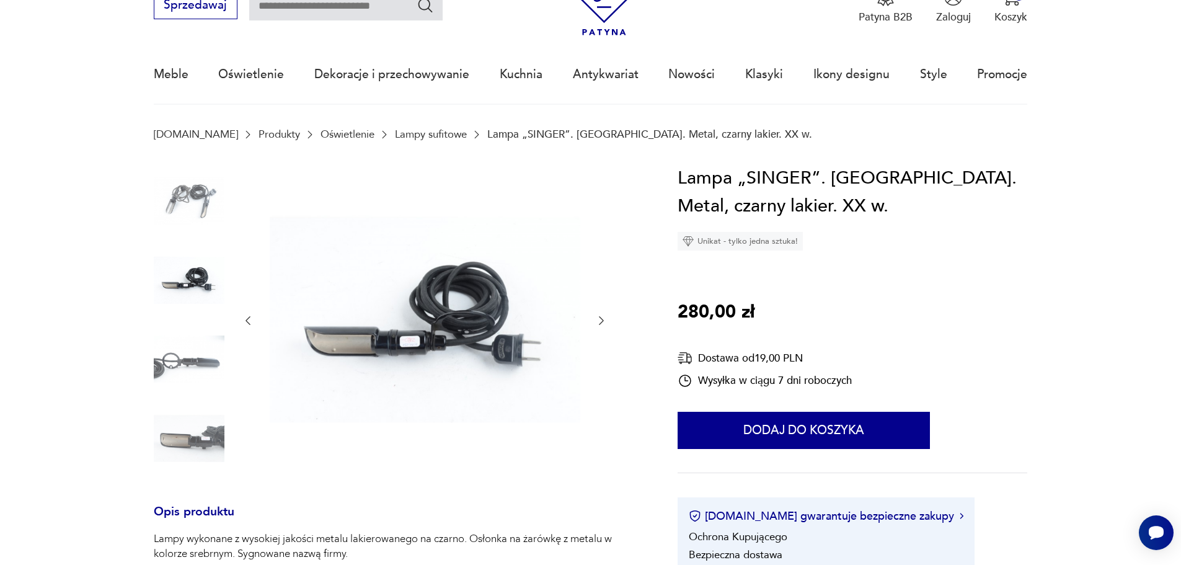
click at [601, 319] on icon "button" at bounding box center [601, 320] width 5 height 9
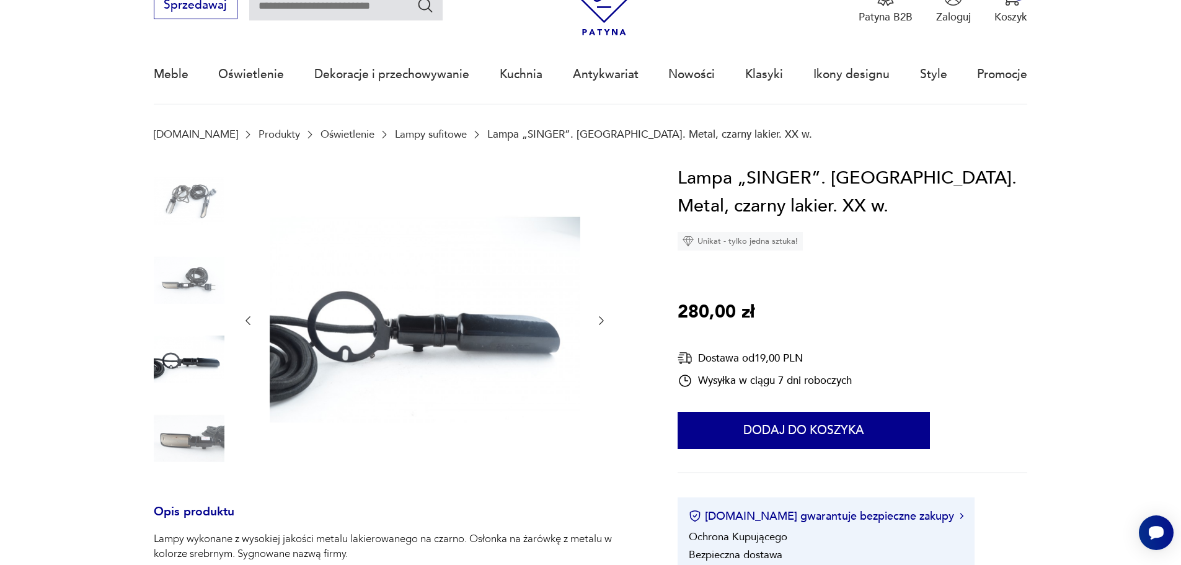
click at [601, 319] on icon "button" at bounding box center [601, 320] width 5 height 9
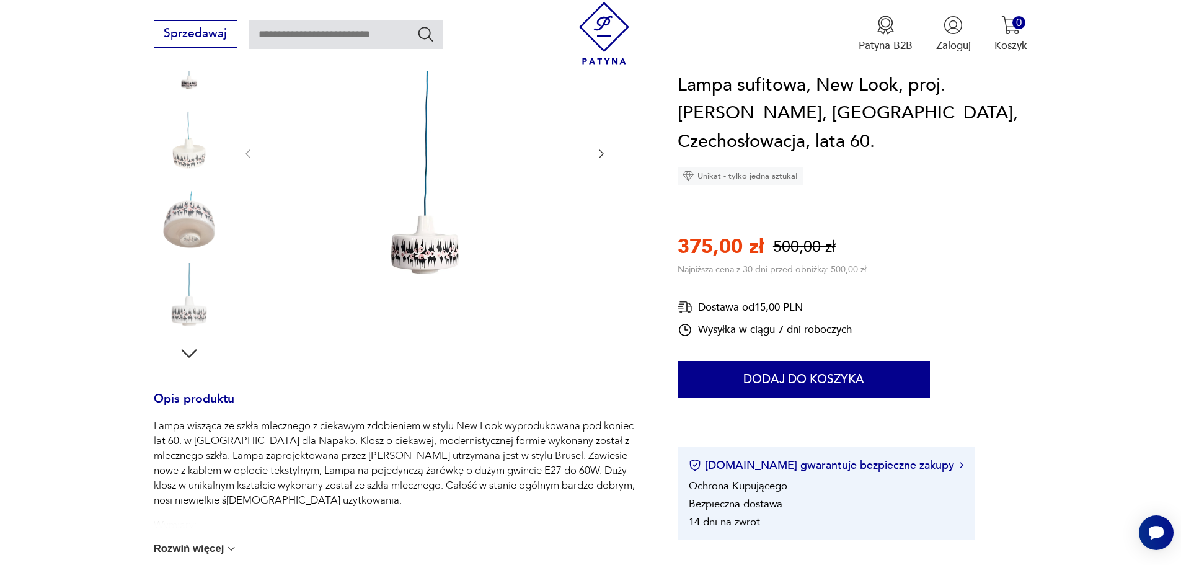
scroll to position [248, 0]
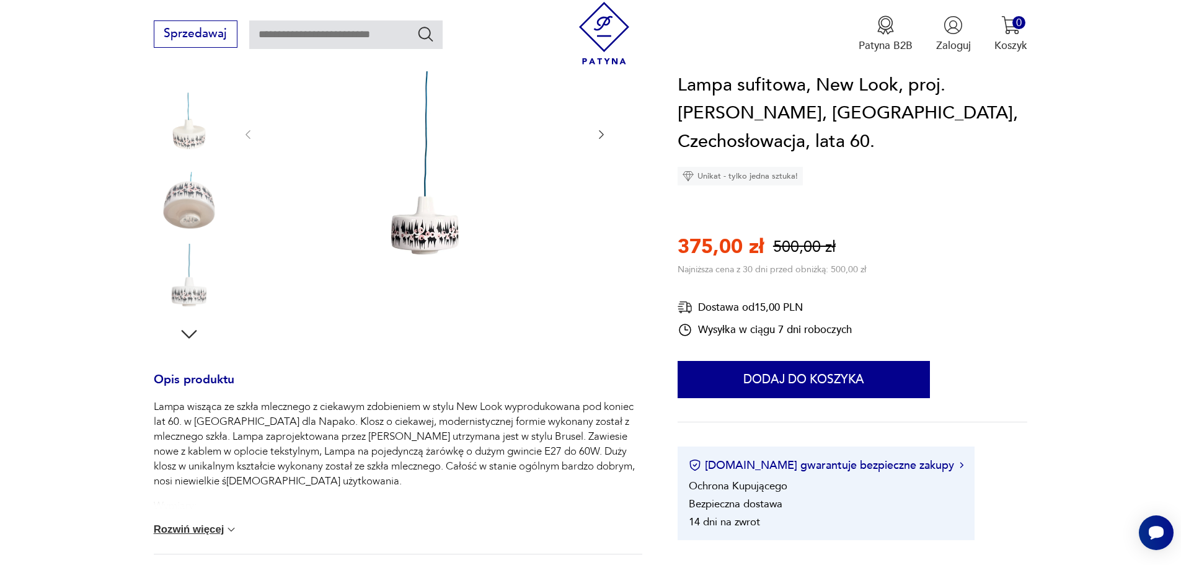
click at [600, 139] on icon "button" at bounding box center [601, 134] width 5 height 9
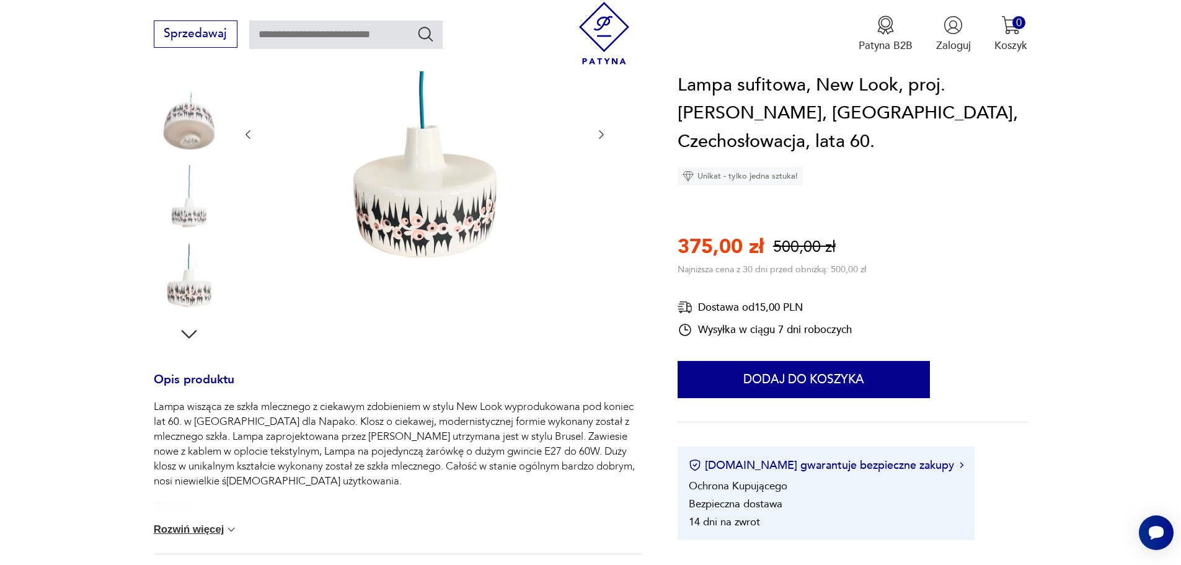
click at [600, 139] on icon "button" at bounding box center [601, 134] width 5 height 9
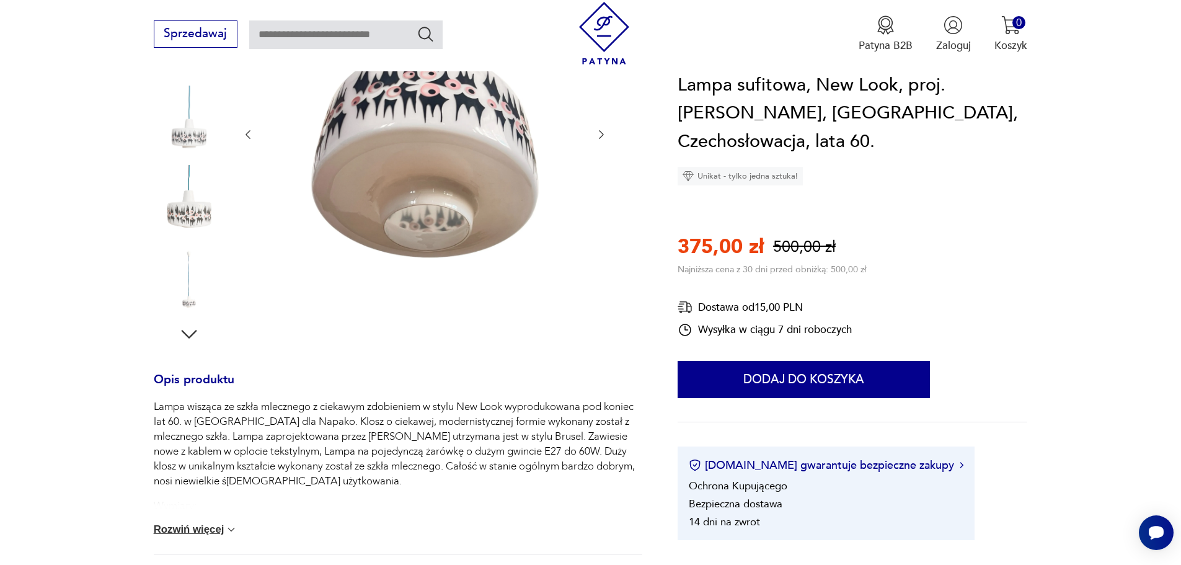
click at [600, 139] on icon "button" at bounding box center [601, 134] width 5 height 9
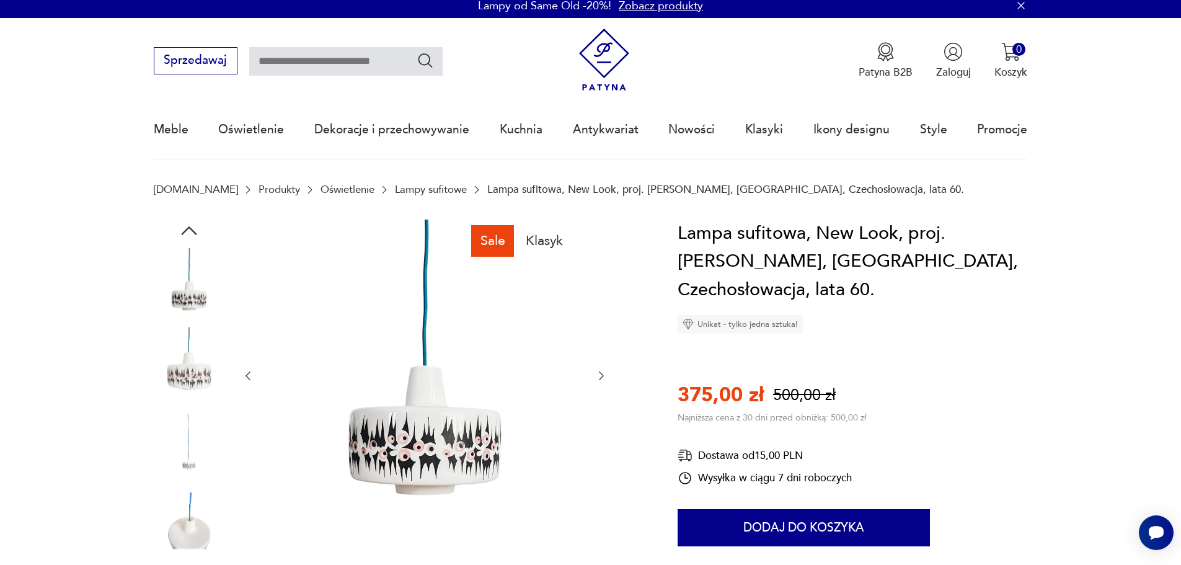
scroll to position [0, 0]
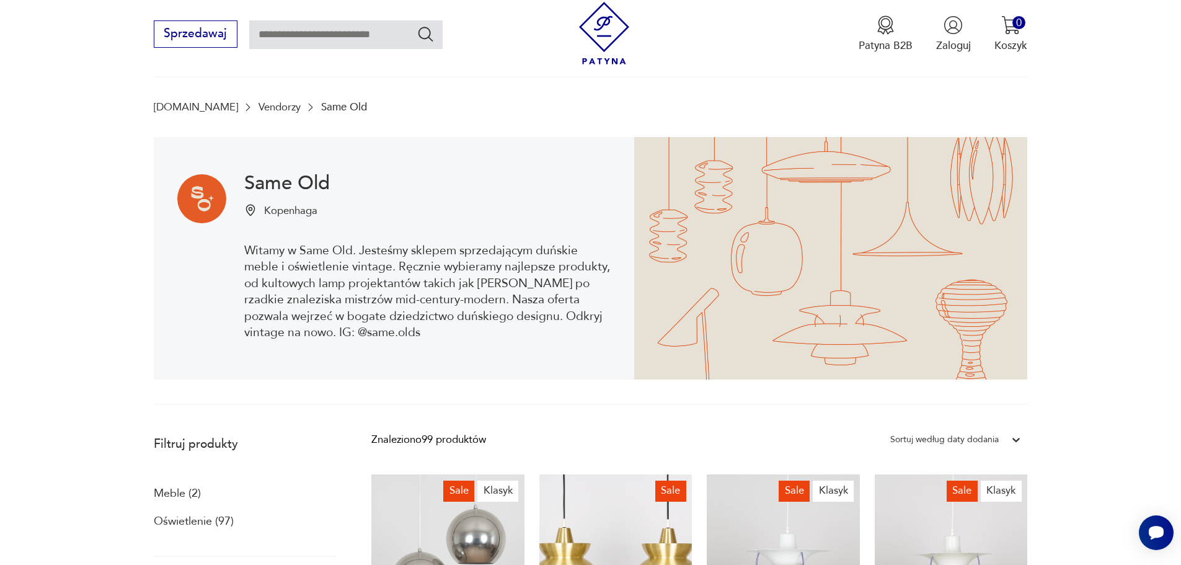
scroll to position [84, 0]
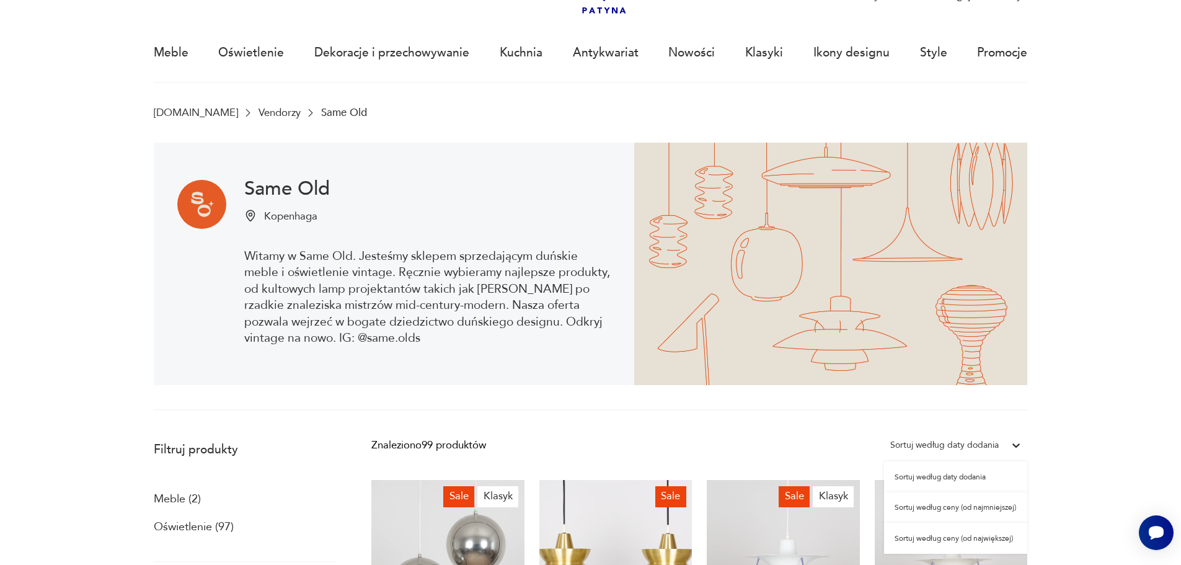
click at [1003, 443] on div "Sortuj według daty dodania" at bounding box center [944, 445] width 121 height 19
click at [975, 507] on div "Sortuj według ceny (od najmniejszej)" at bounding box center [955, 507] width 143 height 31
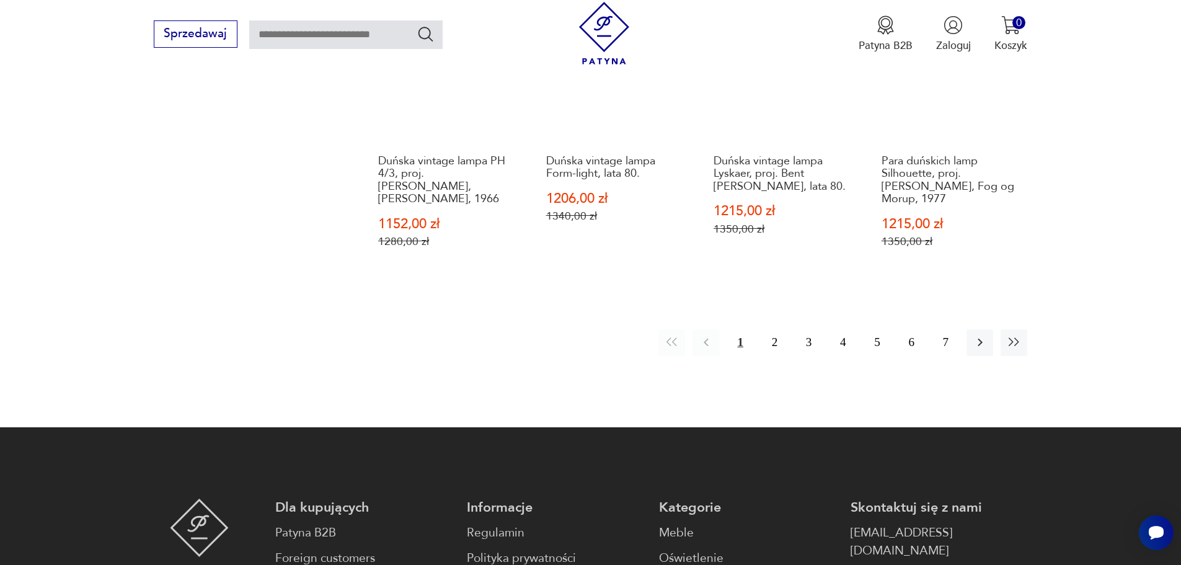
scroll to position [1510, 0]
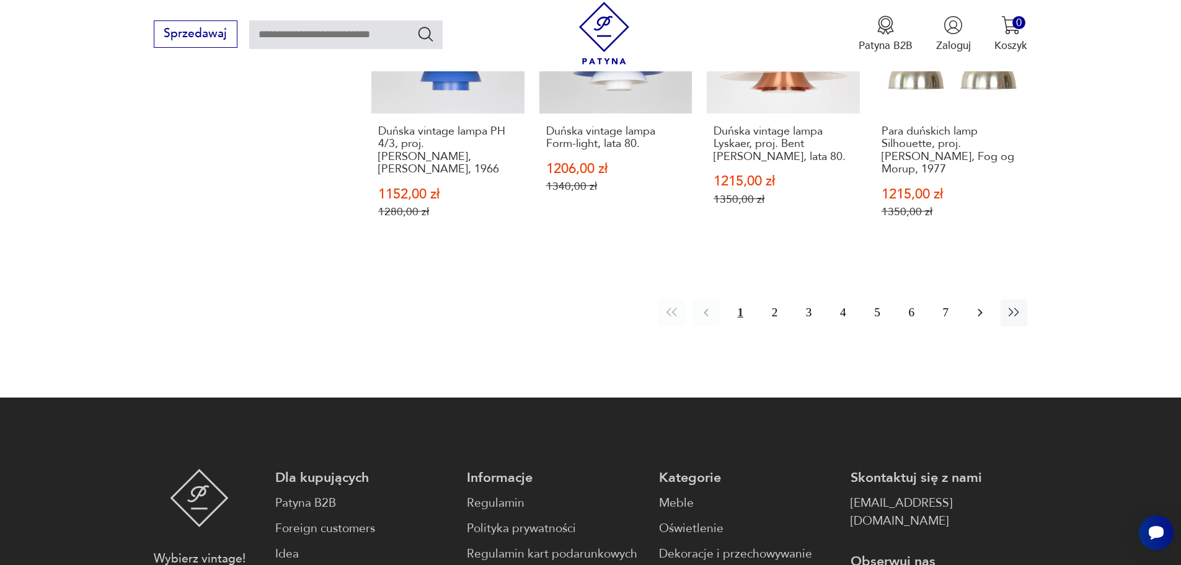
click at [977, 318] on icon "button" at bounding box center [980, 312] width 15 height 15
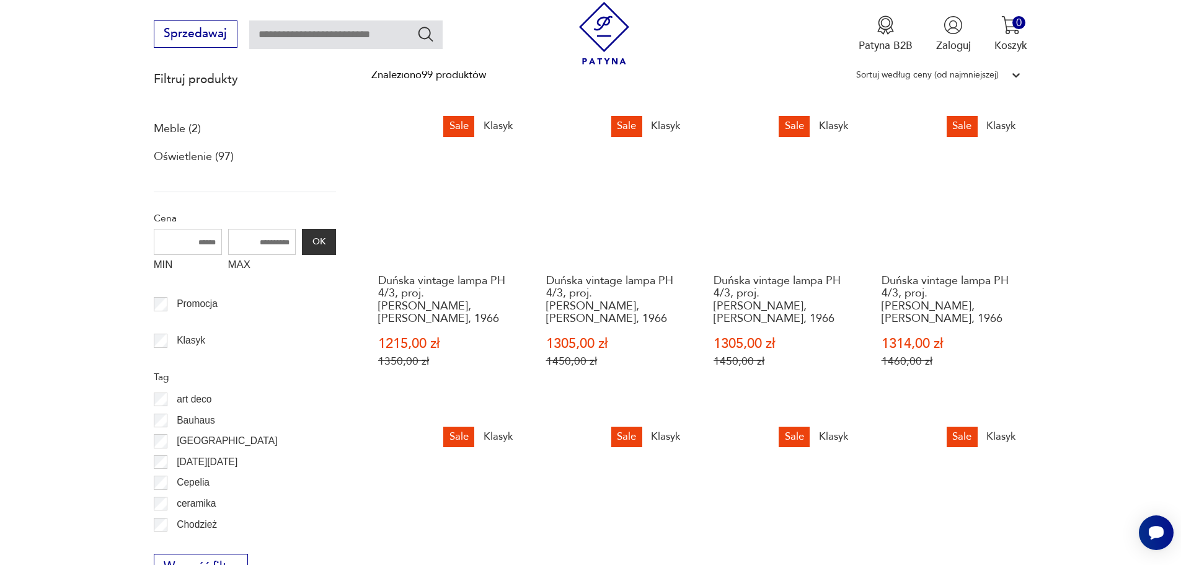
scroll to position [766, 0]
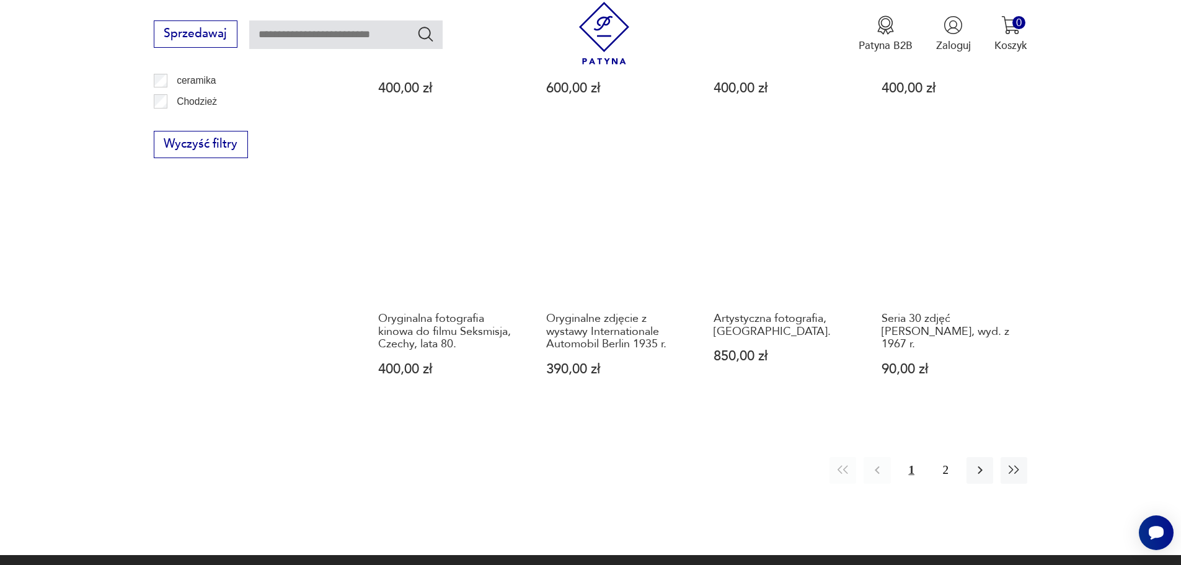
scroll to position [1342, 0]
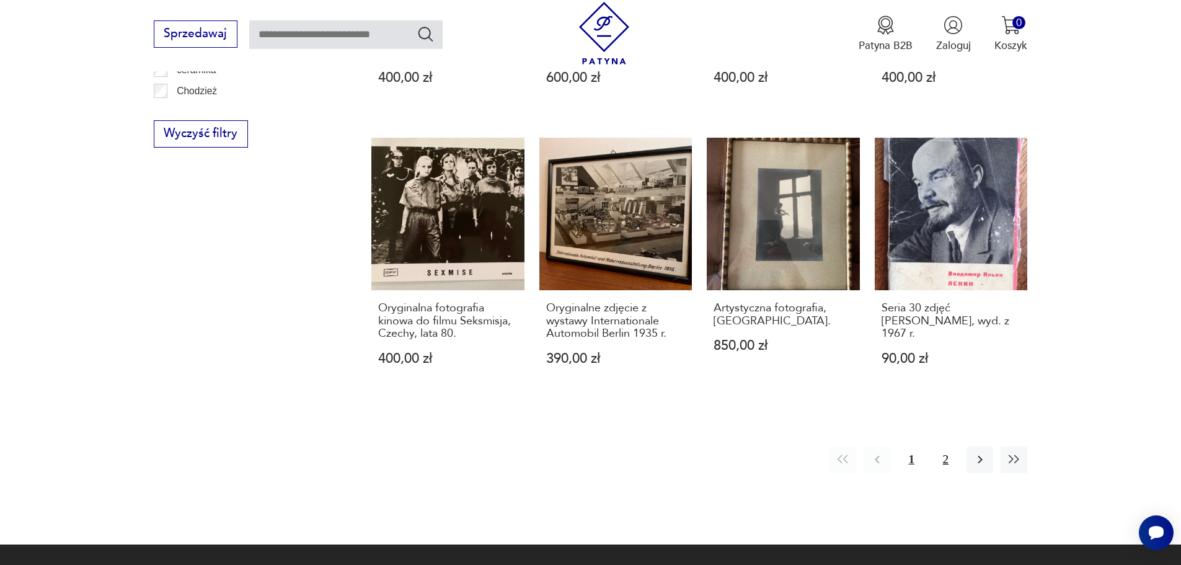
click at [946, 450] on button "2" at bounding box center [946, 459] width 27 height 27
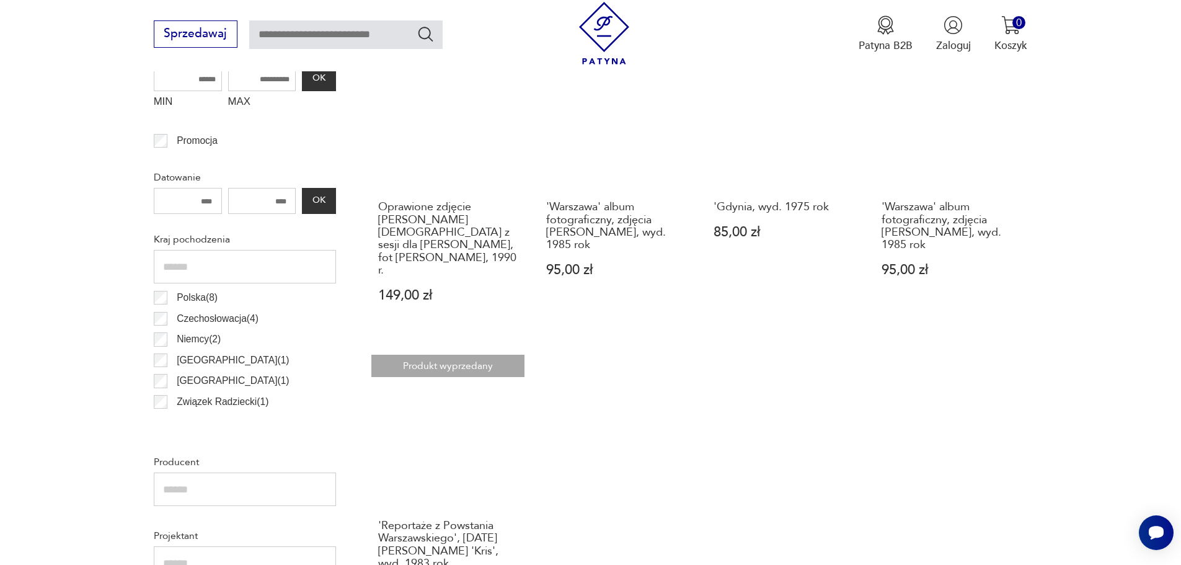
scroll to position [616, 0]
